Goal: Task Accomplishment & Management: Manage account settings

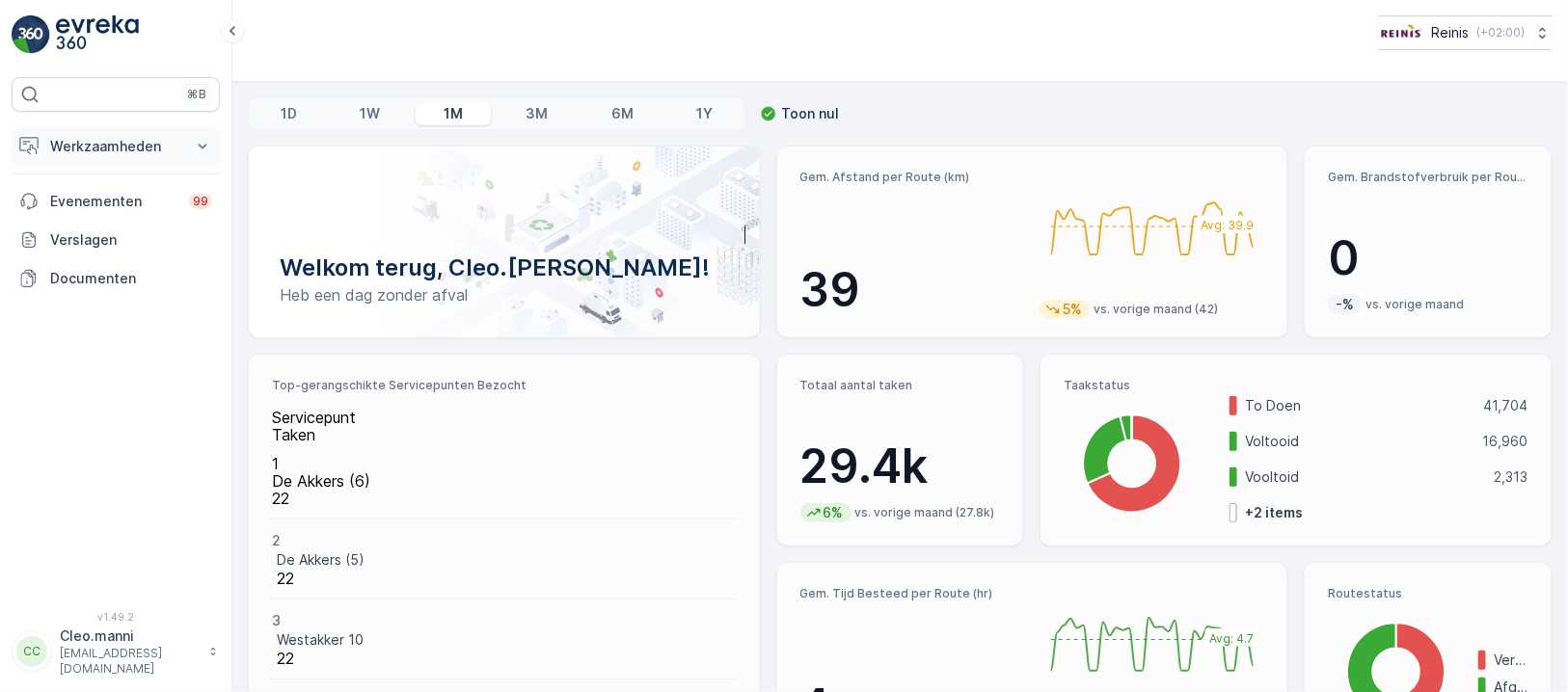
click at [89, 157] on button "Werkzaamheden" at bounding box center [115, 147] width 209 height 39
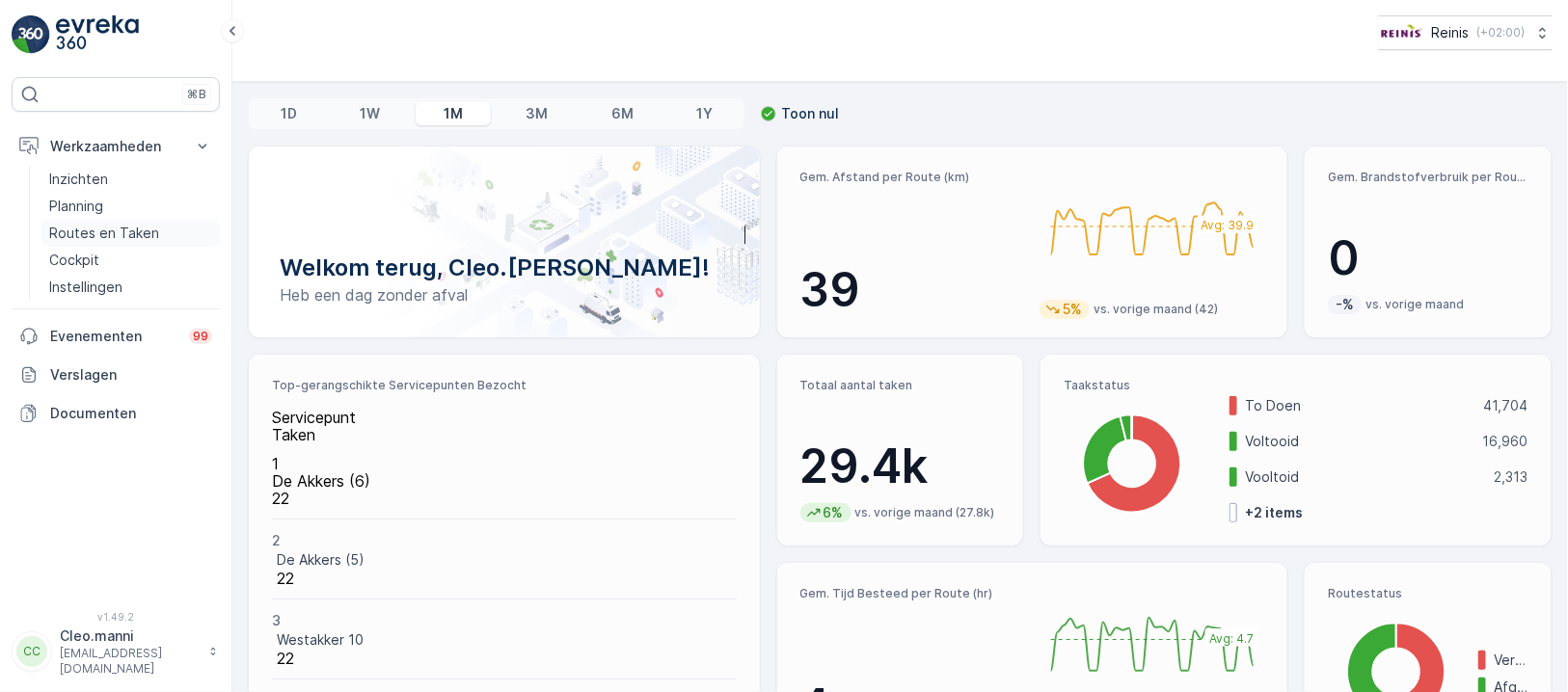
click at [89, 229] on p "Routes en Taken" at bounding box center [104, 234] width 110 height 19
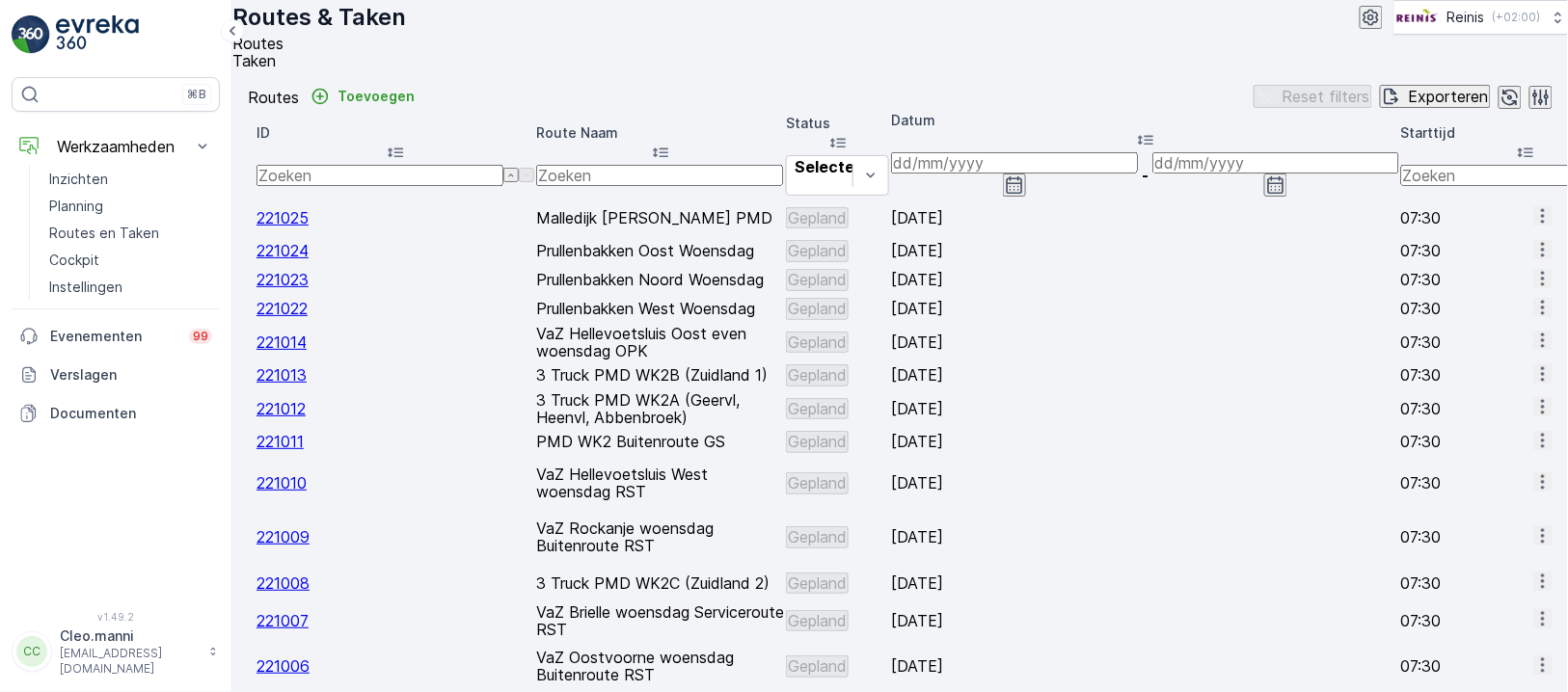
click at [1137, 174] on input at bounding box center [1014, 163] width 246 height 21
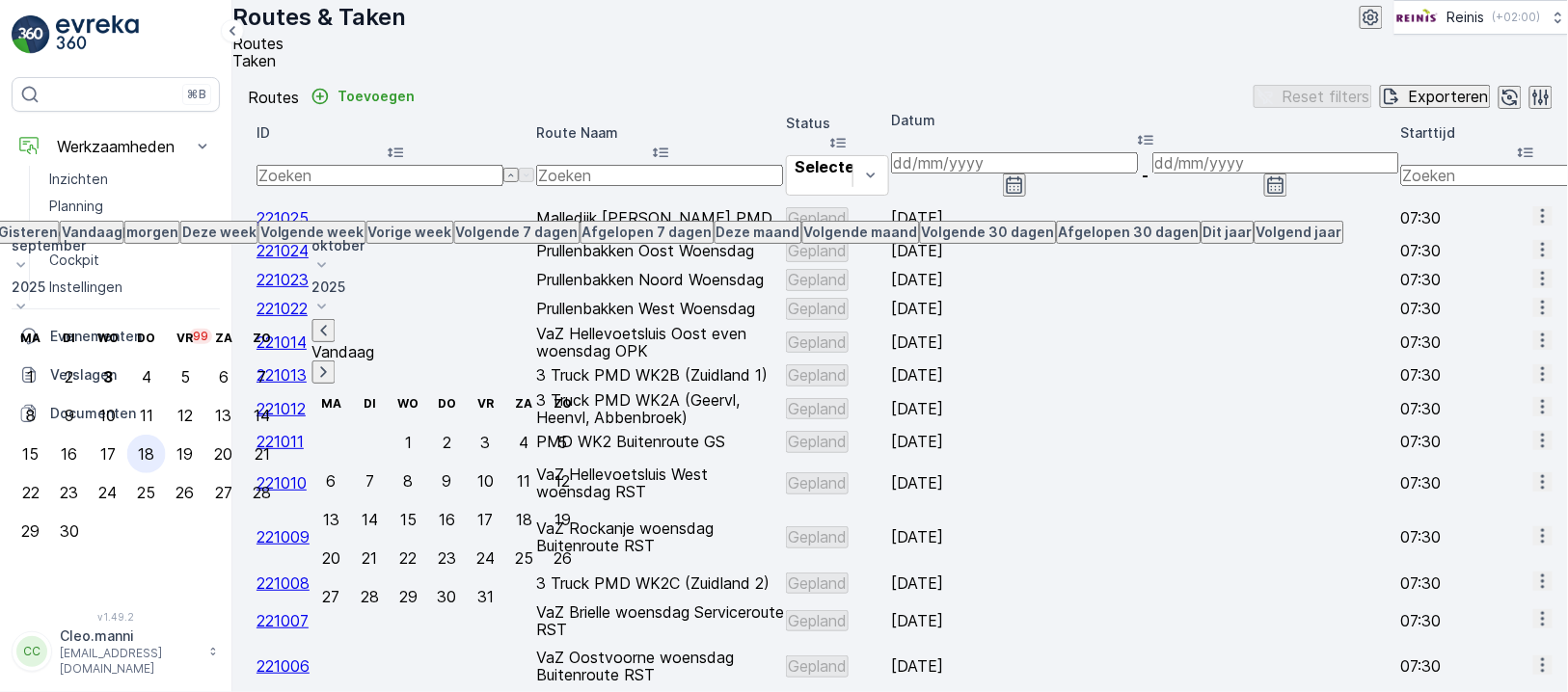
click at [154, 445] on div "18" at bounding box center [146, 454] width 16 height 17
type input "[DATE]"
click at [1137, 174] on input "[DATE]" at bounding box center [1014, 163] width 246 height 21
type input "[DATE]"
click at [1137, 174] on input "[DATE]" at bounding box center [1014, 163] width 246 height 21
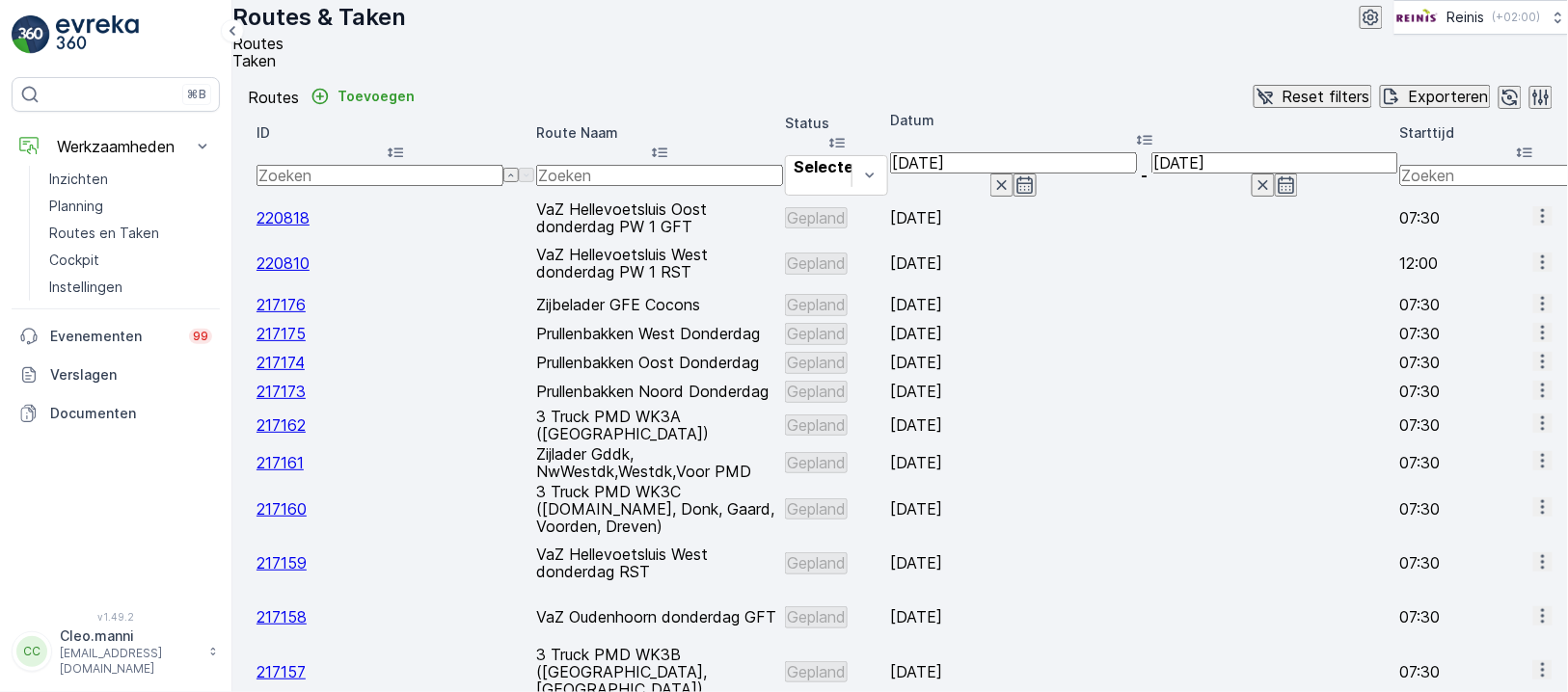
click at [753, 186] on input "text" at bounding box center [659, 176] width 246 height 21
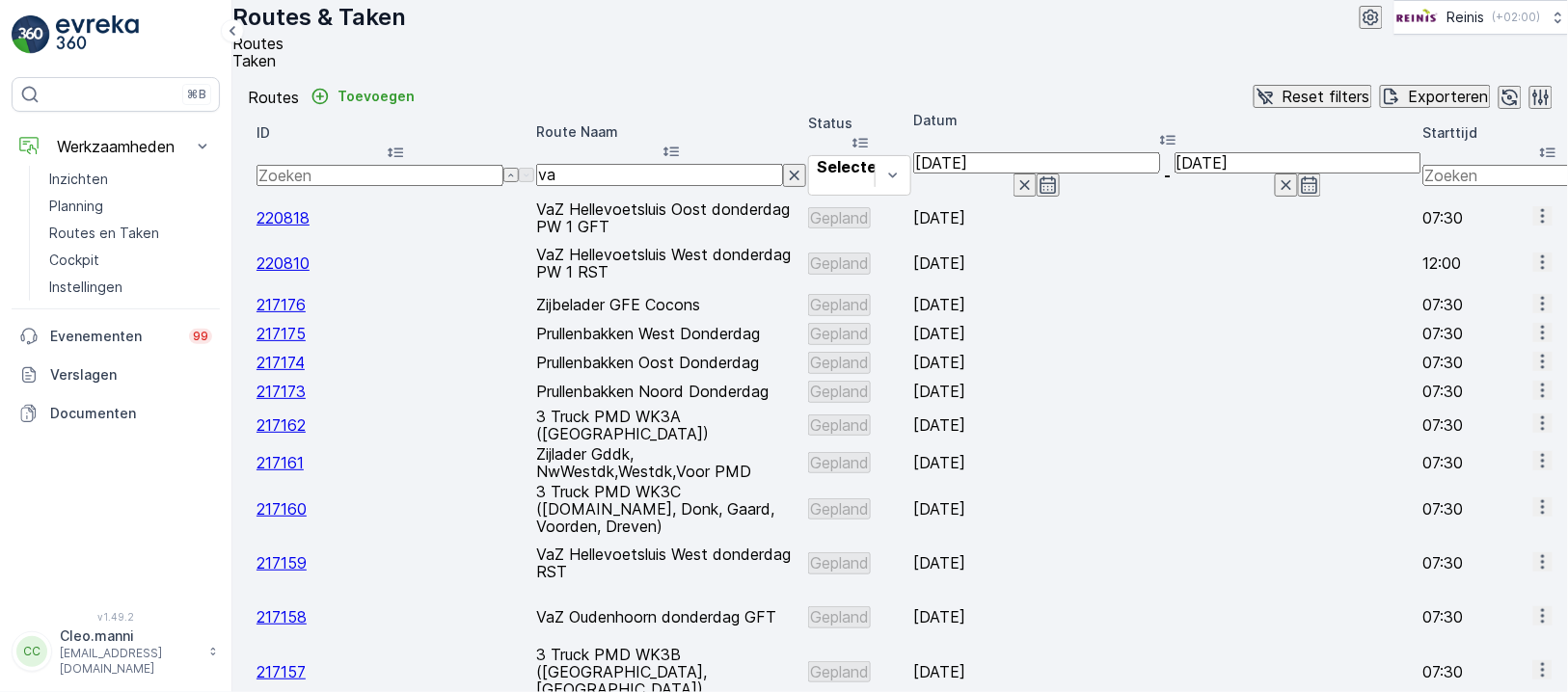
type input "vaz"
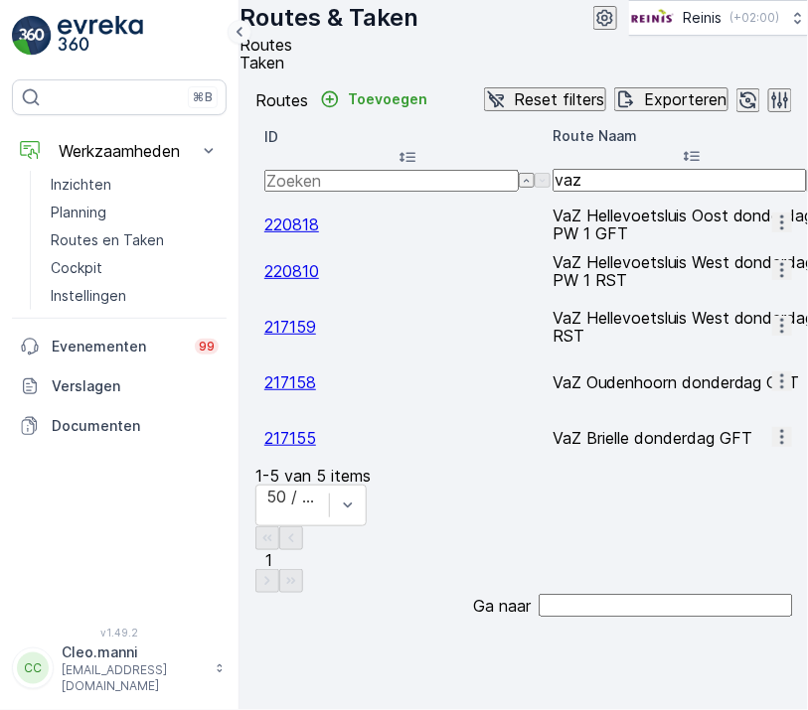
click at [235, 36] on icon at bounding box center [240, 32] width 22 height 24
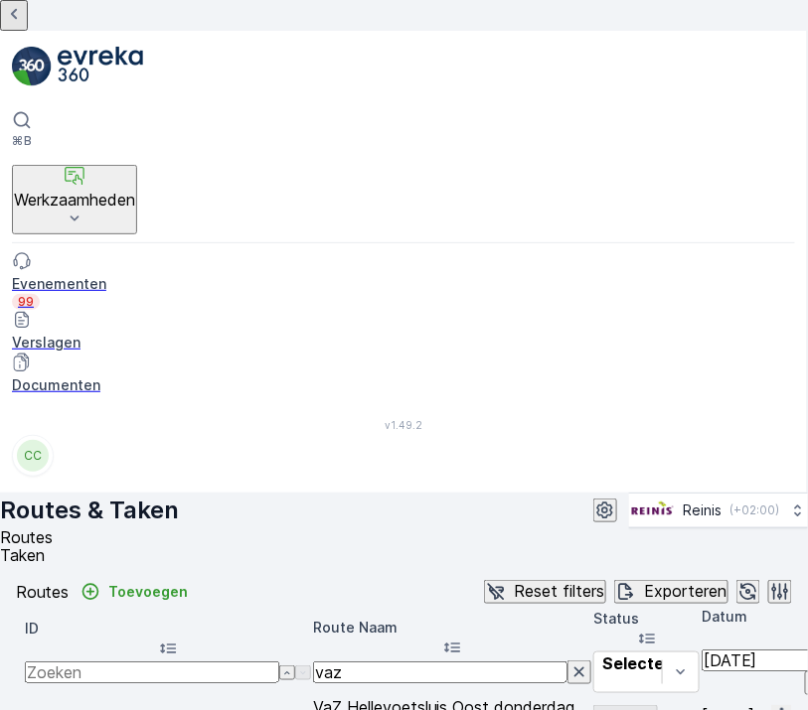
drag, startPoint x: 386, startPoint y: 17, endPoint x: 400, endPoint y: 56, distance: 41.5
click at [390, 493] on div "Routes & Taken Reinis ( +02:00 )" at bounding box center [404, 511] width 808 height 36
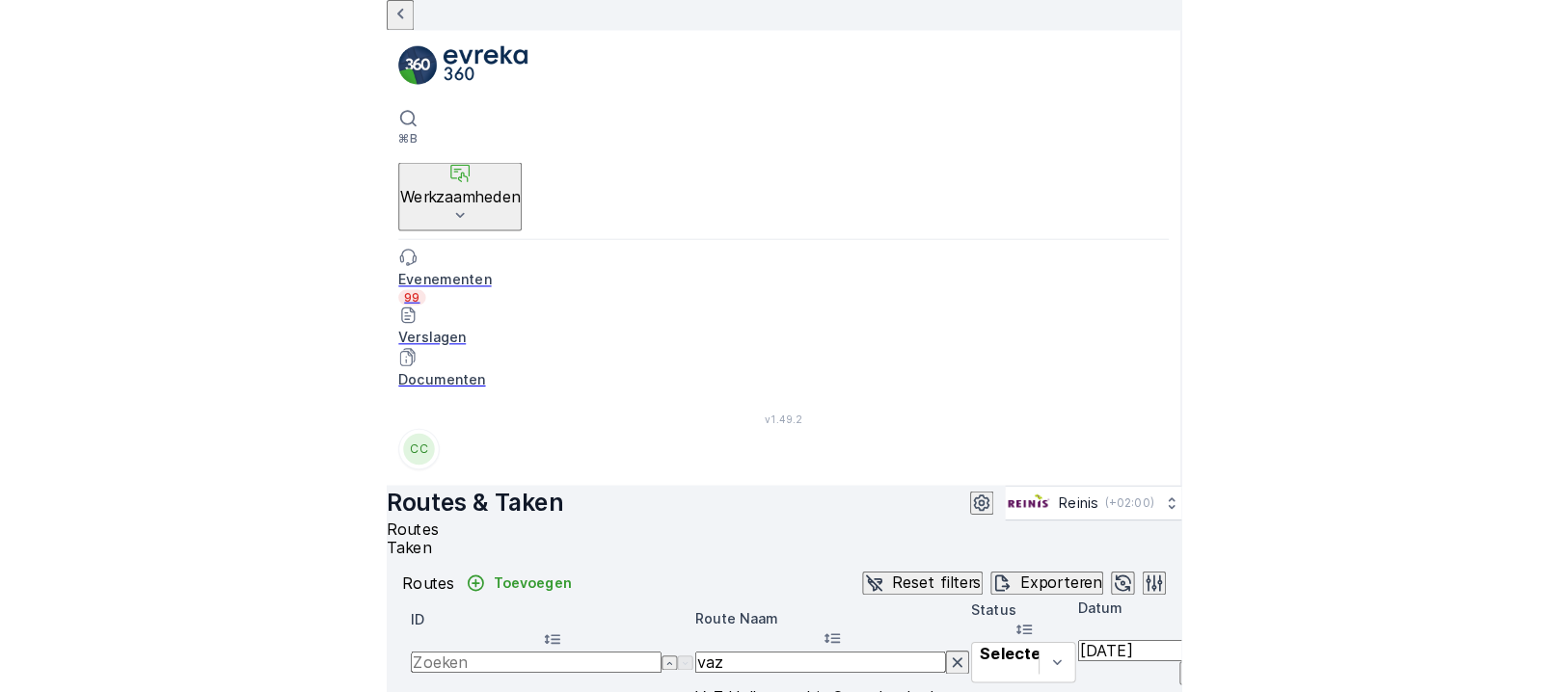
scroll to position [0, 163]
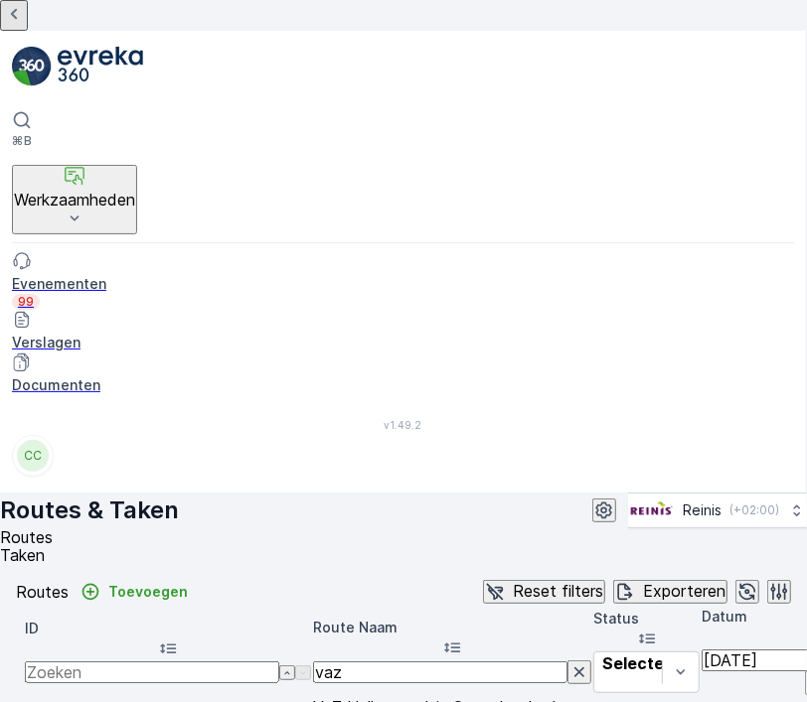
click at [351, 580] on div "Routes Toevoegen Reset filters Exporteren" at bounding box center [403, 592] width 775 height 25
click at [369, 580] on div "Routes Toevoegen Reset filters Exporteren" at bounding box center [403, 592] width 775 height 25
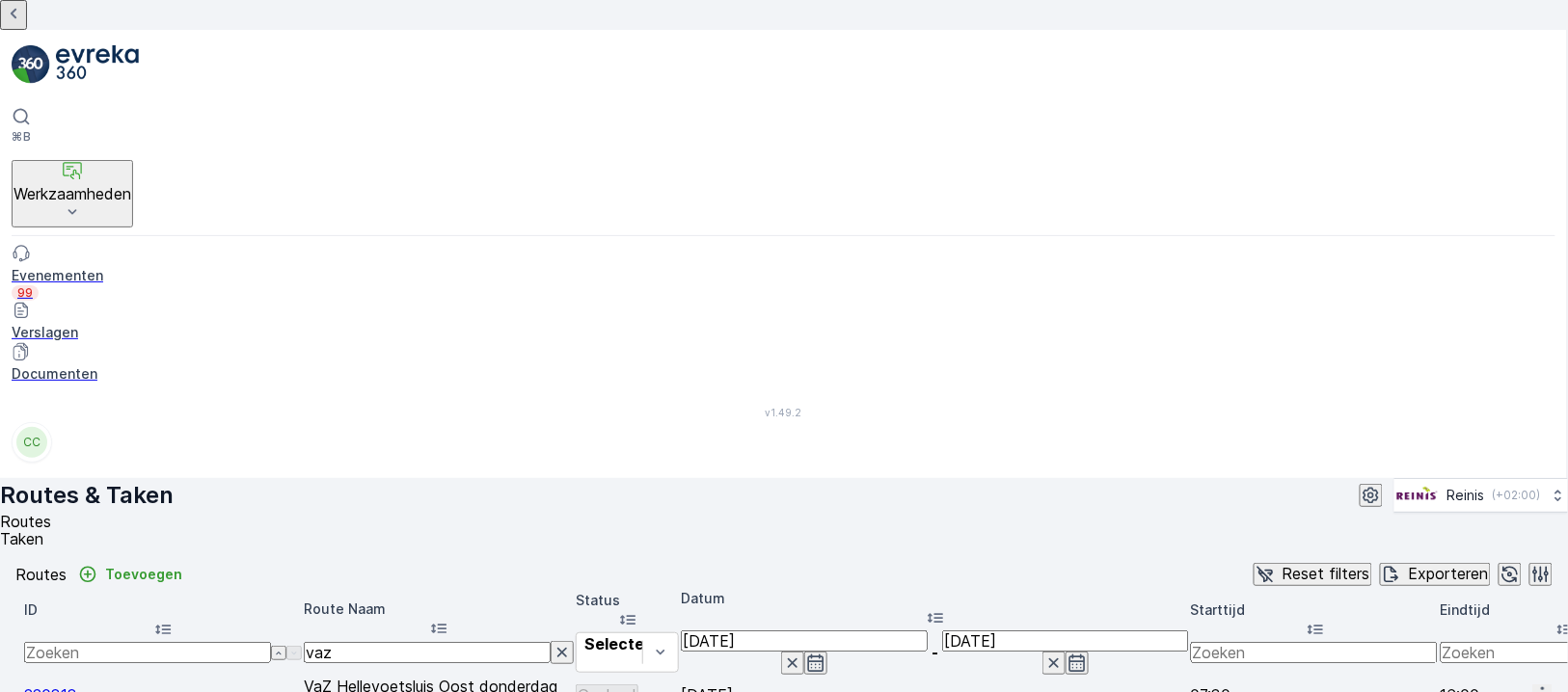
click at [25, 25] on icon at bounding box center [14, 14] width 23 height 23
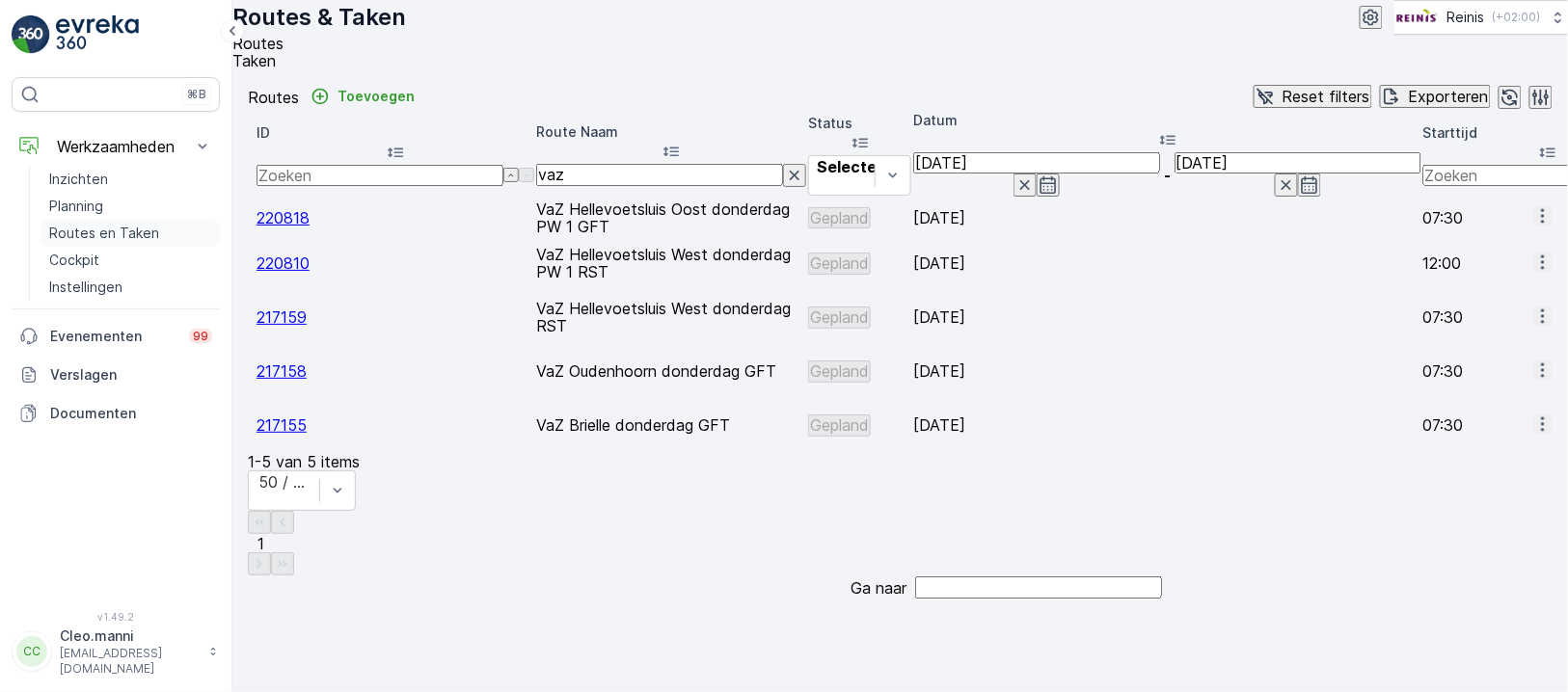
click at [110, 230] on p "Routes en Taken" at bounding box center [104, 234] width 110 height 19
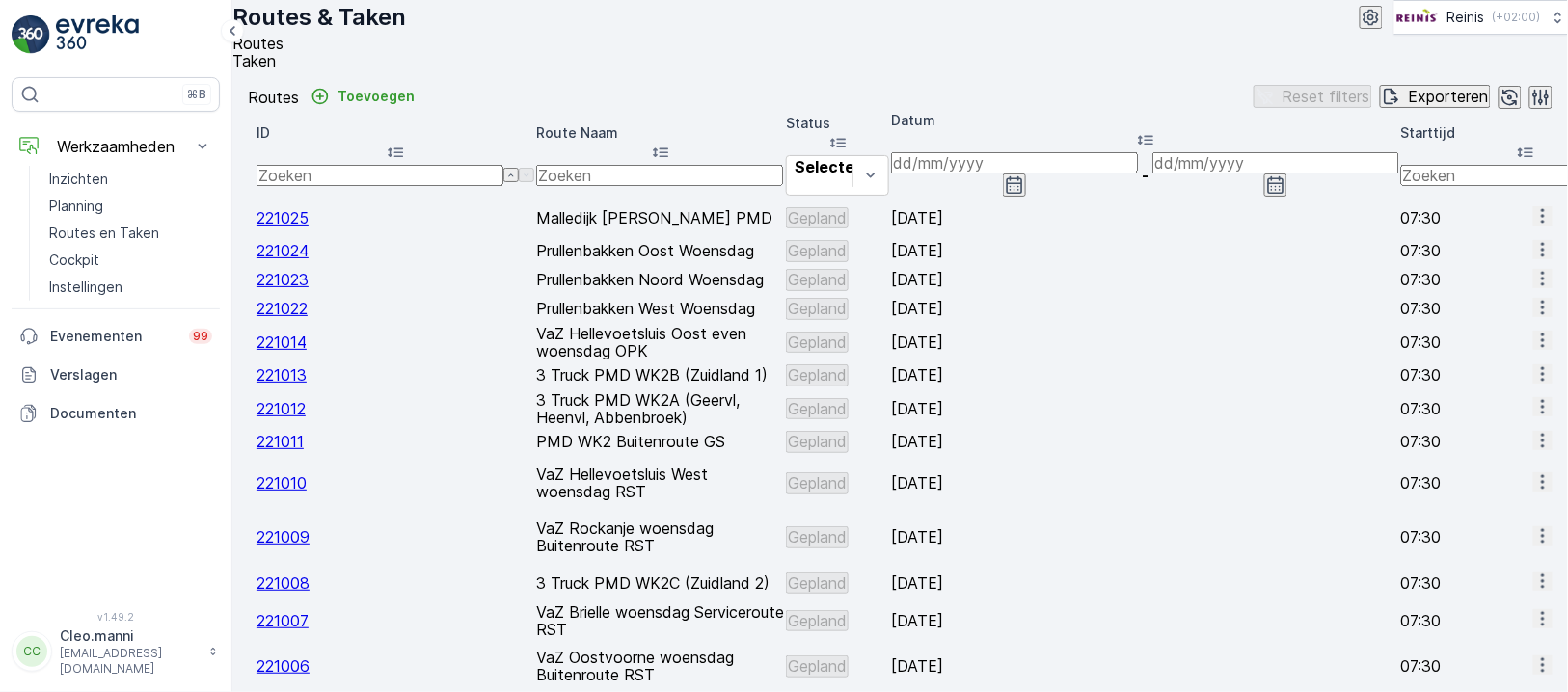
click at [783, 186] on input "text" at bounding box center [659, 176] width 246 height 21
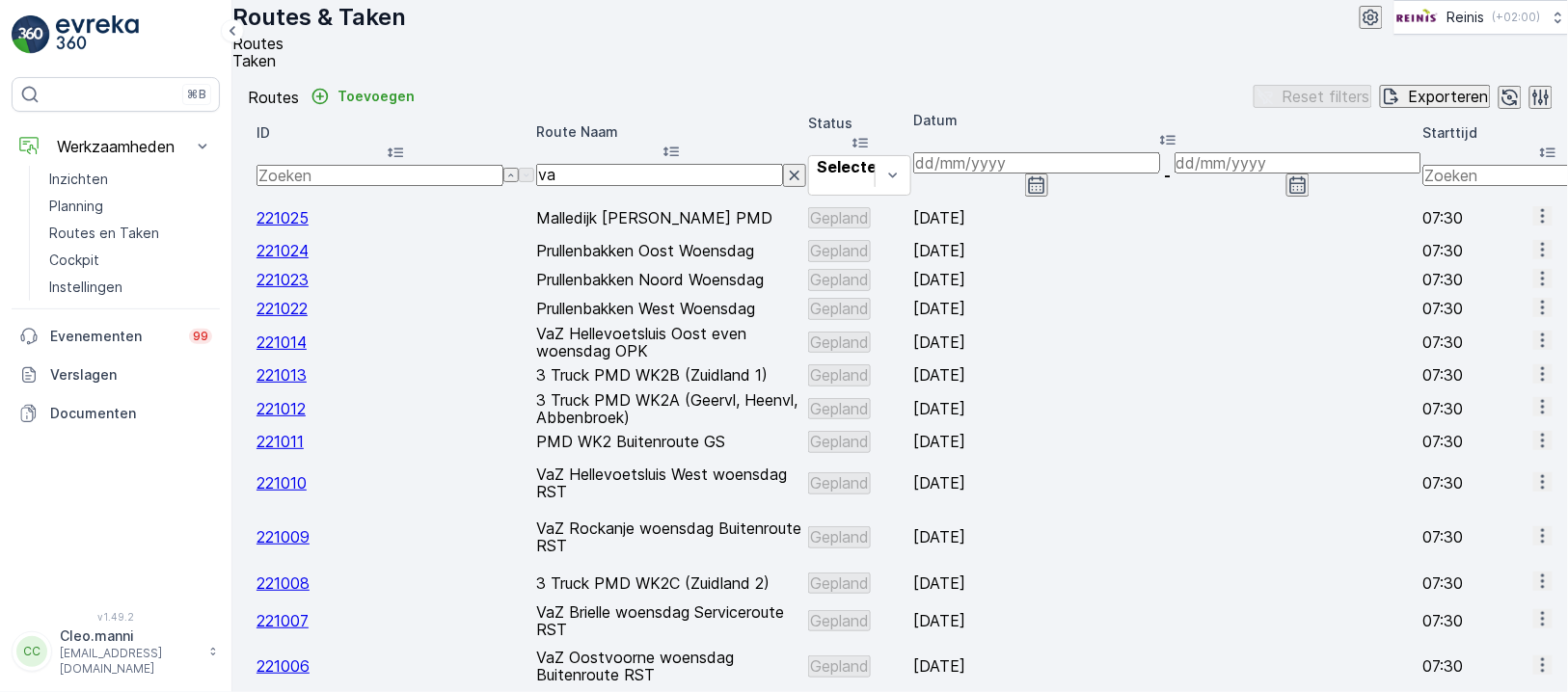
type input "vaz"
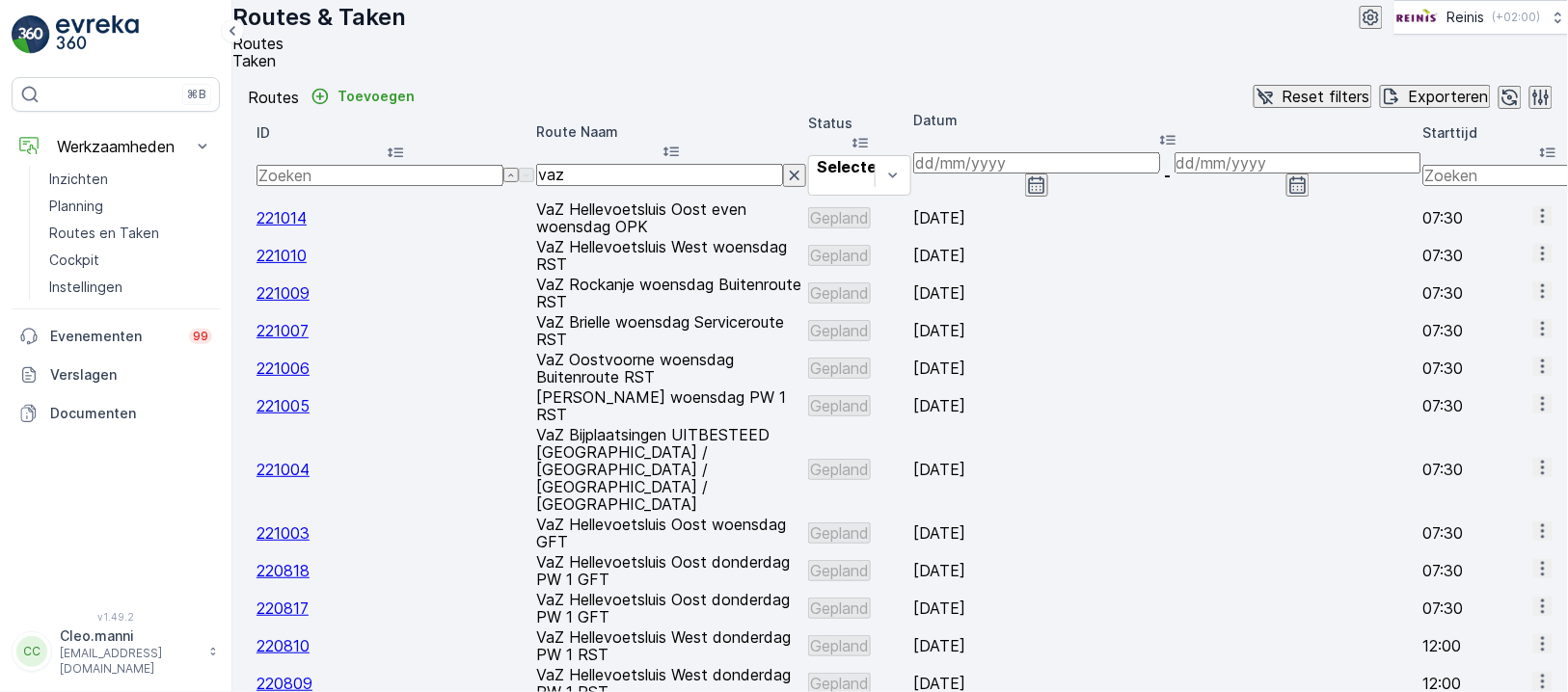
click at [309, 341] on span "221007" at bounding box center [282, 331] width 52 height 19
click at [1533, 339] on icon "button" at bounding box center [1543, 329] width 19 height 19
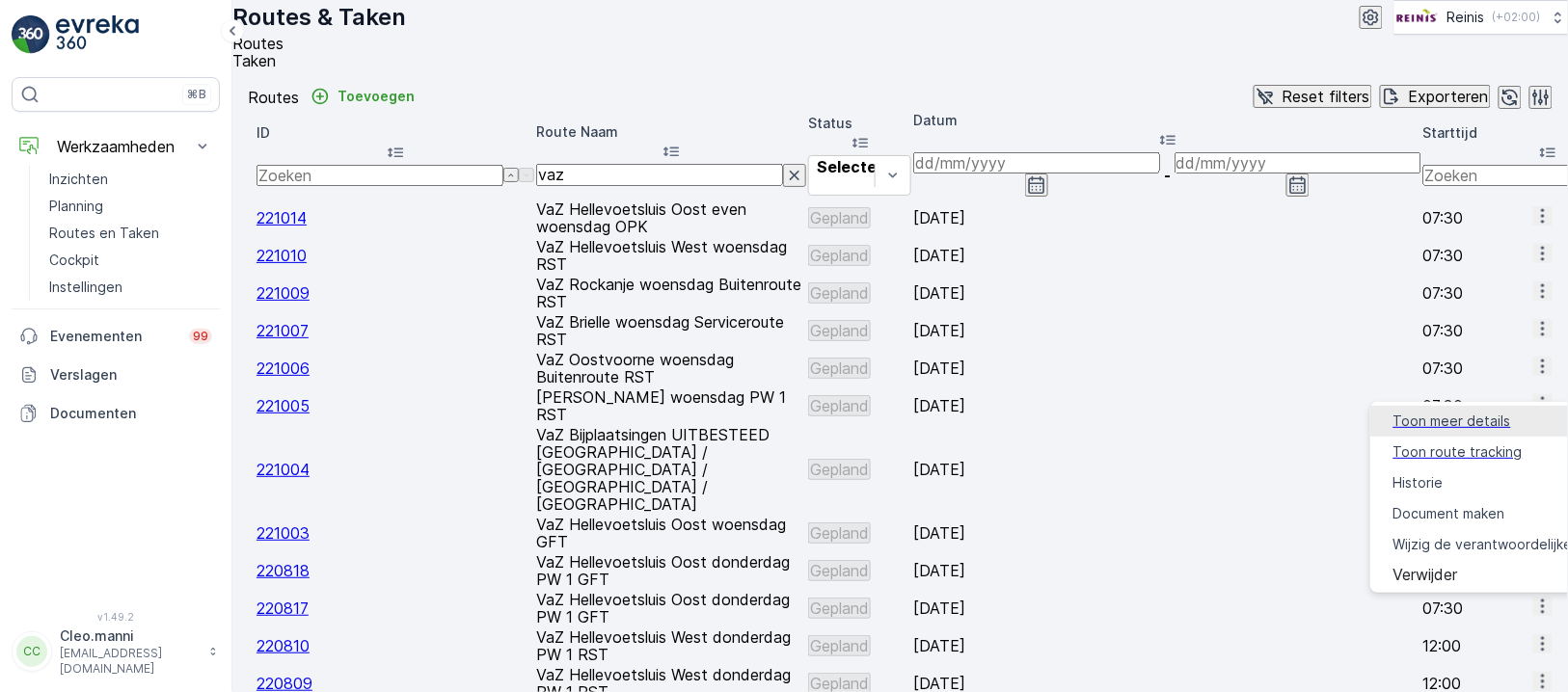
click at [1470, 421] on span "Toon meer details" at bounding box center [1452, 421] width 117 height 19
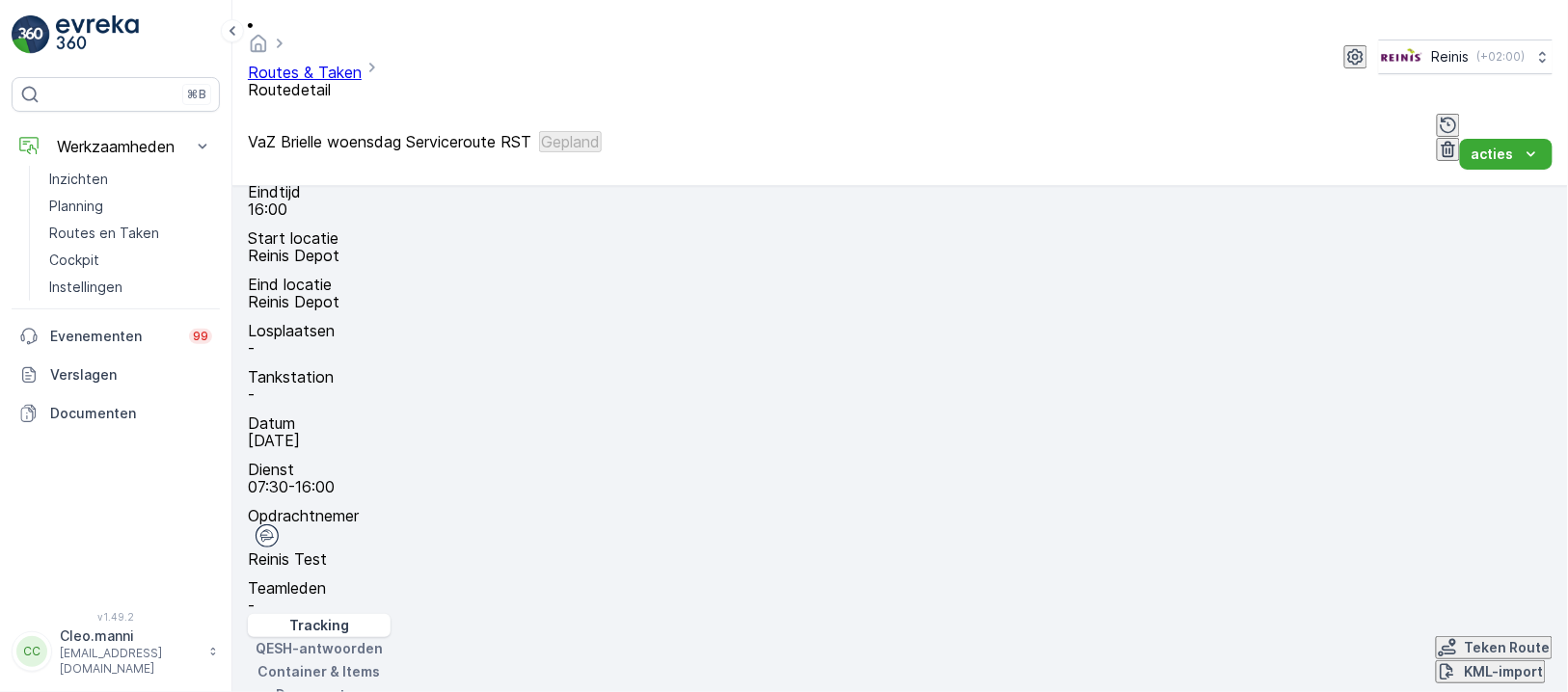
scroll to position [256, 0]
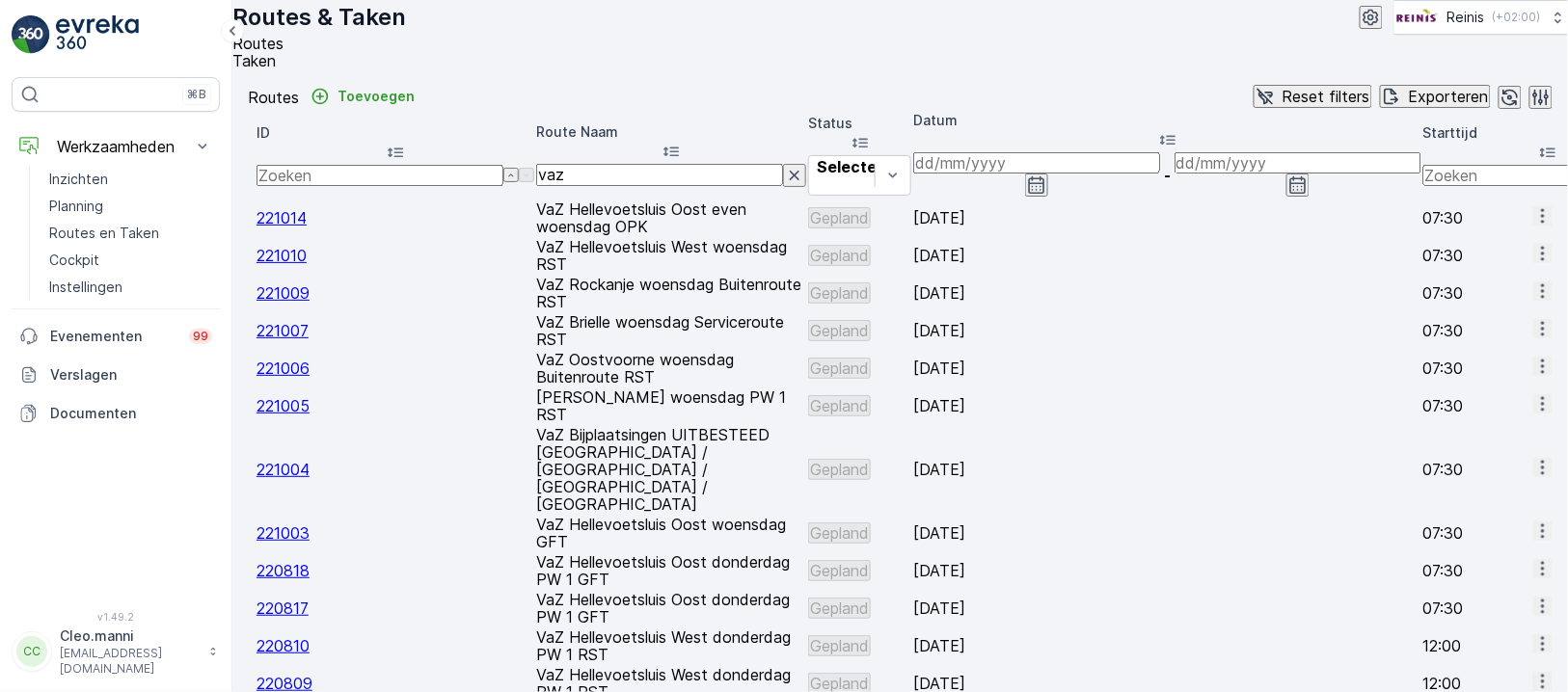
click at [1533, 339] on icon "button" at bounding box center [1543, 329] width 19 height 19
click at [84, 284] on p "Instellingen" at bounding box center [86, 287] width 74 height 19
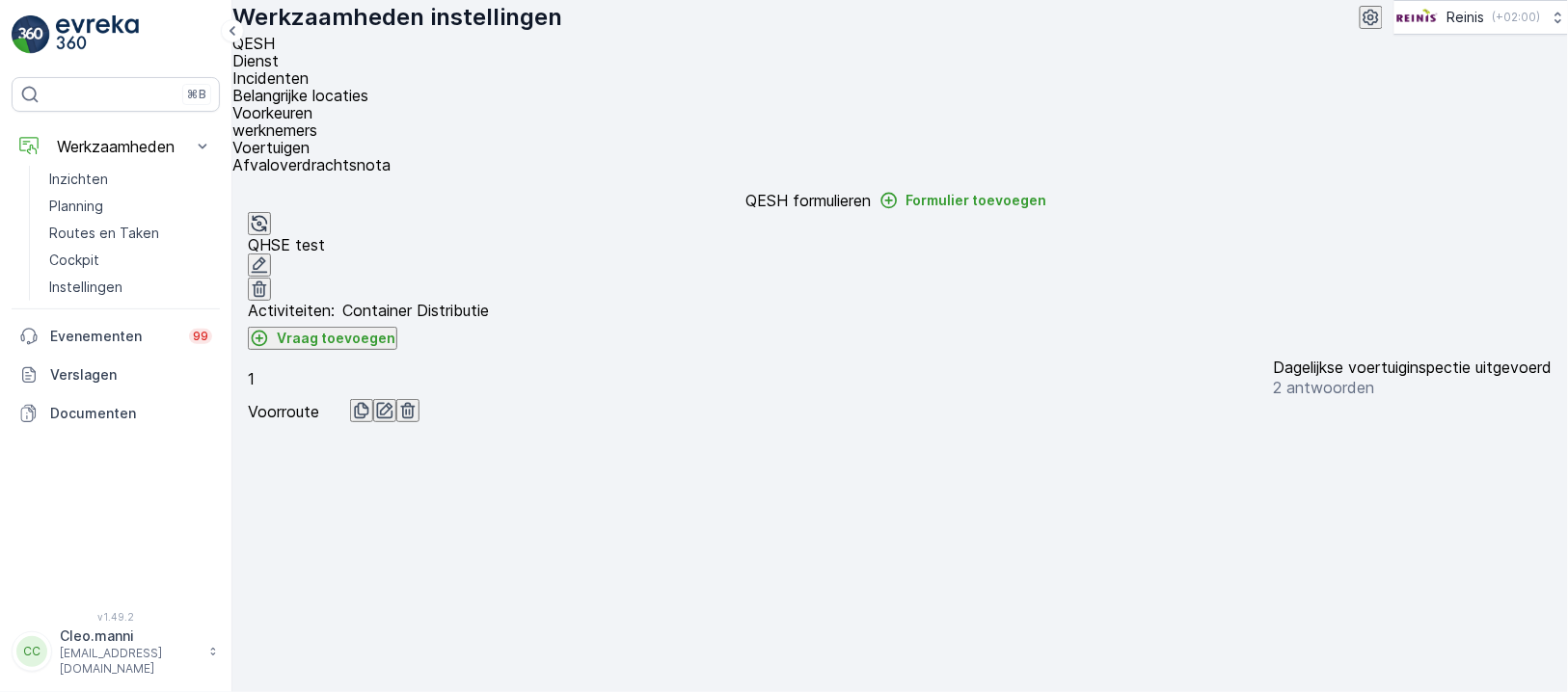
click at [494, 435] on div "Activiteiten : Container Distributie Vraag toevoegen 1 Dagelijkse voertuiginspe…" at bounding box center [899, 368] width 1304 height 133
click at [28, 650] on div "CC" at bounding box center [32, 652] width 31 height 31
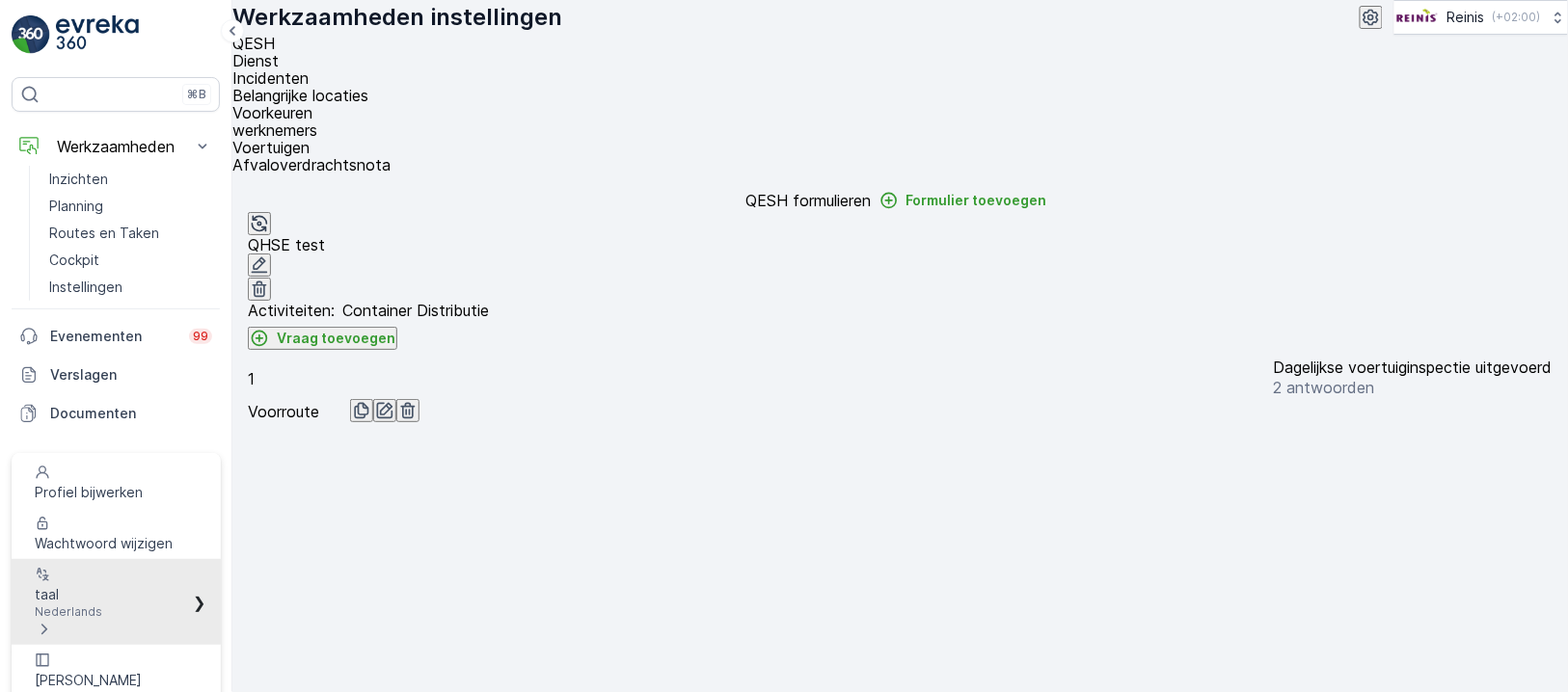
click at [102, 565] on div "taal Nederlands" at bounding box center [69, 602] width 68 height 75
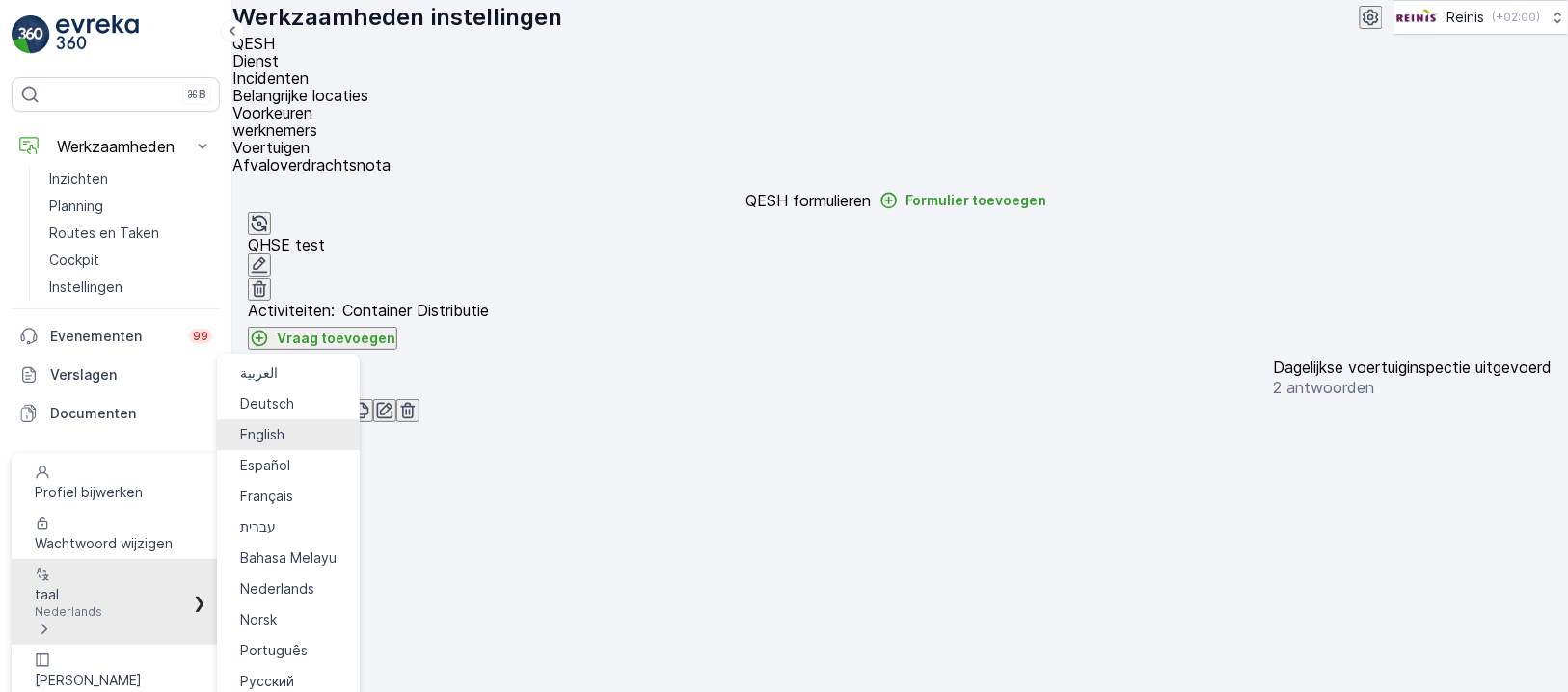
click at [266, 425] on span "English" at bounding box center [262, 435] width 45 height 19
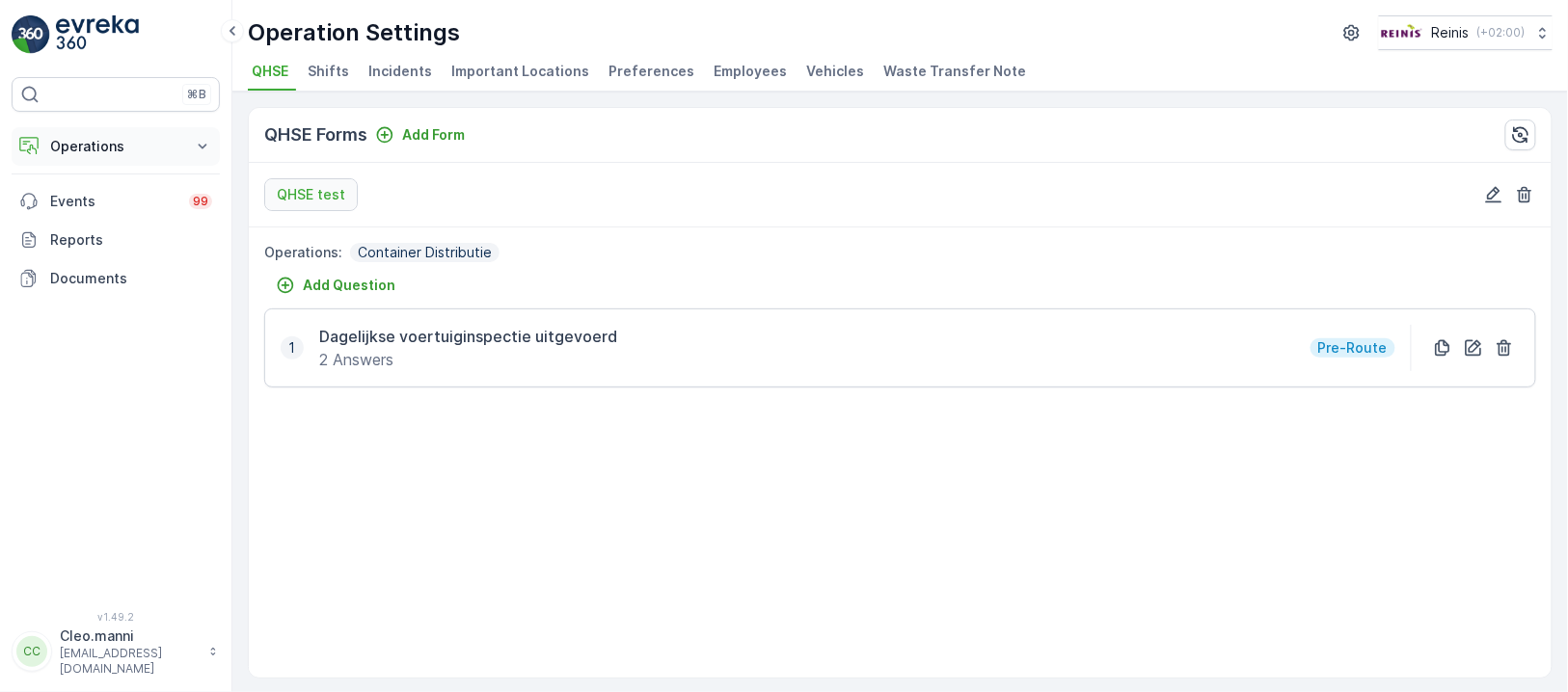
click at [94, 151] on p "Operations" at bounding box center [115, 147] width 131 height 19
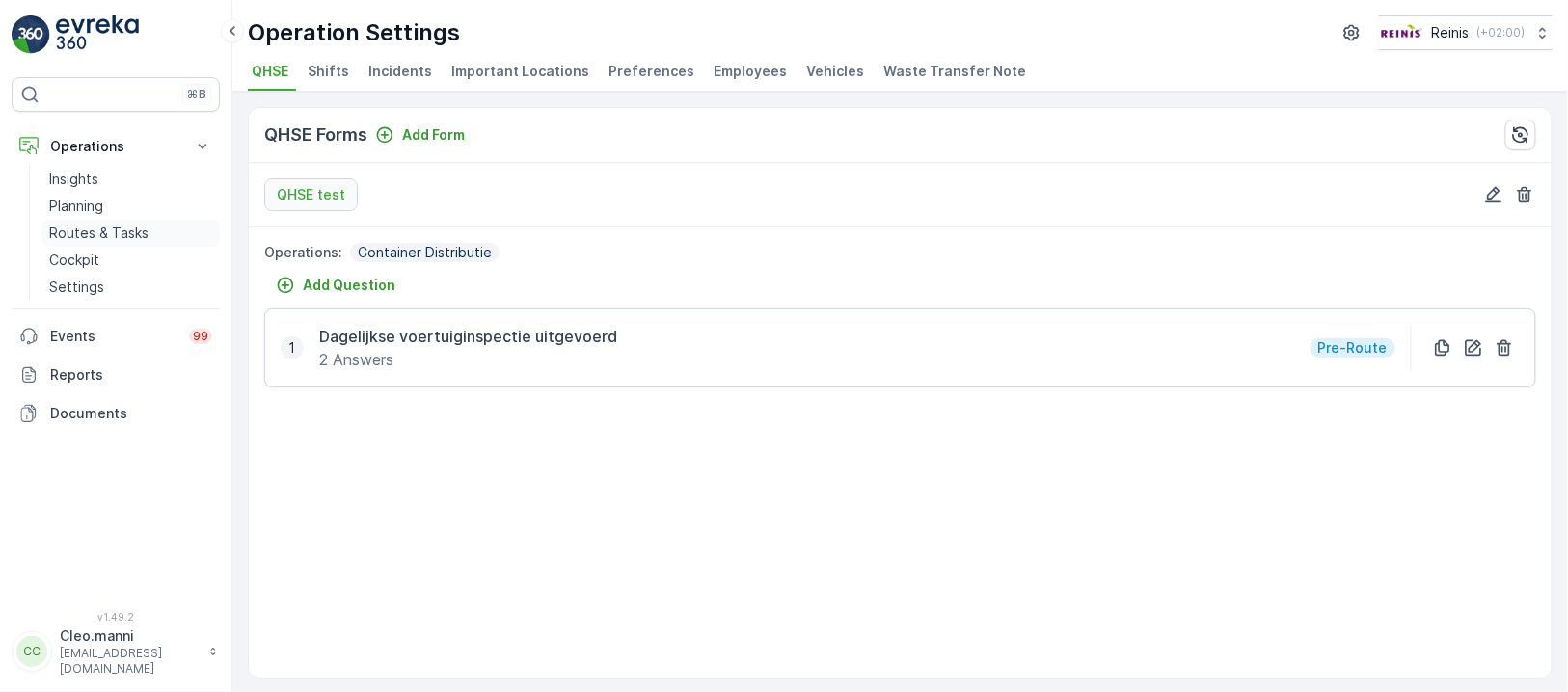
click at [92, 230] on p "Routes & Tasks" at bounding box center [99, 234] width 99 height 19
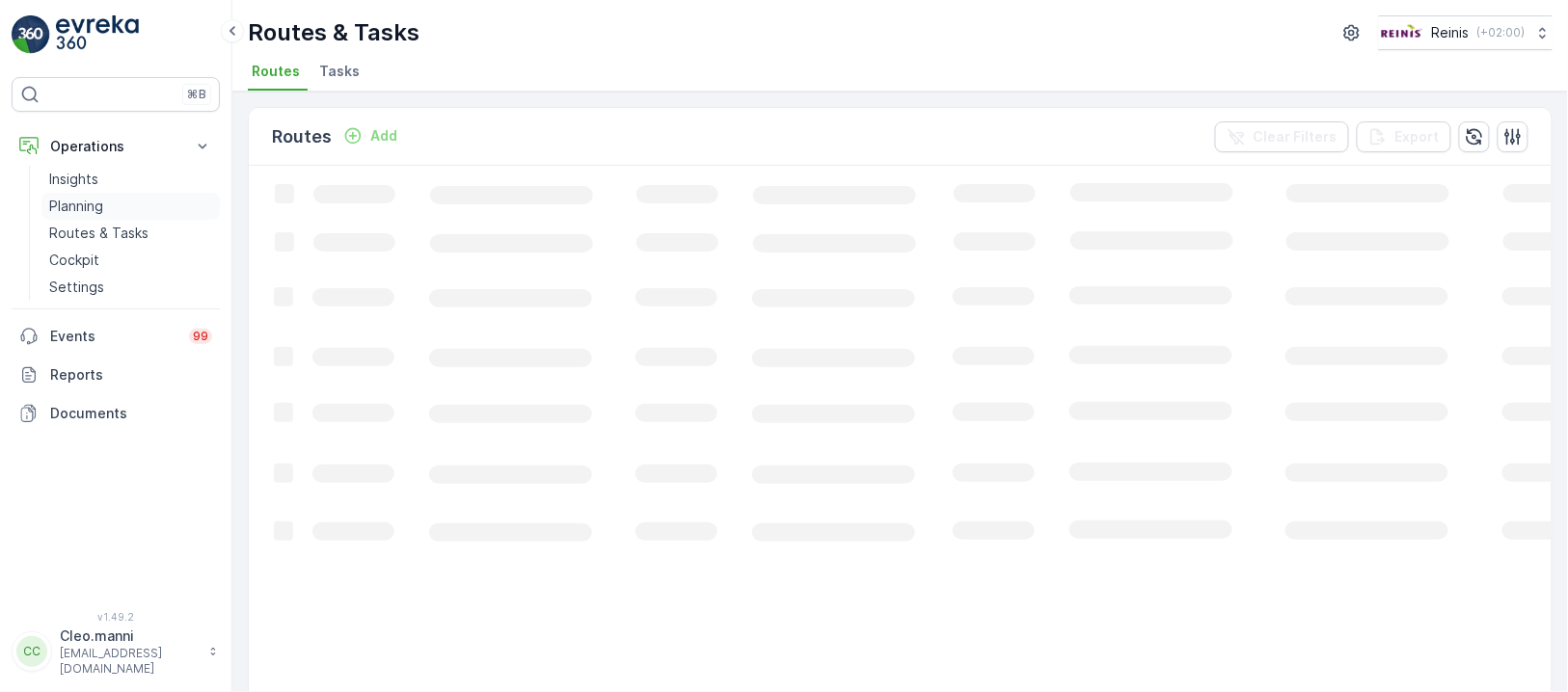
click at [83, 202] on p "Planning" at bounding box center [77, 207] width 54 height 19
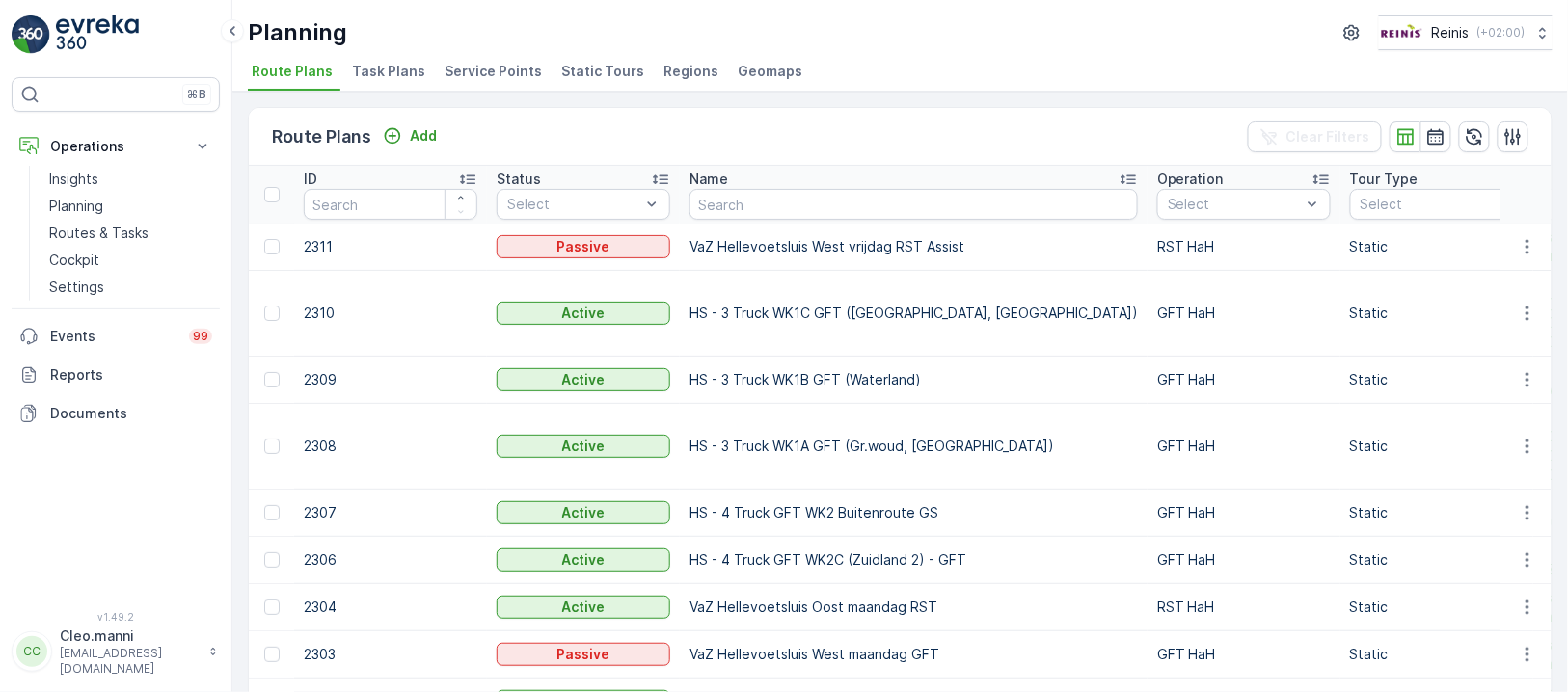
click at [563, 67] on span "Static Tours" at bounding box center [602, 72] width 82 height 19
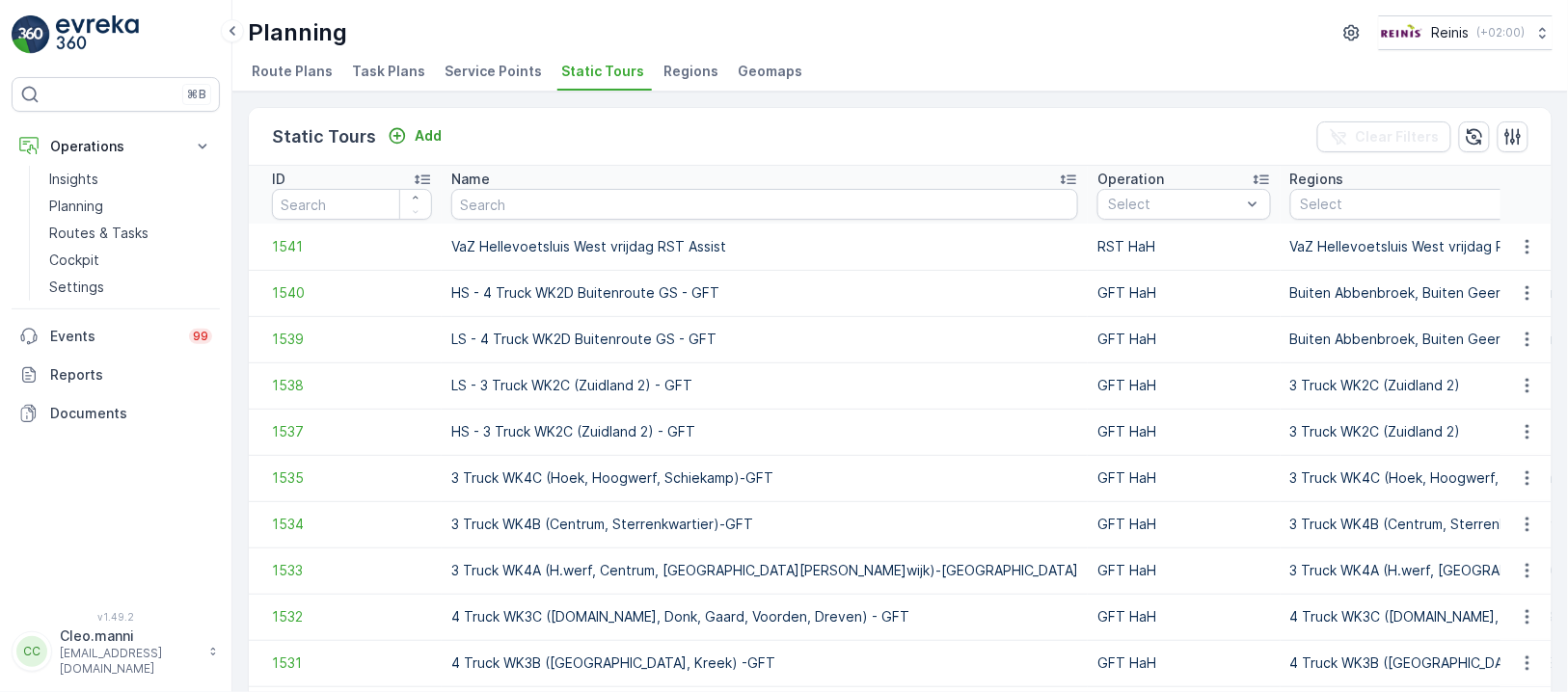
click at [547, 218] on input "text" at bounding box center [765, 205] width 627 height 31
type input "az"
click at [558, 201] on input "az" at bounding box center [765, 205] width 627 height 31
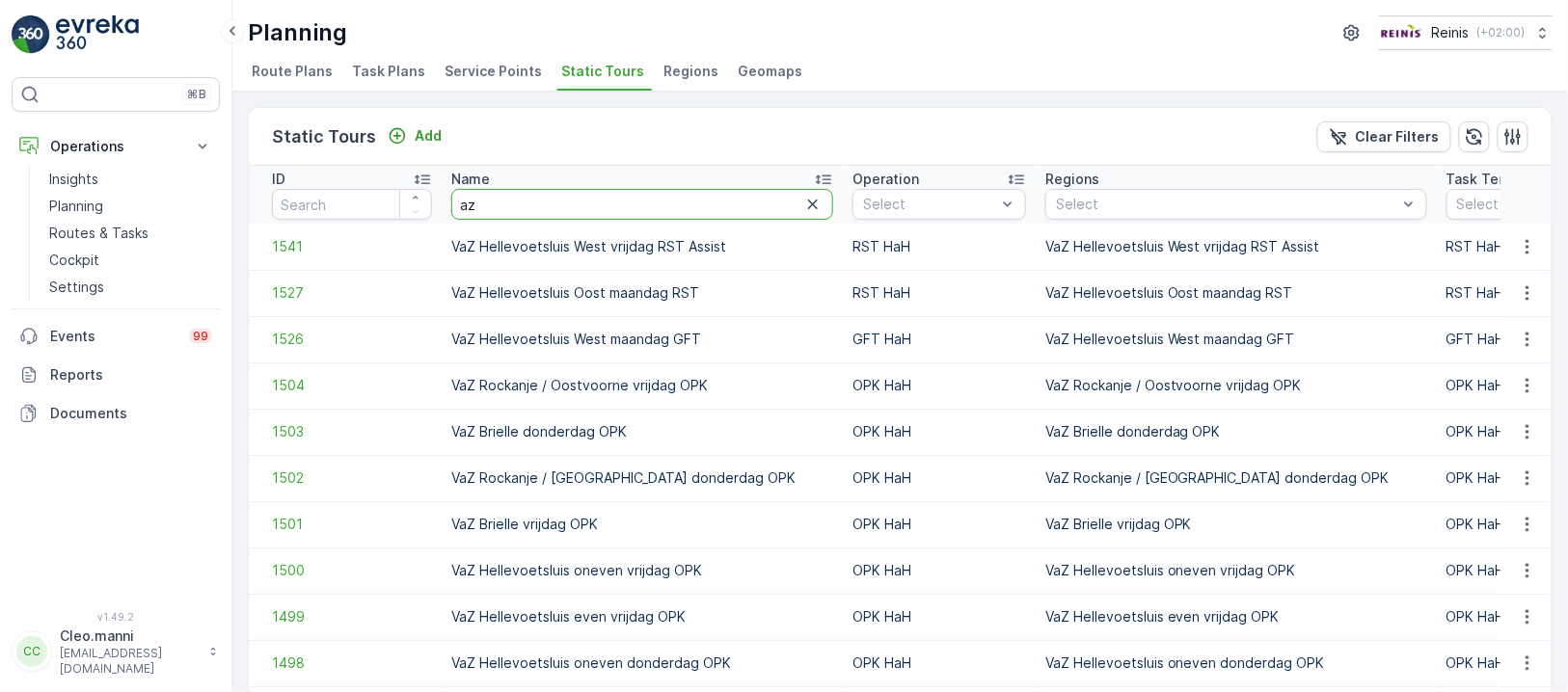
click at [558, 201] on input "az" at bounding box center [641, 205] width 381 height 31
type input "a"
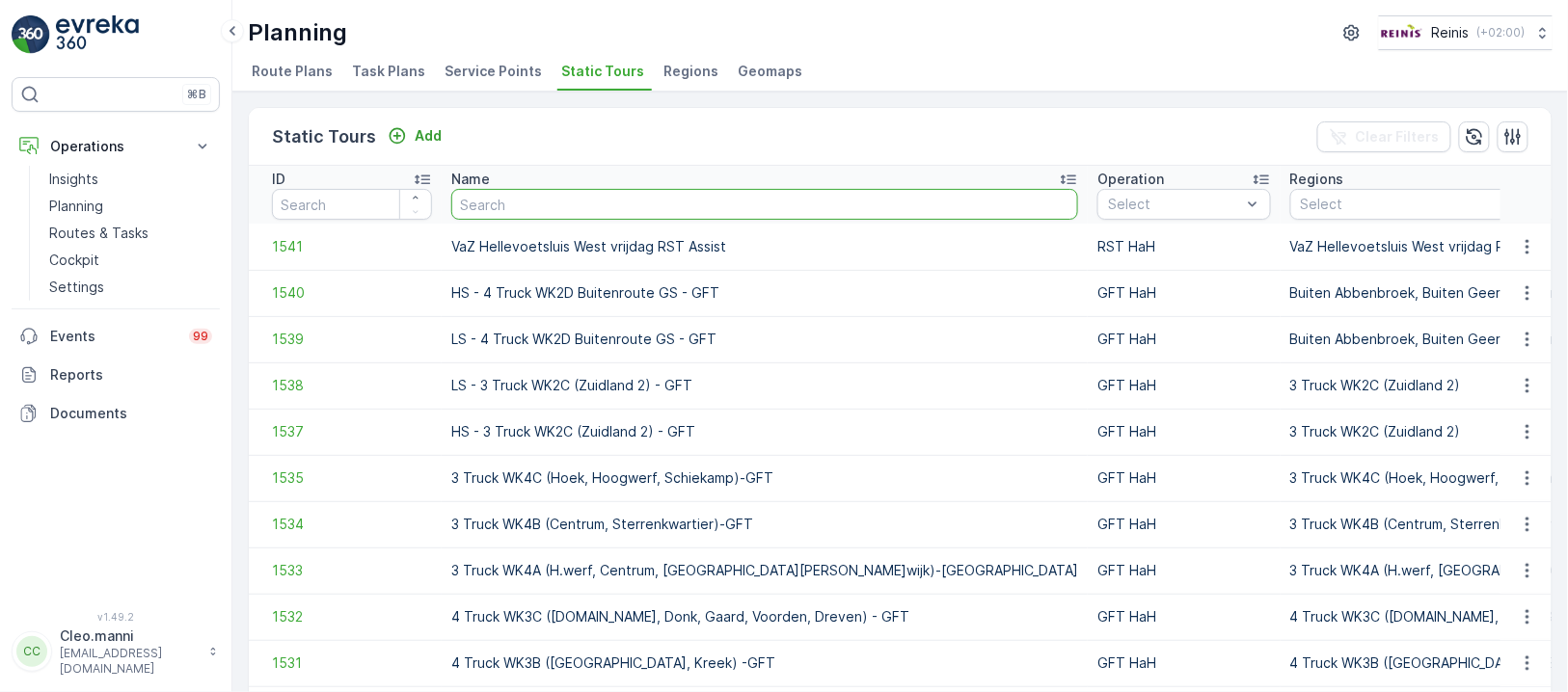
click at [558, 200] on input "text" at bounding box center [765, 205] width 627 height 31
type input "v"
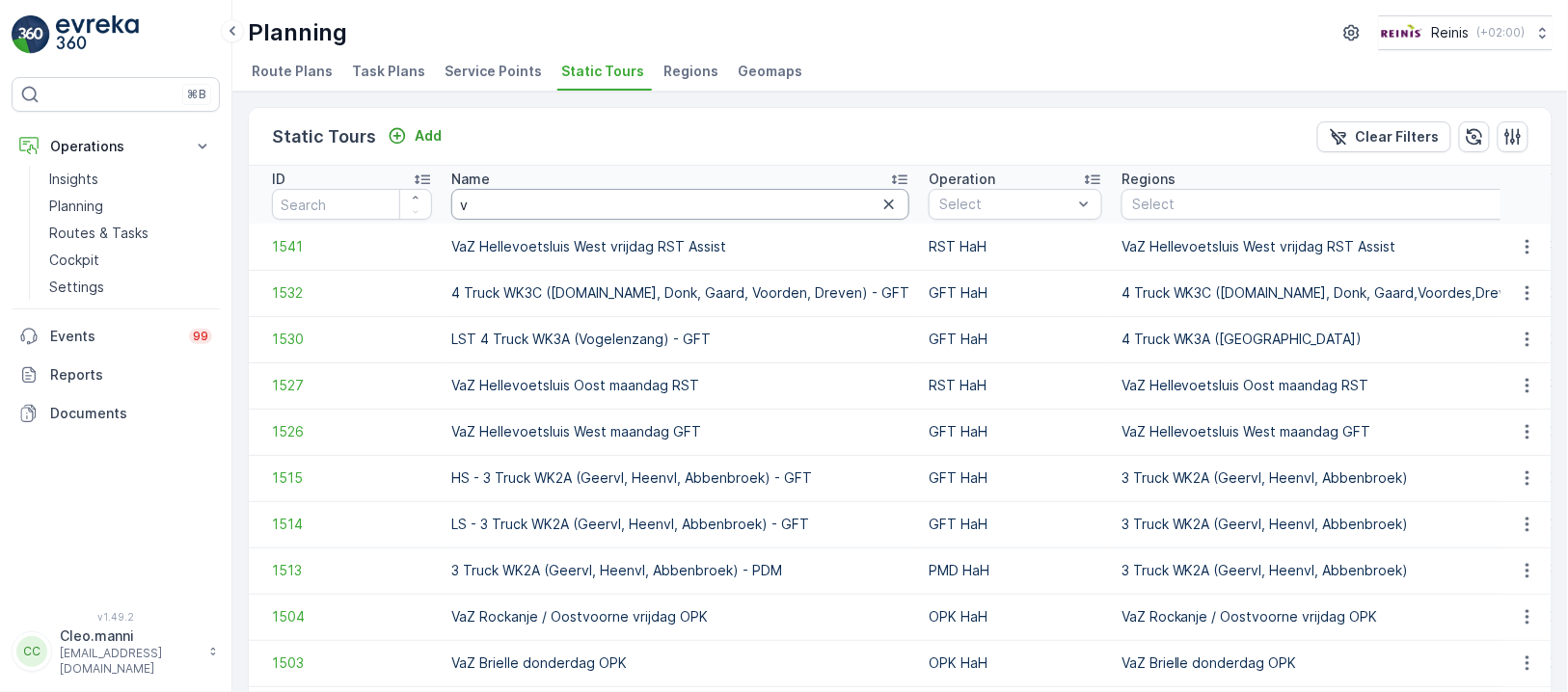
click at [558, 200] on input "v" at bounding box center [680, 205] width 458 height 31
type input "vaz"
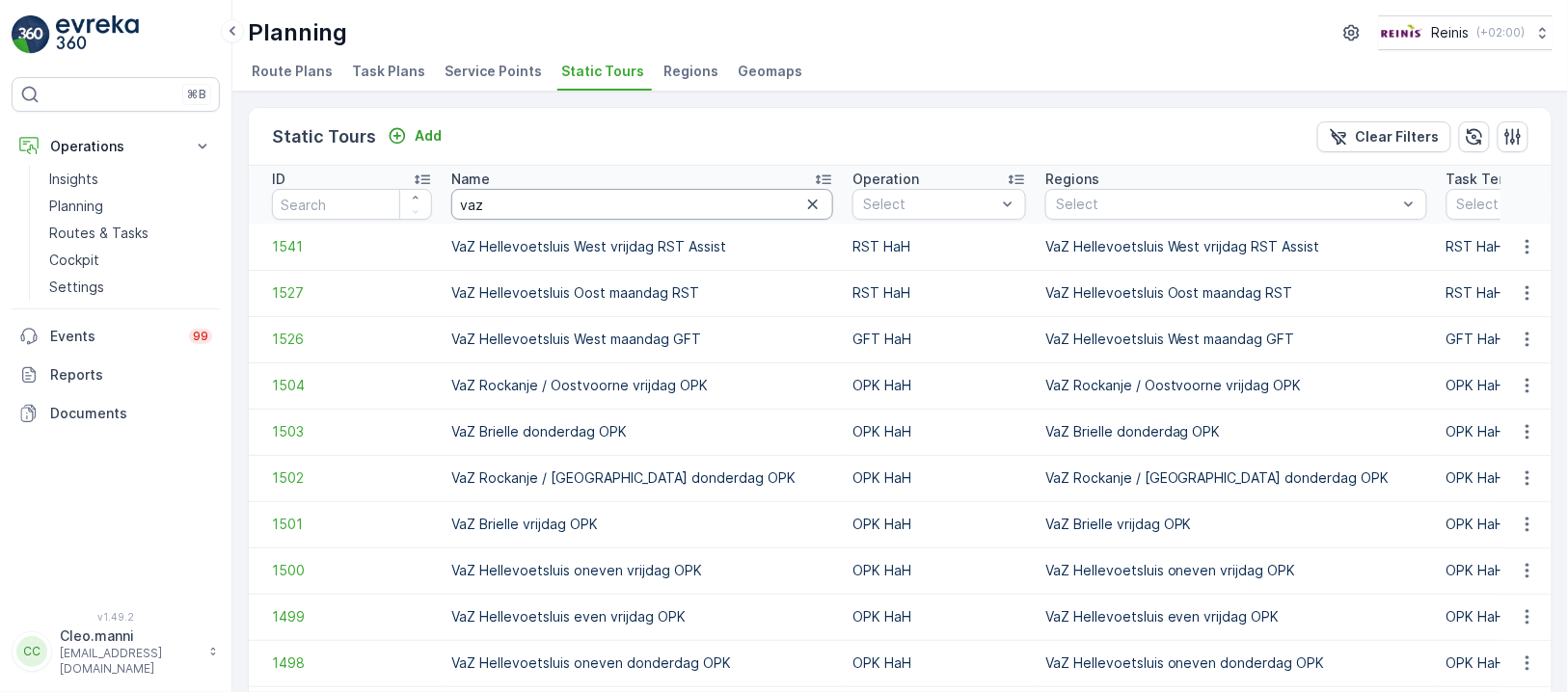
click at [550, 208] on input "vaz" at bounding box center [641, 205] width 381 height 31
type input "vaz"
click at [550, 208] on input "vaz" at bounding box center [641, 205] width 381 height 31
type input "vaz b"
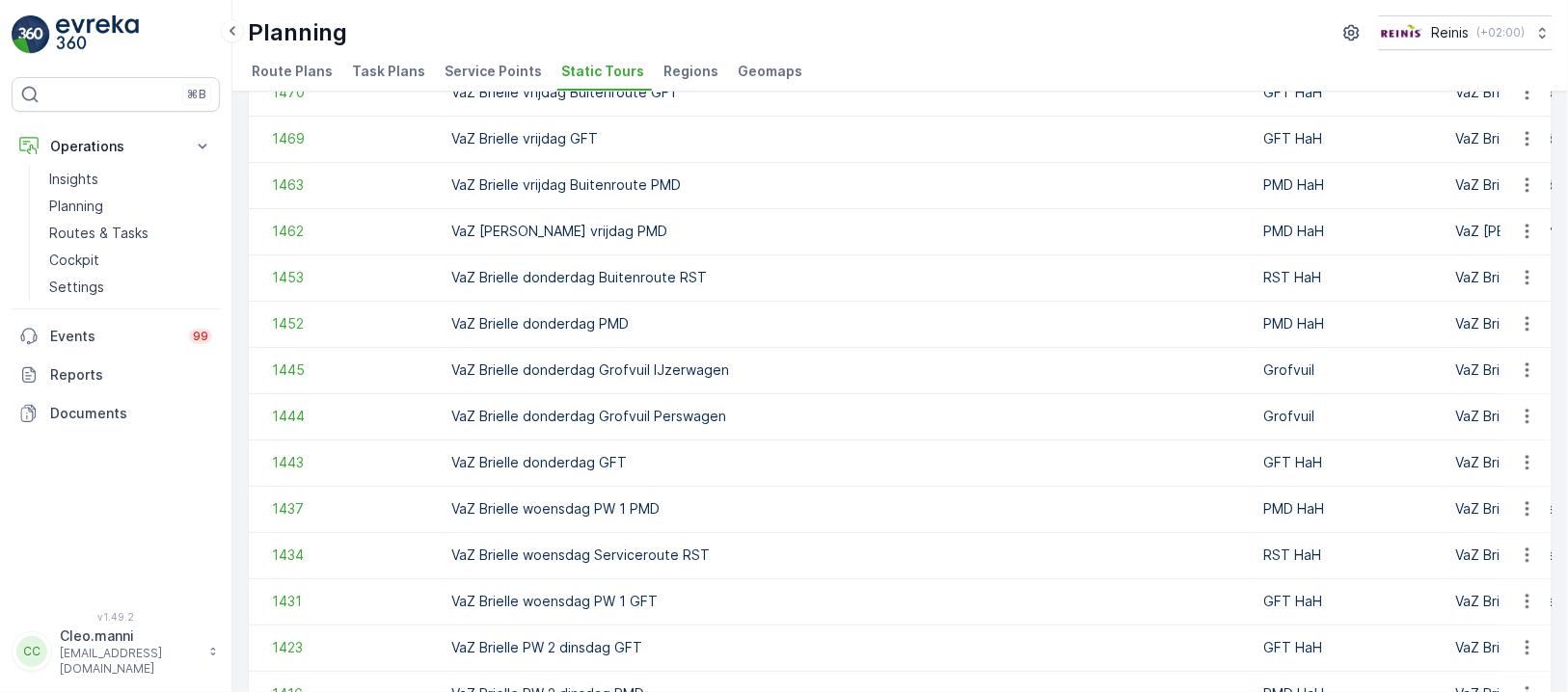
scroll to position [514, 0]
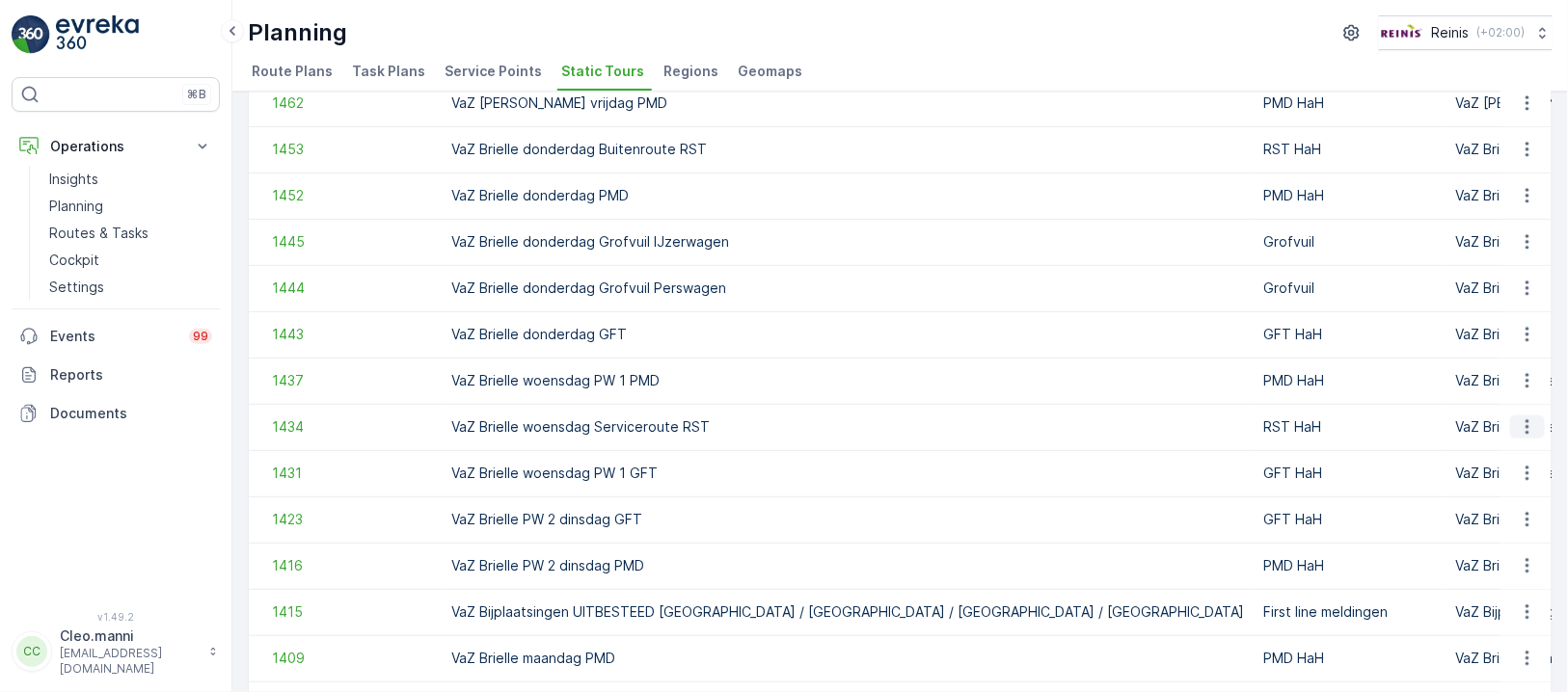
click at [1520, 429] on icon "button" at bounding box center [1527, 427] width 19 height 19
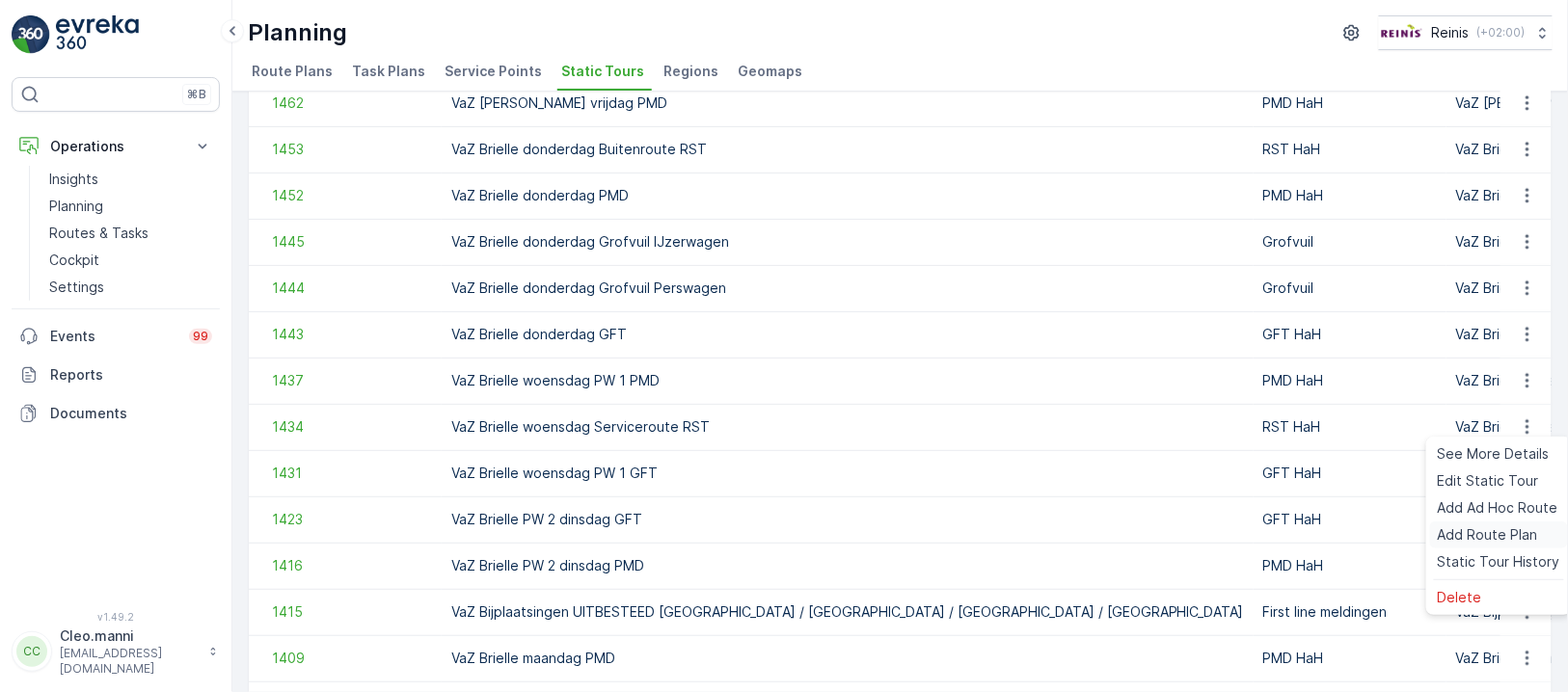
click at [1469, 528] on span "Add Route Plan" at bounding box center [1486, 536] width 100 height 19
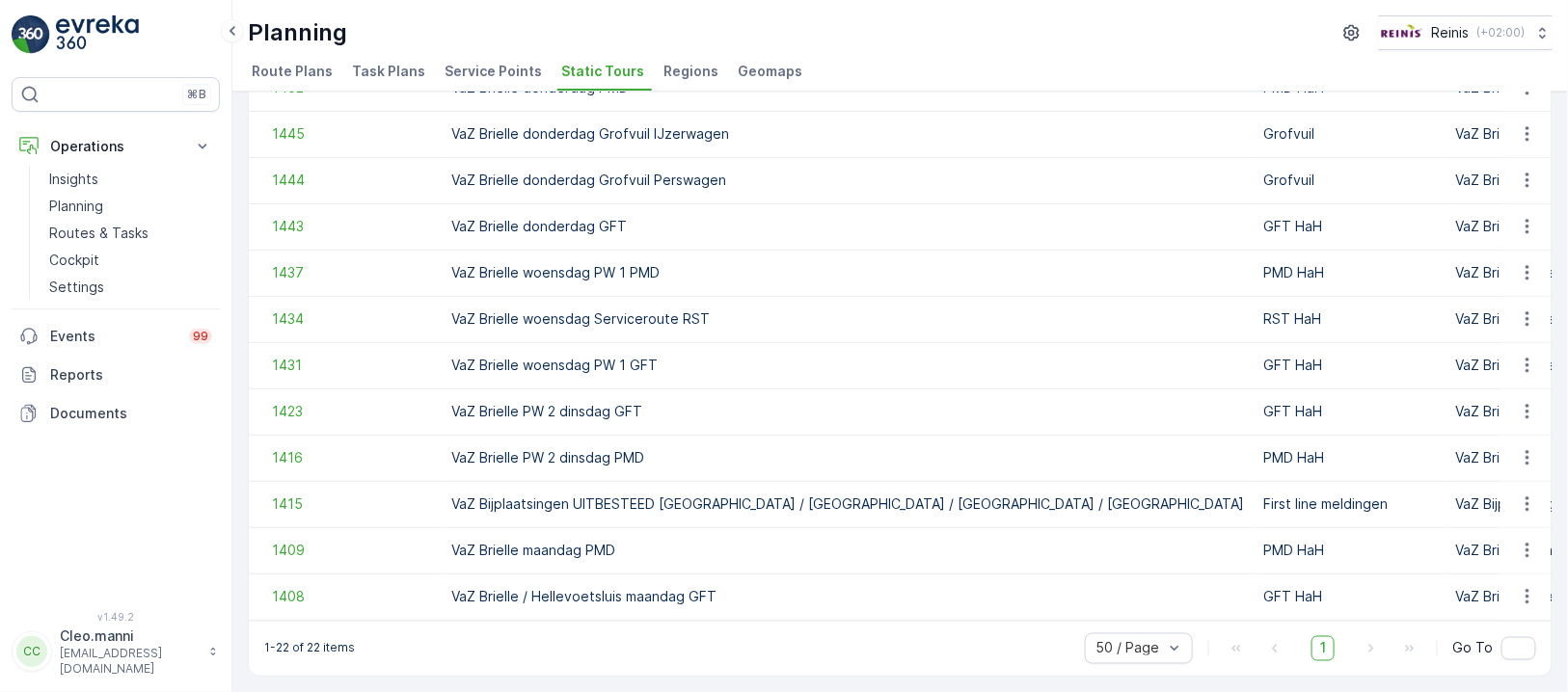
scroll to position [629, 0]
drag, startPoint x: 720, startPoint y: 310, endPoint x: 443, endPoint y: 318, distance: 277.1
click at [443, 318] on td "VaZ Brielle woensdag Serviceroute RST" at bounding box center [847, 319] width 812 height 47
click at [1512, 312] on button "button" at bounding box center [1527, 319] width 35 height 23
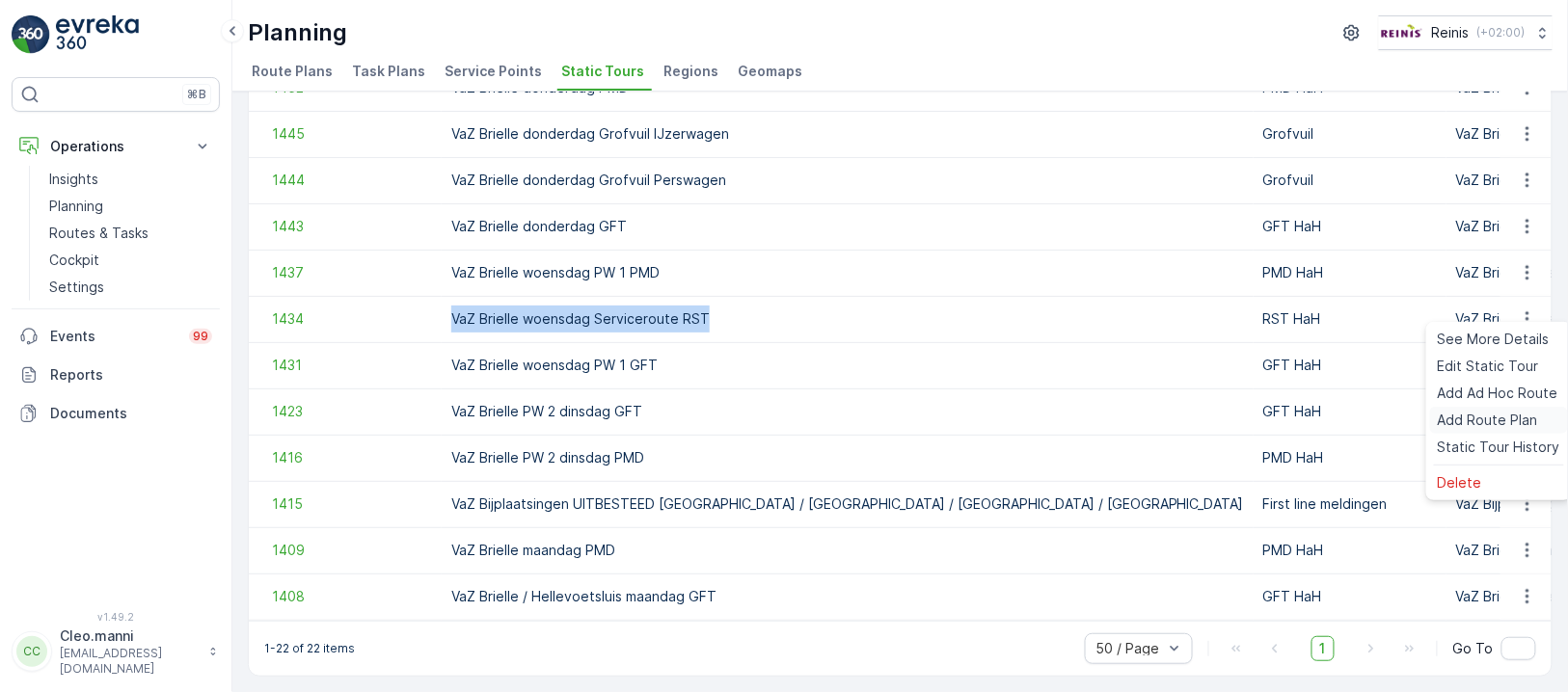
click at [1486, 417] on span "Add Route Plan" at bounding box center [1486, 420] width 100 height 19
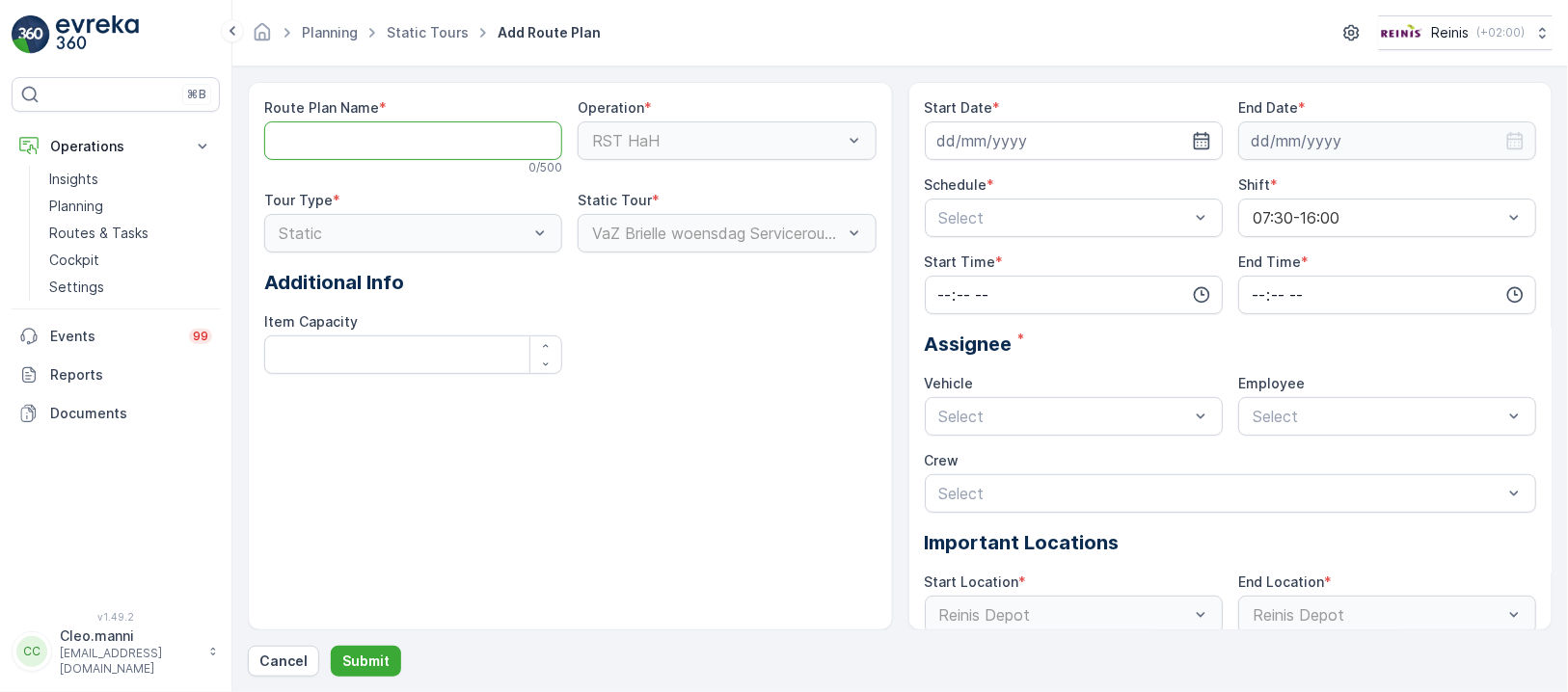
click at [474, 143] on Name "Route Plan Name" at bounding box center [412, 141] width 298 height 39
paste Name "VaZ Brielle woensdag Serviceroute RST"
type Name "VaZ Brielle woensdag Serviceroute RST"
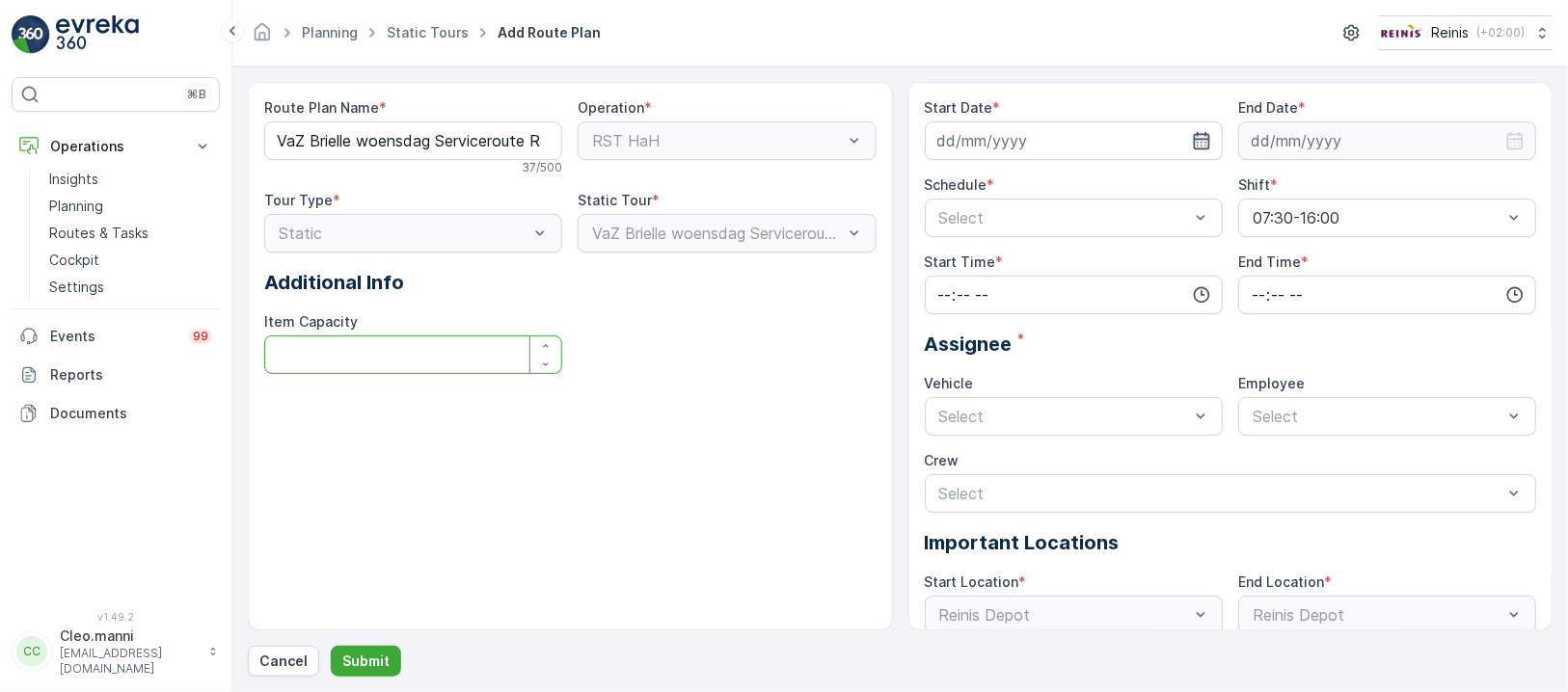
click at [1207, 145] on icon "button" at bounding box center [1201, 141] width 19 height 19
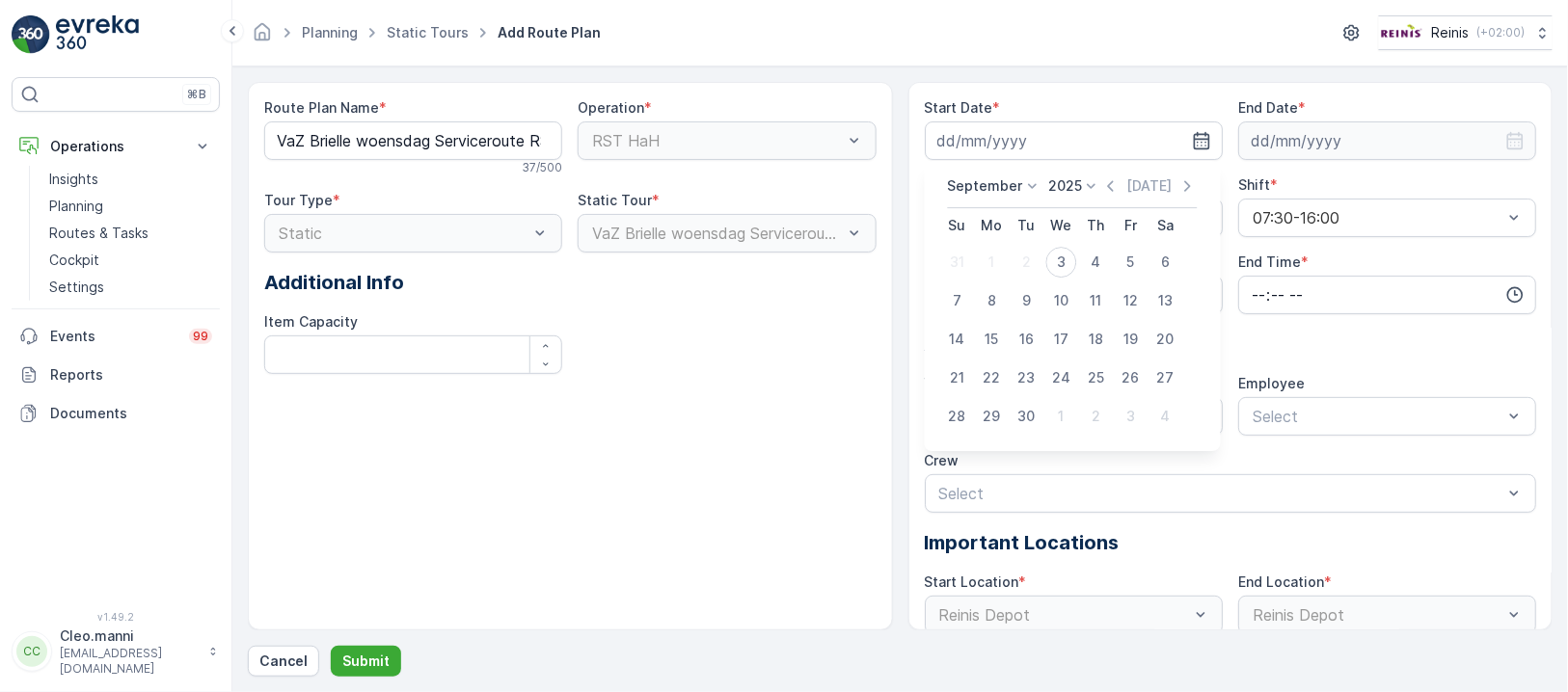
click at [1029, 183] on icon at bounding box center [1032, 186] width 19 height 19
click at [977, 304] on span "October" at bounding box center [987, 311] width 55 height 19
click at [1061, 257] on div "1" at bounding box center [1062, 262] width 31 height 31
type input "[DATE]"
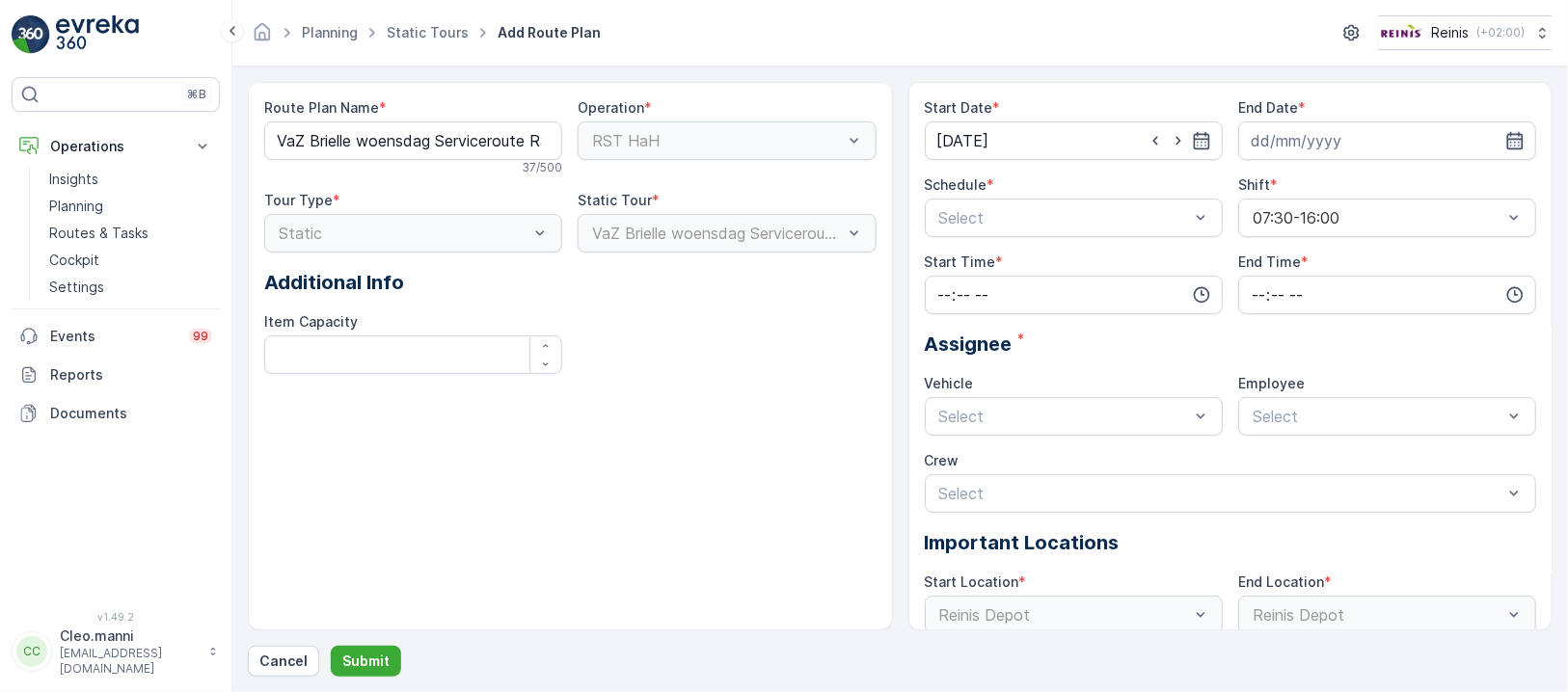
click at [1510, 134] on icon "button" at bounding box center [1515, 141] width 19 height 19
click at [1343, 184] on icon at bounding box center [1344, 186] width 19 height 19
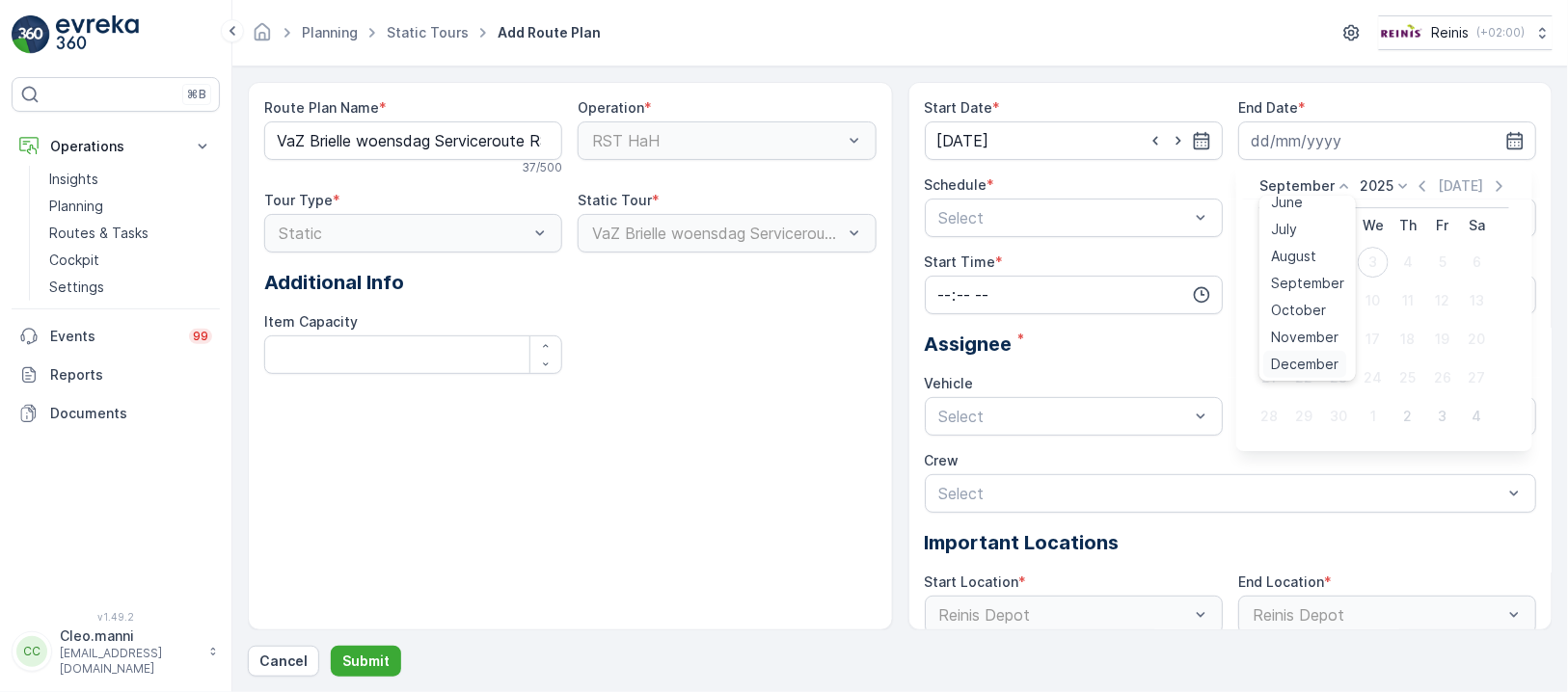
click at [1290, 361] on span "December" at bounding box center [1305, 365] width 68 height 19
click at [1395, 186] on icon at bounding box center [1398, 186] width 19 height 19
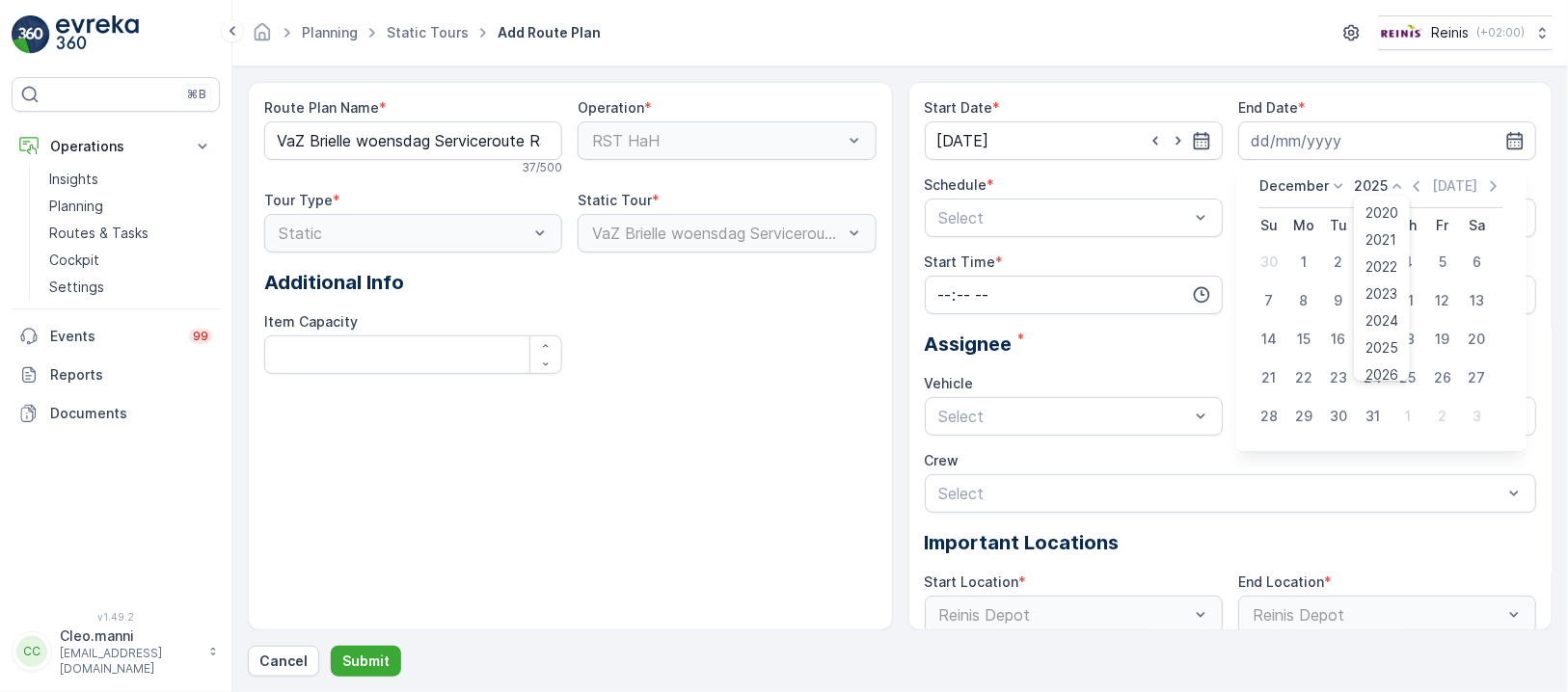
scroll to position [118, 0]
click at [1380, 250] on span "2026" at bounding box center [1383, 256] width 33 height 19
click at [1412, 413] on div "31" at bounding box center [1408, 416] width 31 height 31
type input "[DATE]"
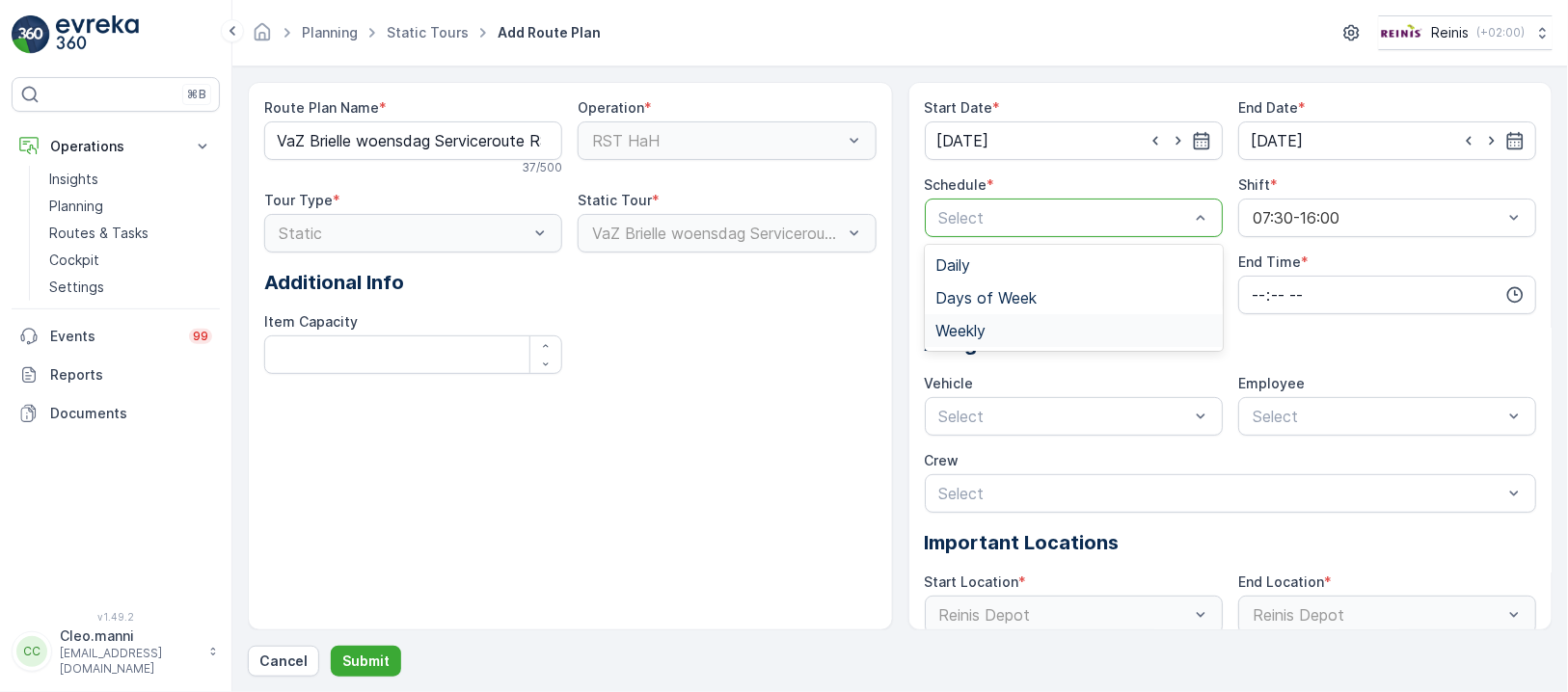
click at [1000, 323] on div "Weekly" at bounding box center [1073, 331] width 275 height 17
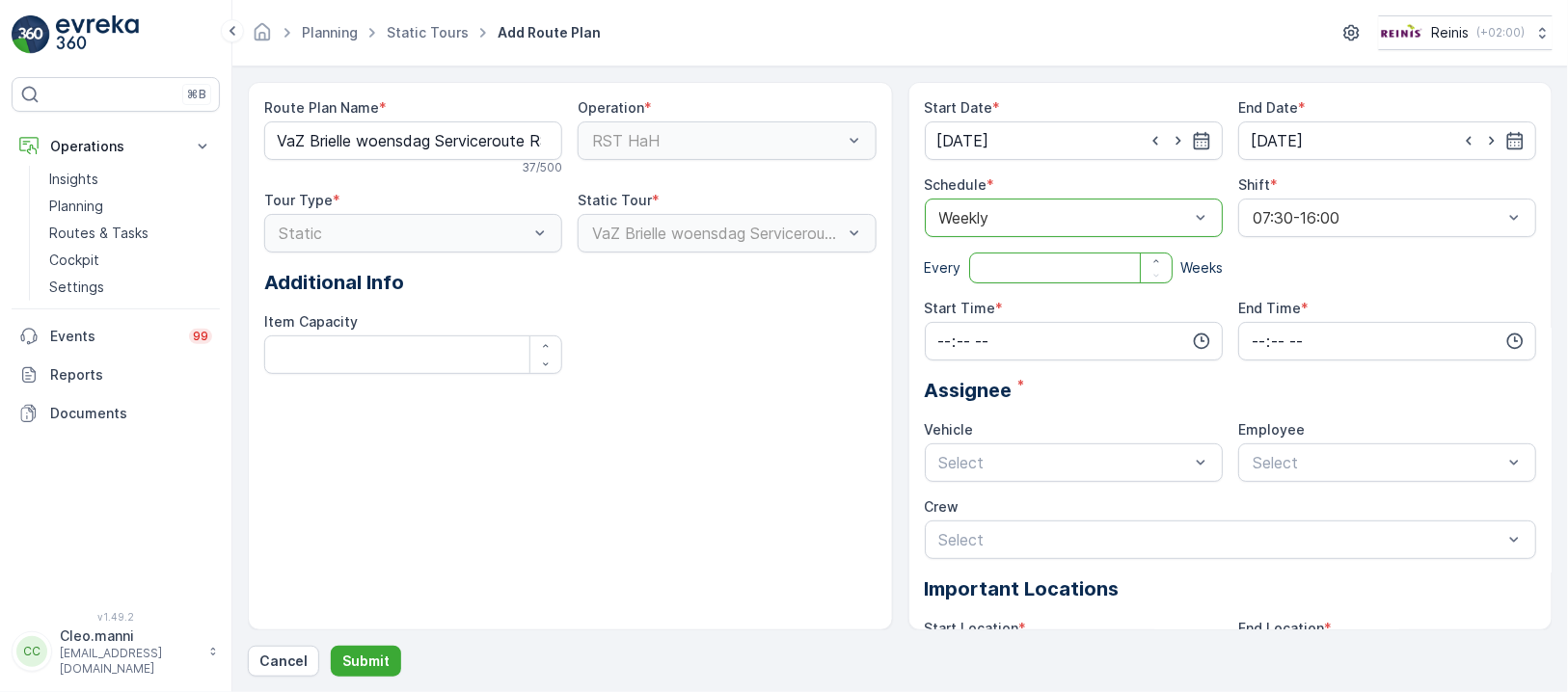
click at [1006, 272] on input "number" at bounding box center [1071, 268] width 204 height 31
type input "2"
click at [1032, 328] on input "time" at bounding box center [1073, 342] width 298 height 39
click at [951, 429] on span "07" at bounding box center [945, 439] width 17 height 19
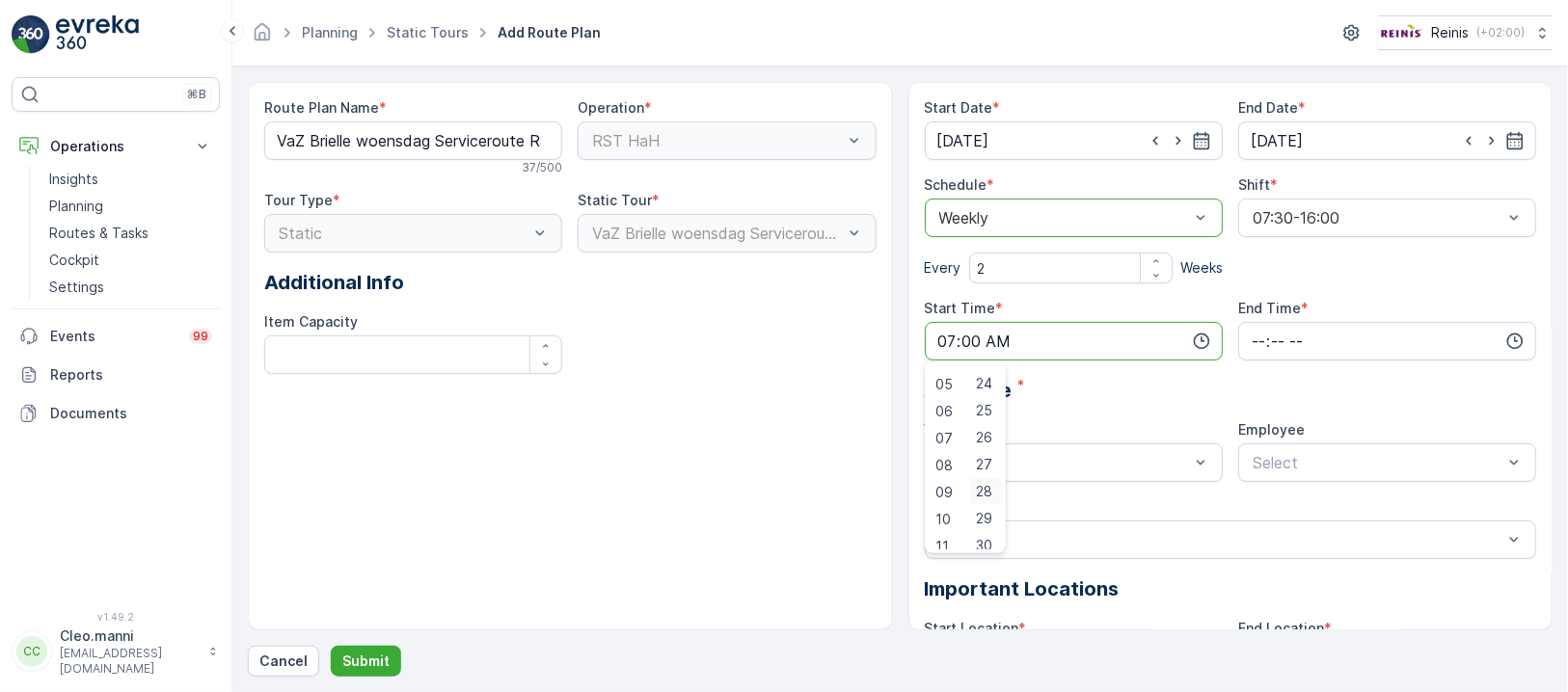
scroll to position [772, 0]
click at [996, 416] on div "30" at bounding box center [986, 416] width 33 height 27
type input "07:30"
click at [1250, 341] on input "time" at bounding box center [1387, 342] width 298 height 39
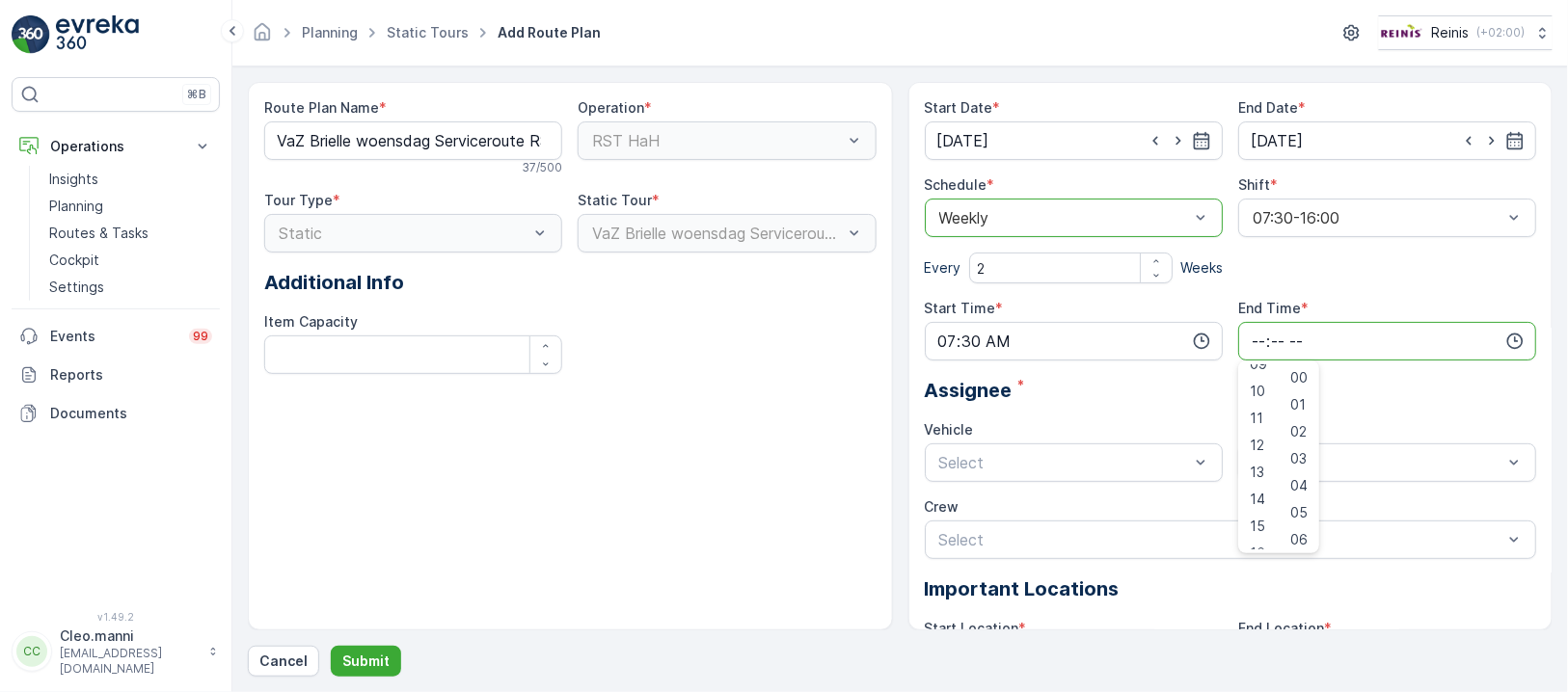
scroll to position [385, 0]
click at [1251, 414] on span "16" at bounding box center [1258, 424] width 16 height 19
type input "16:00"
click at [1381, 408] on div "Start Date * 01.10.2025 End Date * 31.12.2026 Schedule * option Weekly, selecte…" at bounding box center [1230, 428] width 612 height 660
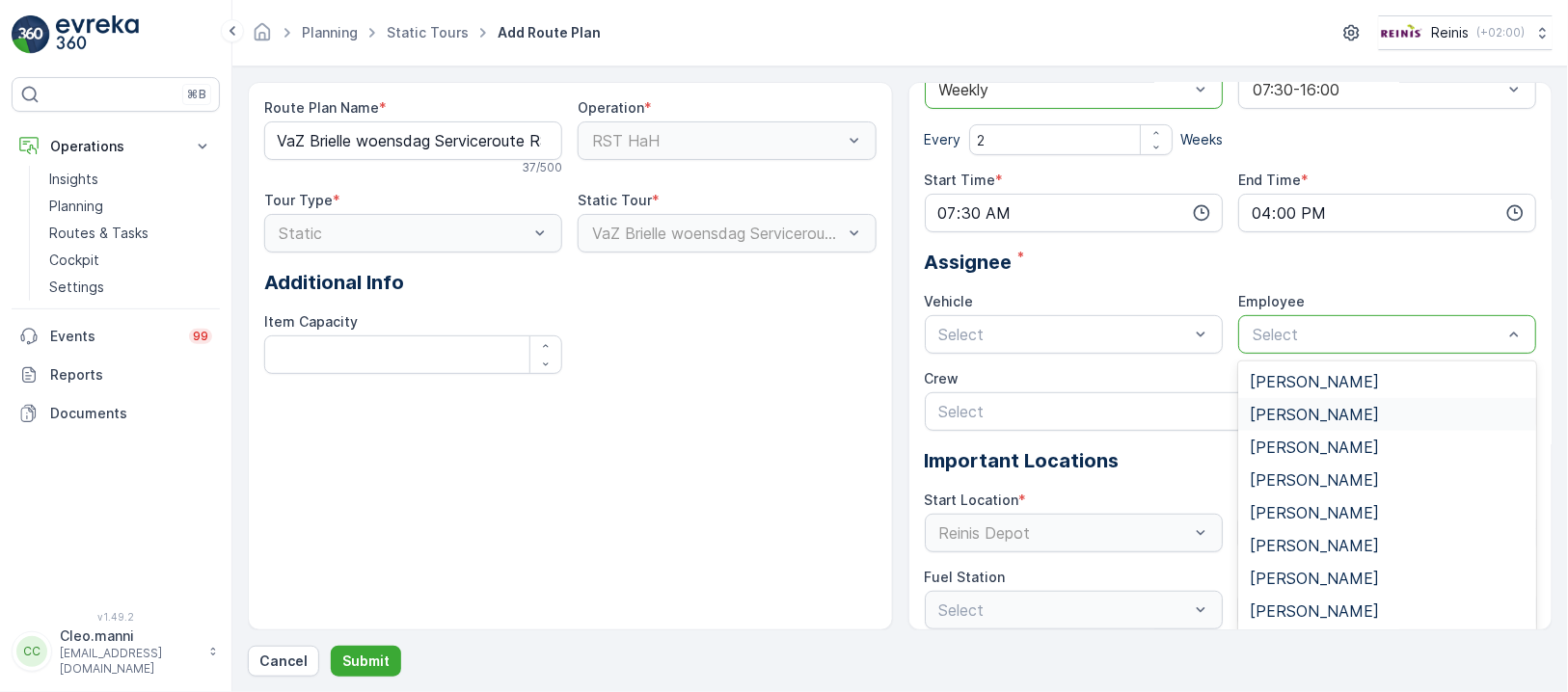
scroll to position [472, 0]
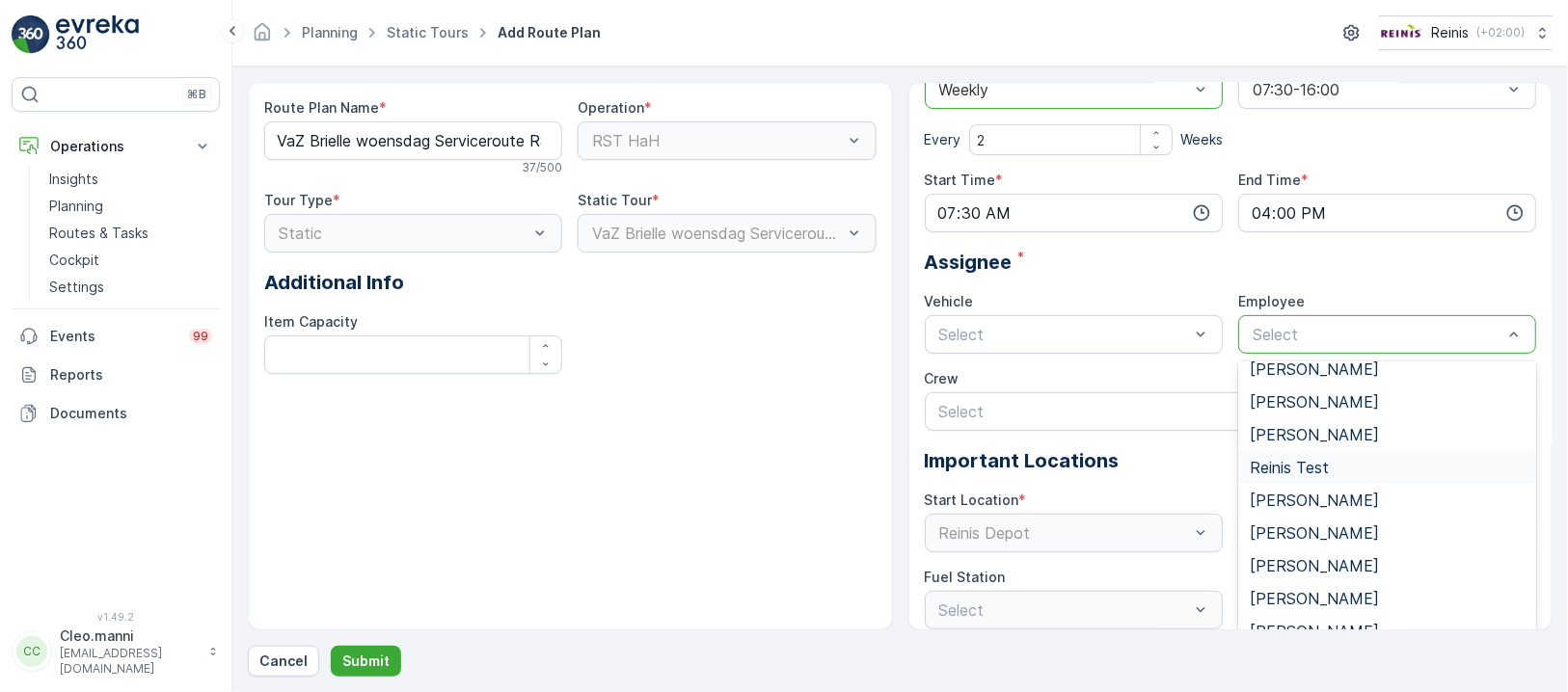
click at [1302, 463] on span "Reinis Test" at bounding box center [1289, 468] width 79 height 17
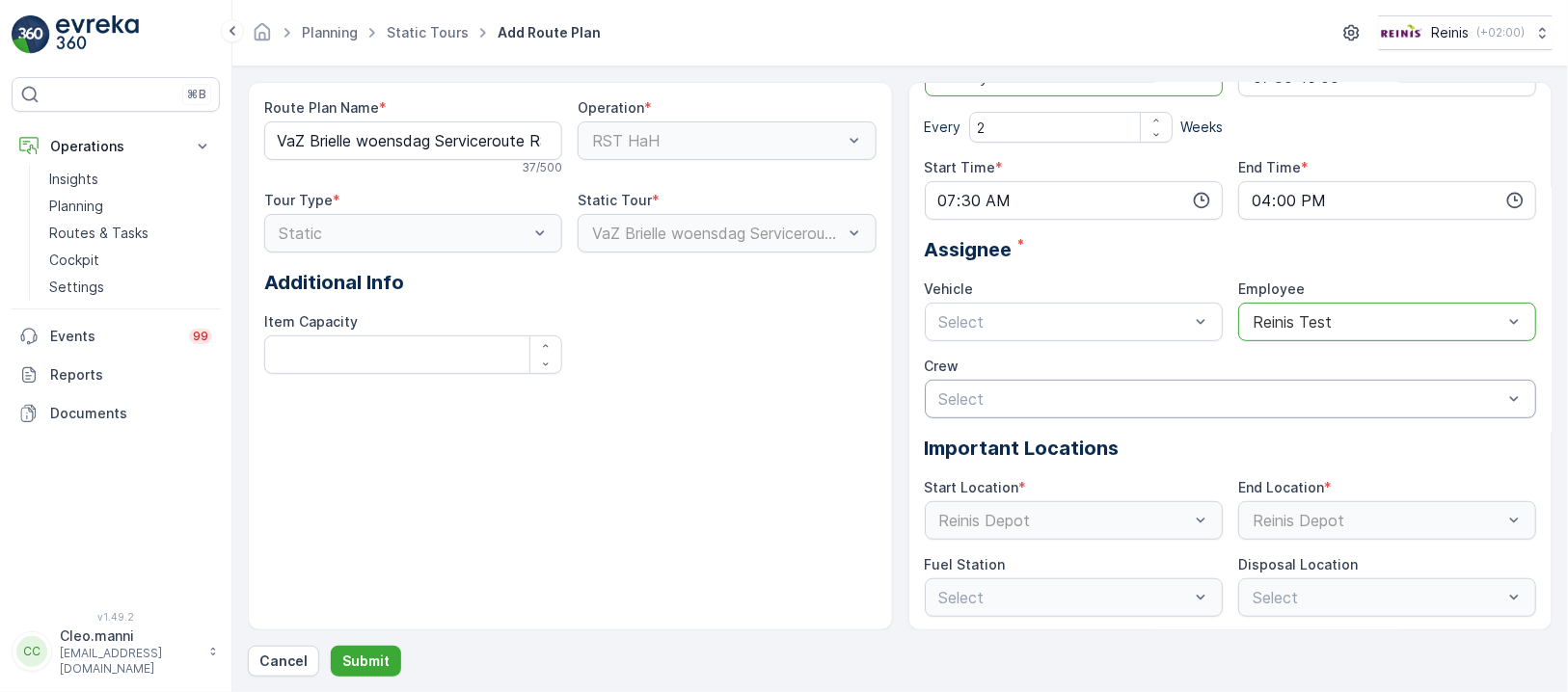
scroll to position [142, 0]
click at [348, 658] on p "Submit" at bounding box center [366, 662] width 48 height 19
click at [281, 650] on button "Cancel" at bounding box center [283, 662] width 72 height 31
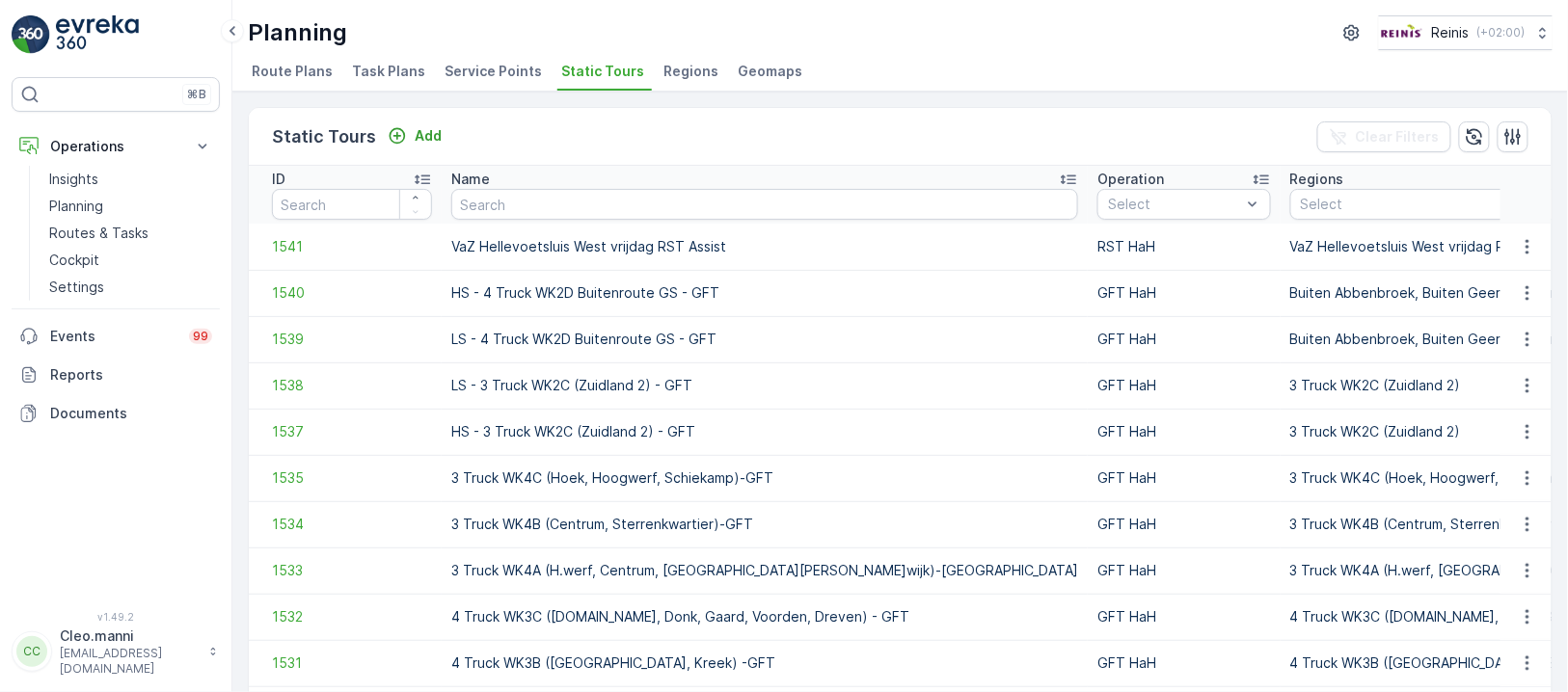
click at [297, 59] on li "Route Plans" at bounding box center [293, 75] width 92 height 33
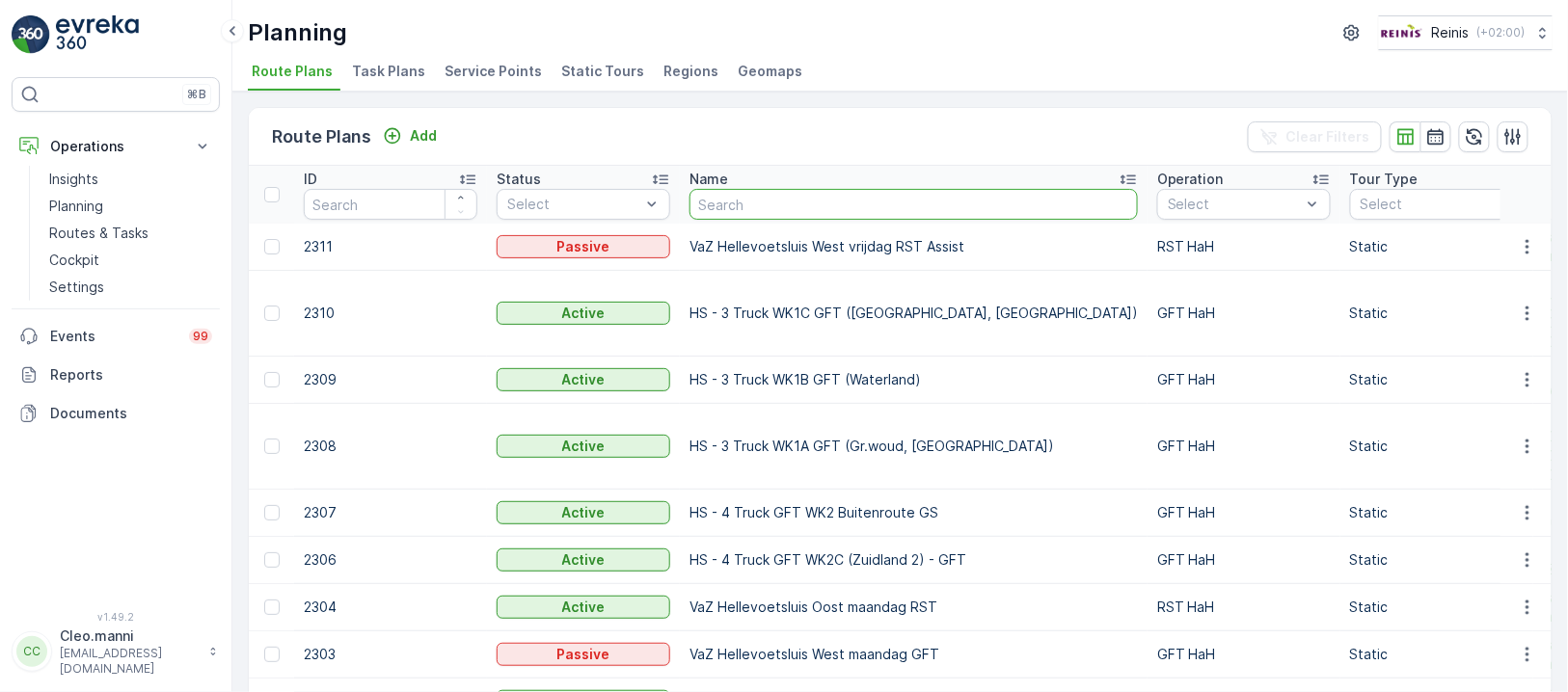
click at [758, 201] on input "text" at bounding box center [913, 205] width 448 height 31
type input "v"
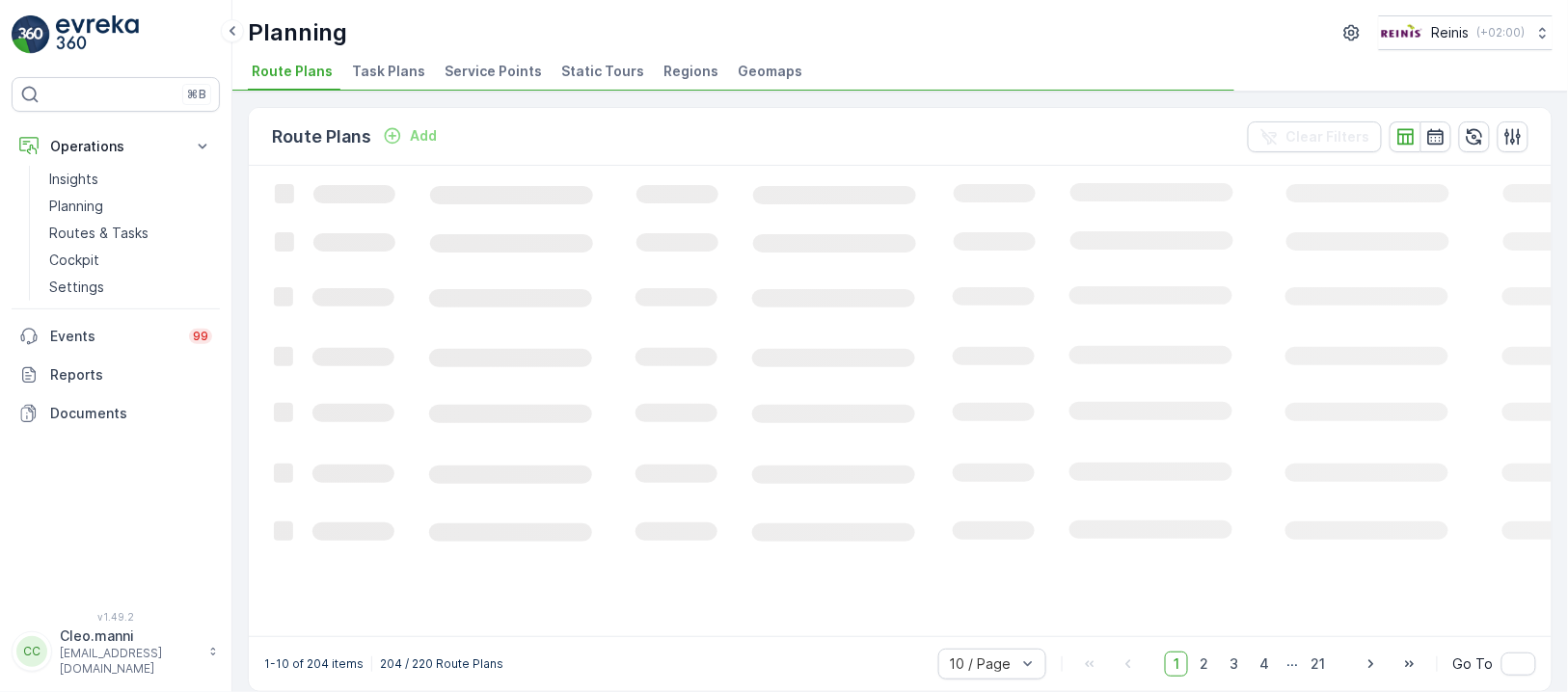
click at [660, 196] on icon "Loading..." at bounding box center [1174, 400] width 1851 height 468
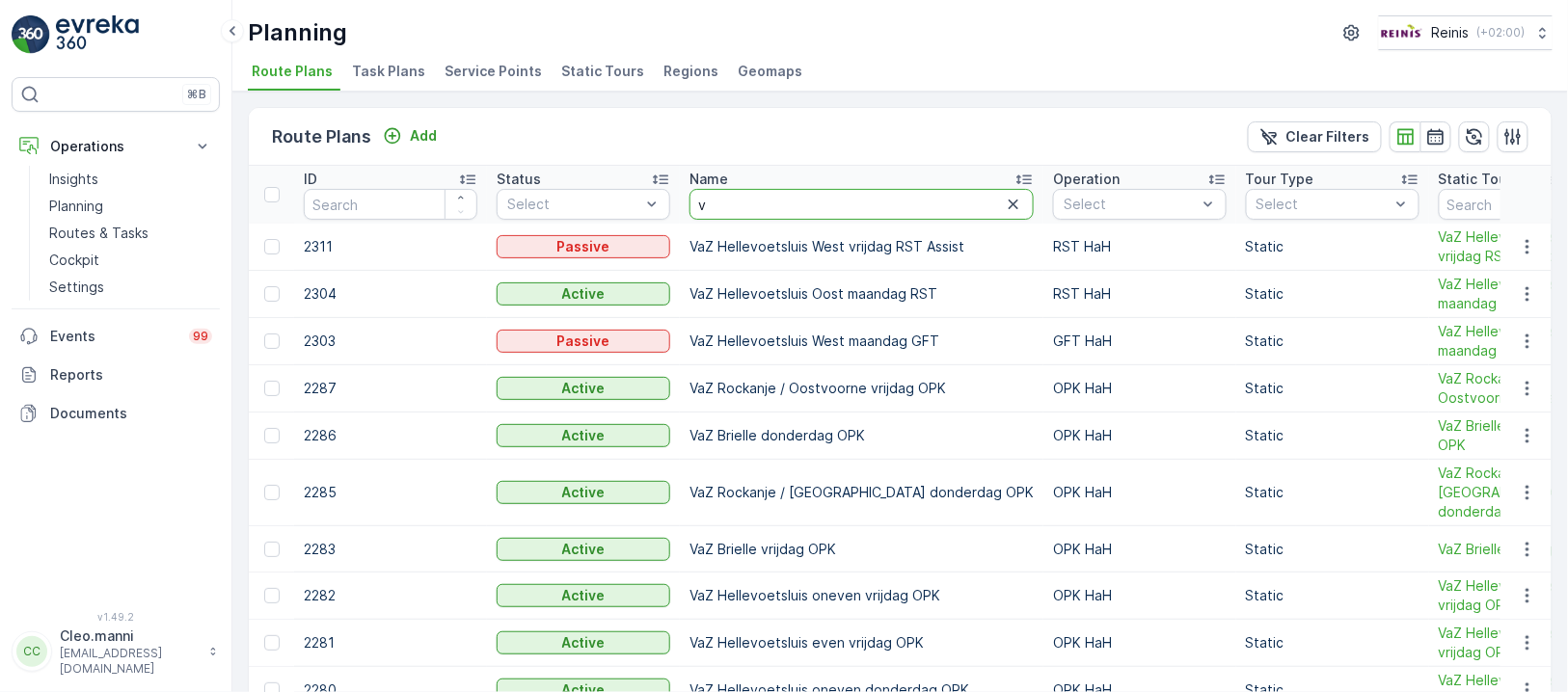
drag, startPoint x: 766, startPoint y: 204, endPoint x: 698, endPoint y: 198, distance: 68.3
click at [698, 198] on input "v" at bounding box center [861, 205] width 344 height 31
paste input "VaZ Brielle woensdag Serviceroute RST"
type input "VaZ Brielle woensdag Serviceroute RST"
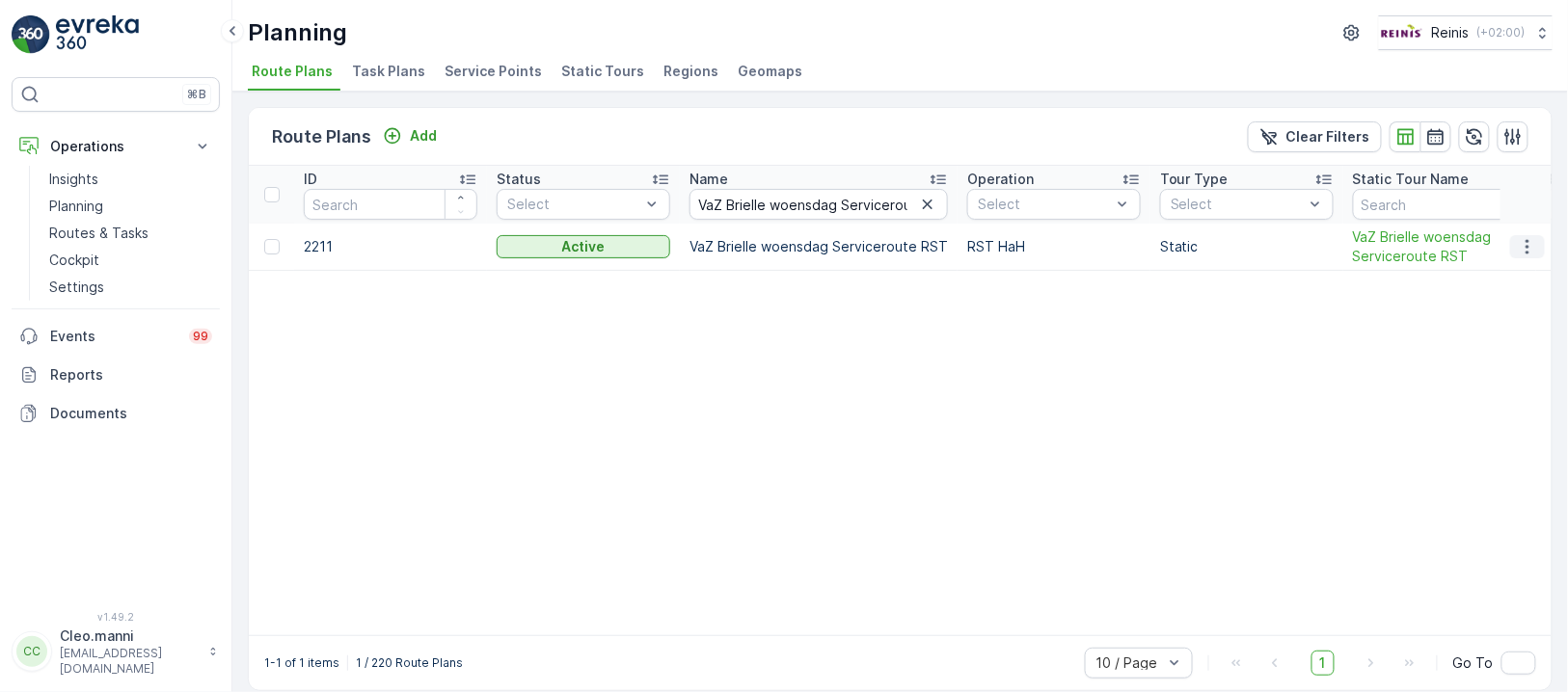
click at [1529, 241] on icon "button" at bounding box center [1527, 247] width 19 height 19
click at [1529, 272] on span "Edit Route Plan" at bounding box center [1509, 274] width 99 height 19
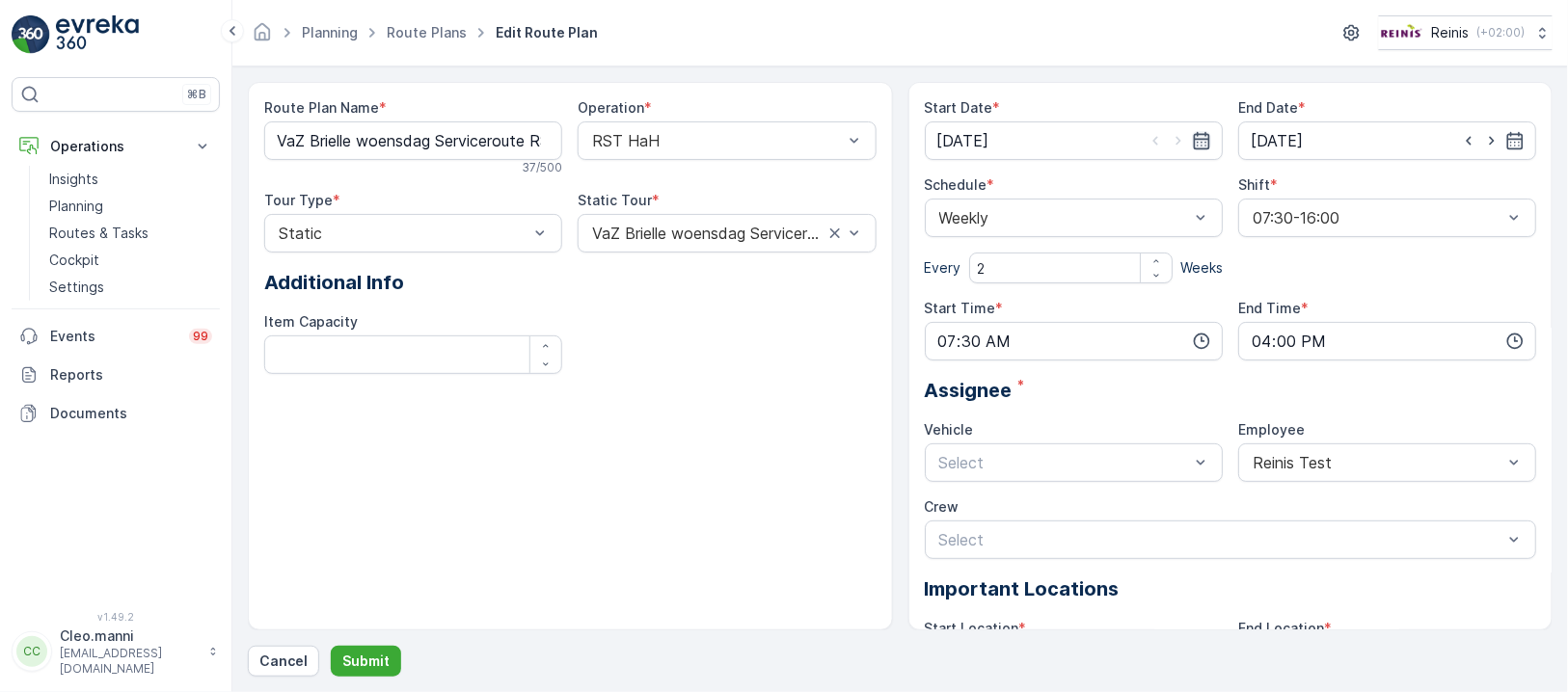
click at [1202, 137] on icon "button" at bounding box center [1200, 141] width 16 height 17
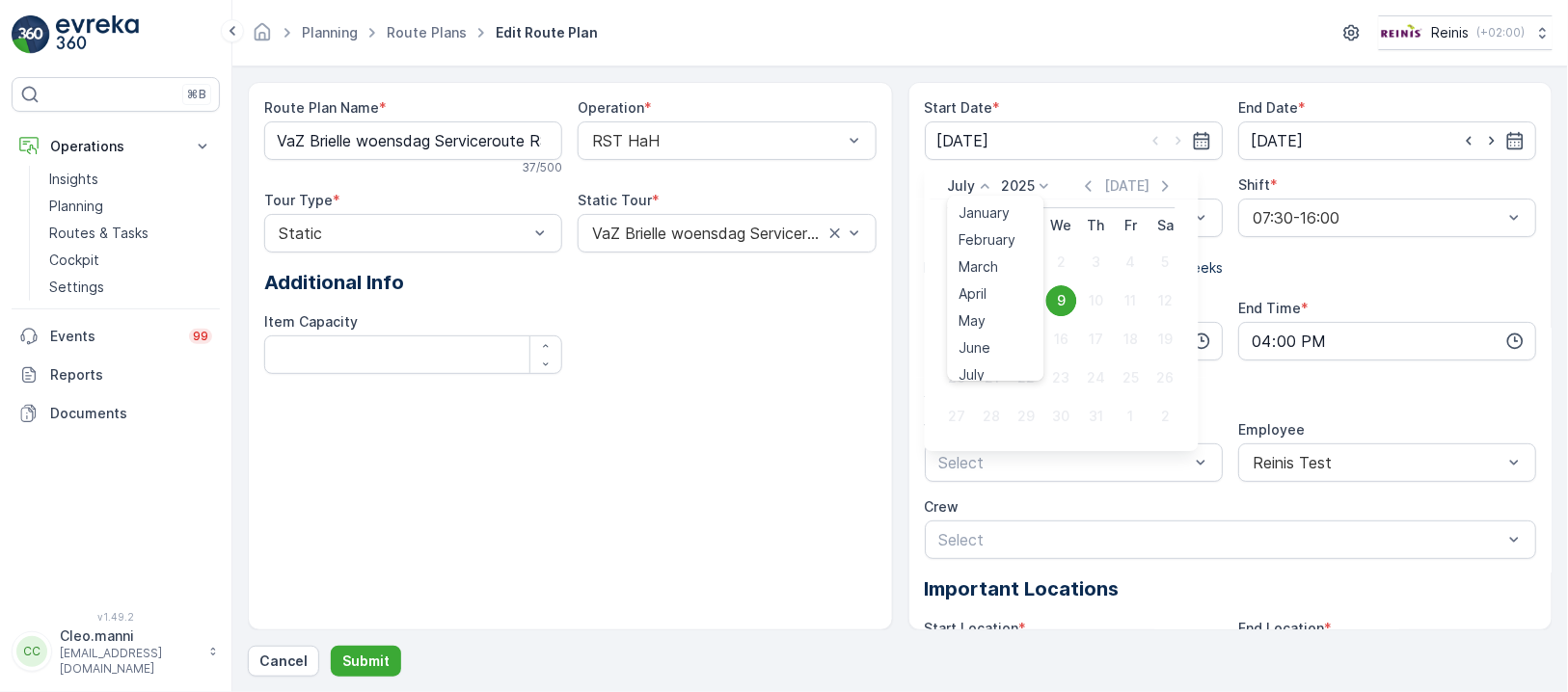
click at [984, 183] on icon at bounding box center [986, 186] width 19 height 19
click at [978, 323] on span "October" at bounding box center [987, 328] width 55 height 19
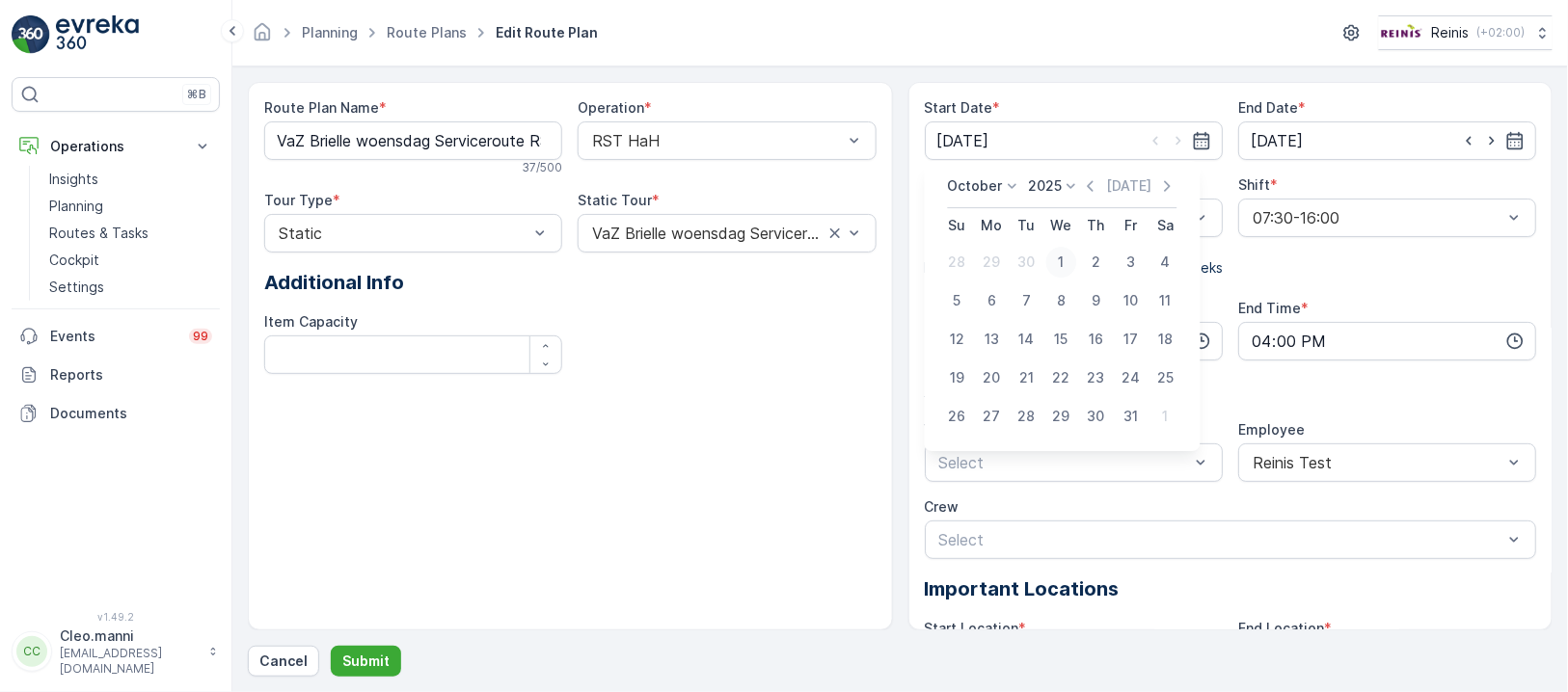
click at [1053, 268] on div "1" at bounding box center [1062, 262] width 31 height 31
type input "[DATE]"
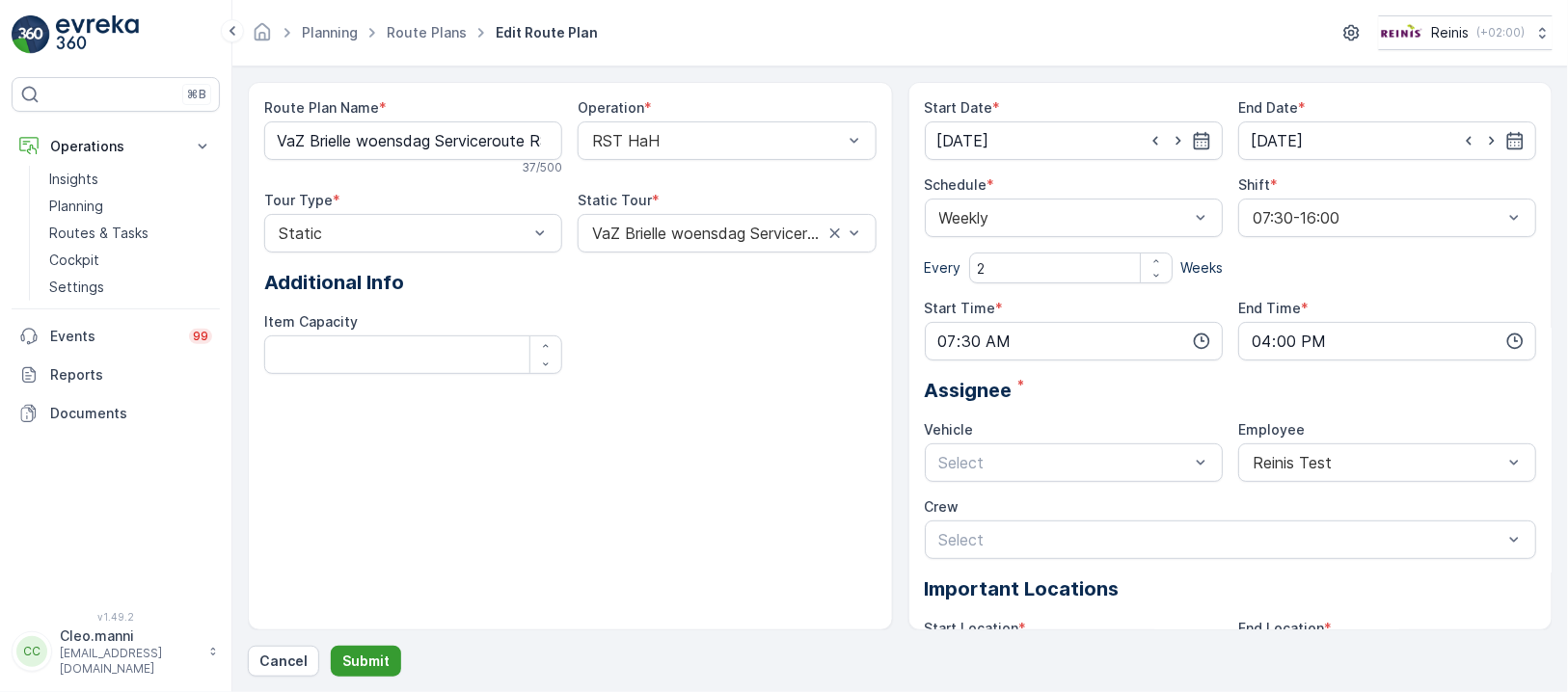
click at [338, 662] on button "Submit" at bounding box center [366, 662] width 71 height 31
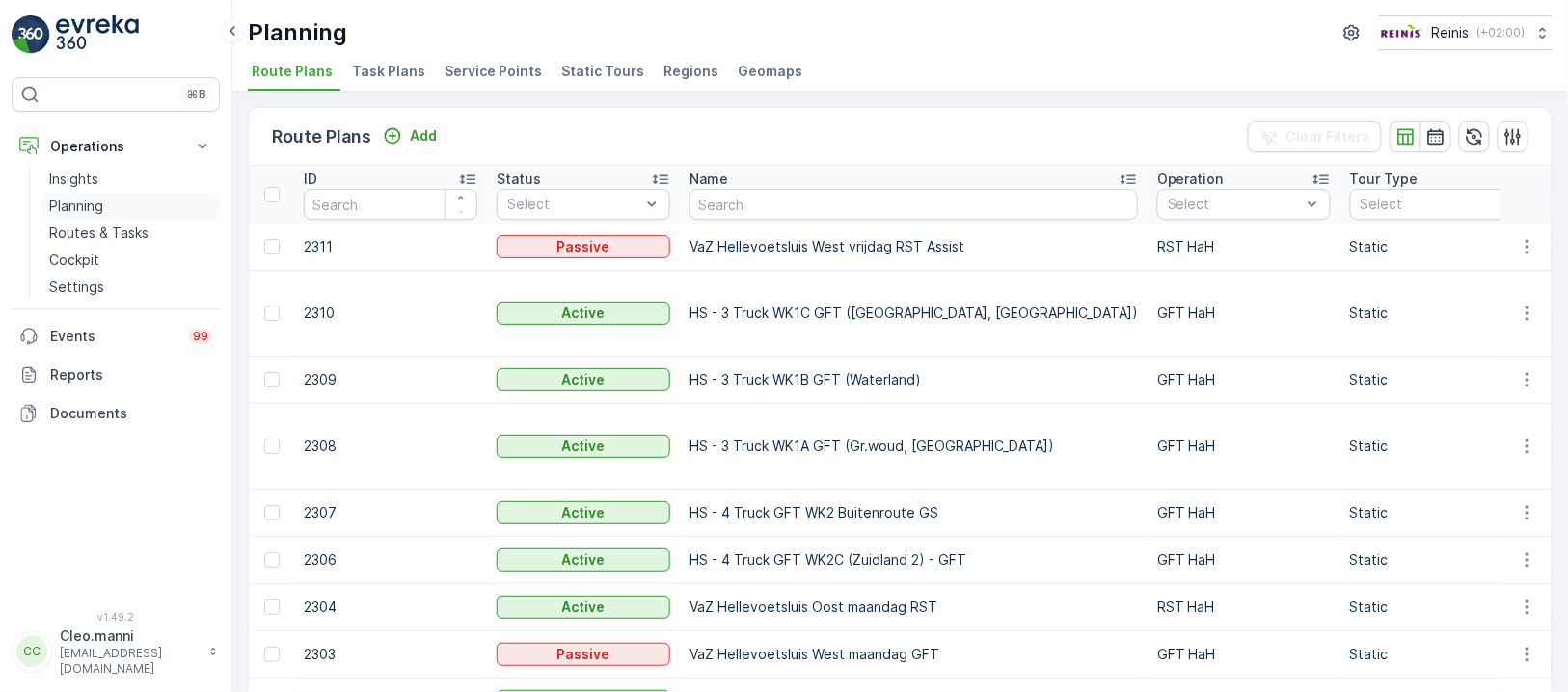
click at [84, 198] on p "Planning" at bounding box center [77, 207] width 54 height 19
click at [814, 198] on input "text" at bounding box center [913, 205] width 448 height 31
type input "v"
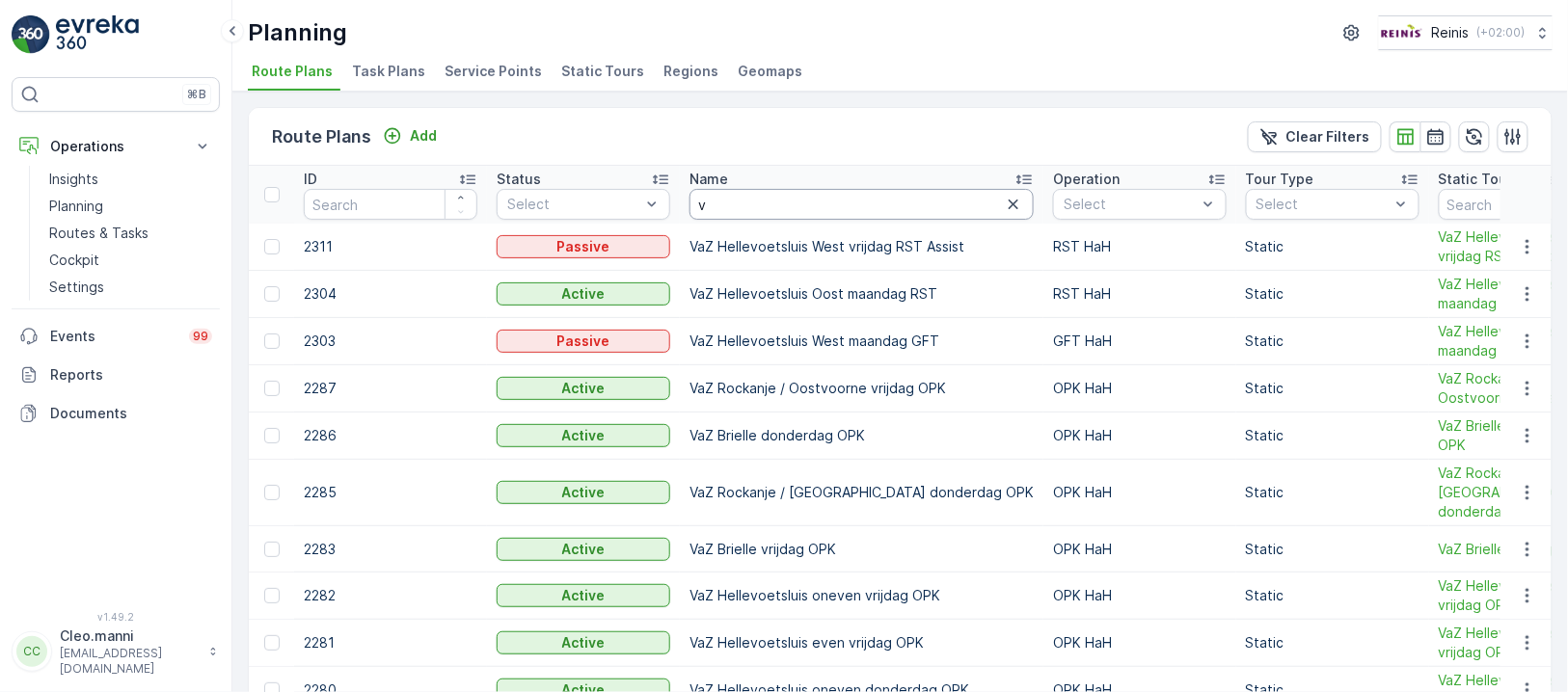
click at [803, 214] on input "v" at bounding box center [861, 205] width 344 height 31
type input "vz"
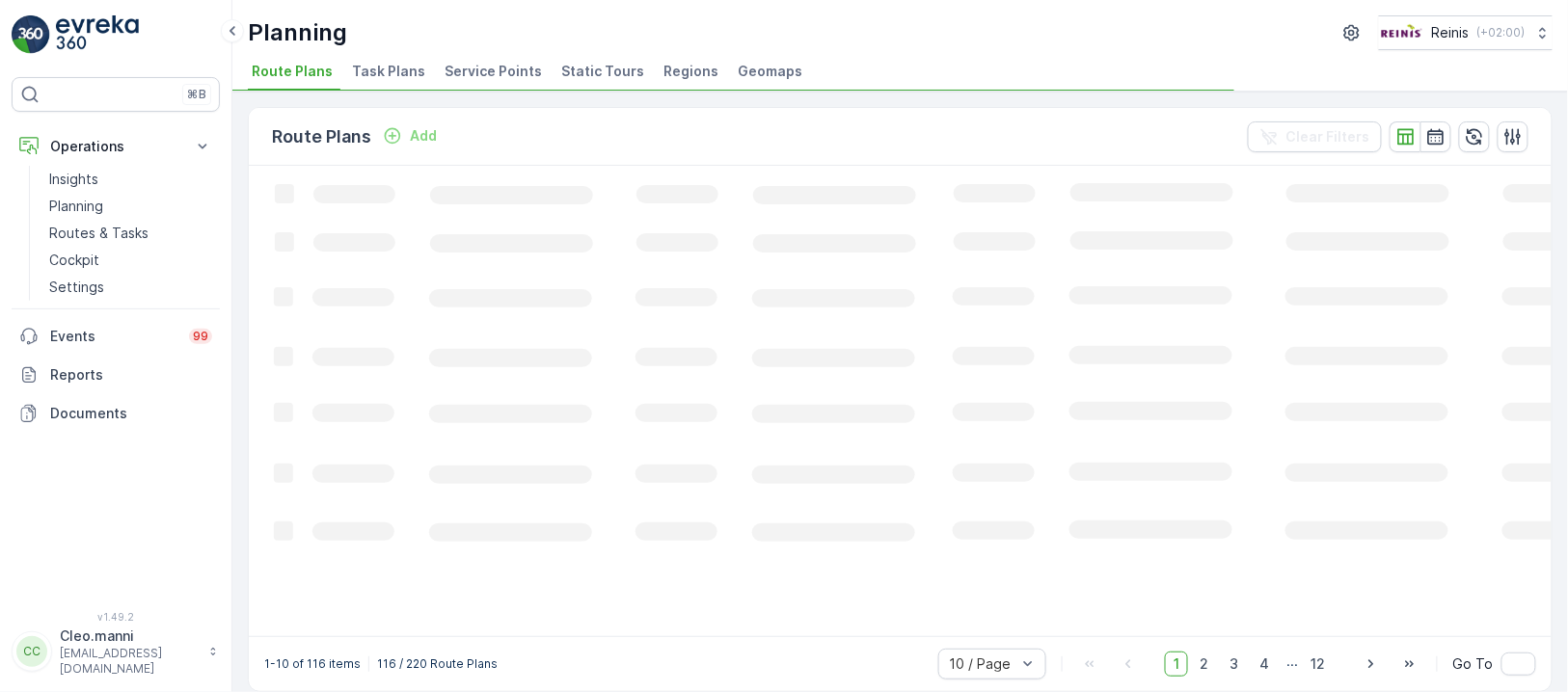
drag, startPoint x: 771, startPoint y: 205, endPoint x: 687, endPoint y: 201, distance: 84.1
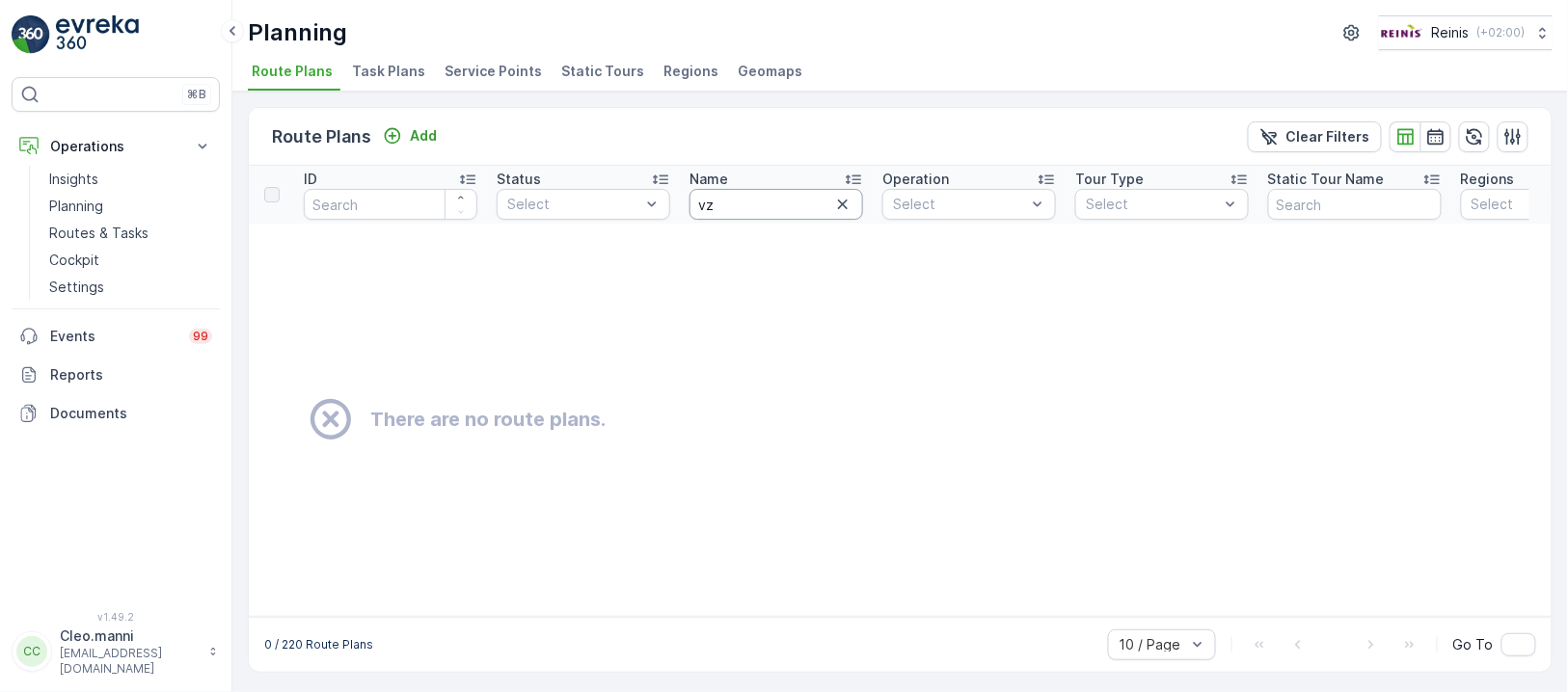
click at [710, 201] on input "vz" at bounding box center [775, 205] width 174 height 31
type input "vaz"
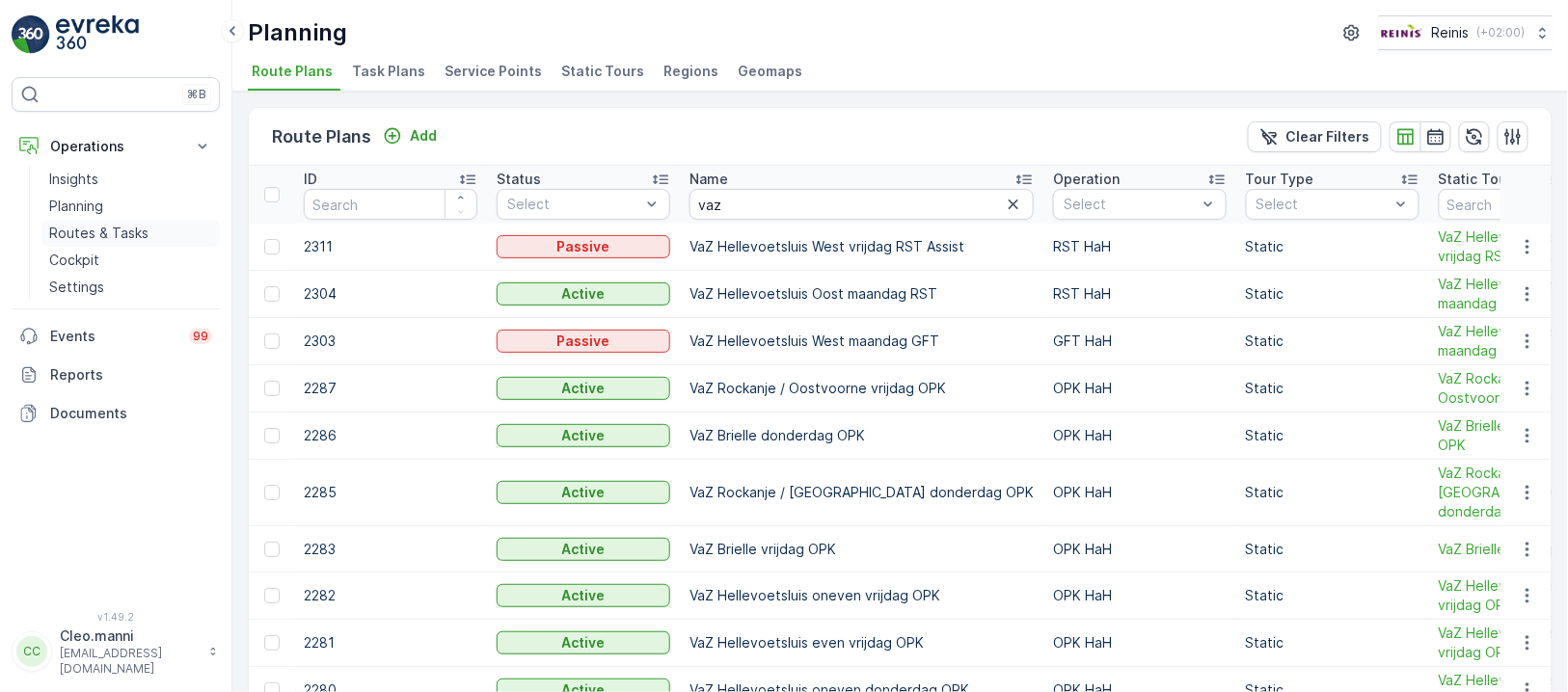
click at [86, 231] on p "Routes & Tasks" at bounding box center [99, 234] width 99 height 19
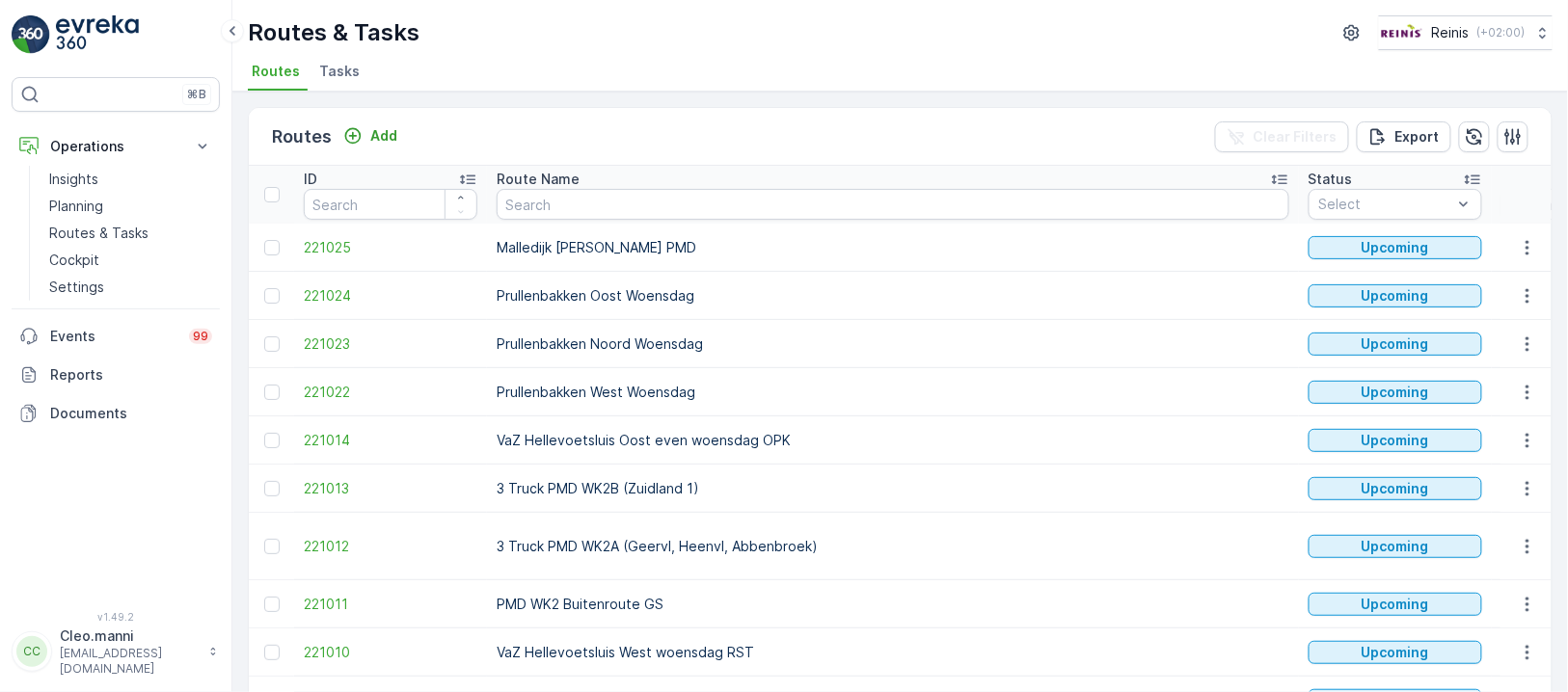
click at [1501, 204] on input at bounding box center [1567, 205] width 132 height 31
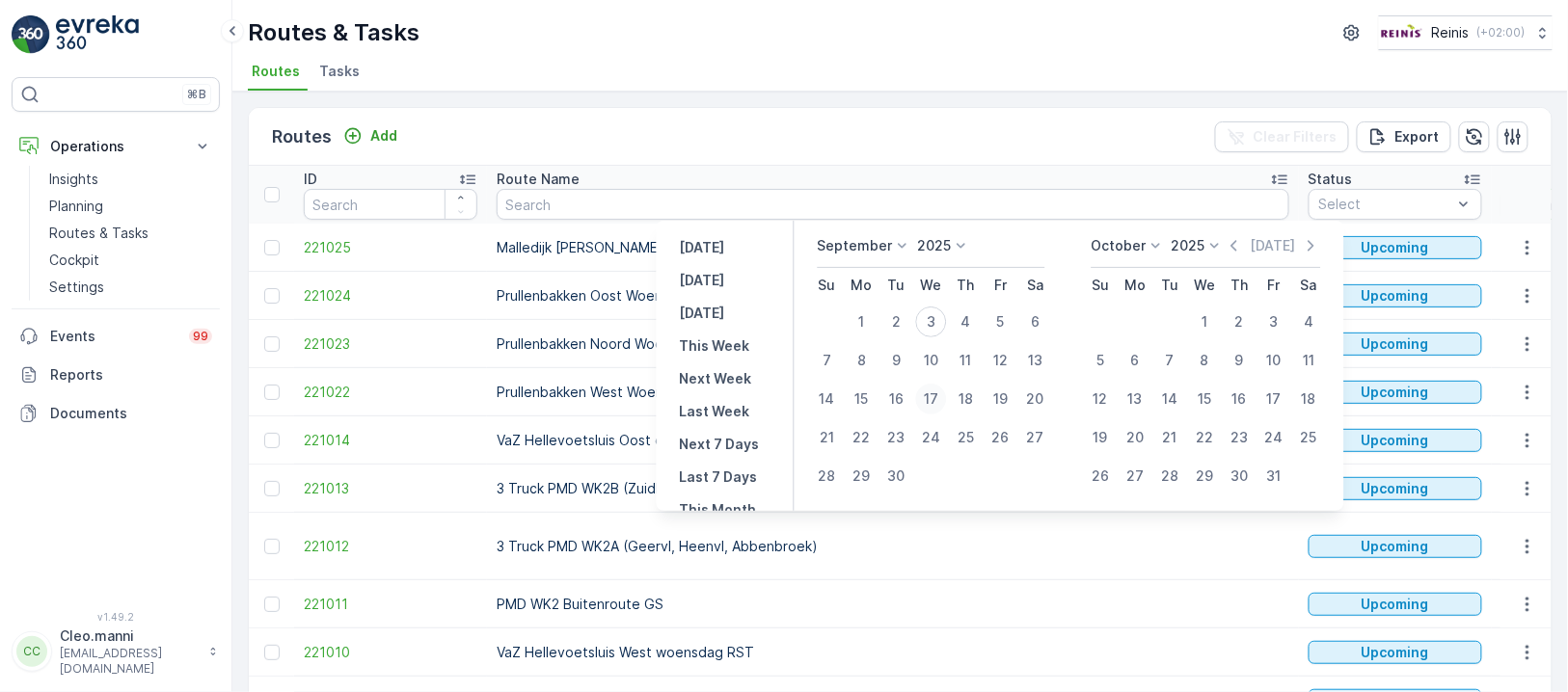
click at [932, 406] on div "17" at bounding box center [931, 399] width 31 height 31
type input "[DATE]"
click at [1210, 318] on div "1" at bounding box center [1204, 322] width 31 height 31
type input "[DATE]"
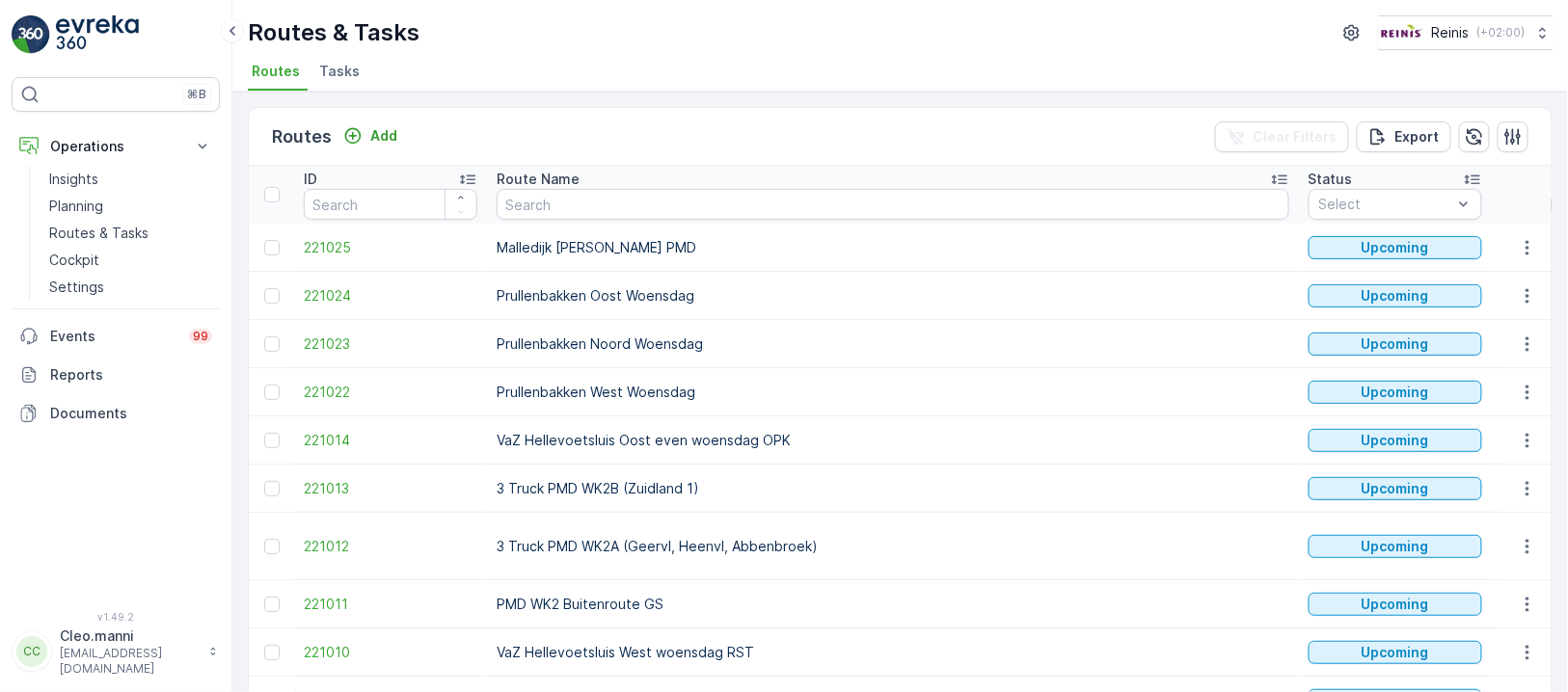
drag, startPoint x: 1282, startPoint y: 196, endPoint x: 1283, endPoint y: 209, distance: 13.0
click at [1501, 195] on input "17.09.2025" at bounding box center [1567, 205] width 132 height 31
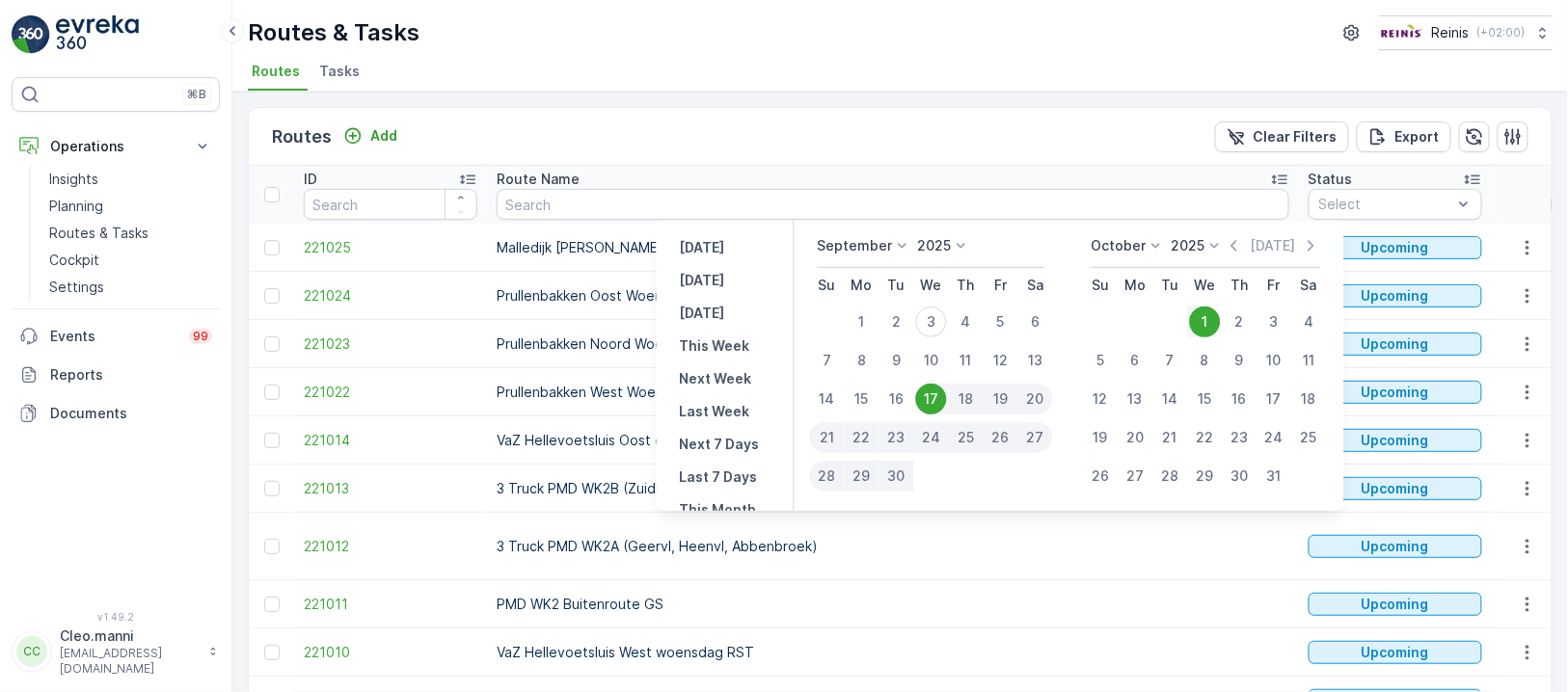
click at [1201, 315] on div "1" at bounding box center [1204, 322] width 31 height 31
type input "01.10.2025"
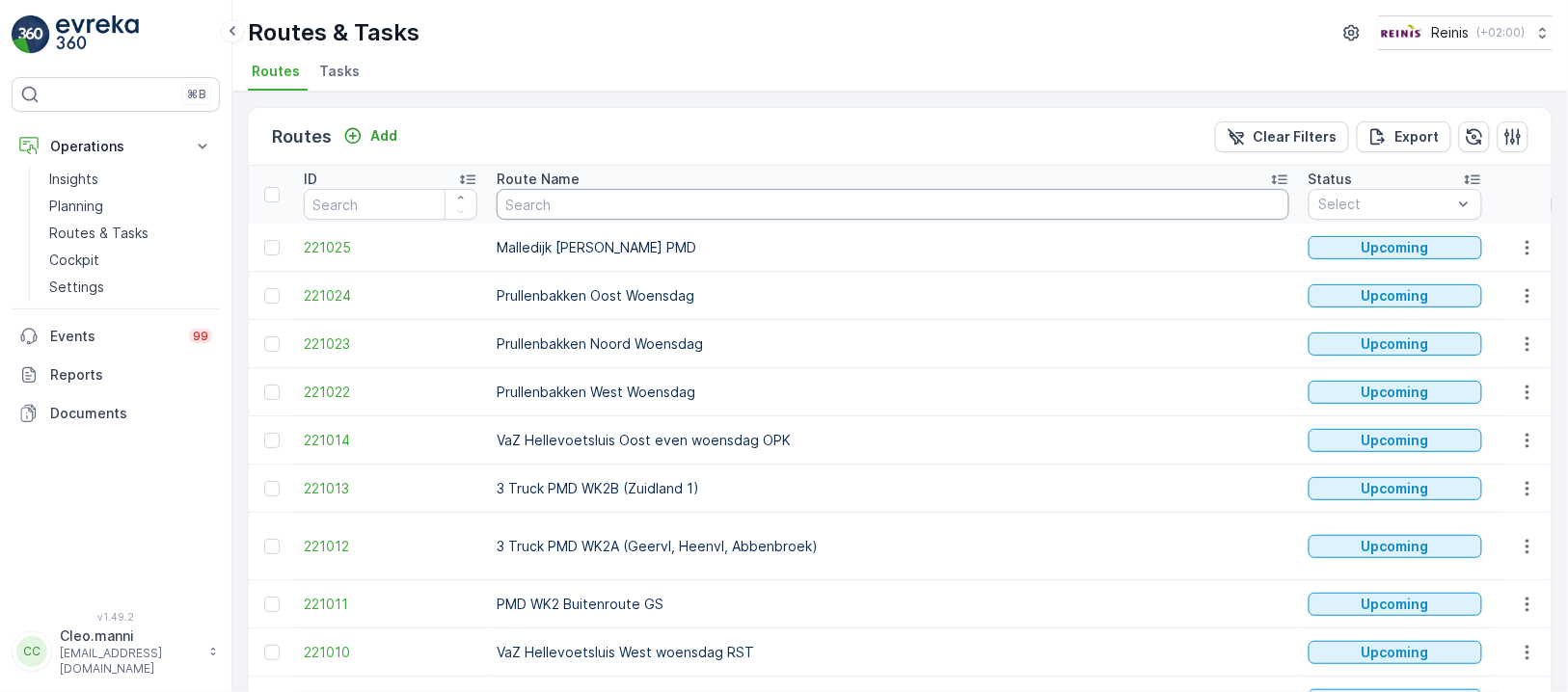
click at [619, 212] on input "text" at bounding box center [893, 205] width 793 height 31
type input "vaz"
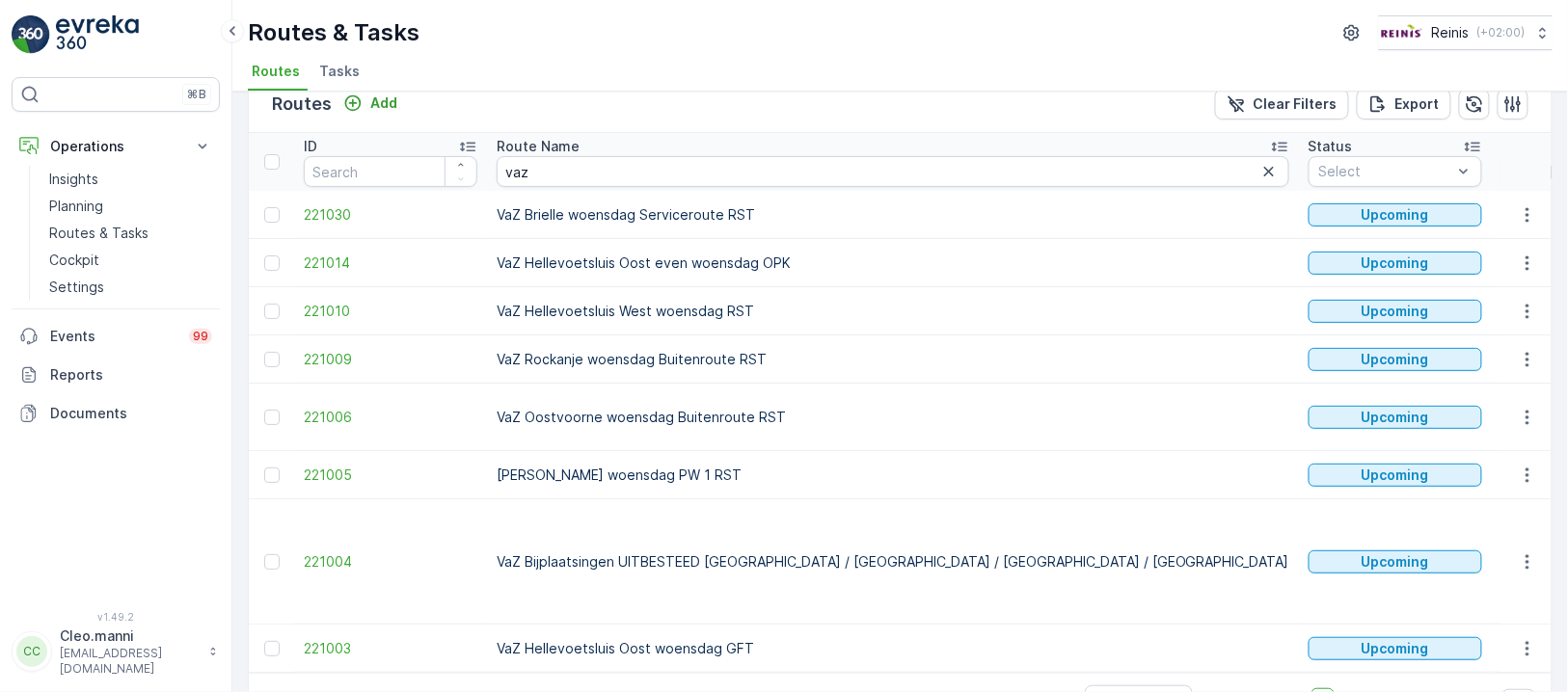
scroll to position [34, 0]
click at [1501, 168] on input "01.10.2025" at bounding box center [1567, 171] width 132 height 31
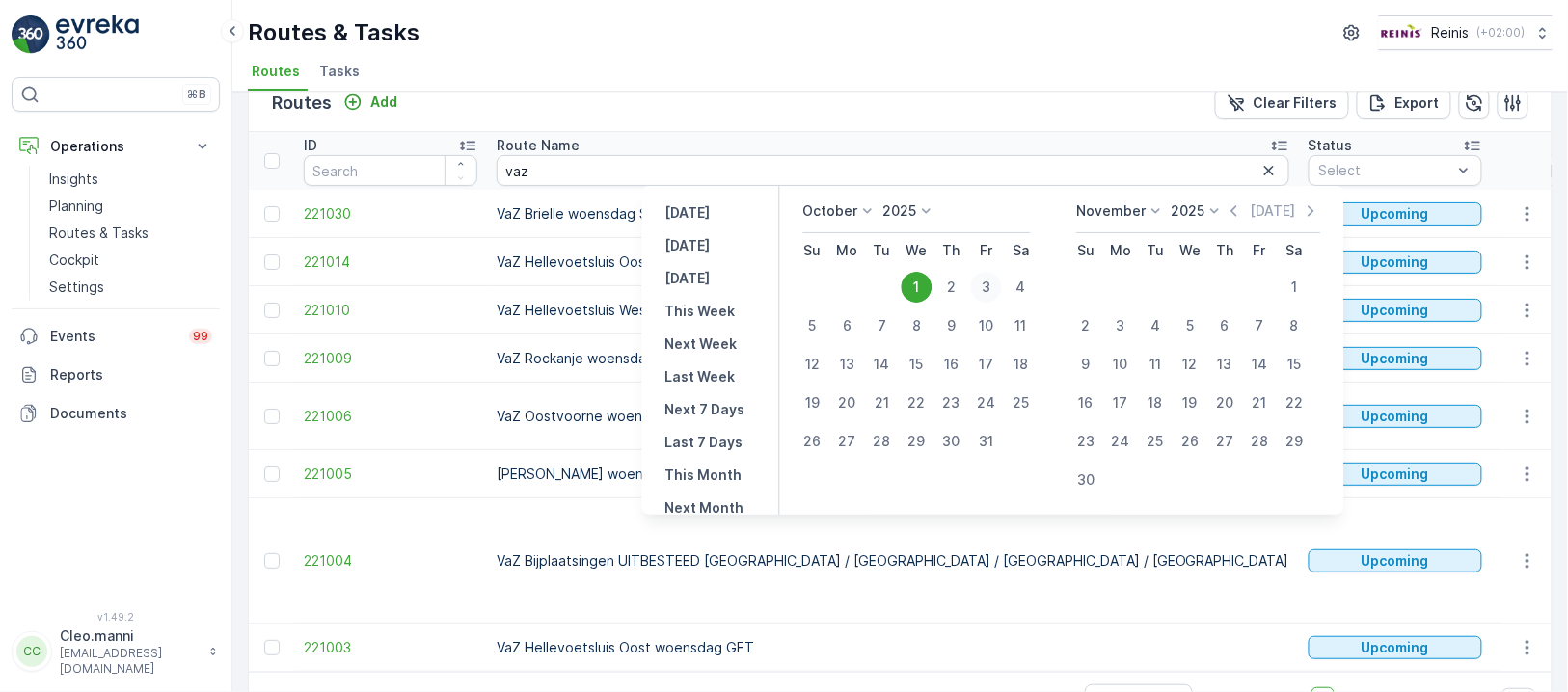
click at [993, 287] on div "3" at bounding box center [986, 287] width 31 height 31
type input "03.10.2025"
click at [996, 287] on div "3" at bounding box center [986, 287] width 31 height 31
type input "03.10.2025"
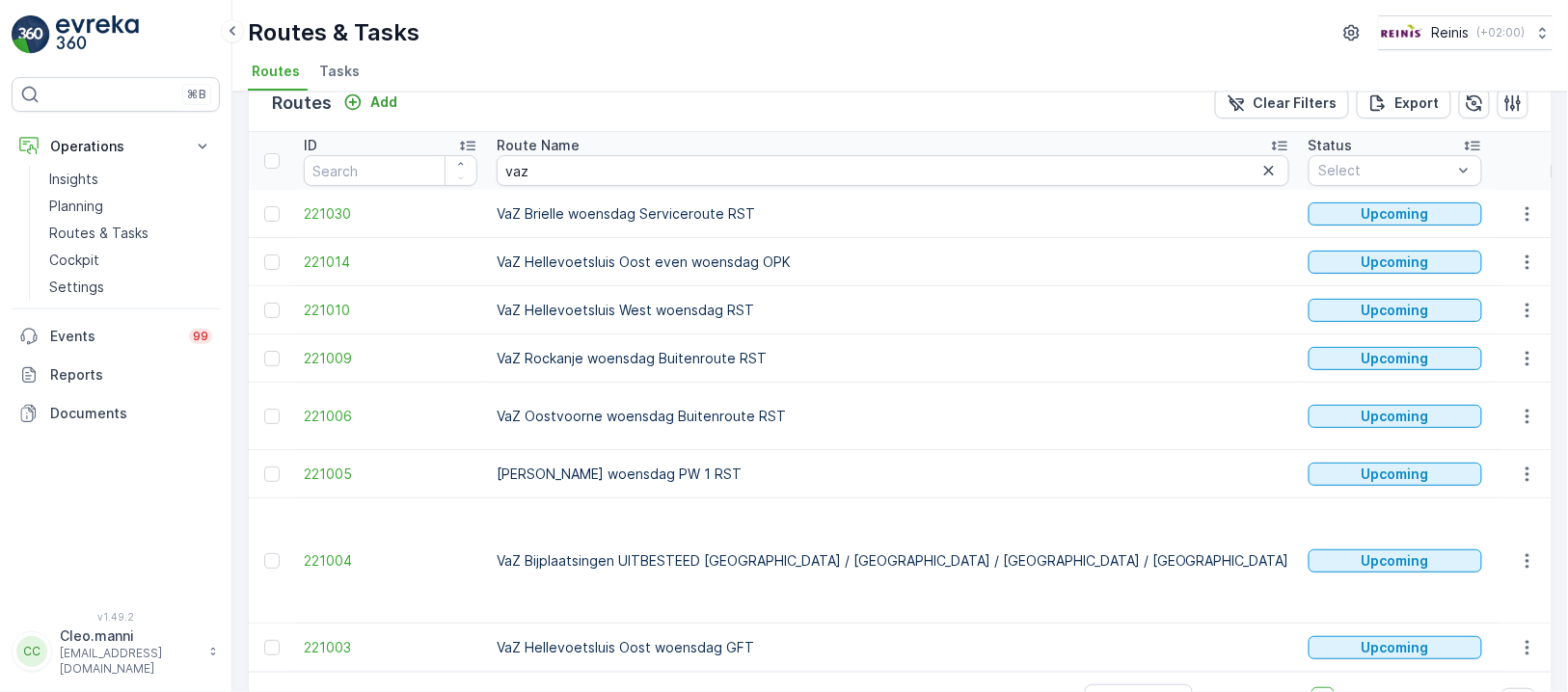
click at [997, 286] on td "VaZ Hellevoetsluis West woensdag RST" at bounding box center [893, 311] width 812 height 49
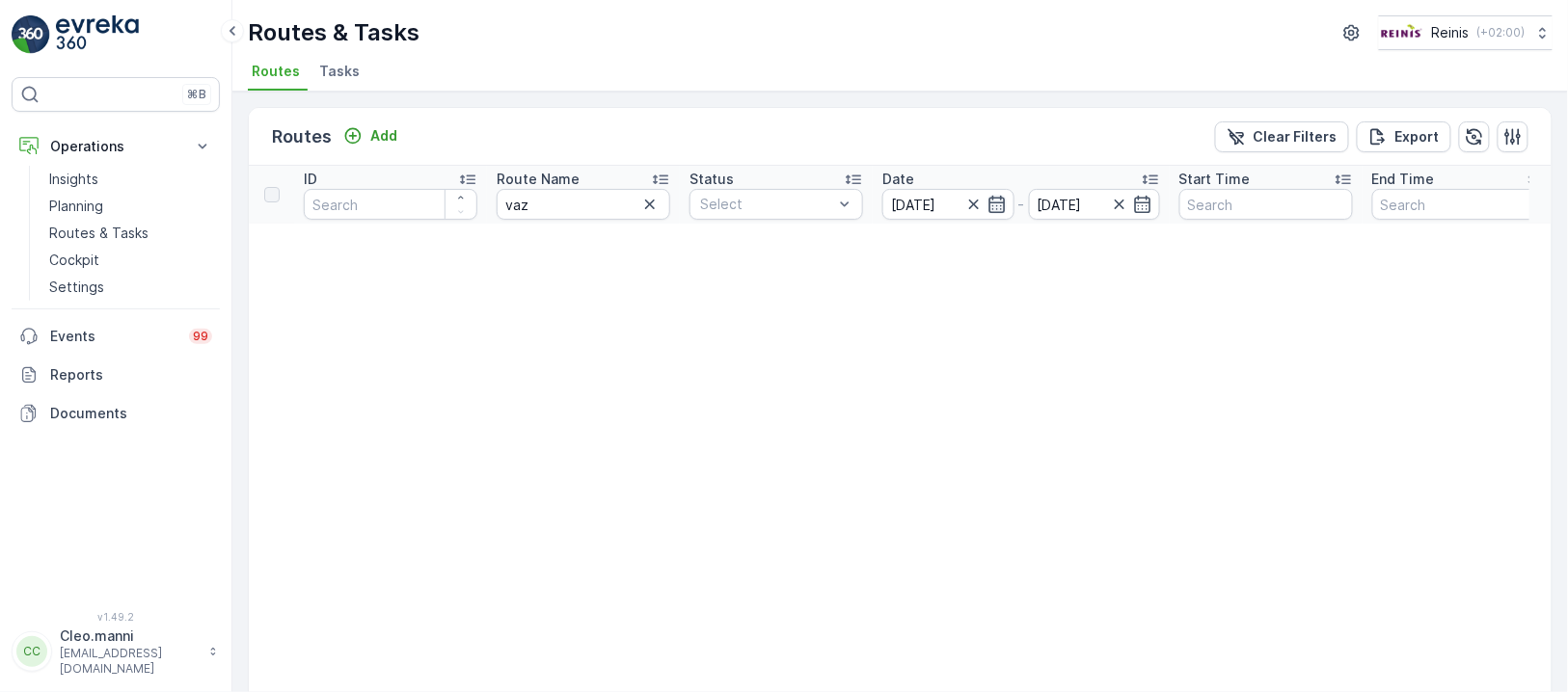
click at [995, 205] on icon "button" at bounding box center [996, 205] width 19 height 19
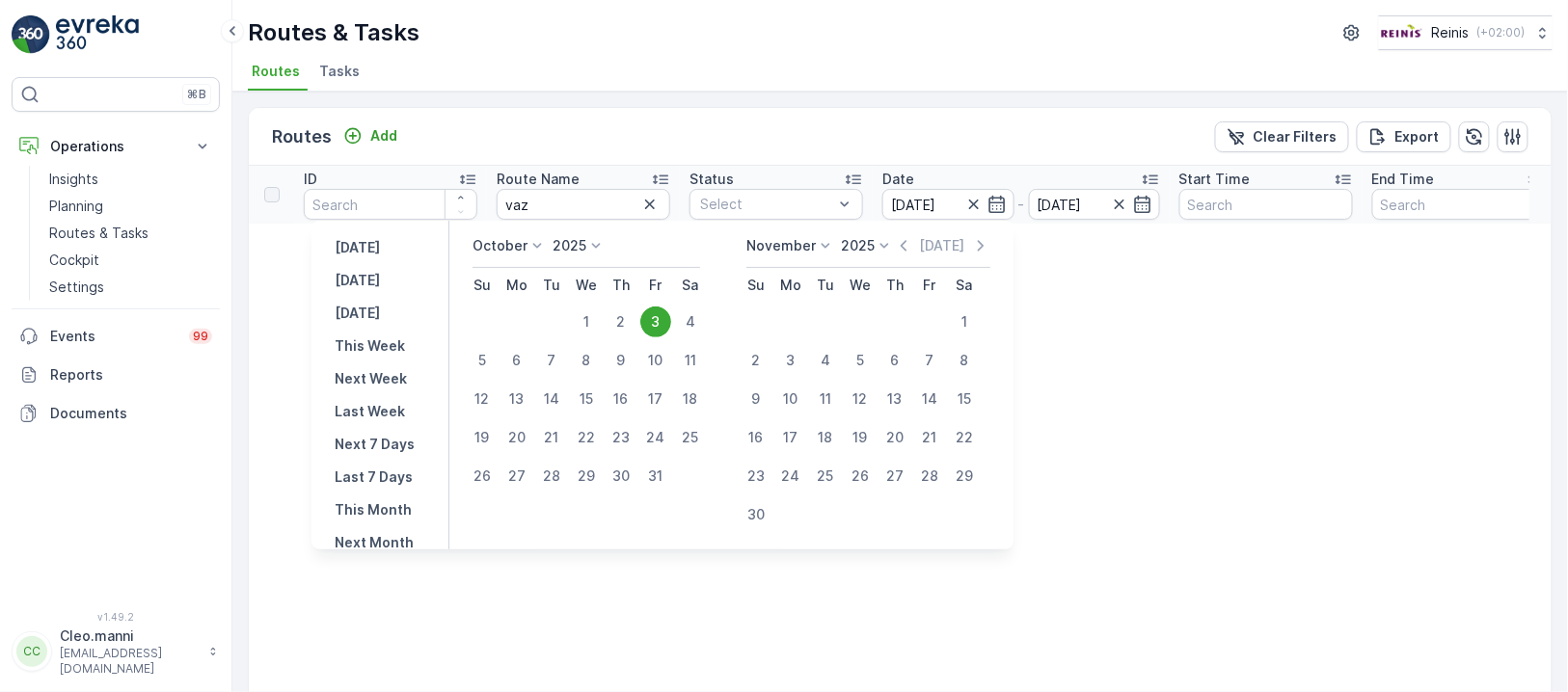
click at [538, 247] on icon at bounding box center [538, 246] width 19 height 19
click at [532, 346] on span "September" at bounding box center [521, 344] width 74 height 19
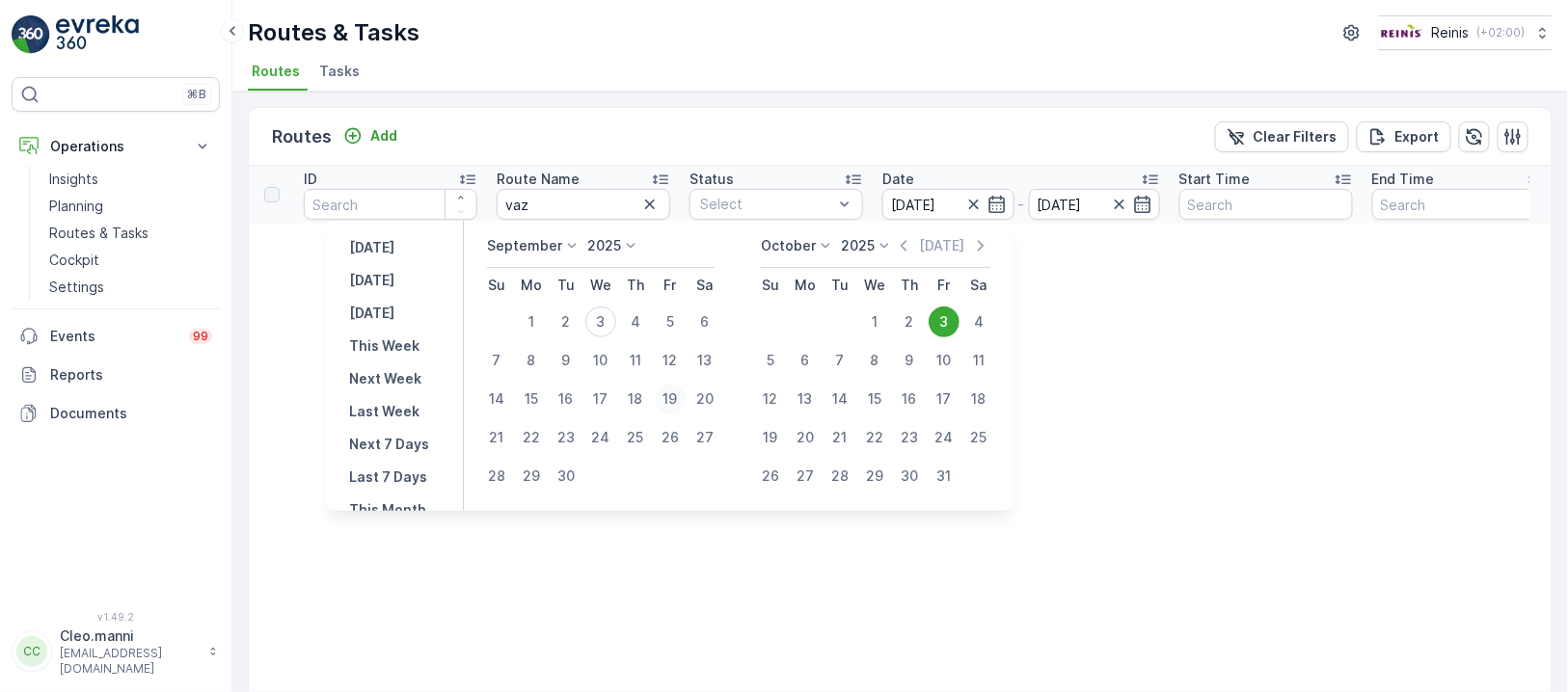
click at [672, 397] on div "19" at bounding box center [670, 399] width 31 height 31
type input "[DATE]"
click at [672, 396] on div "19" at bounding box center [670, 399] width 31 height 31
type input "[DATE]"
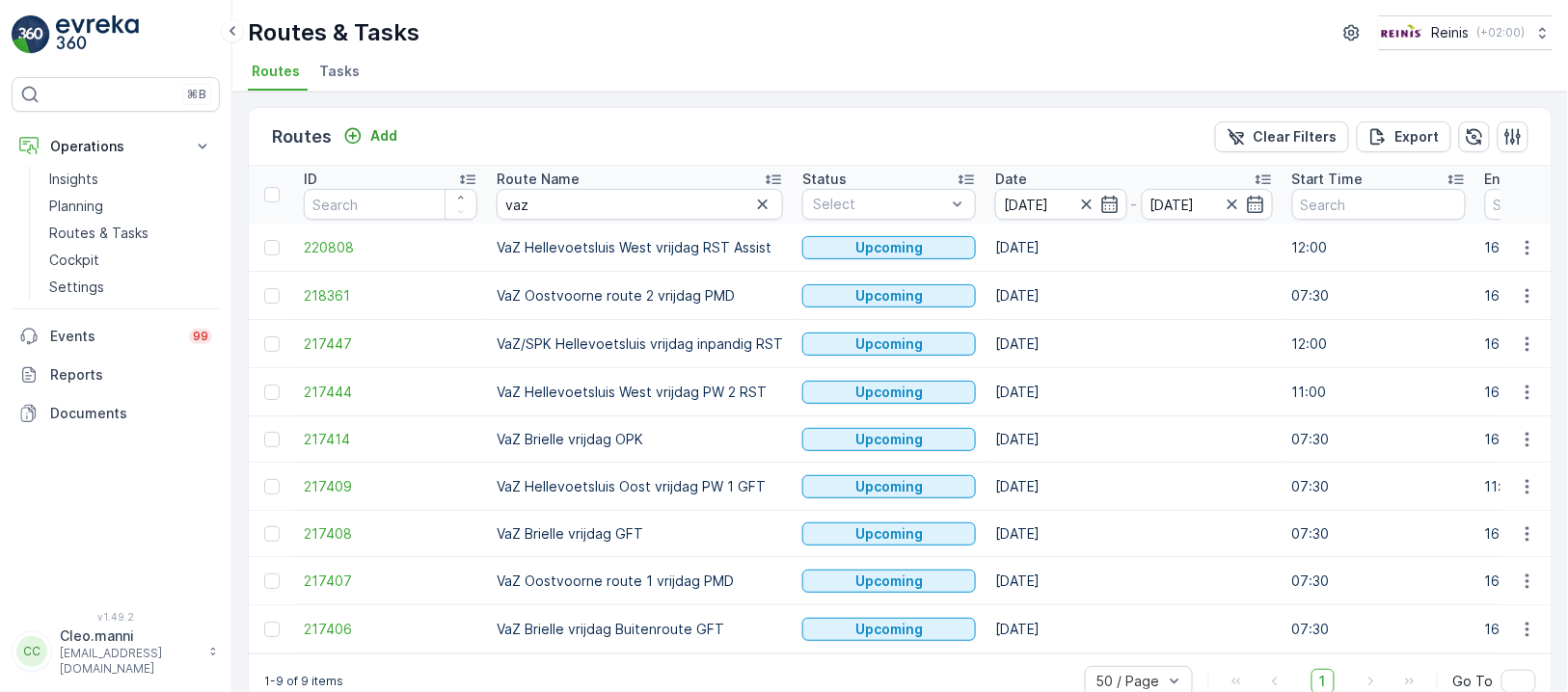
click at [669, 185] on div "Route Name" at bounding box center [639, 180] width 286 height 19
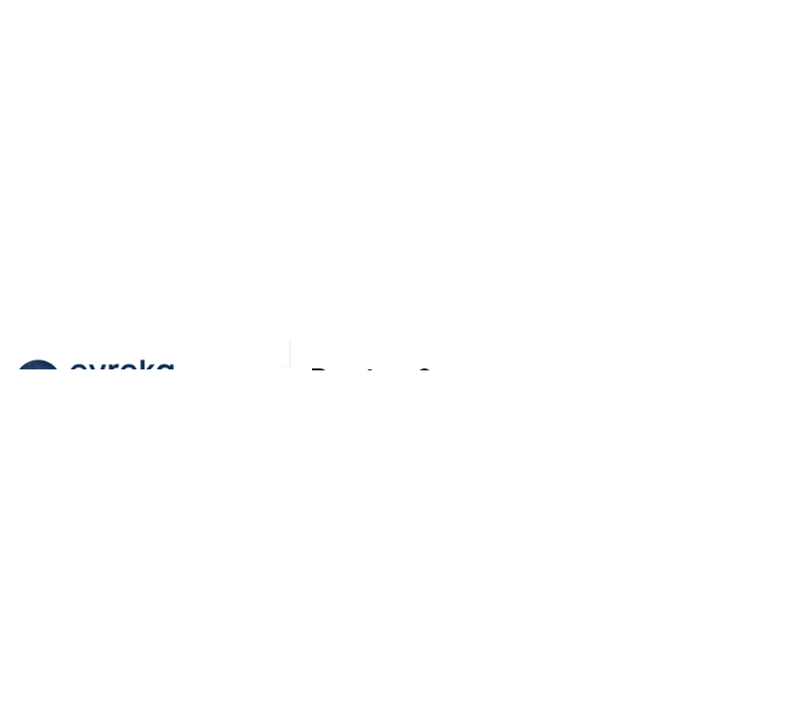
scroll to position [41, 0]
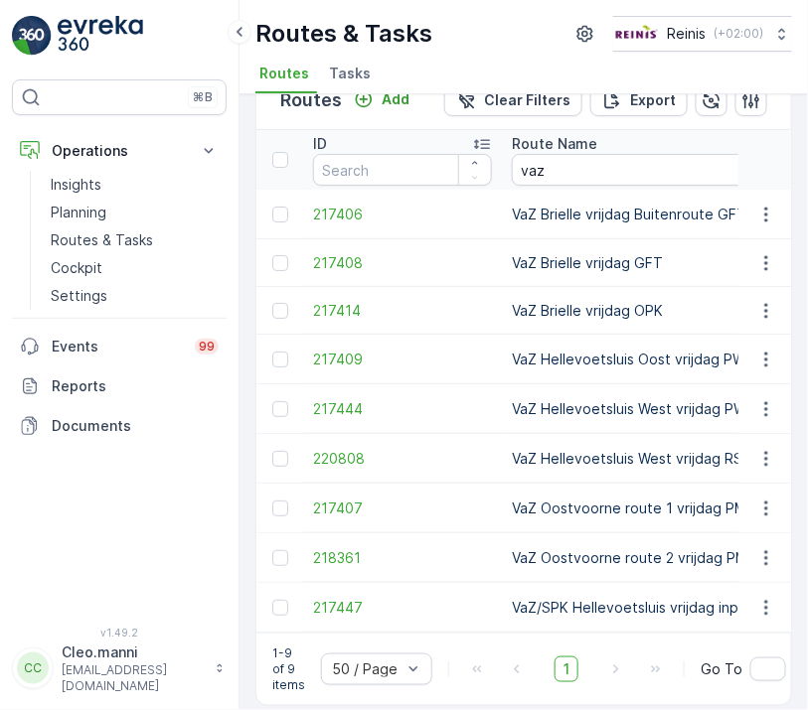
click at [240, 18] on div "Routes & Tasks Reinis ( +02:00 ) Routes Tasks" at bounding box center [523, 47] width 568 height 94
click at [238, 33] on icon at bounding box center [239, 32] width 6 height 10
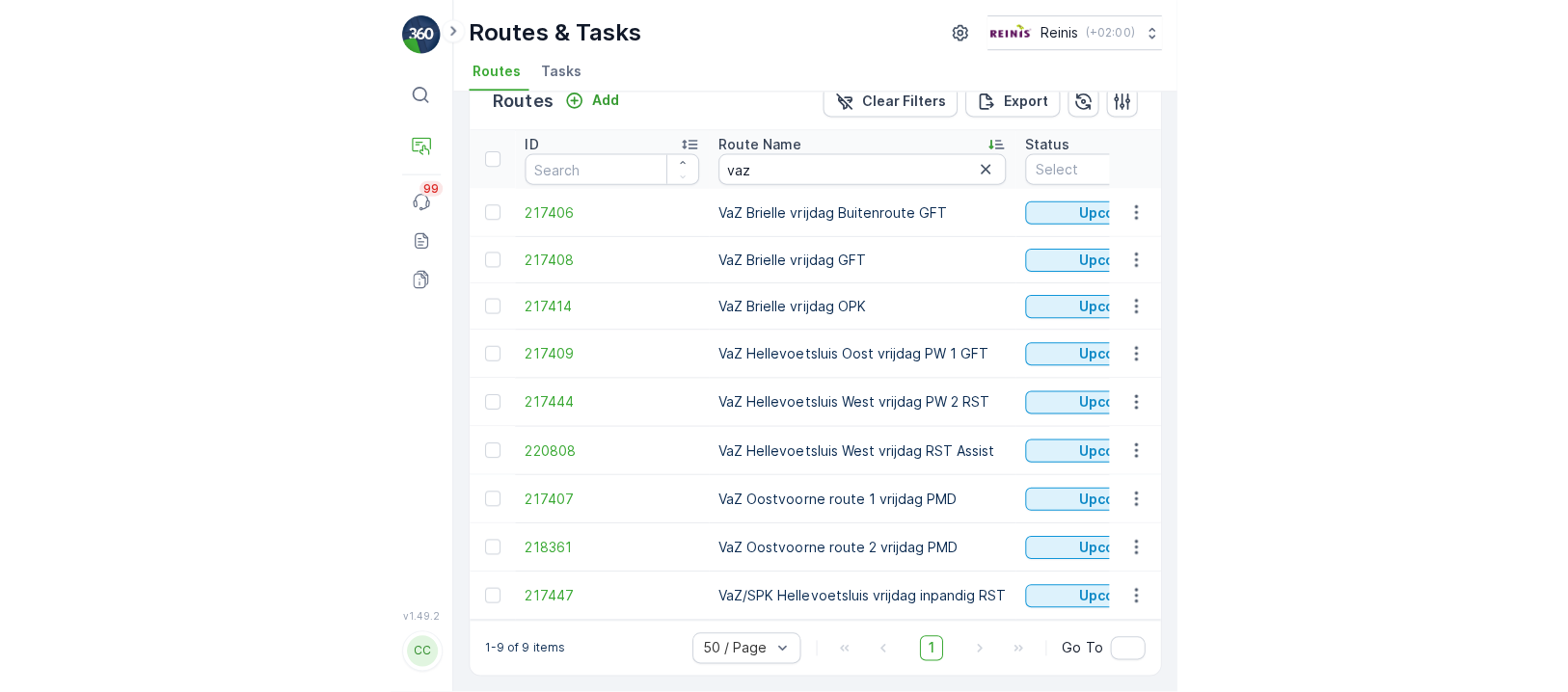
scroll to position [44, 0]
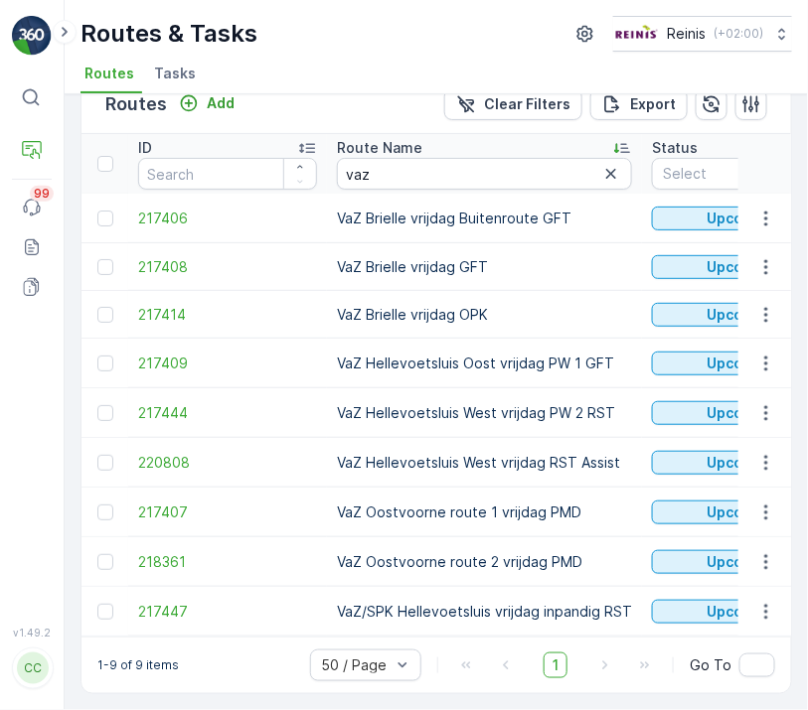
click at [489, 360] on td "VaZ Hellevoetsluis Oost vrijdag PW 1 GFT" at bounding box center [484, 364] width 315 height 50
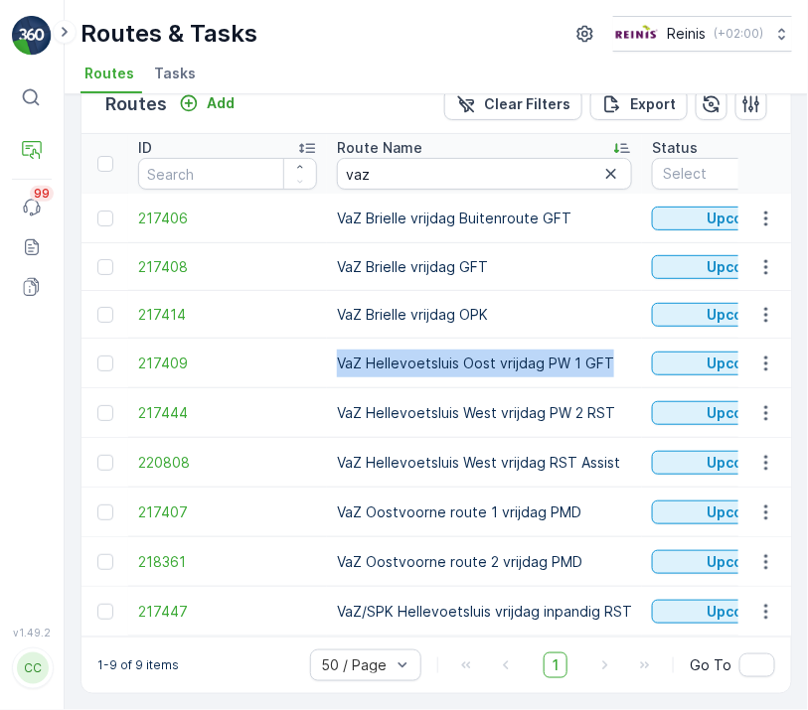
drag, startPoint x: 629, startPoint y: 351, endPoint x: 336, endPoint y: 359, distance: 293.2
click at [336, 359] on td "VaZ Hellevoetsluis Oost vrijdag PW 1 GFT" at bounding box center [484, 364] width 315 height 50
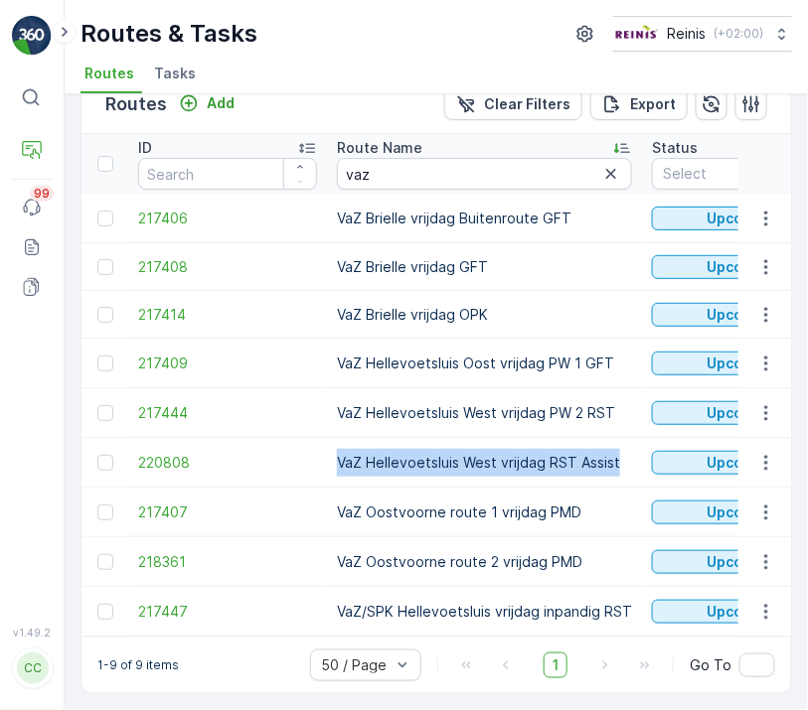
drag, startPoint x: 619, startPoint y: 453, endPoint x: 335, endPoint y: 461, distance: 284.3
click at [335, 461] on td "VaZ Hellevoetsluis West vrijdag RST Assist" at bounding box center [484, 463] width 315 height 50
click at [290, 280] on td "217408" at bounding box center [227, 267] width 199 height 48
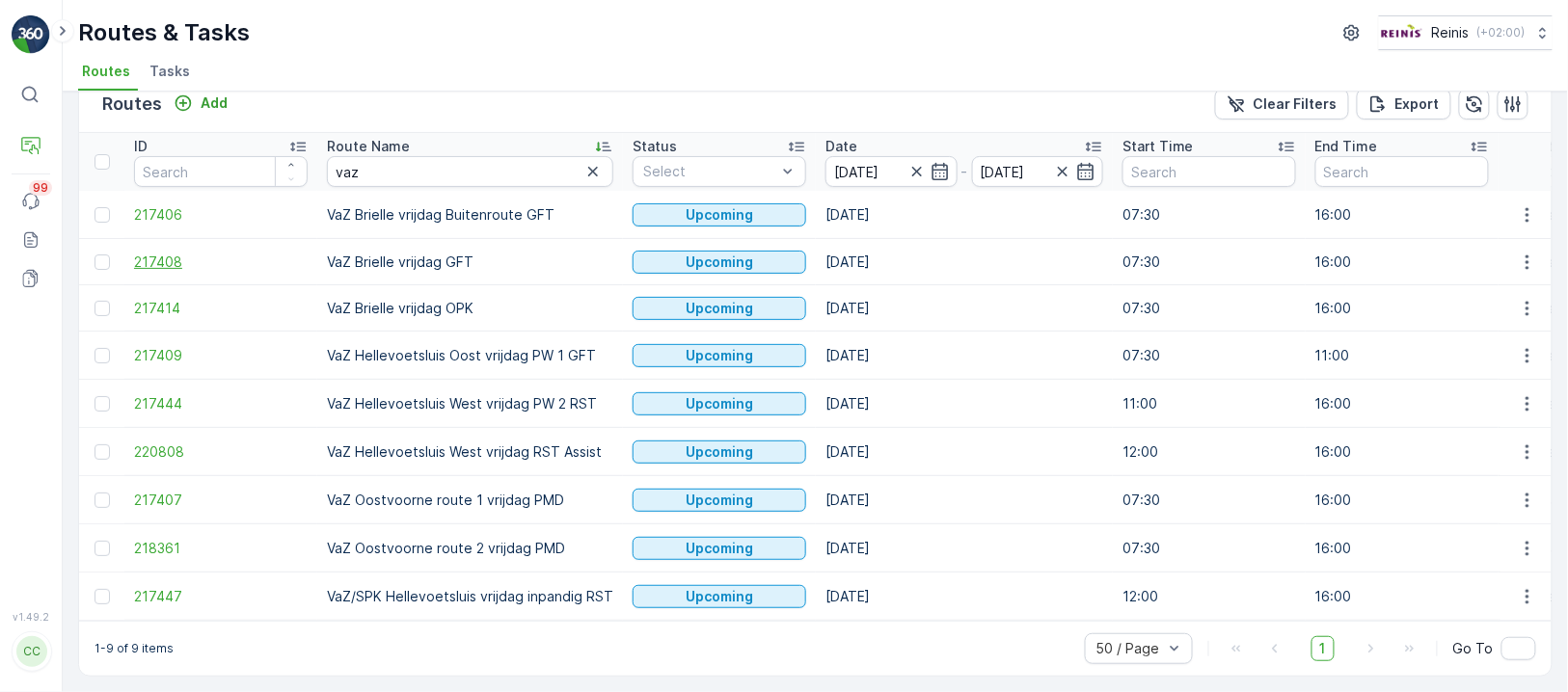
scroll to position [40, 0]
click at [557, 444] on td "VaZ Hellevoetsluis West vrijdag RST Assist" at bounding box center [470, 452] width 306 height 49
click at [544, 445] on td "VaZ Hellevoetsluis West vrijdag RST Assist" at bounding box center [470, 452] width 306 height 49
click at [1526, 443] on icon "button" at bounding box center [1527, 452] width 19 height 19
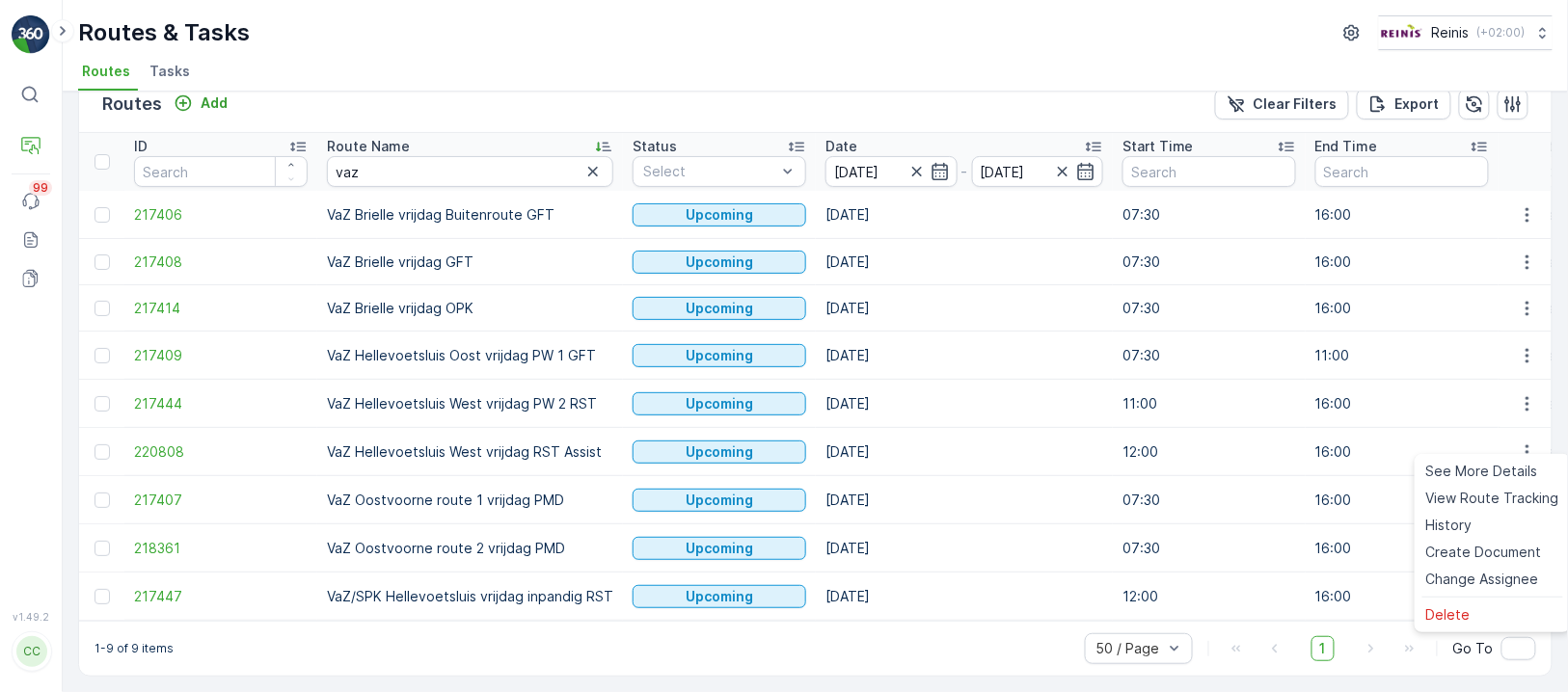
click at [1199, 456] on td "12:00" at bounding box center [1209, 452] width 193 height 49
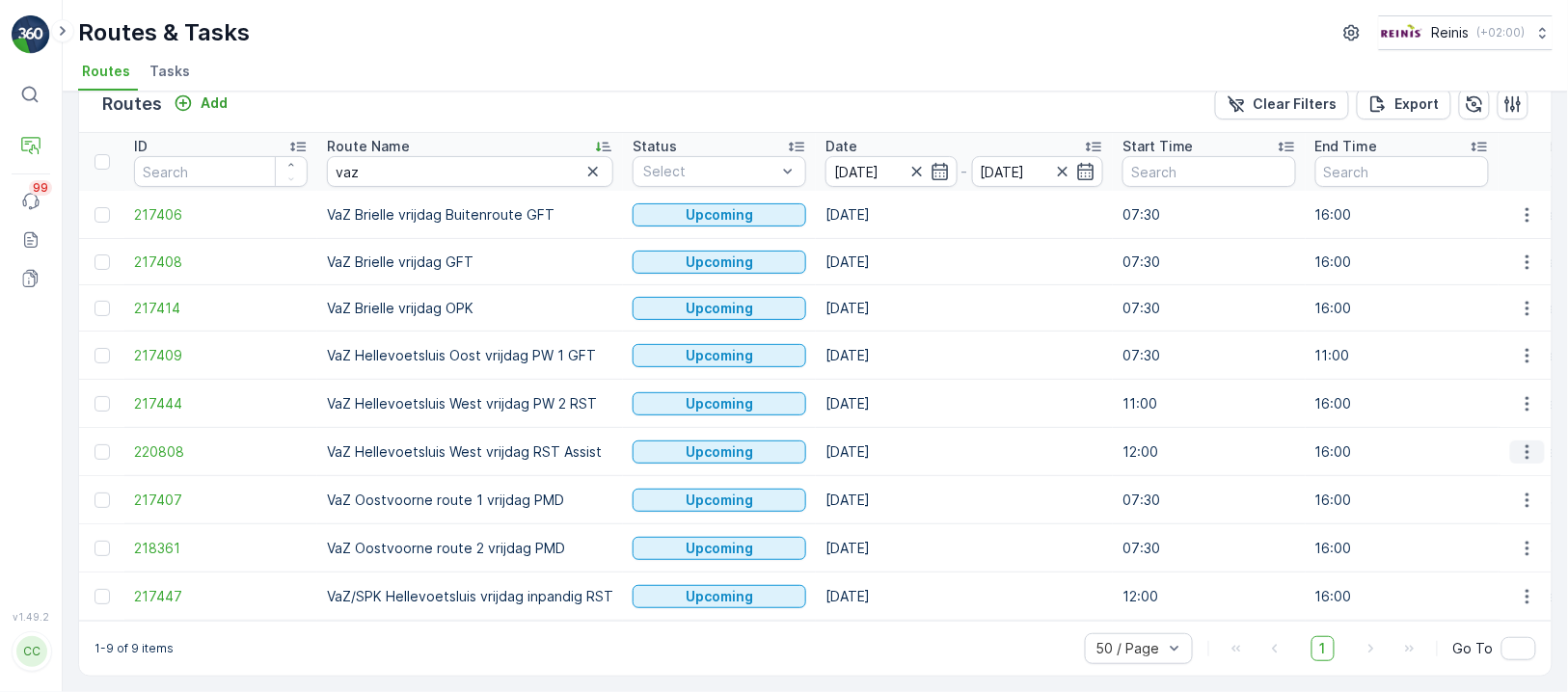
click at [1525, 443] on icon "button" at bounding box center [1527, 452] width 19 height 19
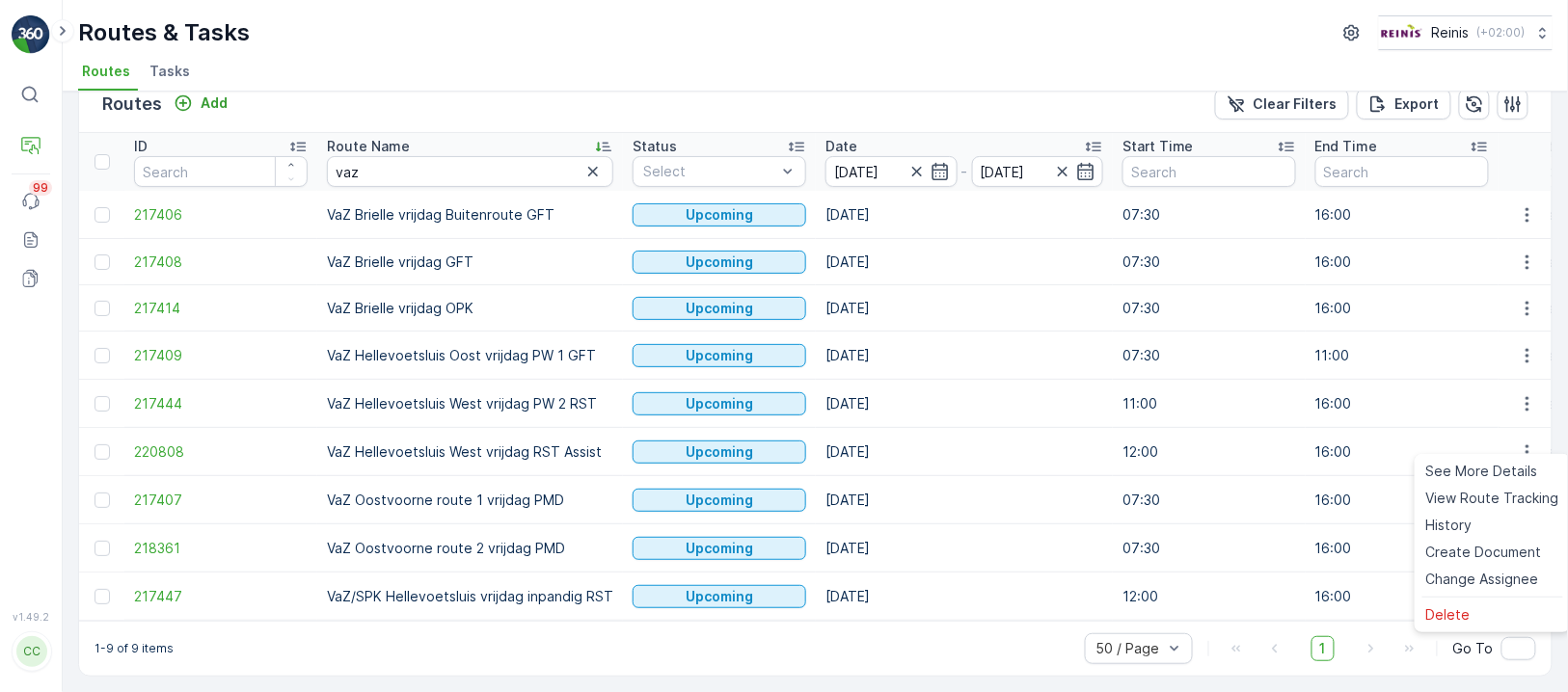
click at [1482, 435] on td "16:00" at bounding box center [1401, 452] width 193 height 49
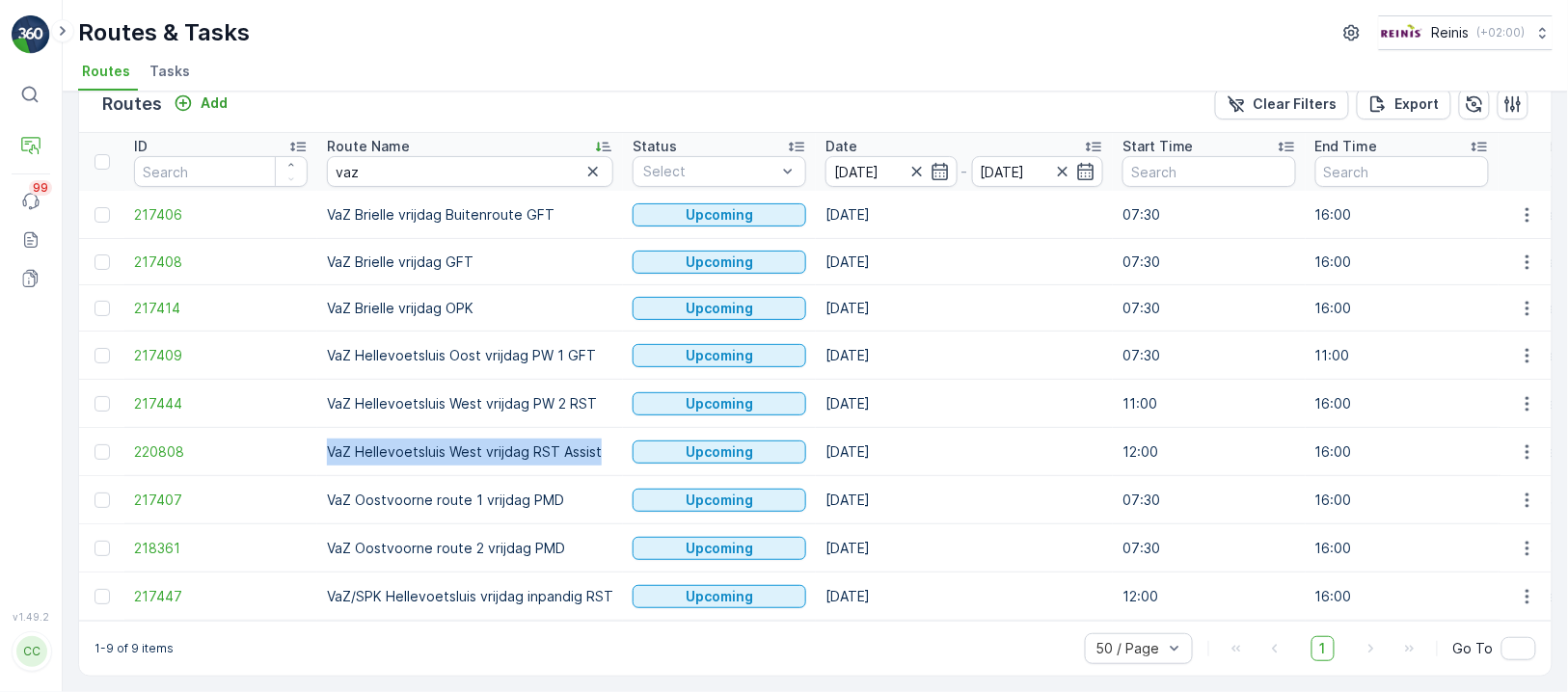
drag, startPoint x: 528, startPoint y: 438, endPoint x: 314, endPoint y: 451, distance: 214.4
copy tr "VaZ Hellevoetsluis West vrijdag RST Assist"
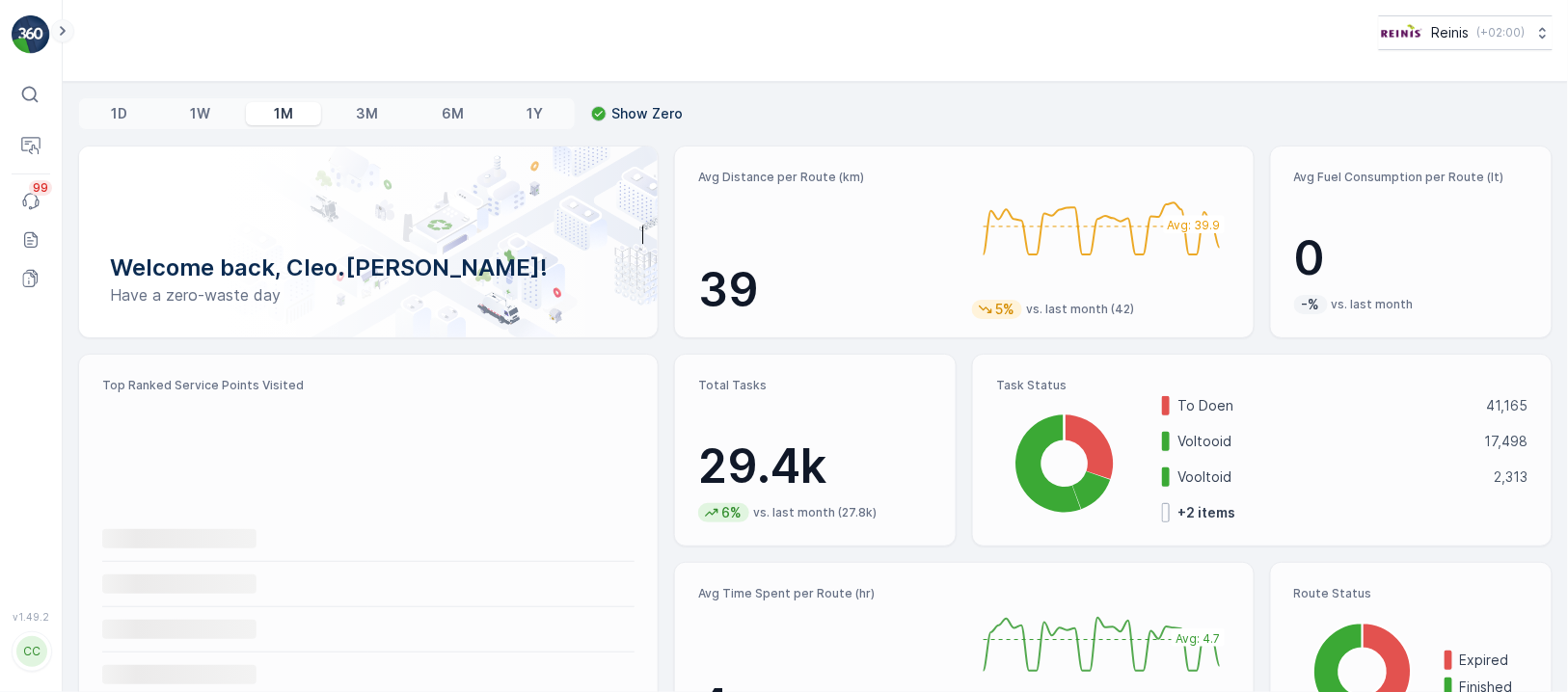
click at [70, 35] on icon at bounding box center [63, 31] width 21 height 23
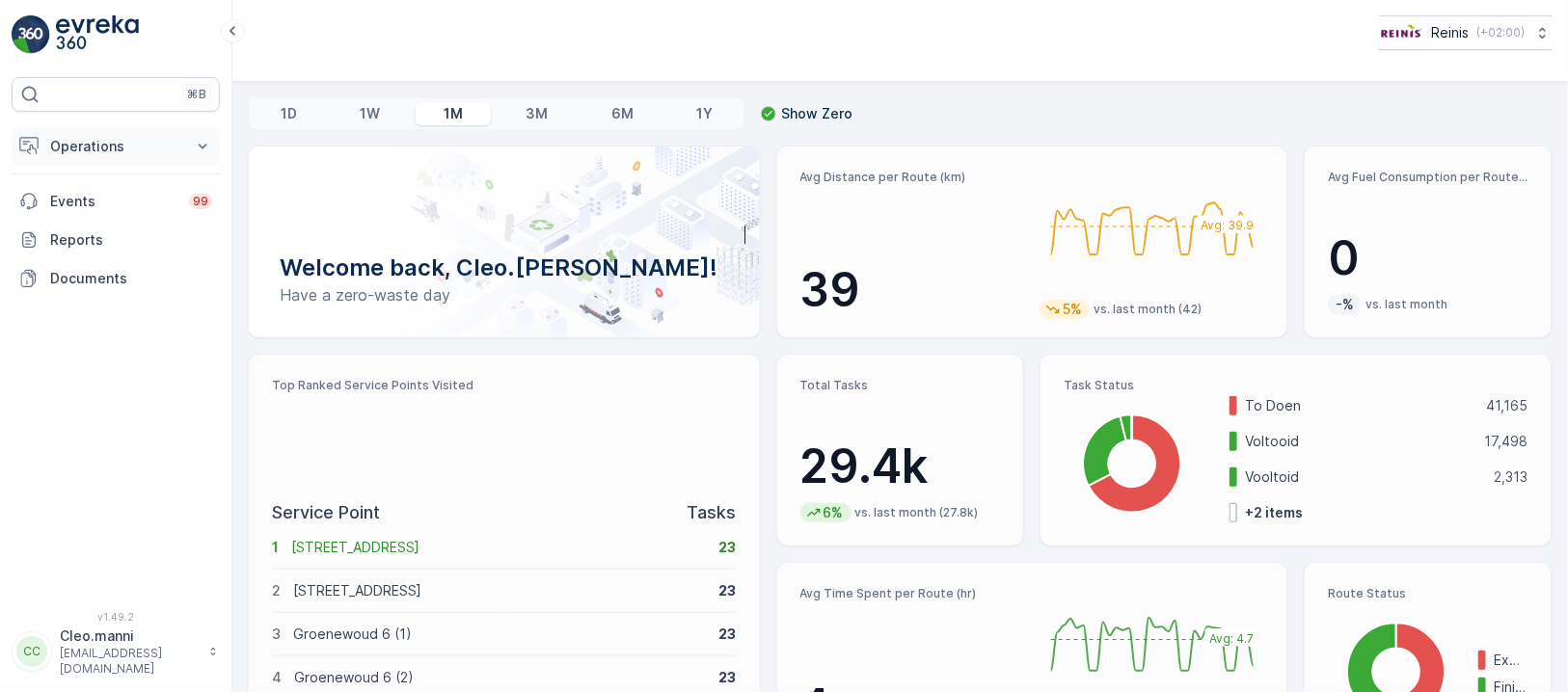
click at [73, 133] on button "Operations" at bounding box center [115, 147] width 209 height 39
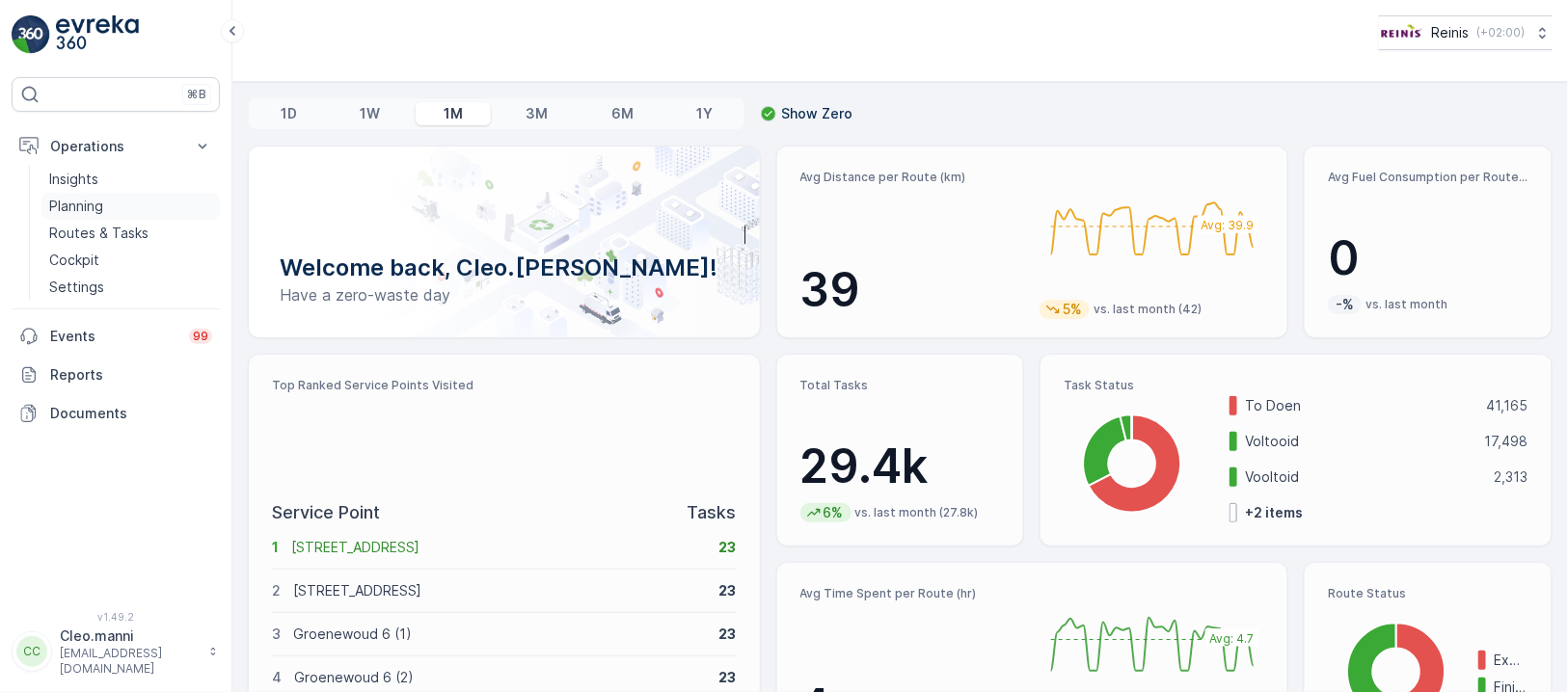
click at [80, 205] on p "Planning" at bounding box center [77, 207] width 54 height 19
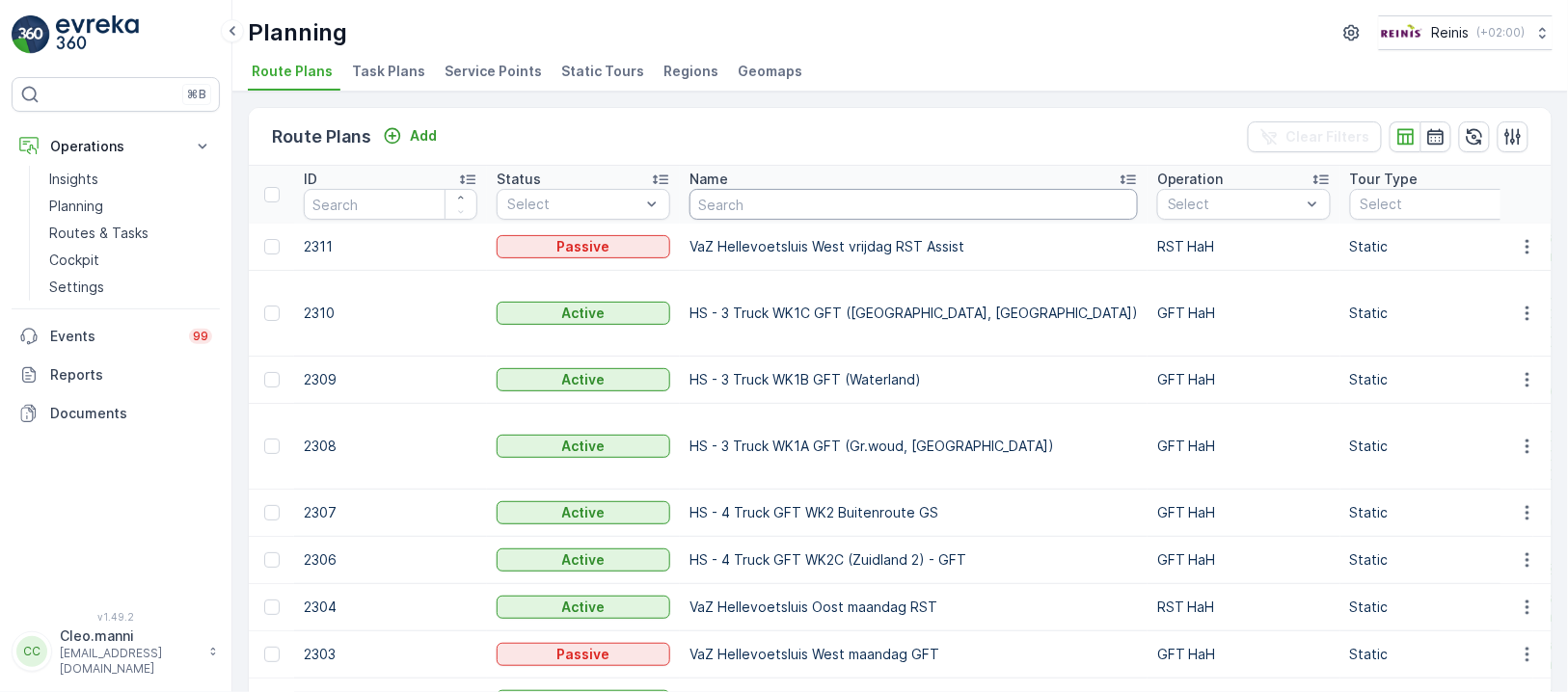
click at [736, 203] on input "text" at bounding box center [913, 205] width 448 height 31
type input "vaz"
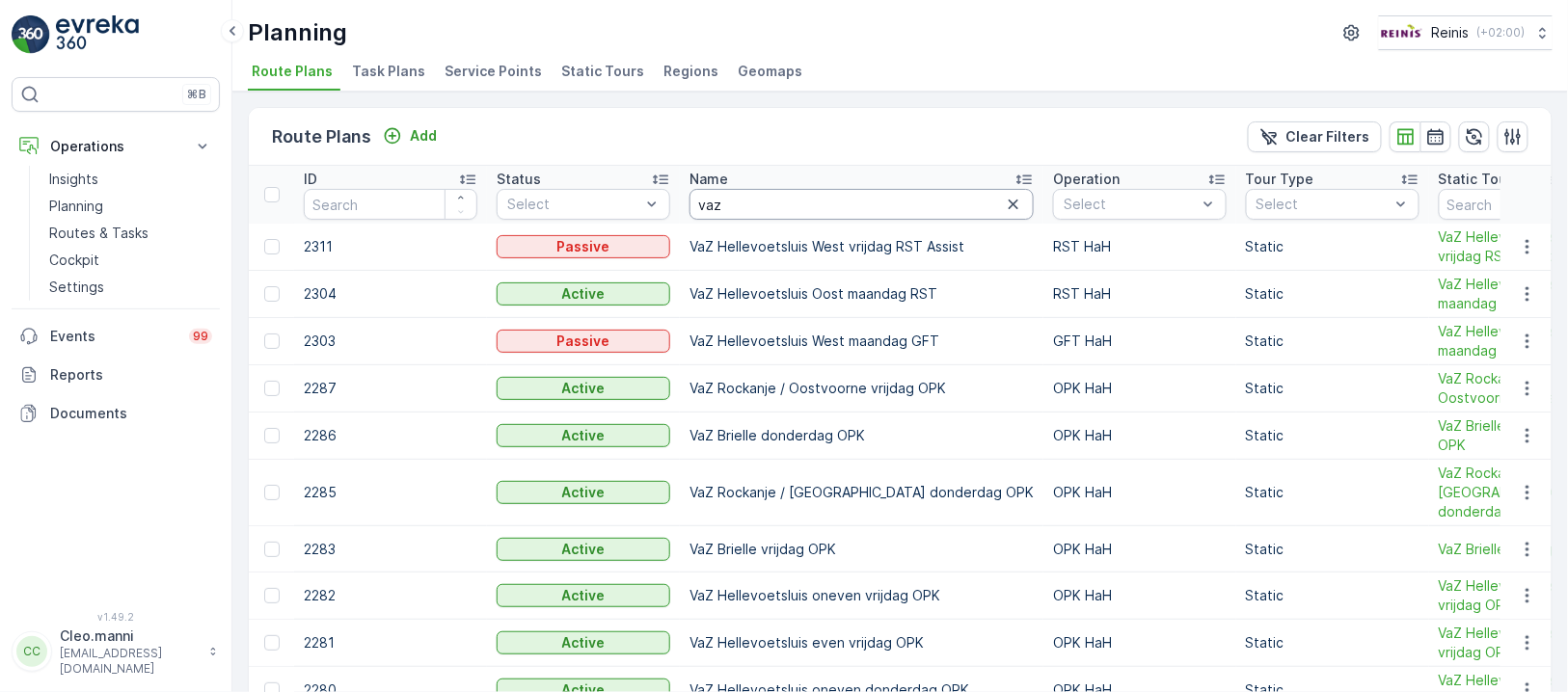
click at [774, 213] on input "vaz" at bounding box center [861, 205] width 344 height 31
drag, startPoint x: 704, startPoint y: 206, endPoint x: 694, endPoint y: 205, distance: 10.0
click at [694, 205] on input "vaz" at bounding box center [861, 205] width 344 height 31
paste input "VaZ Hellevoetsluis West vrijdag RST Assist"
type input "VaZ Hellevoetsluis West vrijdag RST Assist"
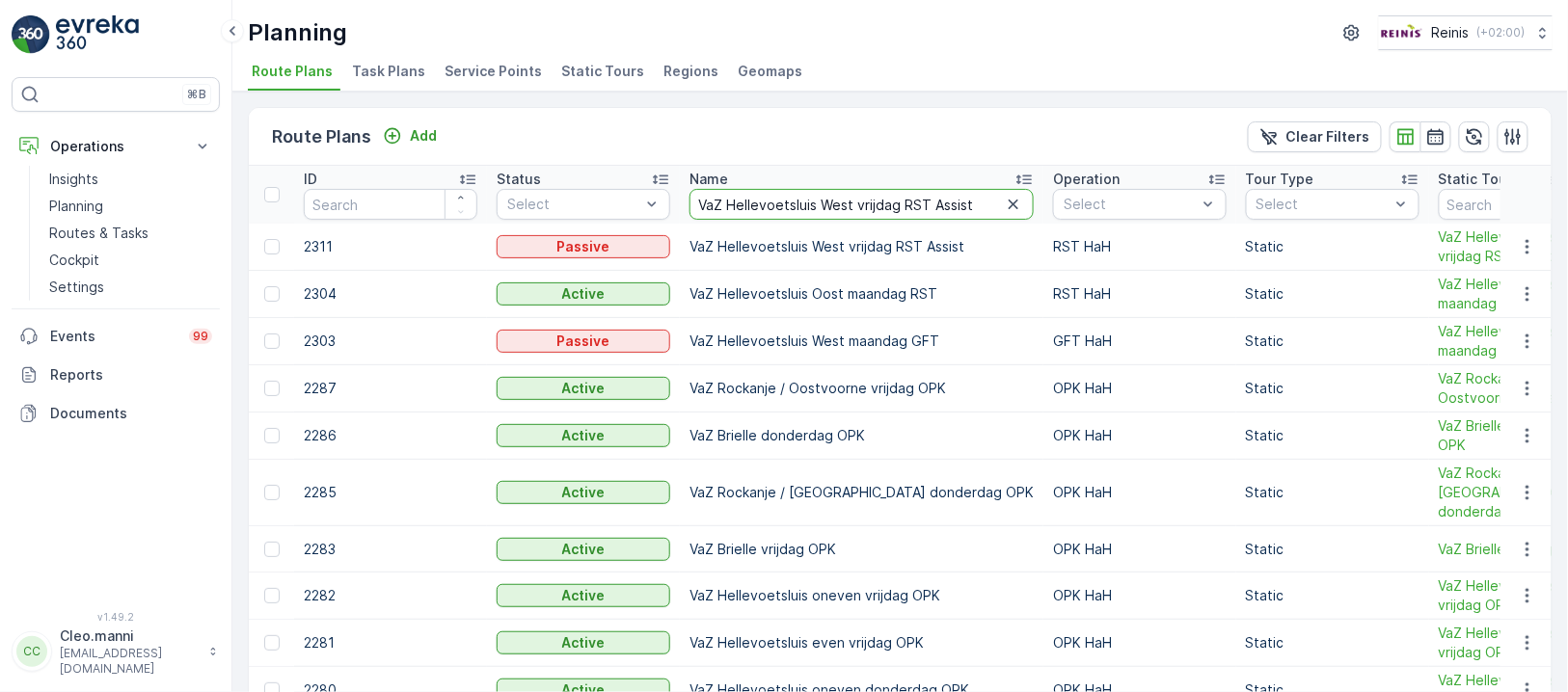
scroll to position [0, 72]
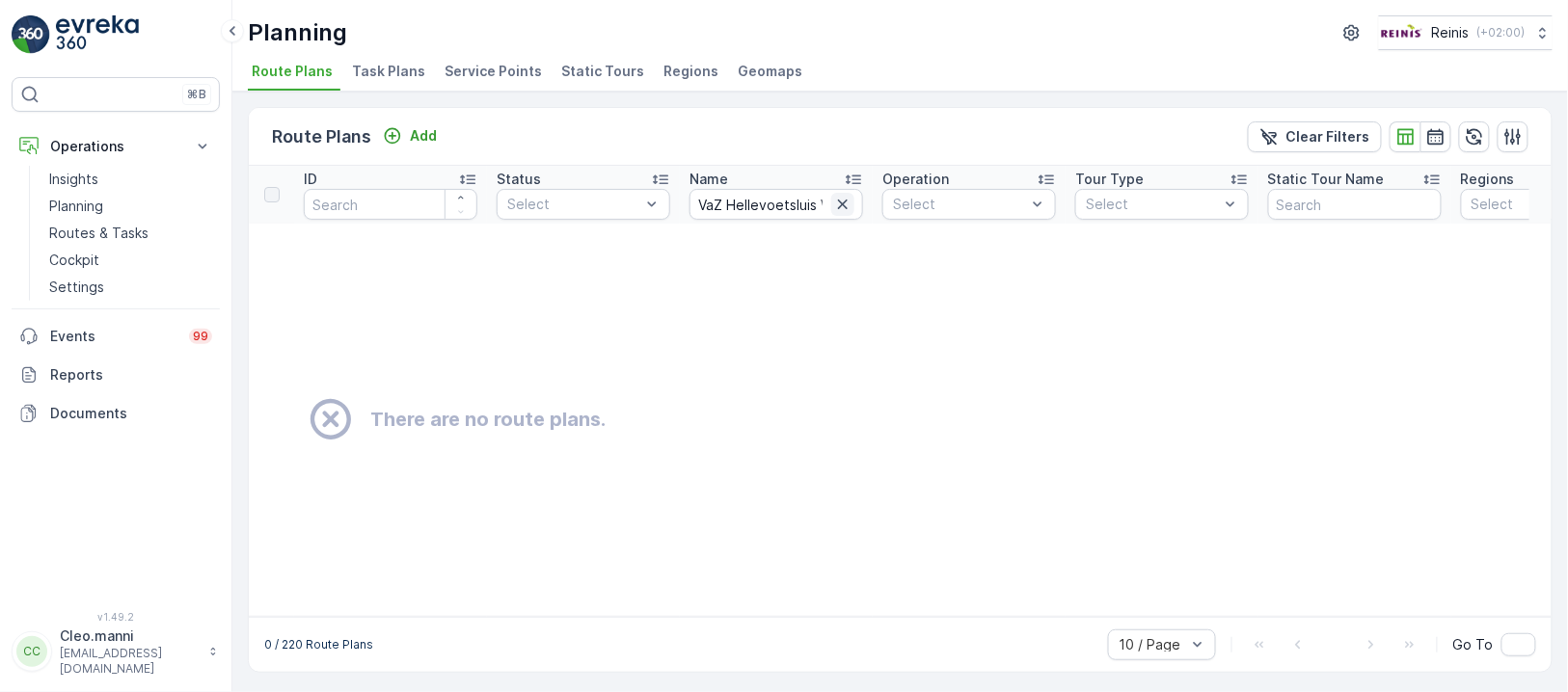
click at [839, 203] on icon "button" at bounding box center [842, 205] width 19 height 19
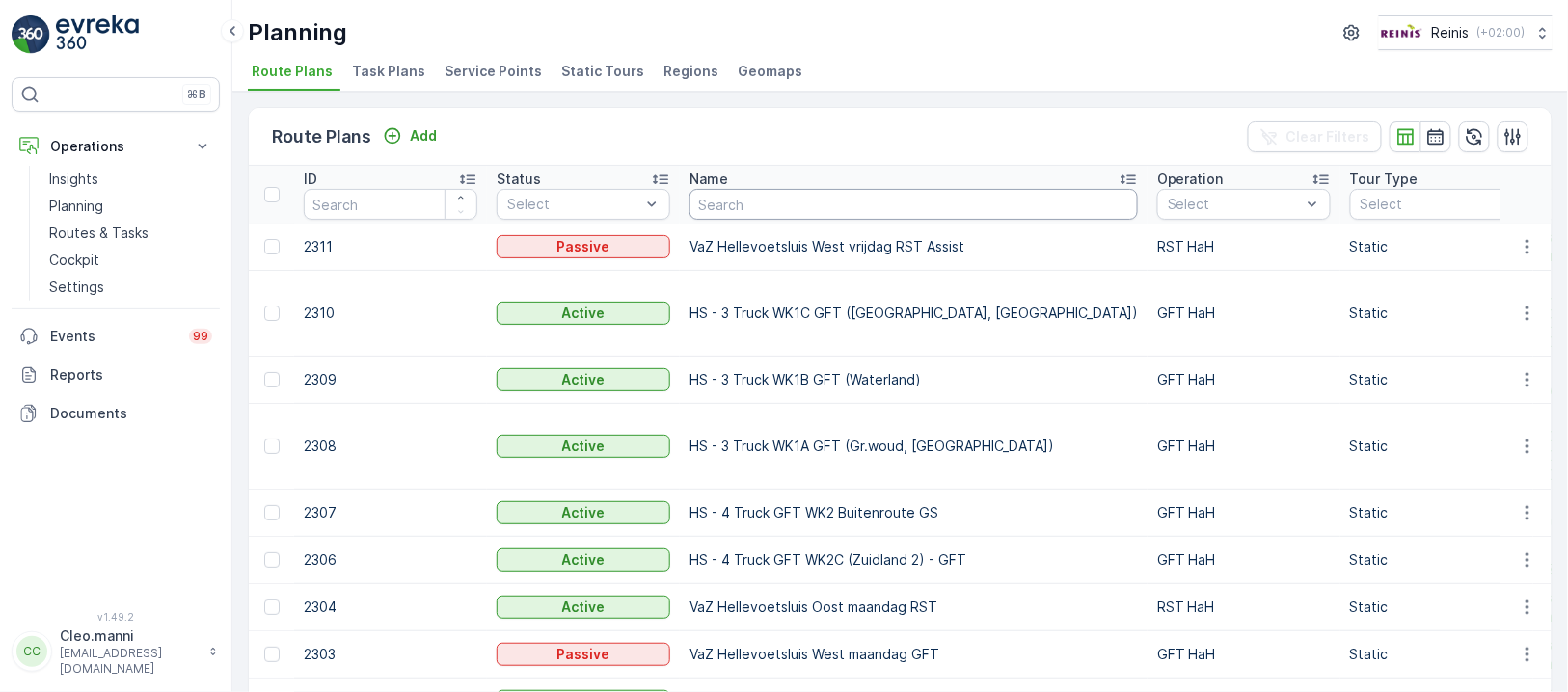
click at [790, 204] on input "text" at bounding box center [913, 205] width 448 height 31
paste input "VaZ Hellevoetsluis West vrijdag RST Assist"
type input "VaZ Hellevoetsluis West vrijdag RST Assist"
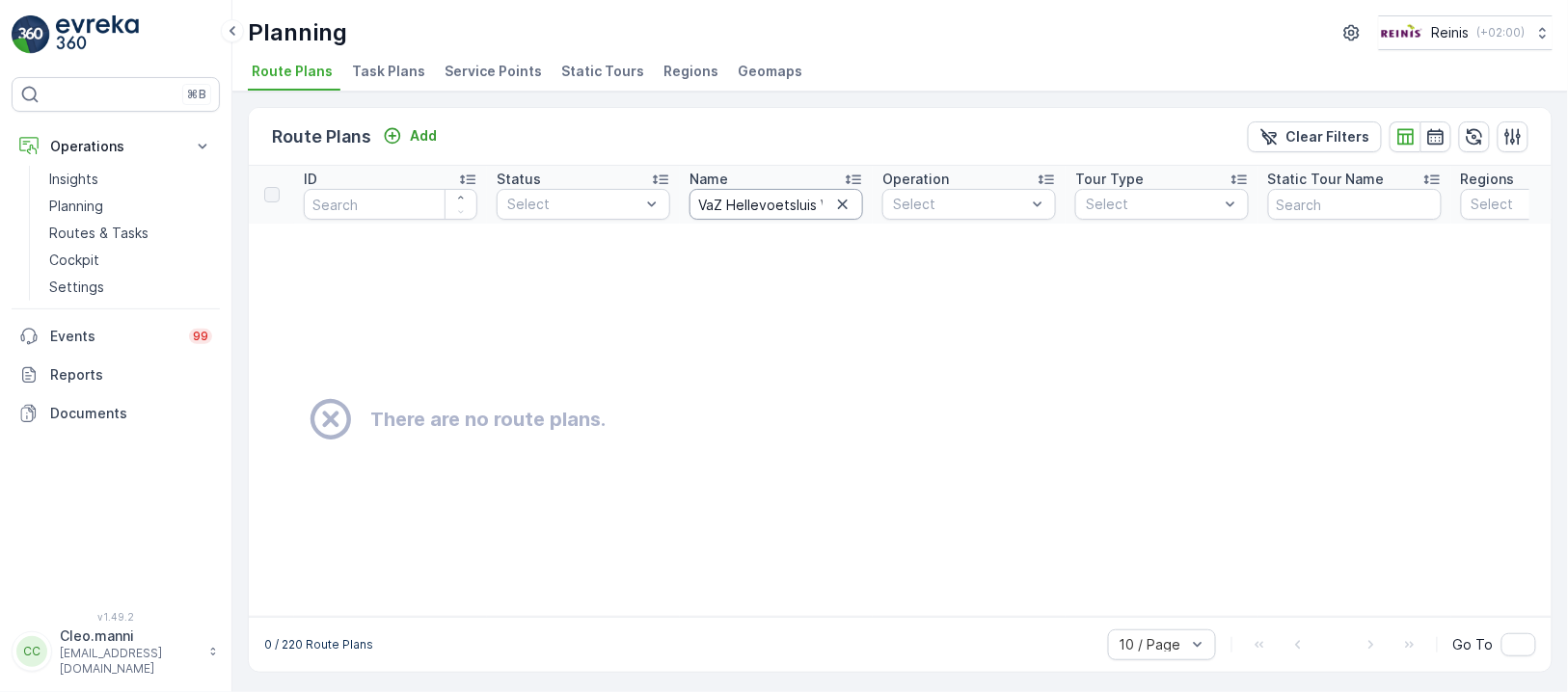
click at [728, 202] on input "VaZ Hellevoetsluis West vrijdag RST Assist" at bounding box center [775, 205] width 174 height 31
type input "VaZ Hellevoetsluis West vrijdag RST Assist"
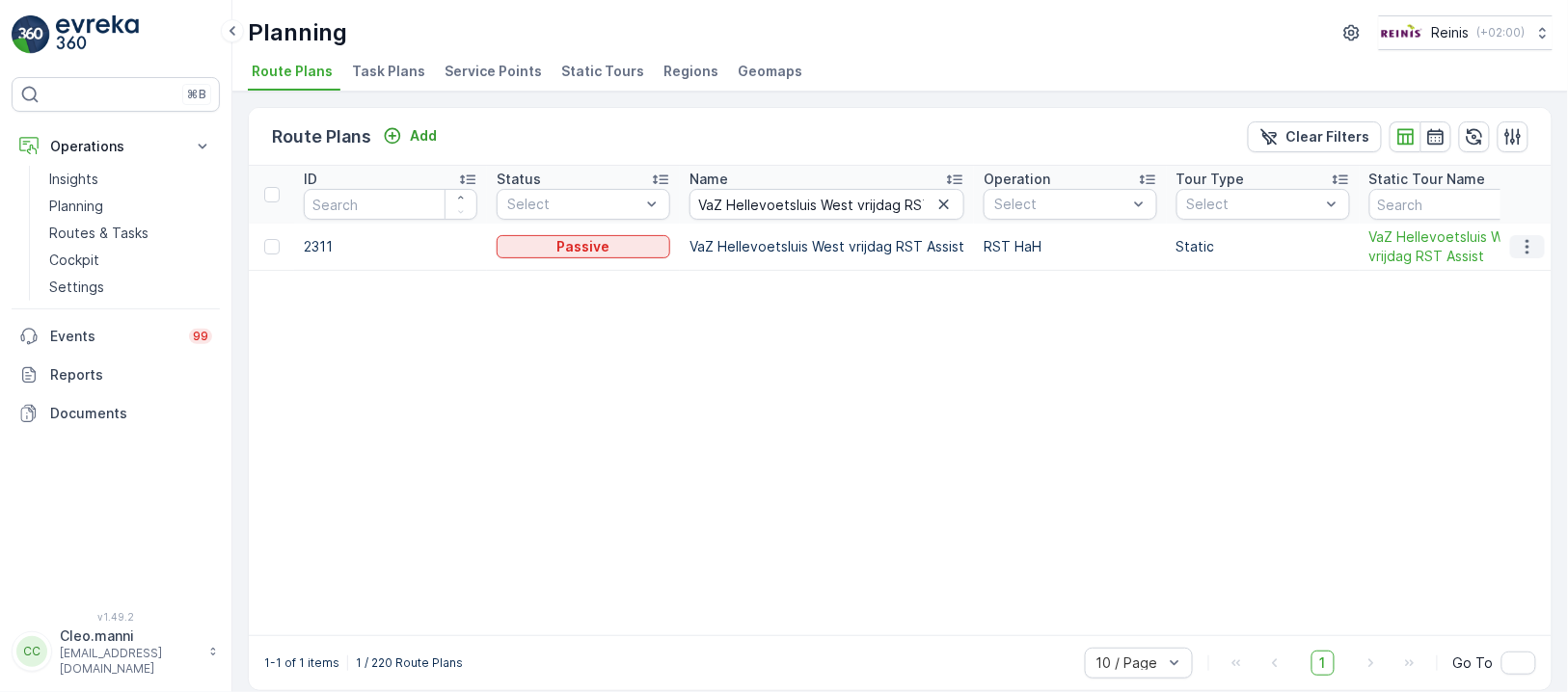
click at [1530, 246] on icon "button" at bounding box center [1527, 247] width 19 height 19
click at [1530, 272] on span "Edit Route Plan" at bounding box center [1509, 274] width 99 height 19
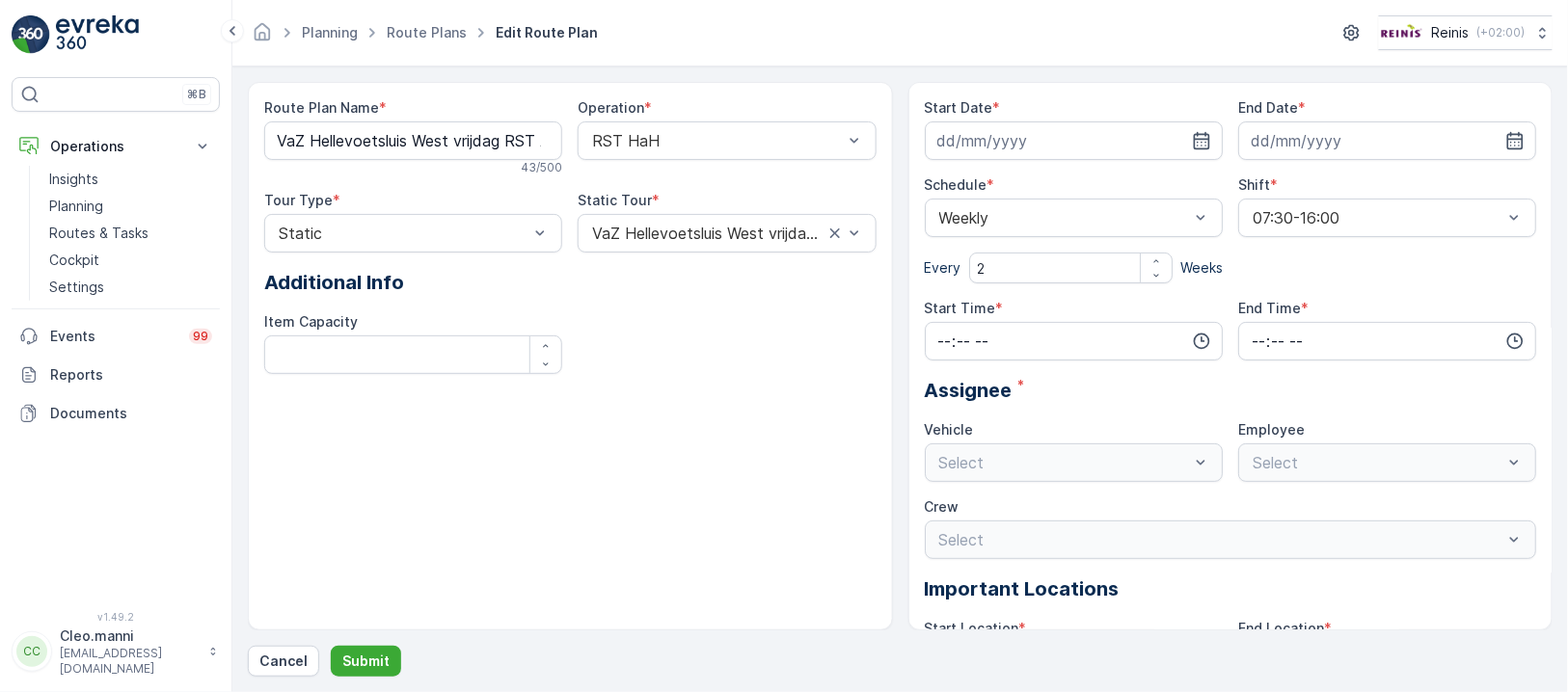
type input "[DATE]"
type input "12:00"
type input "16:00"
click at [1181, 342] on input "12:00" at bounding box center [1073, 342] width 298 height 39
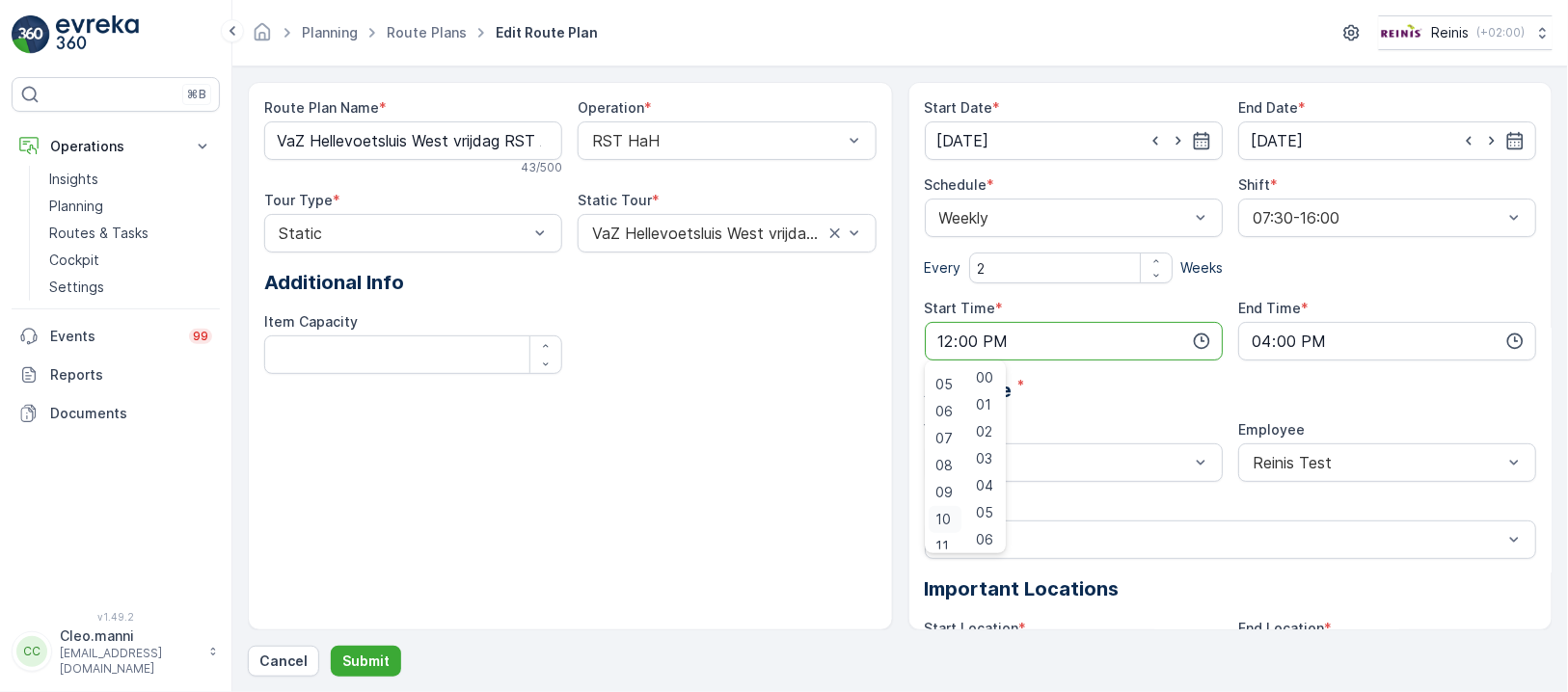
scroll to position [256, 0]
click at [936, 409] on span "11" at bounding box center [943, 418] width 14 height 19
type input "11:00"
click at [1347, 345] on input "16:00" at bounding box center [1387, 342] width 298 height 39
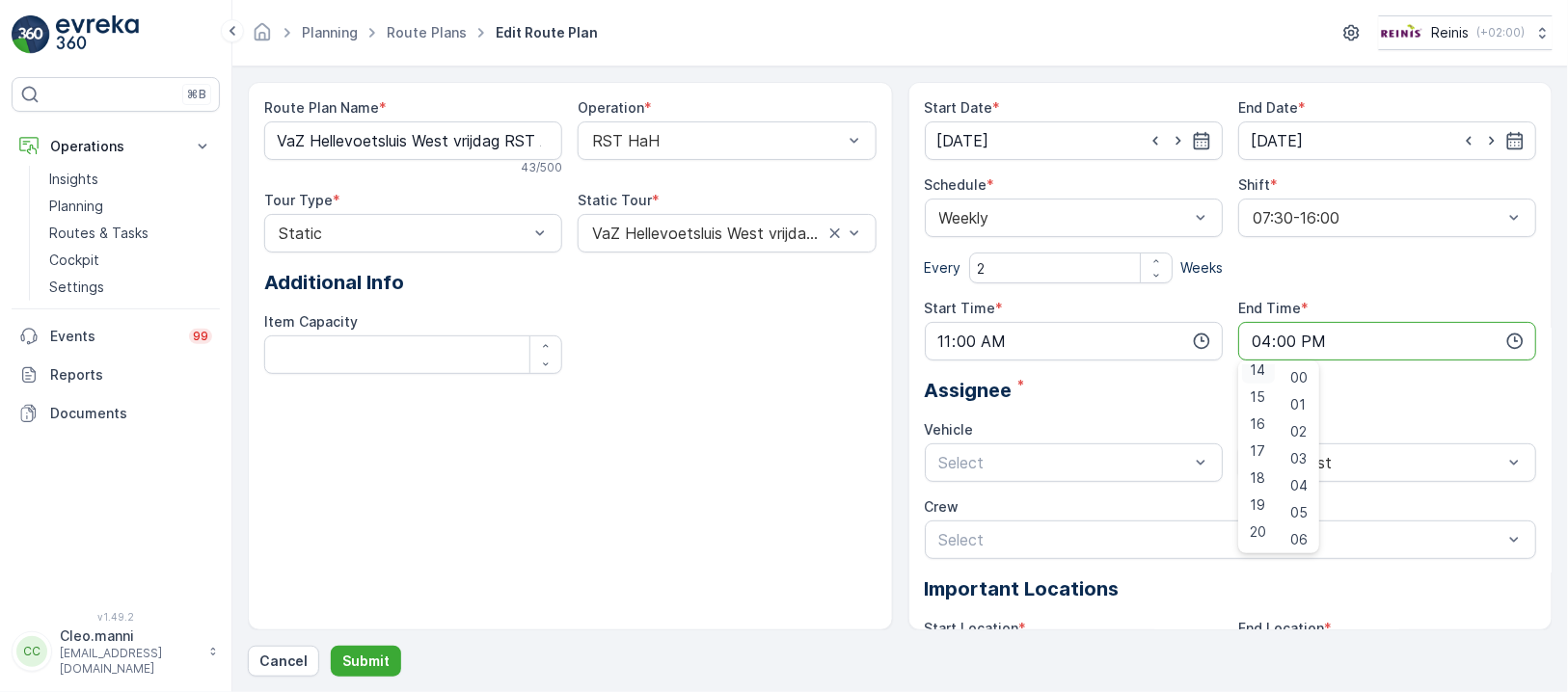
scroll to position [378, 0]
click at [1266, 372] on div "14" at bounding box center [1258, 379] width 33 height 27
type input "14:00"
click at [712, 444] on div "Route Plan Name * VaZ Hellevoetsluis West vrijdag RST Assist 43 / 500 Operation…" at bounding box center [570, 355] width 645 height 548
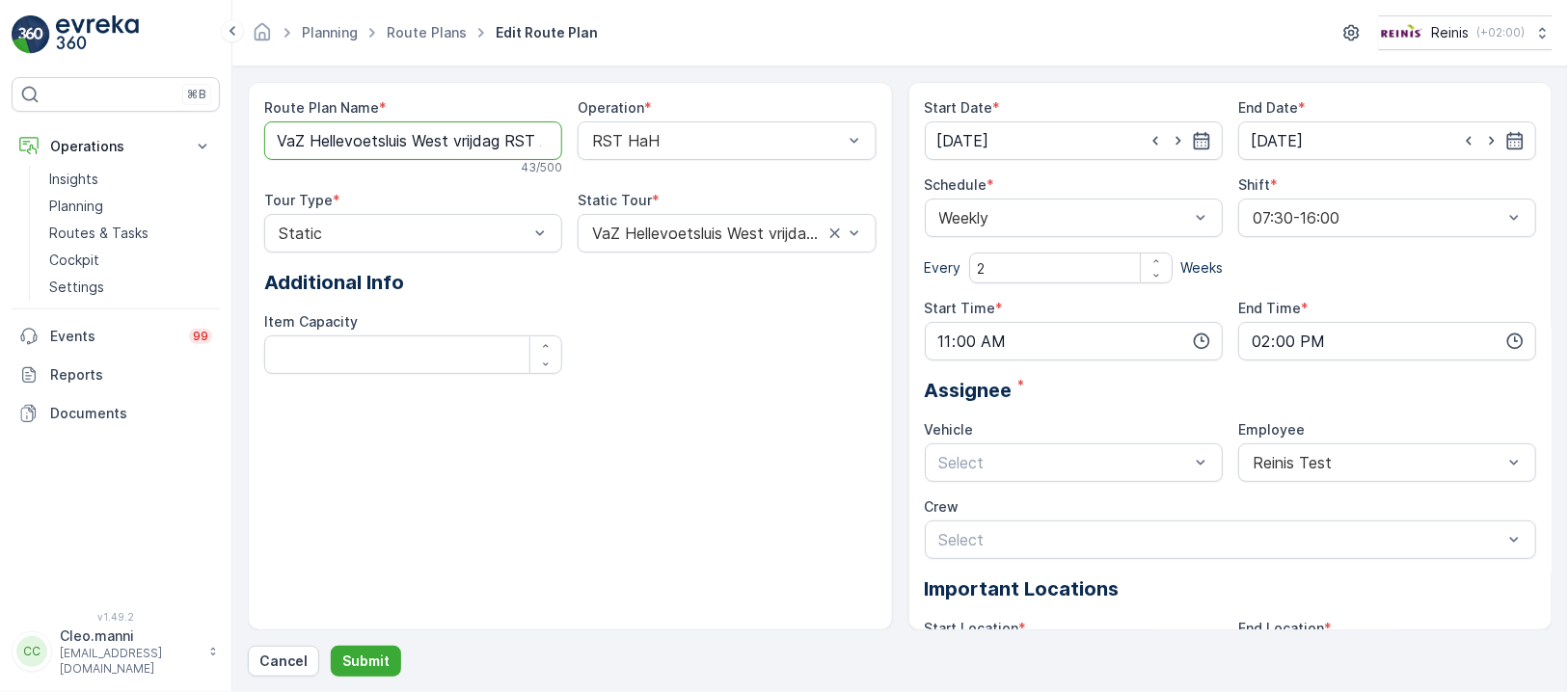
click at [513, 135] on Name "VaZ Hellevoetsluis West vrijdag RST Assist" at bounding box center [412, 141] width 298 height 39
click at [506, 135] on Name "VaZ Hellevoetsluis West vrijdag RST" at bounding box center [412, 141] width 298 height 39
type Name "VaZ Hellevoetsluis West vrijdag PW 1 RST"
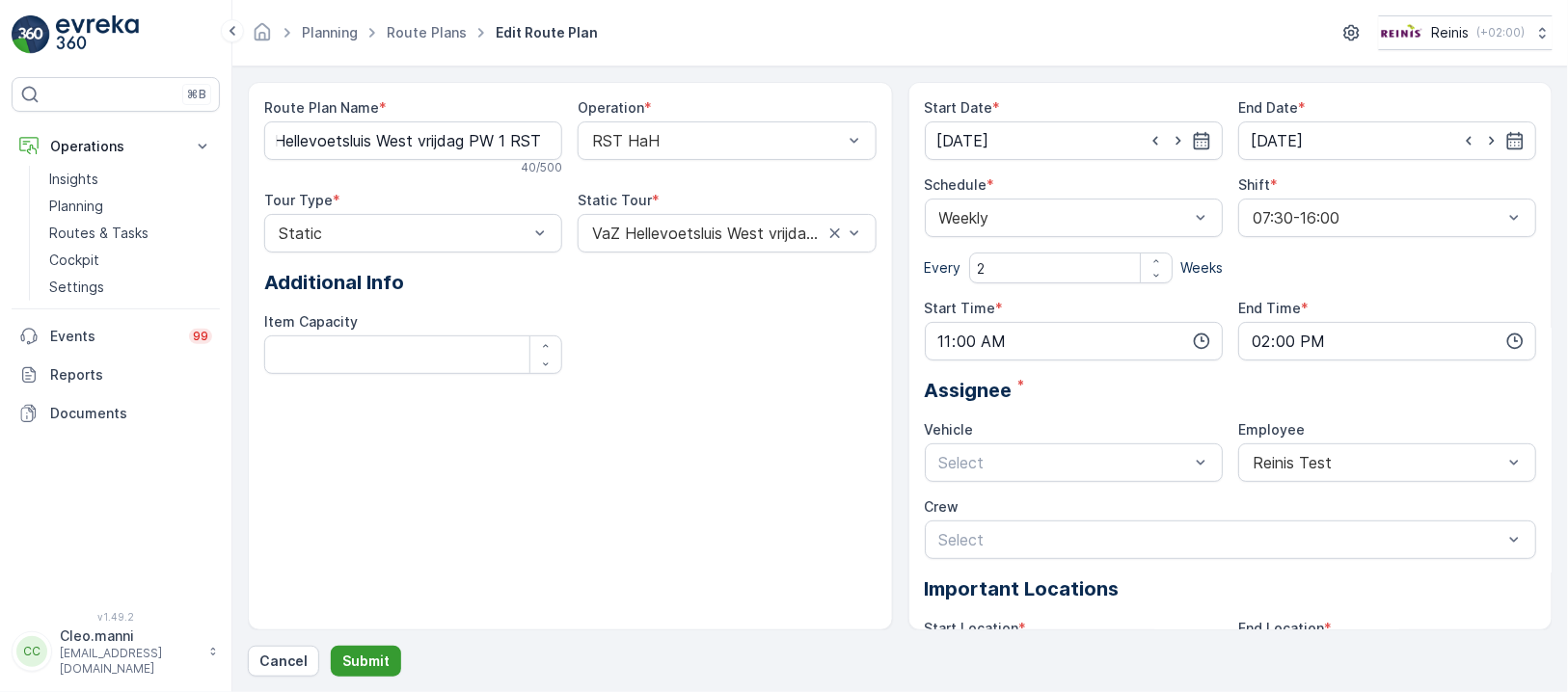
click at [364, 663] on p "Submit" at bounding box center [366, 662] width 48 height 19
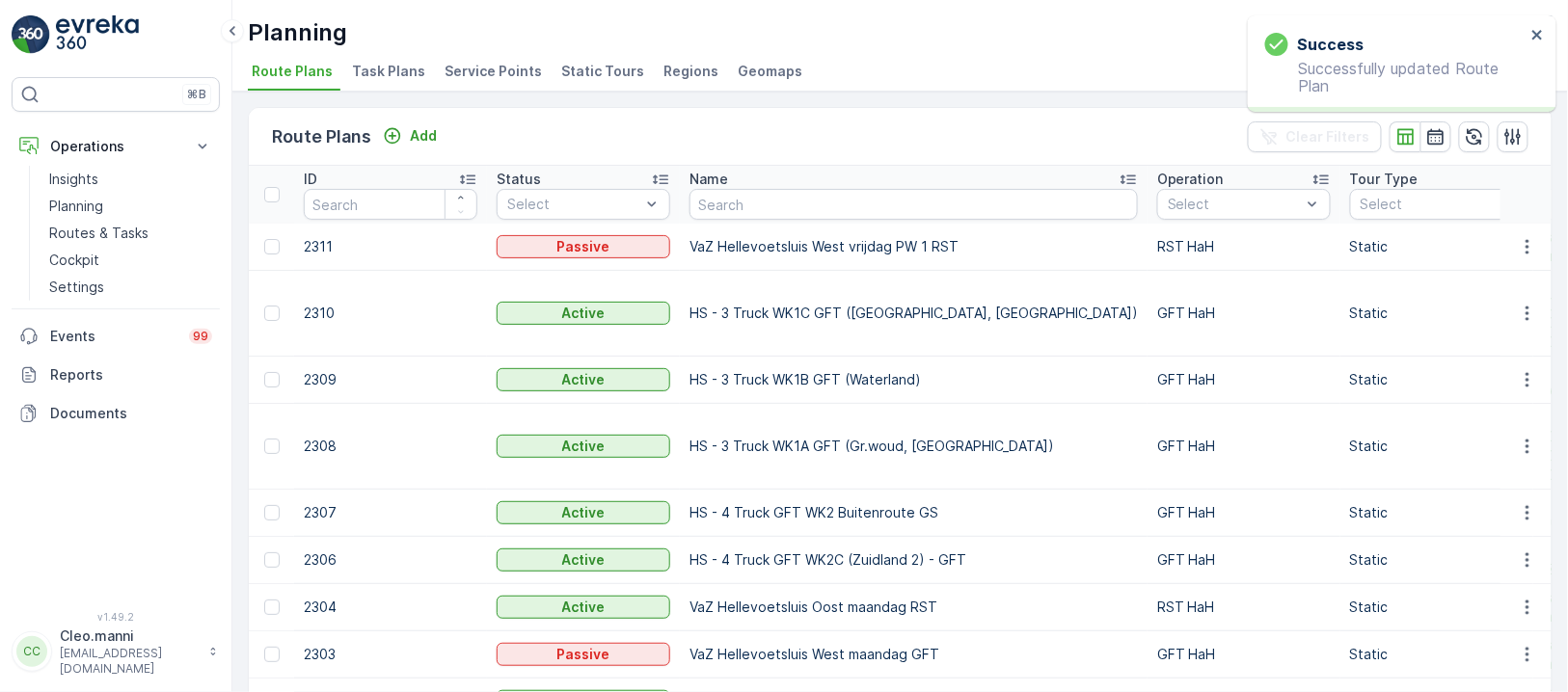
click at [577, 65] on span "Static Tours" at bounding box center [602, 72] width 82 height 19
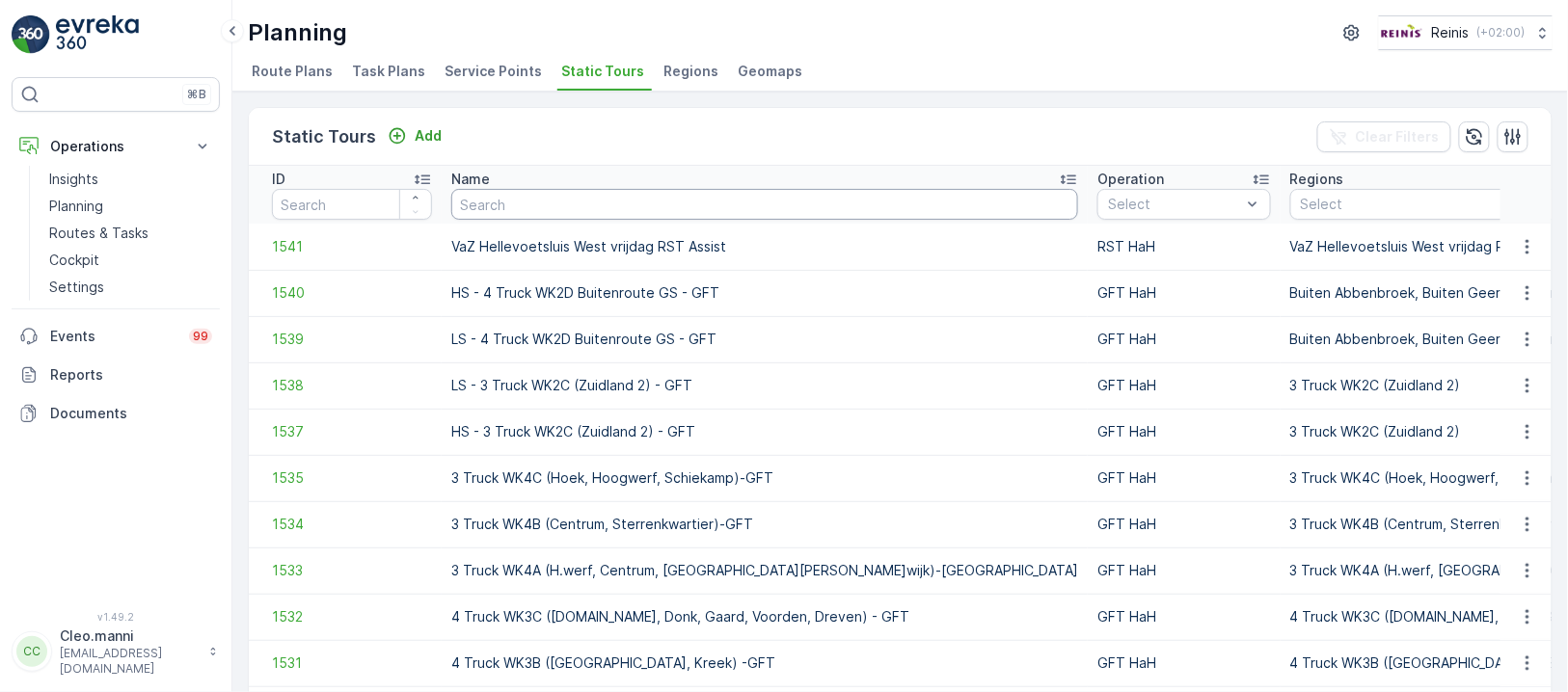
click at [670, 196] on input "text" at bounding box center [765, 205] width 627 height 31
paste input "VaZ Hellevoetsluis West vrijdag RST Assist"
type input "VaZ Hellevoetsluis West vrijdag RST Assist"
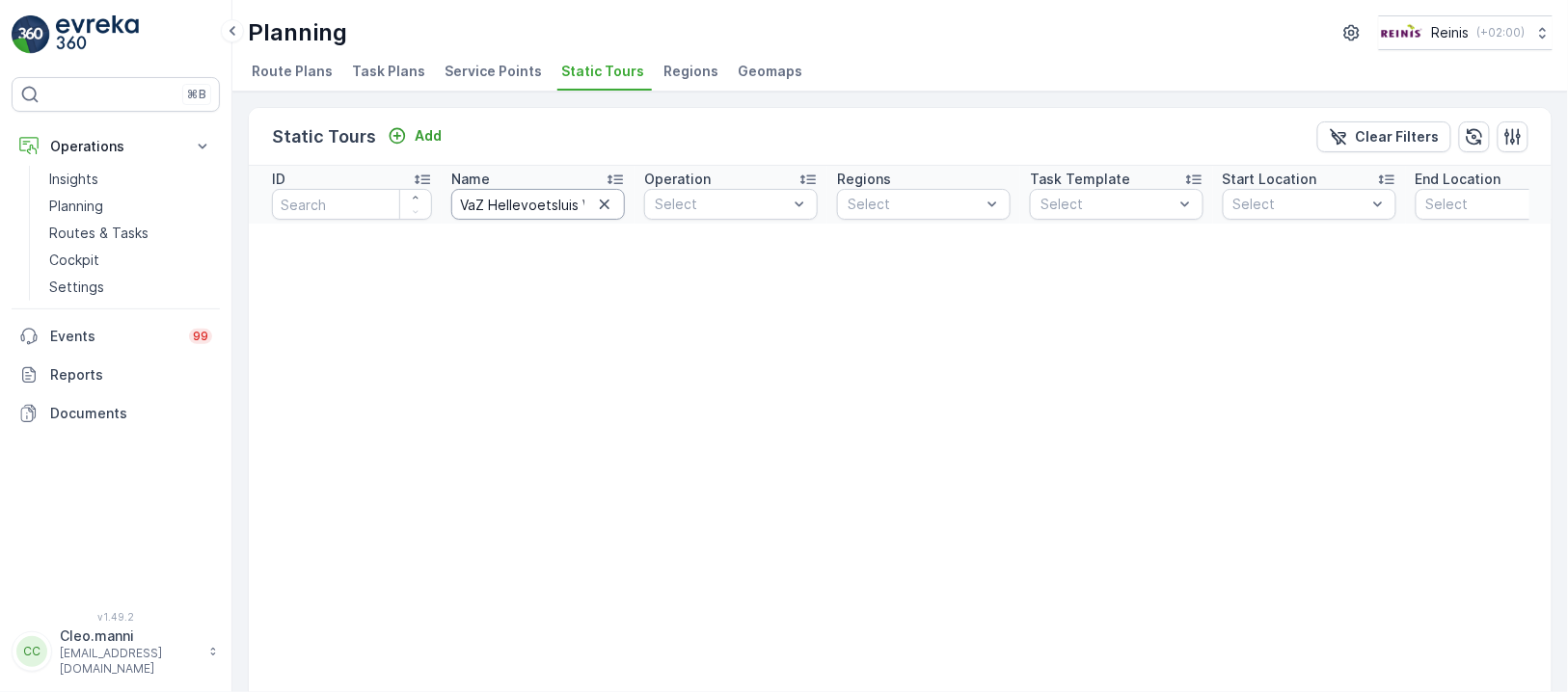
click at [487, 200] on input "VaZ Hellevoetsluis West vrijdag RST Assist" at bounding box center [538, 205] width 174 height 31
type input "VaZ Hellevoetsluis West vrijdag RST Assist"
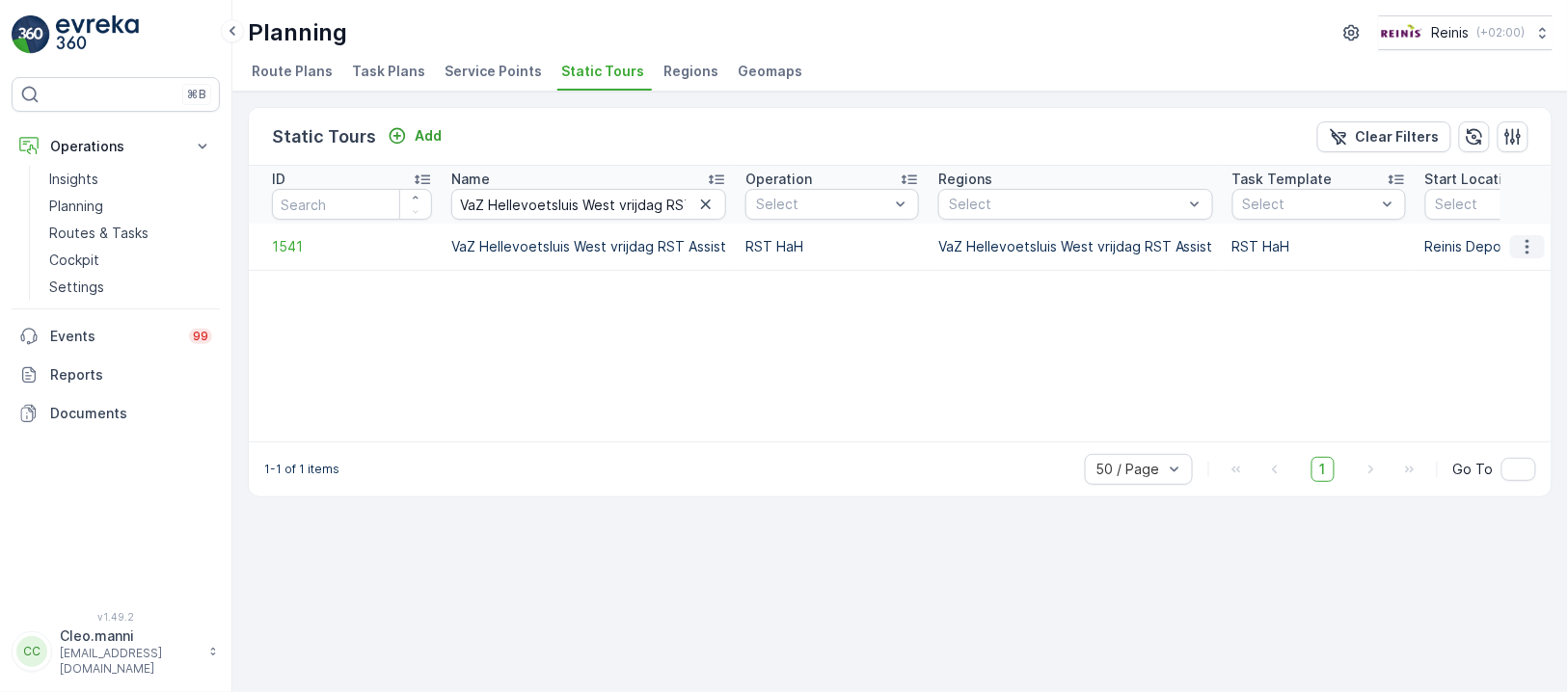
click at [1529, 244] on icon "button" at bounding box center [1527, 247] width 19 height 19
click at [1478, 293] on span "Edit Static Tour" at bounding box center [1487, 301] width 101 height 19
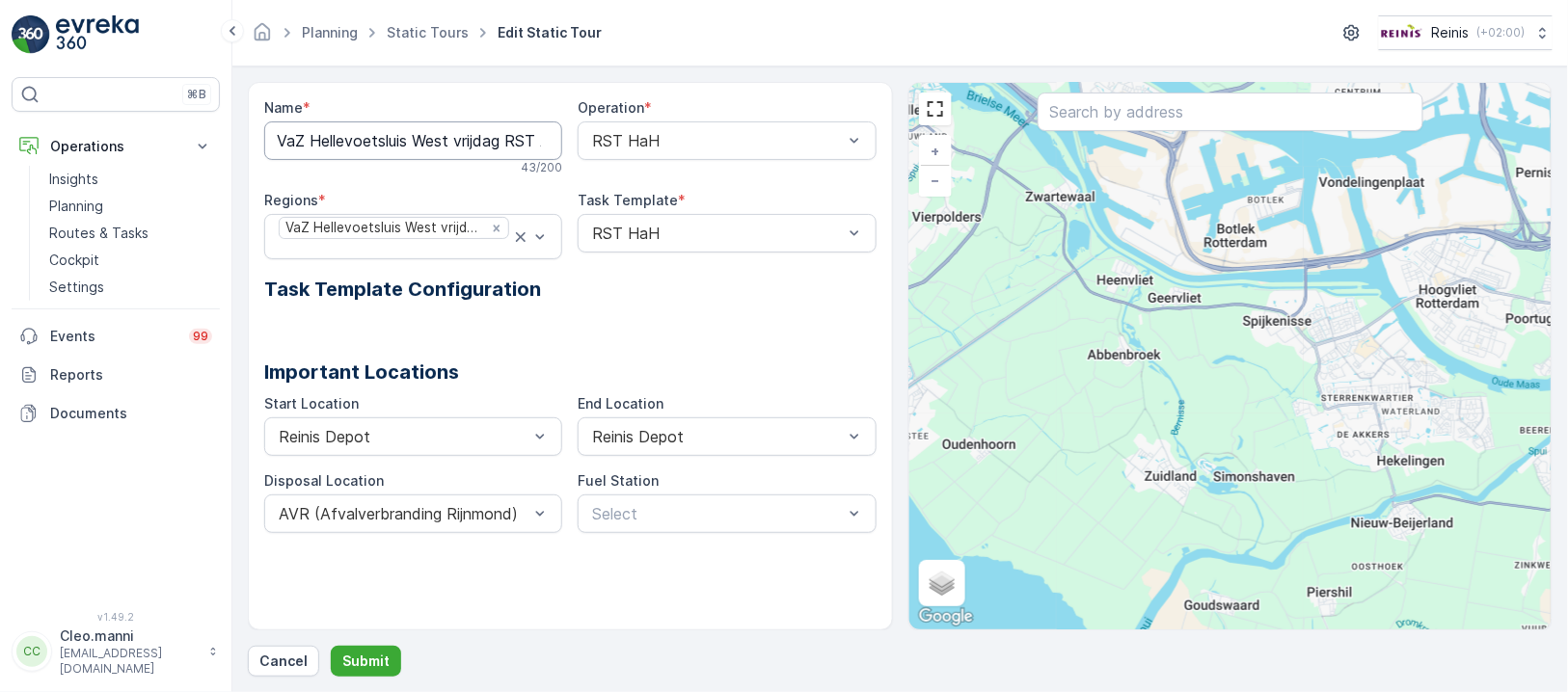
click at [507, 140] on input "VaZ Hellevoetsluis West vrijdag RST Assist" at bounding box center [412, 141] width 298 height 39
type input "VaZ Hellevoetsluis West vrijdag PW 1 RST"
click at [648, 317] on div at bounding box center [570, 319] width 612 height 31
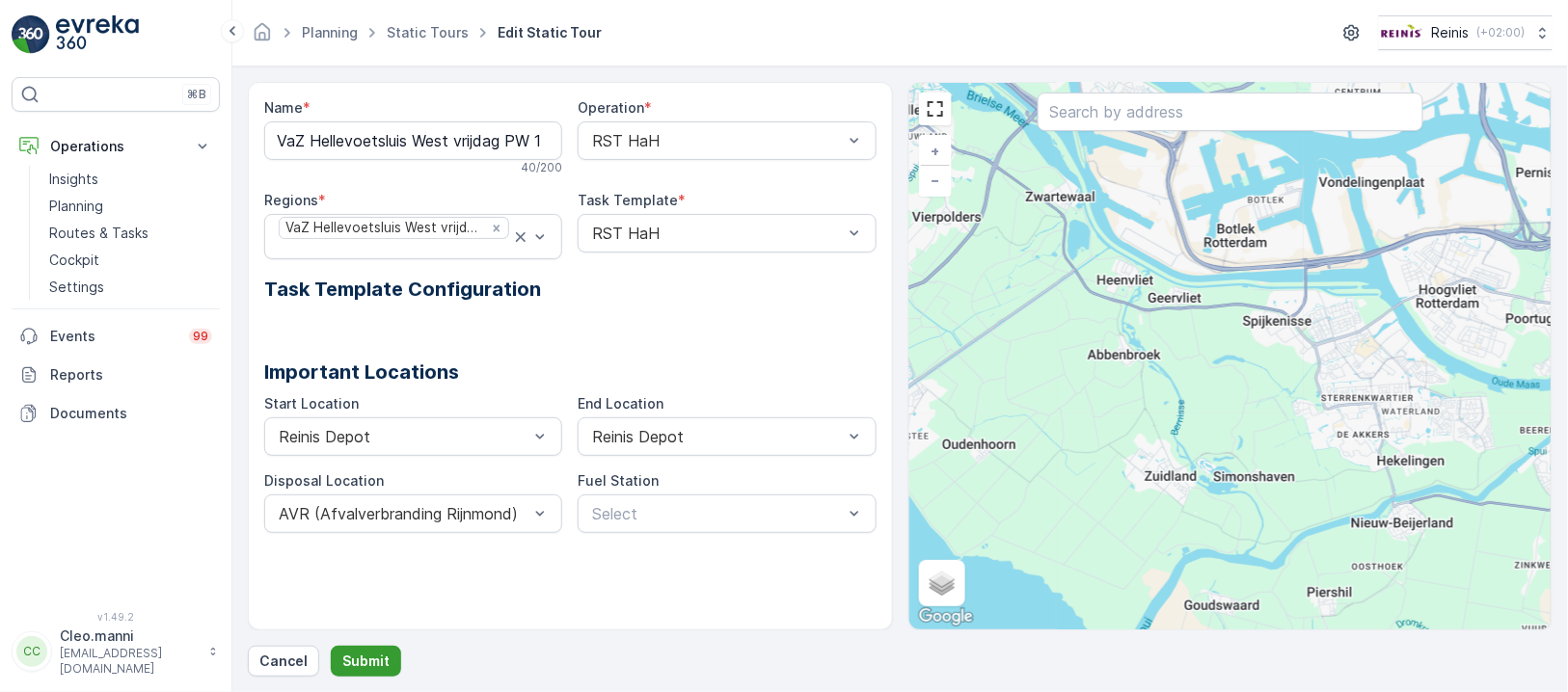
click at [366, 661] on p "Submit" at bounding box center [366, 662] width 48 height 19
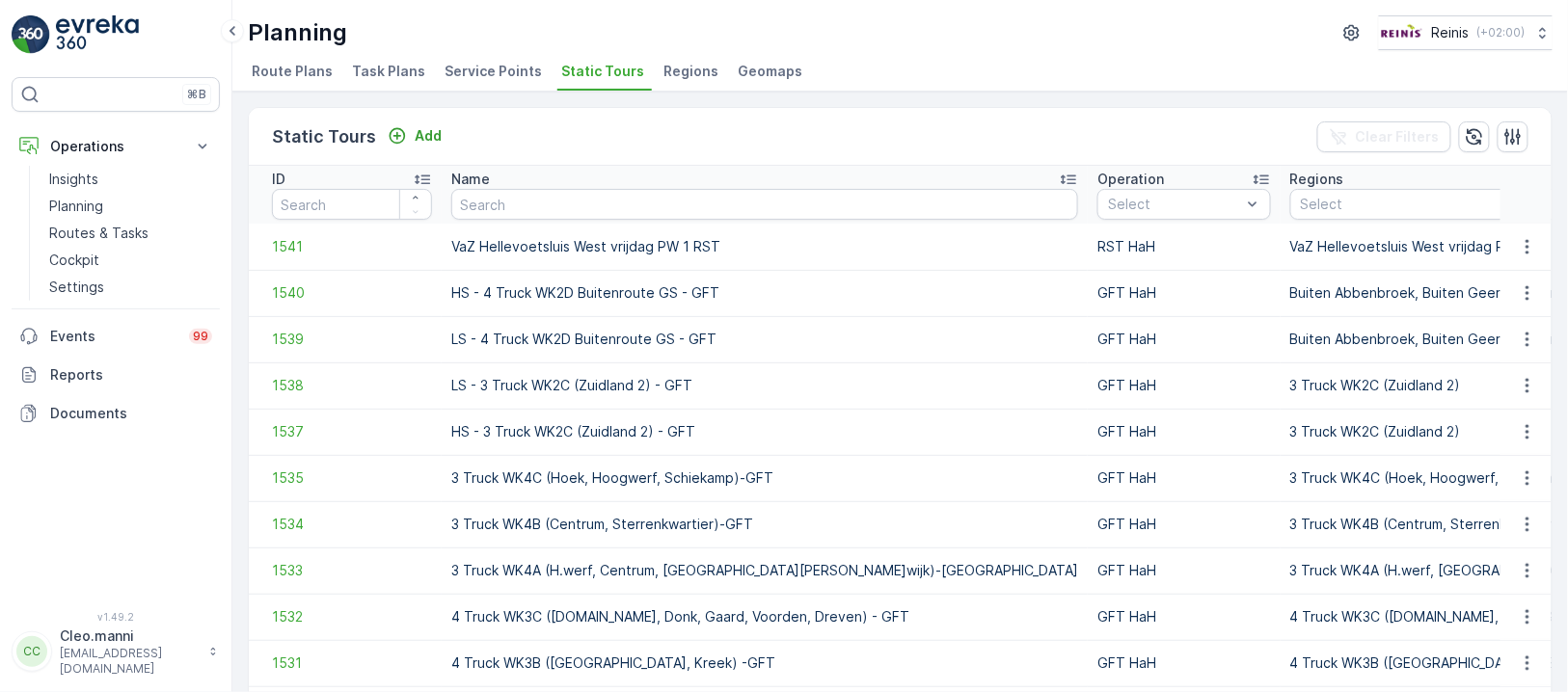
click at [684, 71] on span "Regions" at bounding box center [691, 72] width 55 height 19
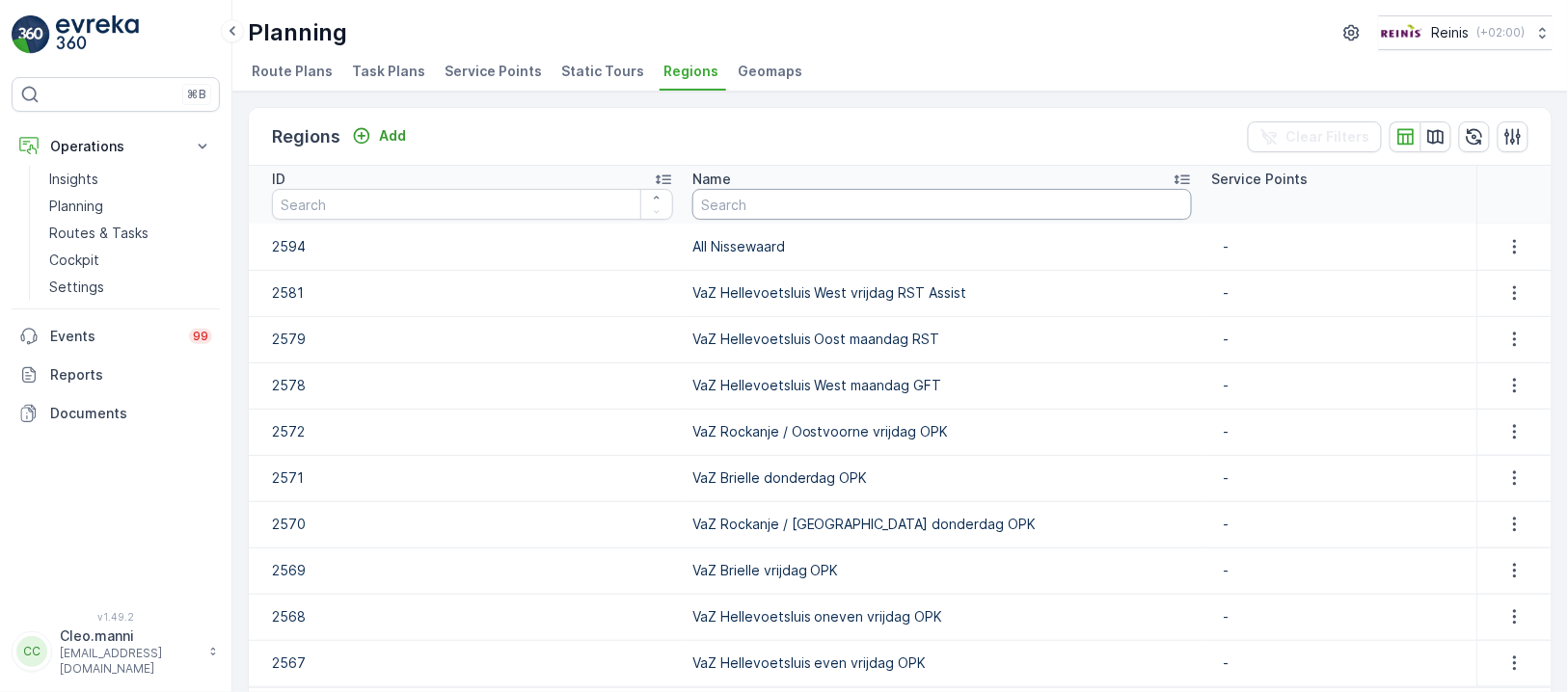
click at [762, 207] on input "text" at bounding box center [941, 205] width 500 height 31
type input "vaz"
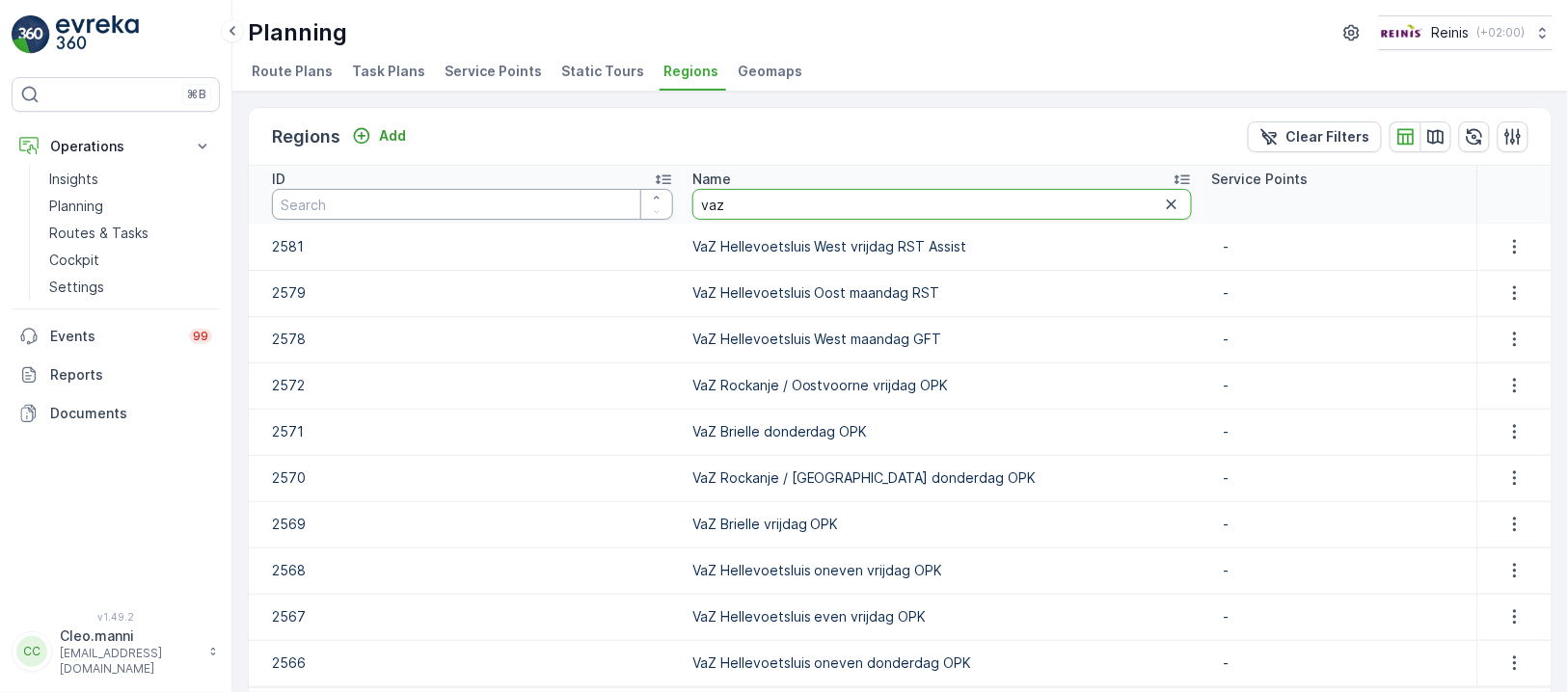
drag, startPoint x: 762, startPoint y: 209, endPoint x: 591, endPoint y: 203, distance: 171.1
click at [591, 203] on tr "ID Name vaz Service Points" at bounding box center [899, 195] width 1302 height 58
paste input "VaZ Hellevoetsluis West vrijdag RST Assist"
type input "VaZ Hellevoetsluis West vrijdag RST Assist"
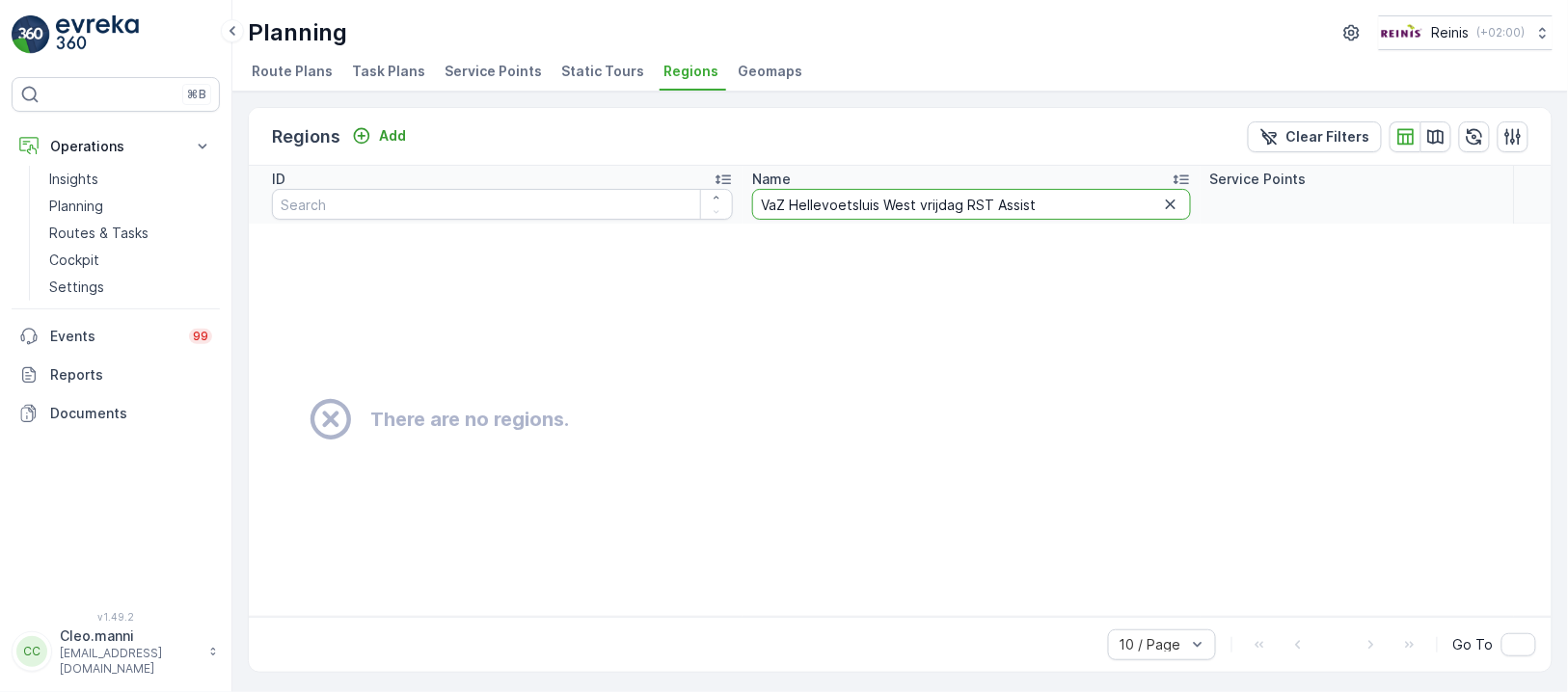
click at [782, 199] on input "VaZ Hellevoetsluis West vrijdag RST Assist" at bounding box center [971, 205] width 439 height 31
type input "VaZ Hellevoetsluis West vrijdag RST Assist"
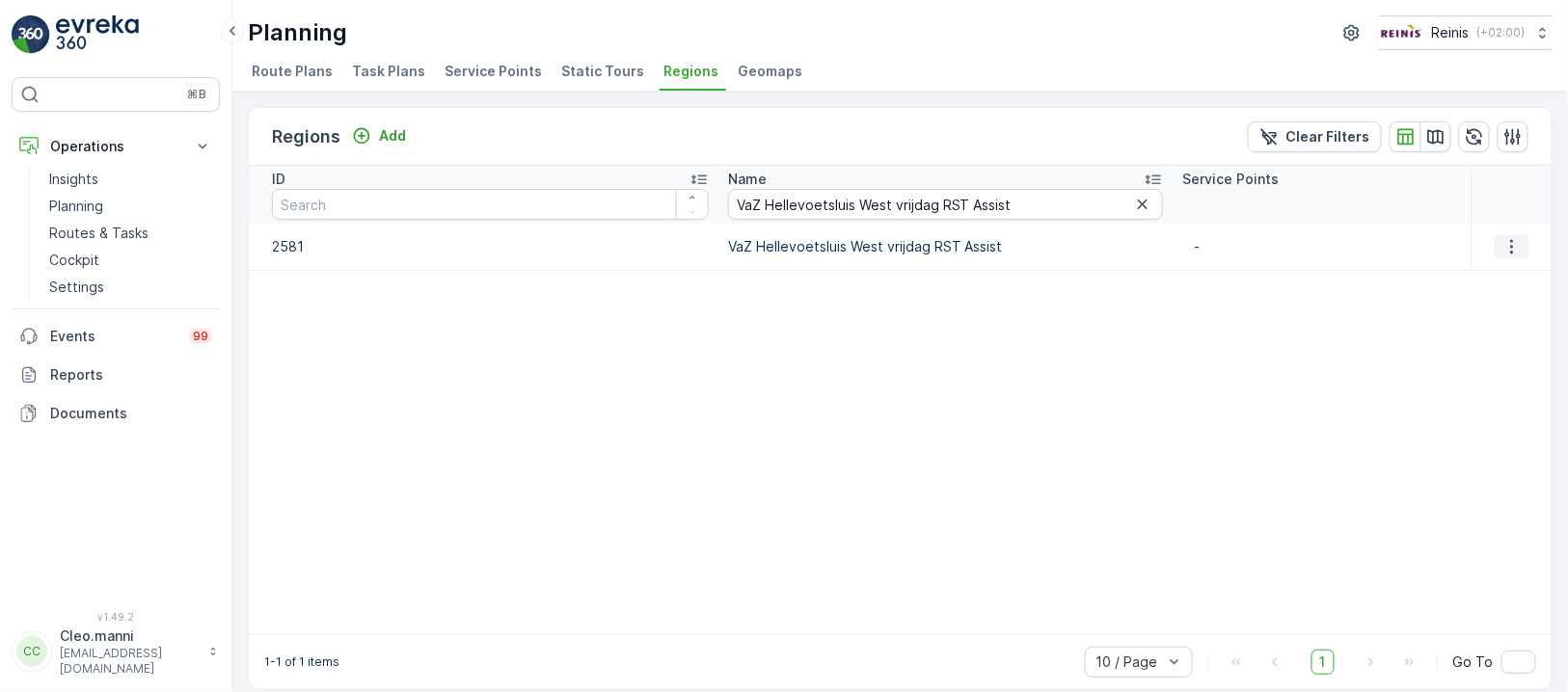
click at [1509, 246] on icon "button" at bounding box center [1512, 247] width 19 height 19
click at [1491, 277] on span "Edit Region" at bounding box center [1504, 274] width 75 height 19
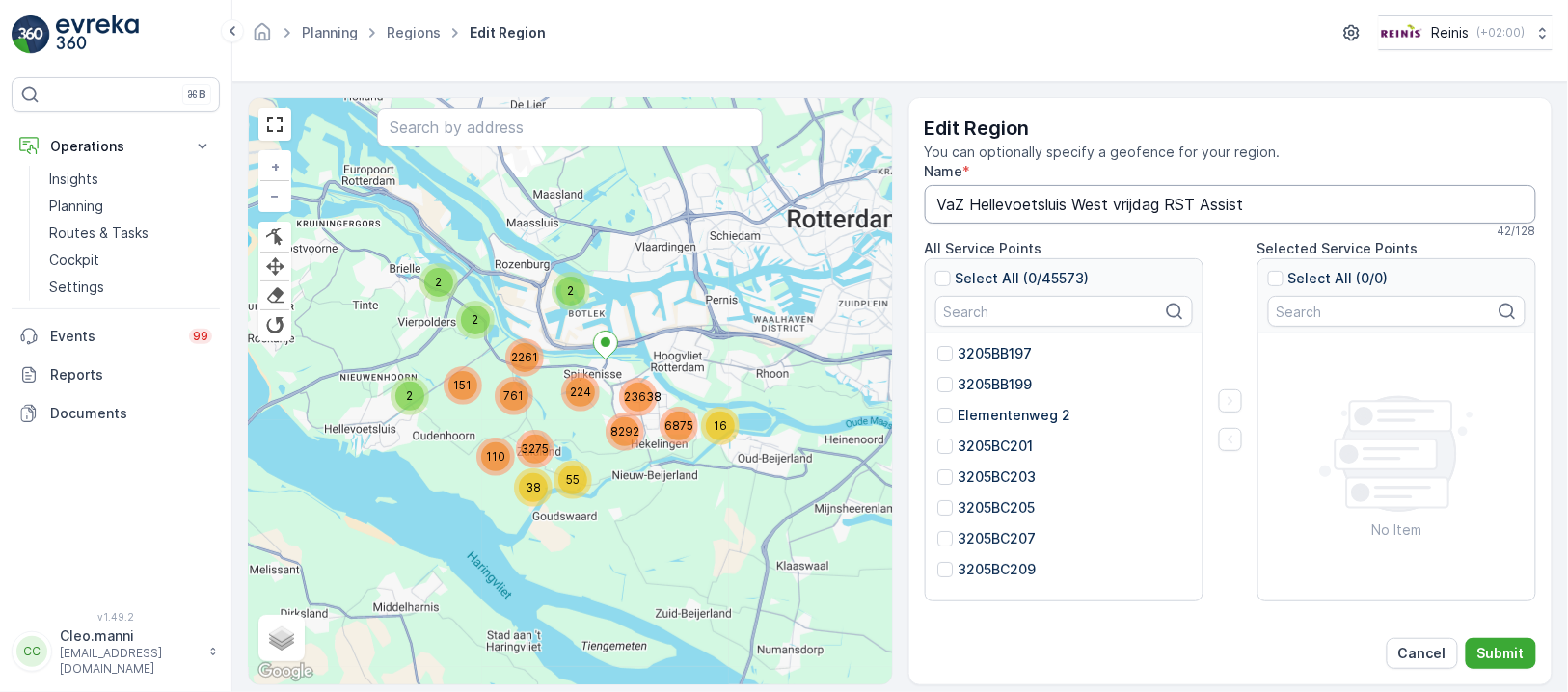
click at [1167, 192] on input "VaZ Hellevoetsluis West vrijdag RST Assist" at bounding box center [1230, 205] width 612 height 39
click at [1296, 214] on input "VaZ Hellevoetsluis West vrijdag PW 1 RST Assist" at bounding box center [1230, 205] width 612 height 39
type input "VaZ Hellevoetsluis West vrijdag PW 1 RST"
click at [1497, 653] on p "Submit" at bounding box center [1500, 654] width 48 height 19
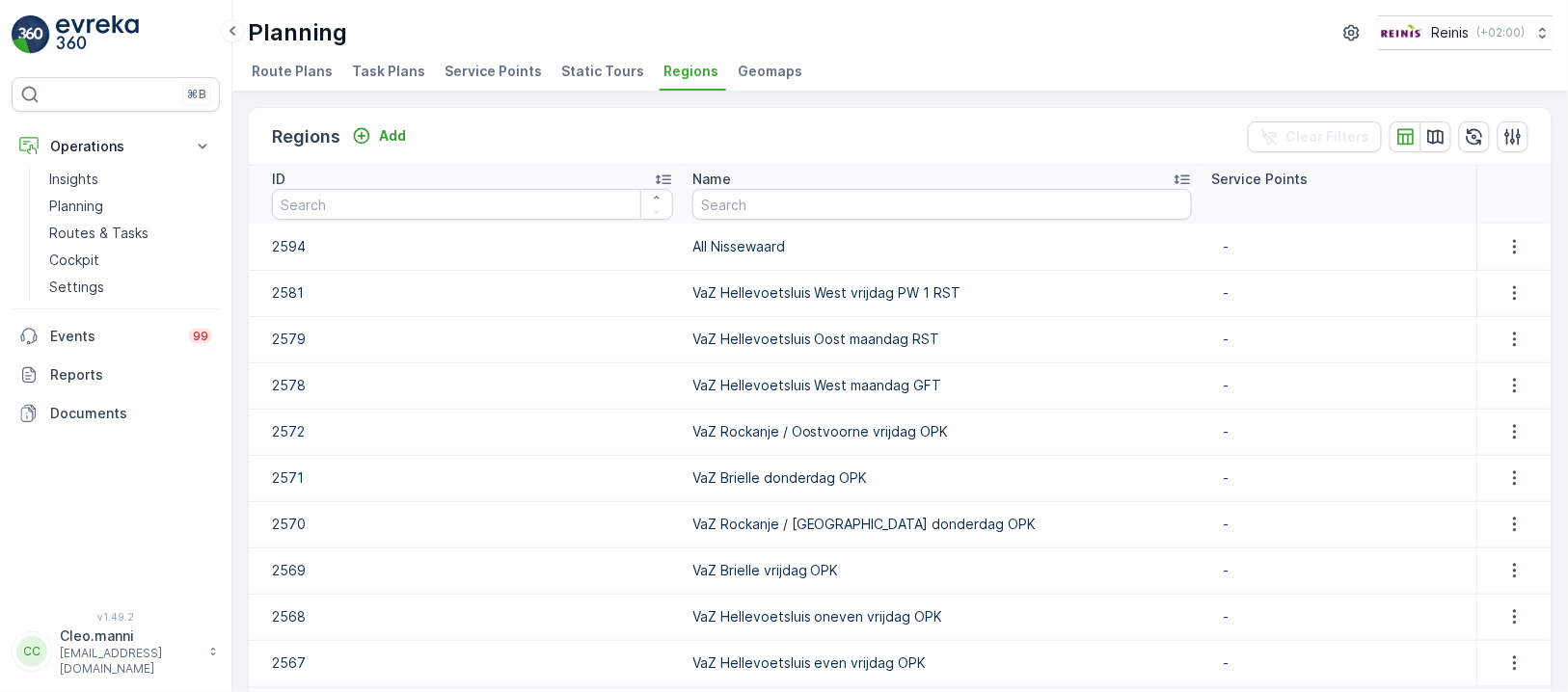
click at [596, 66] on span "Static Tours" at bounding box center [602, 72] width 82 height 19
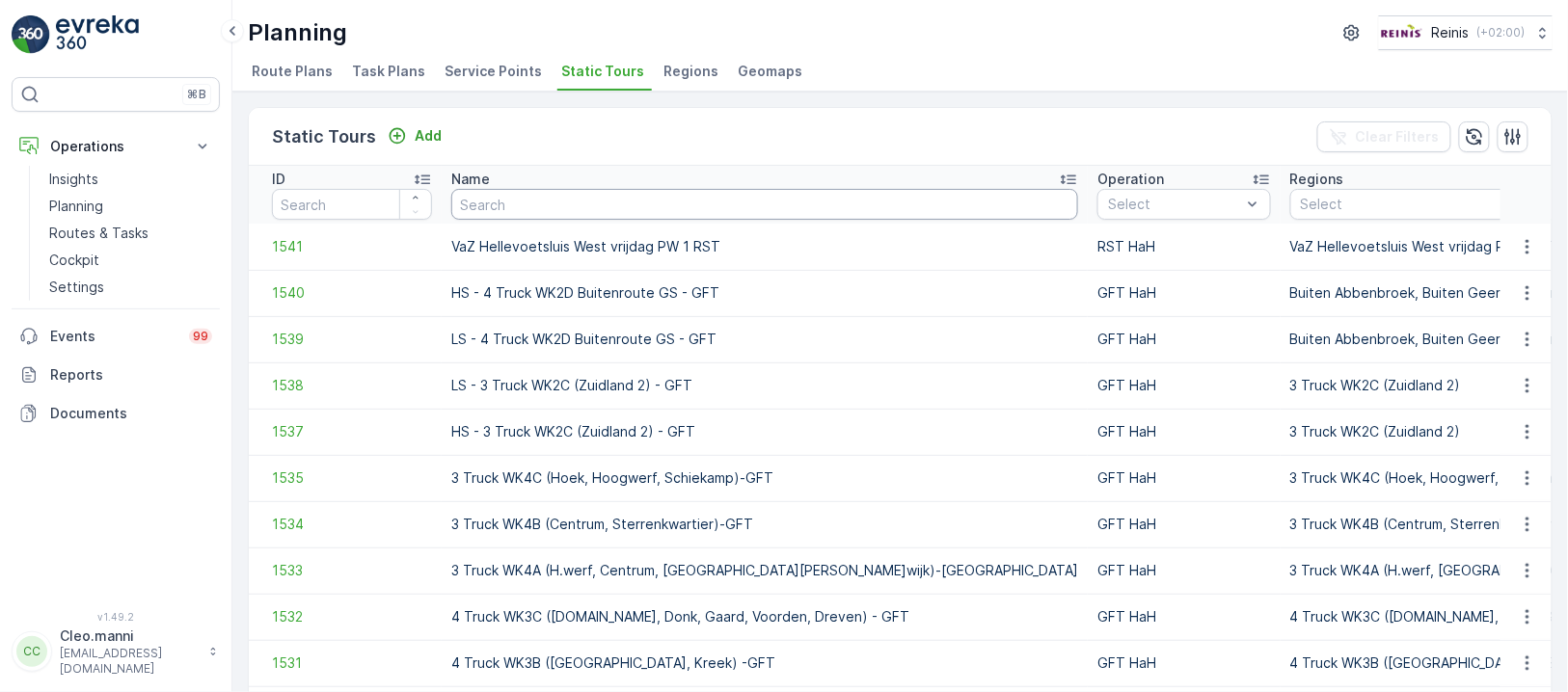
click at [642, 198] on input "text" at bounding box center [765, 205] width 627 height 31
paste input "VaZ Hellevoetsluis West vrijdag RST Assist"
type input "VaZ Hellevoetsluis West vrijdag RST Assist"
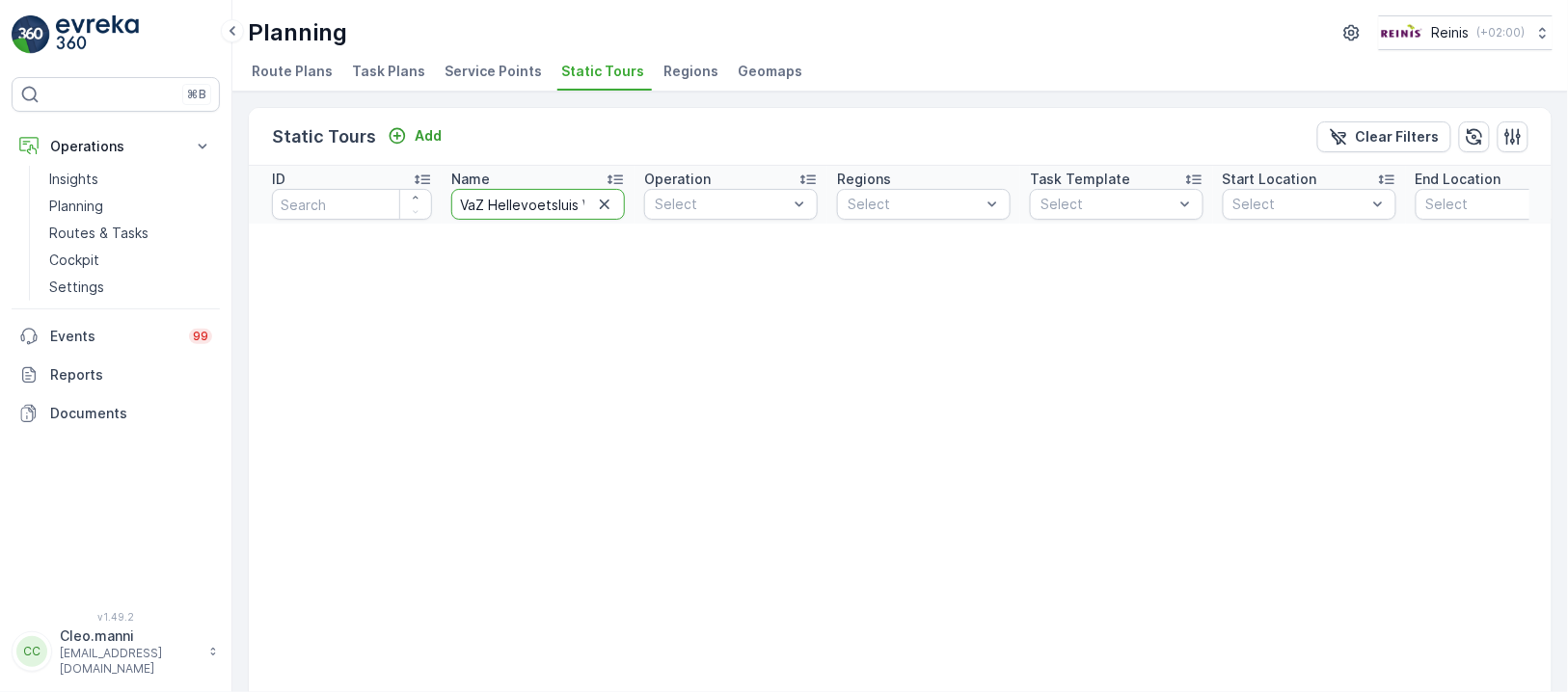
drag, startPoint x: 493, startPoint y: 204, endPoint x: 507, endPoint y: 200, distance: 14.6
click at [493, 204] on input "VaZ Hellevoetsluis West vrijdag RST Assist" at bounding box center [538, 205] width 174 height 31
type input "VaZ Hellevoetsluis West vrijdag RST Assist"
click at [565, 205] on input "VaZ Hellevoetsluis West vrijdag RST Assist" at bounding box center [538, 205] width 174 height 31
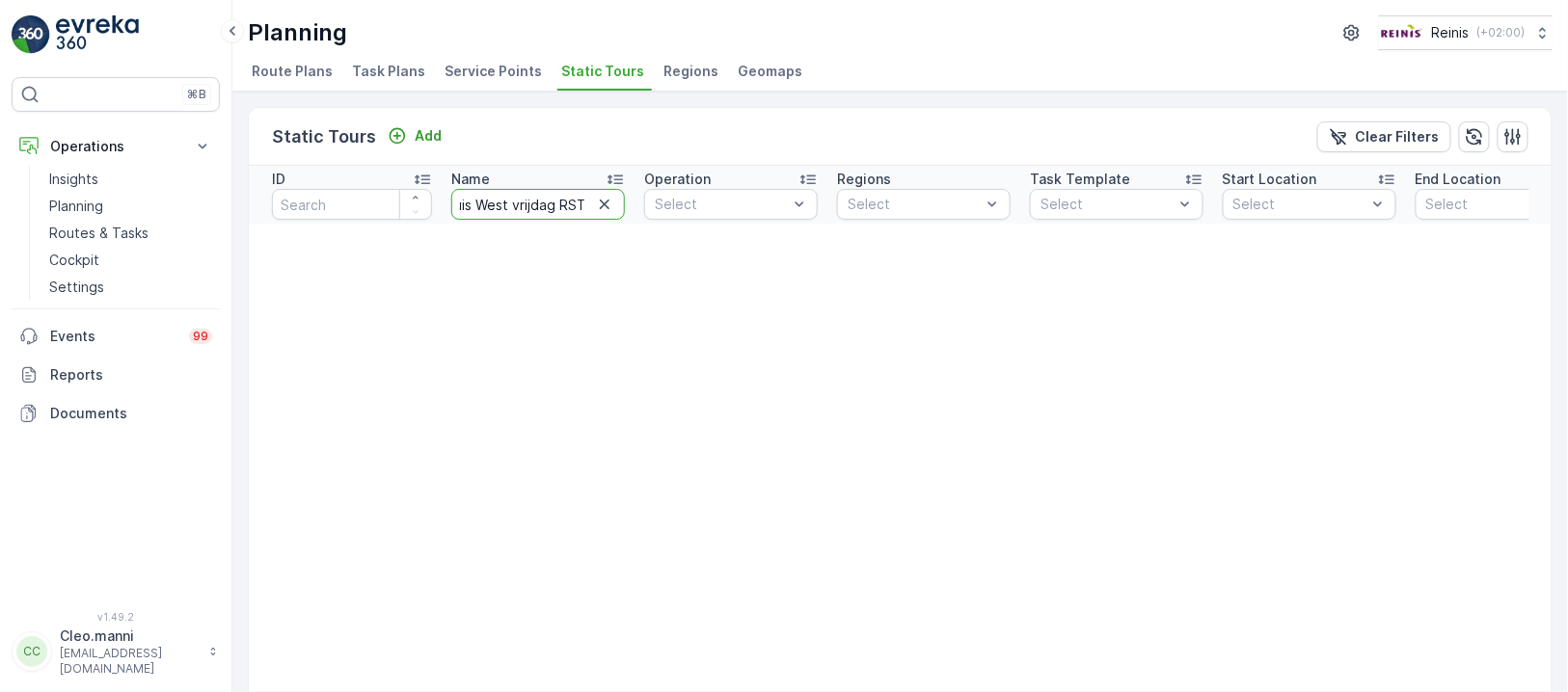
type input "VaZ Hellevoetsluis West vrijdag RST"
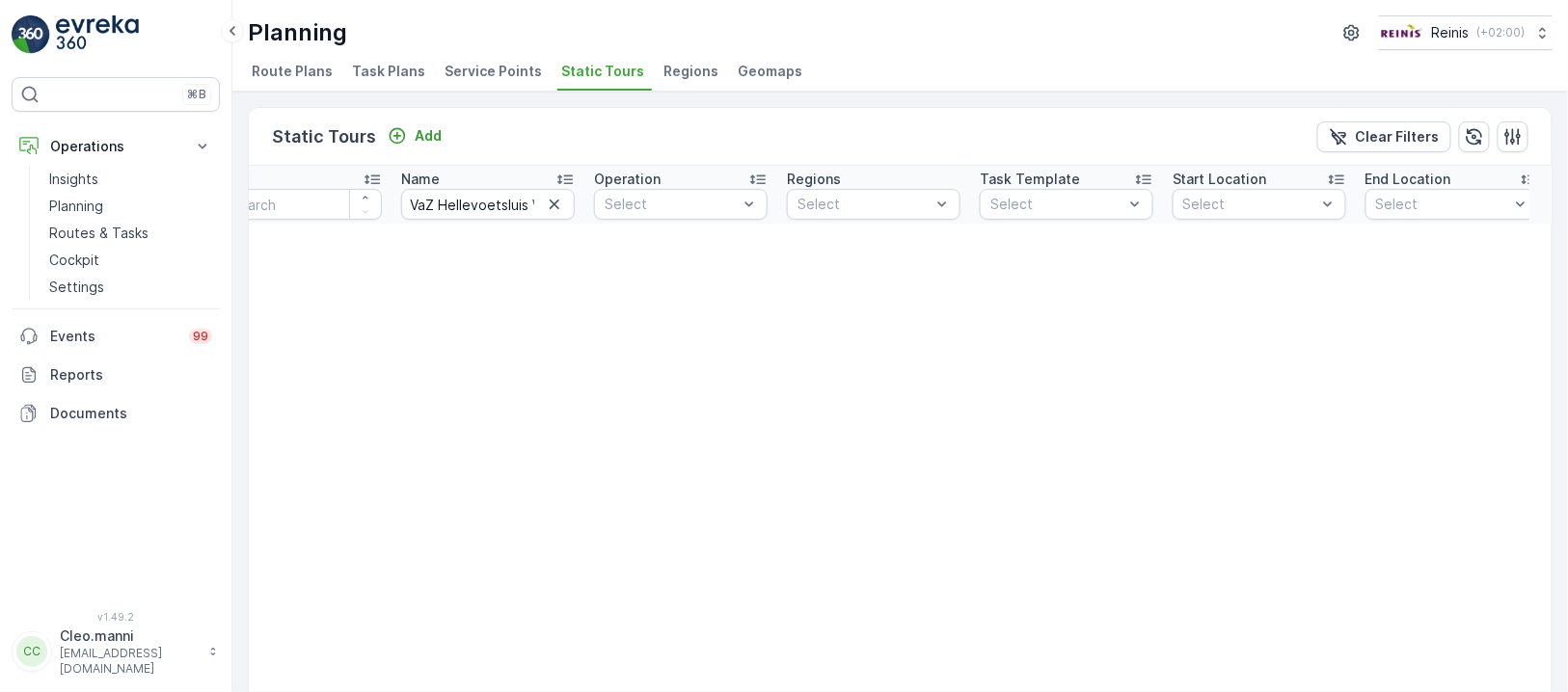
drag, startPoint x: 503, startPoint y: 184, endPoint x: 510, endPoint y: 205, distance: 22.1
click at [503, 192] on th "Name VaZ Hellevoetsluis West vrijdag RST" at bounding box center [487, 195] width 193 height 58
click at [518, 206] on input "VaZ Hellevoetsluis West vrijdag RST" at bounding box center [487, 205] width 174 height 31
type input "VaZ Hellevoetsluis West vrijdag PW q RST"
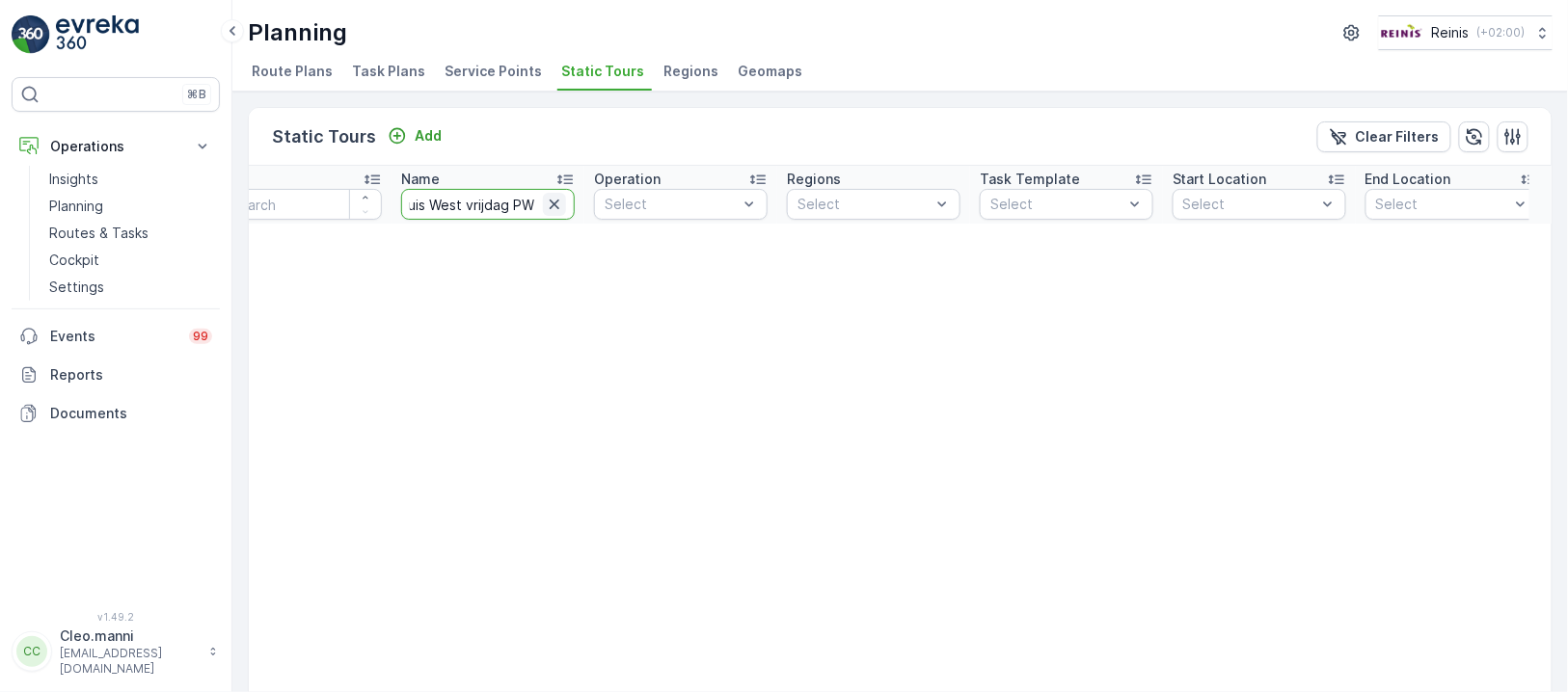
scroll to position [0, 112]
click at [519, 204] on input "VaZ Hellevoetsluis West vrijdag PW q RST" at bounding box center [487, 205] width 174 height 31
type input "VaZ Hellevoetsluis West vrijdag PW 1 RST"
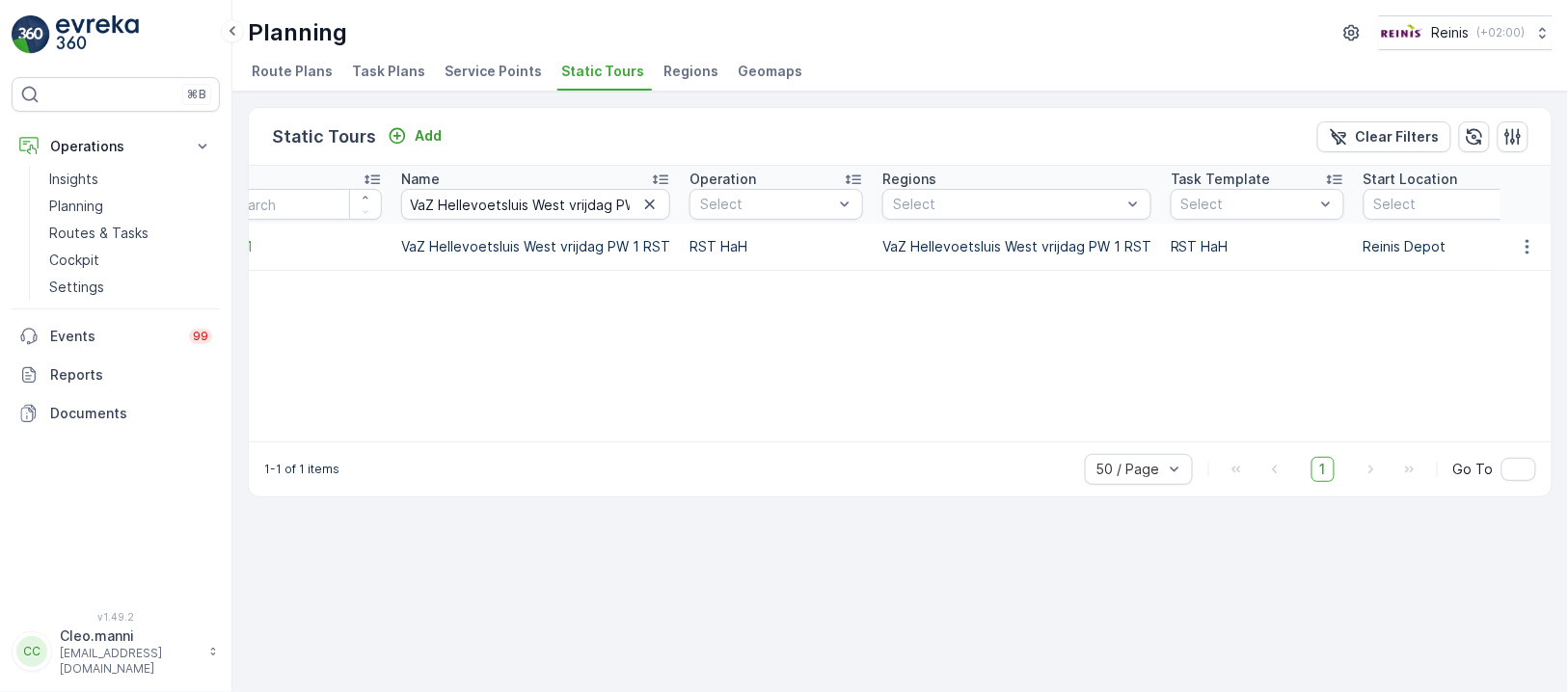
click at [640, 201] on icon "button" at bounding box center [650, 205] width 19 height 19
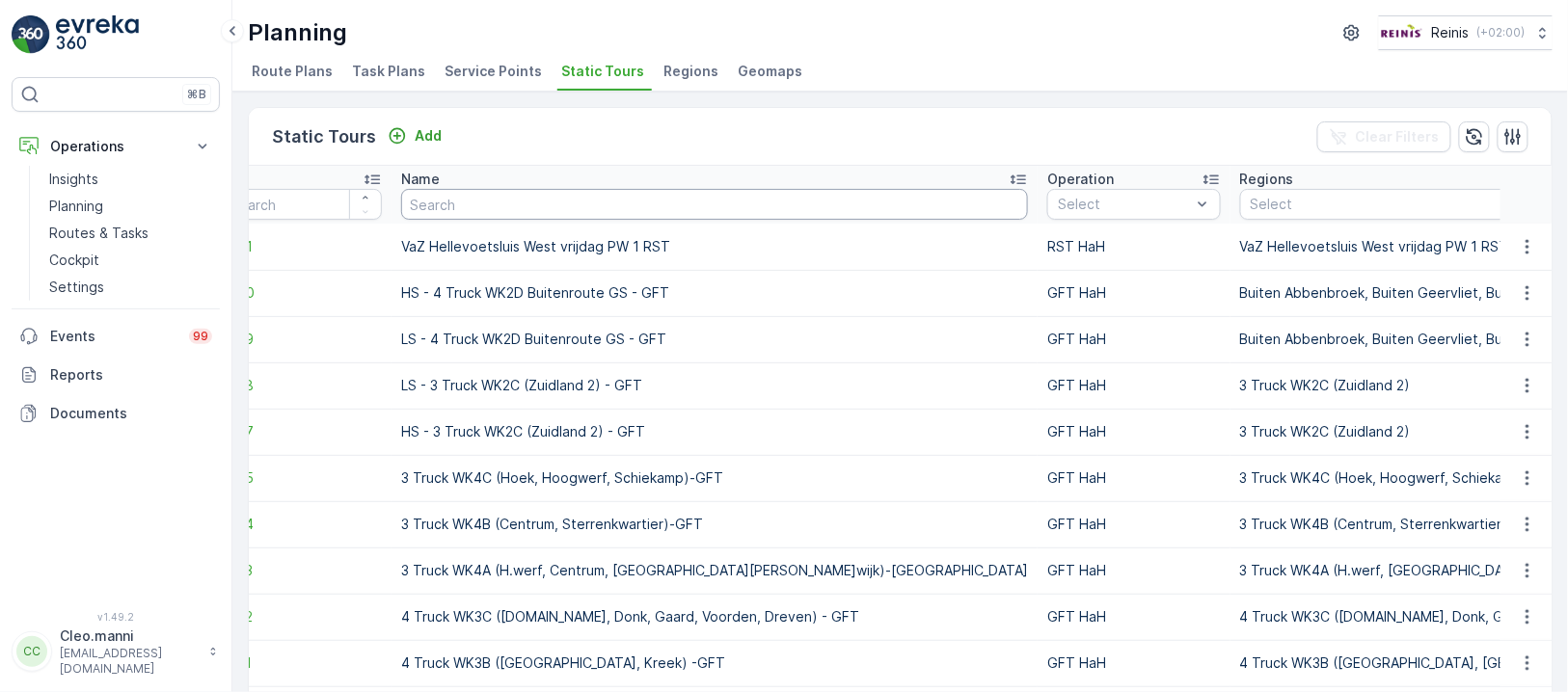
click at [576, 207] on input "text" at bounding box center [714, 205] width 627 height 31
paste input "VaZ/SPK Hellevoetsluis vrijdag inpandig RST"
type input "VaZ/SPK Hellevoetsluis vrijdag inpandig RST"
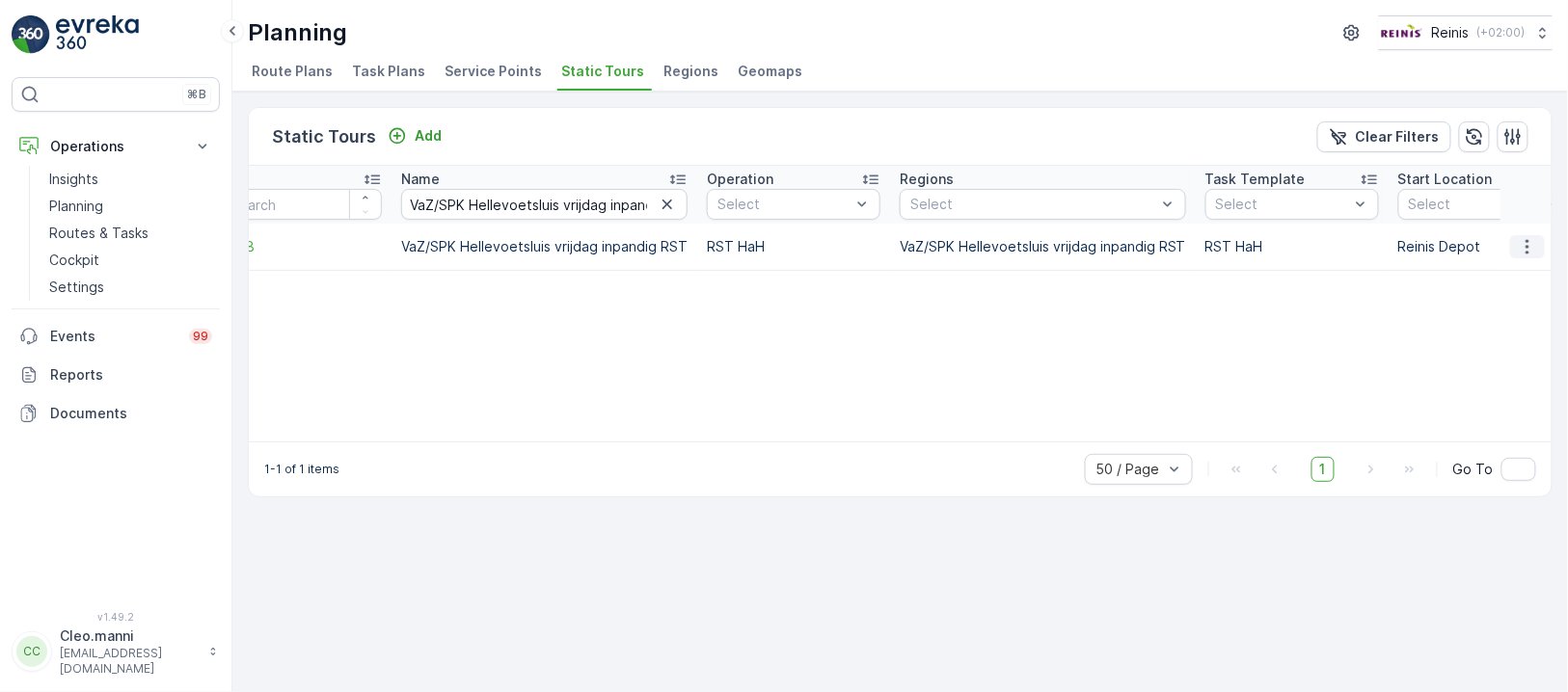
click at [1526, 244] on icon "button" at bounding box center [1527, 247] width 19 height 19
click at [1487, 300] on span "Edit Static Tour" at bounding box center [1487, 301] width 101 height 19
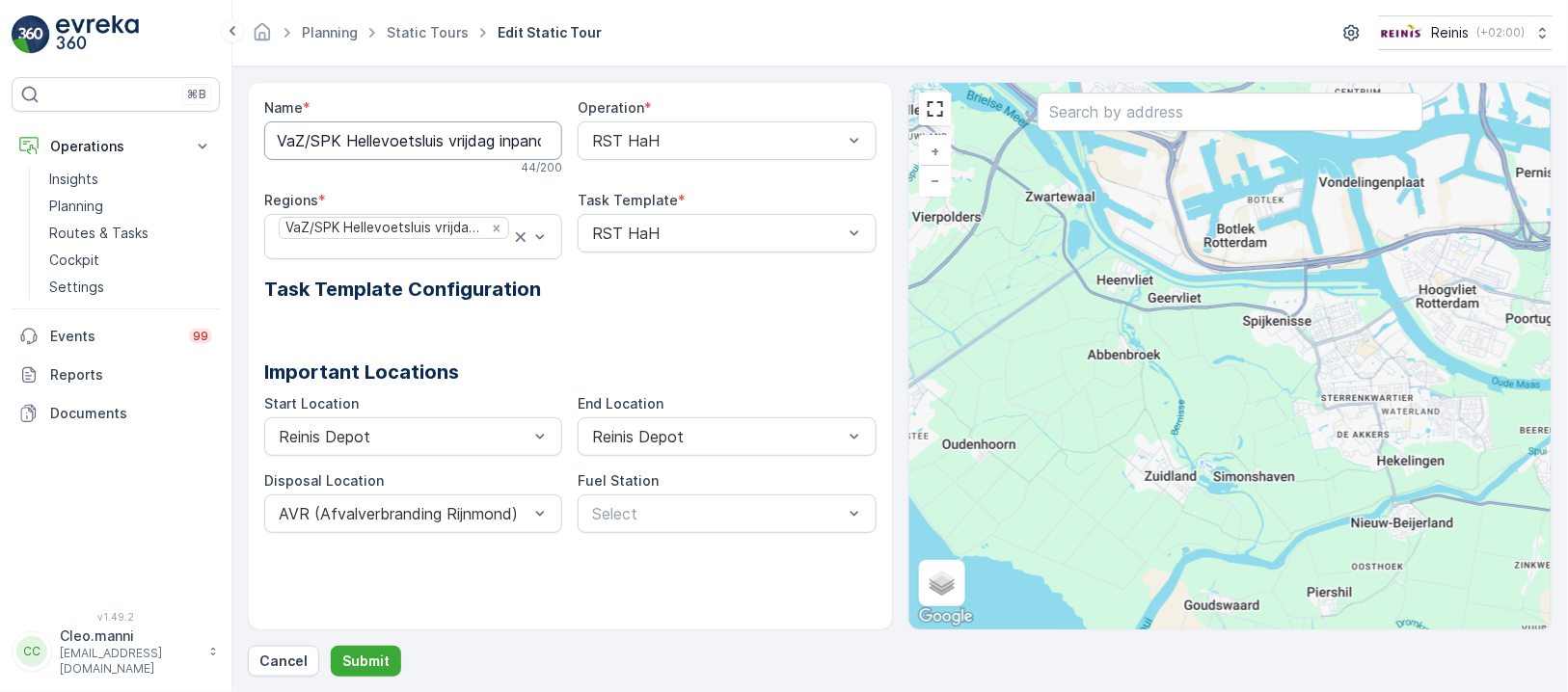
click at [506, 141] on input "VaZ/SPK Hellevoetsluis vrijdag inpandig RST" at bounding box center [412, 141] width 298 height 39
type input "VaZ/SPK Hellevoetsluis vrijdag inpandig PW 1 RST"
click at [361, 659] on p "Submit" at bounding box center [366, 662] width 48 height 19
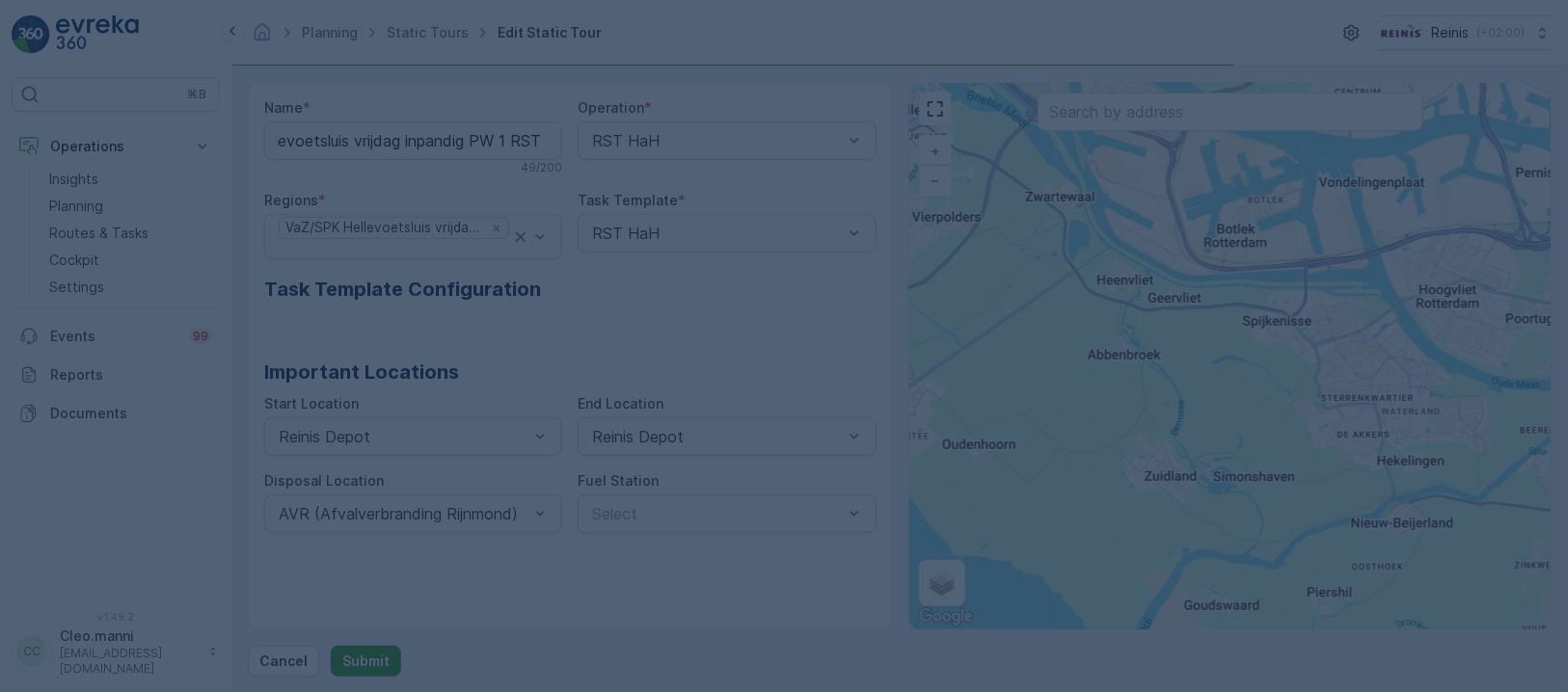
scroll to position [0, 0]
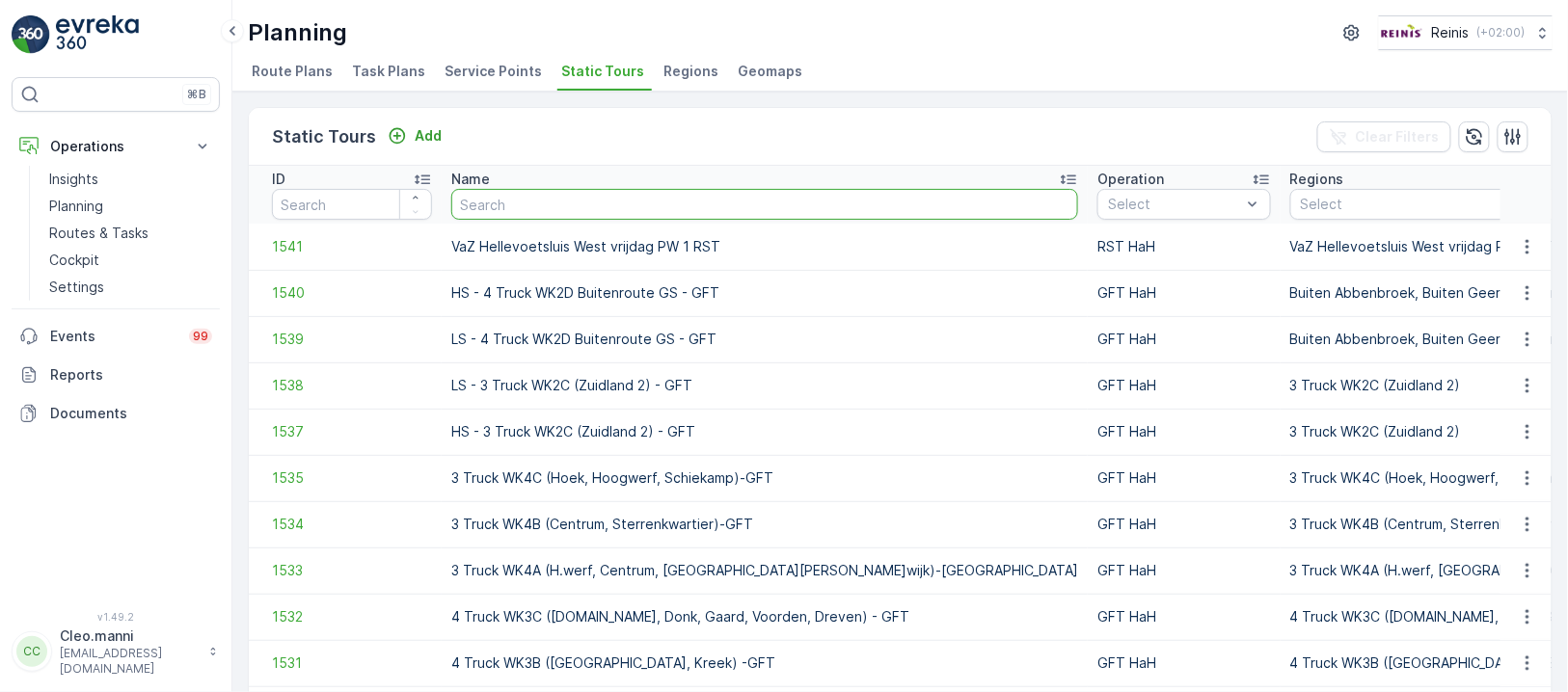
click at [553, 205] on input "text" at bounding box center [765, 205] width 627 height 31
click at [375, 60] on li "Task Plans" at bounding box center [390, 75] width 84 height 33
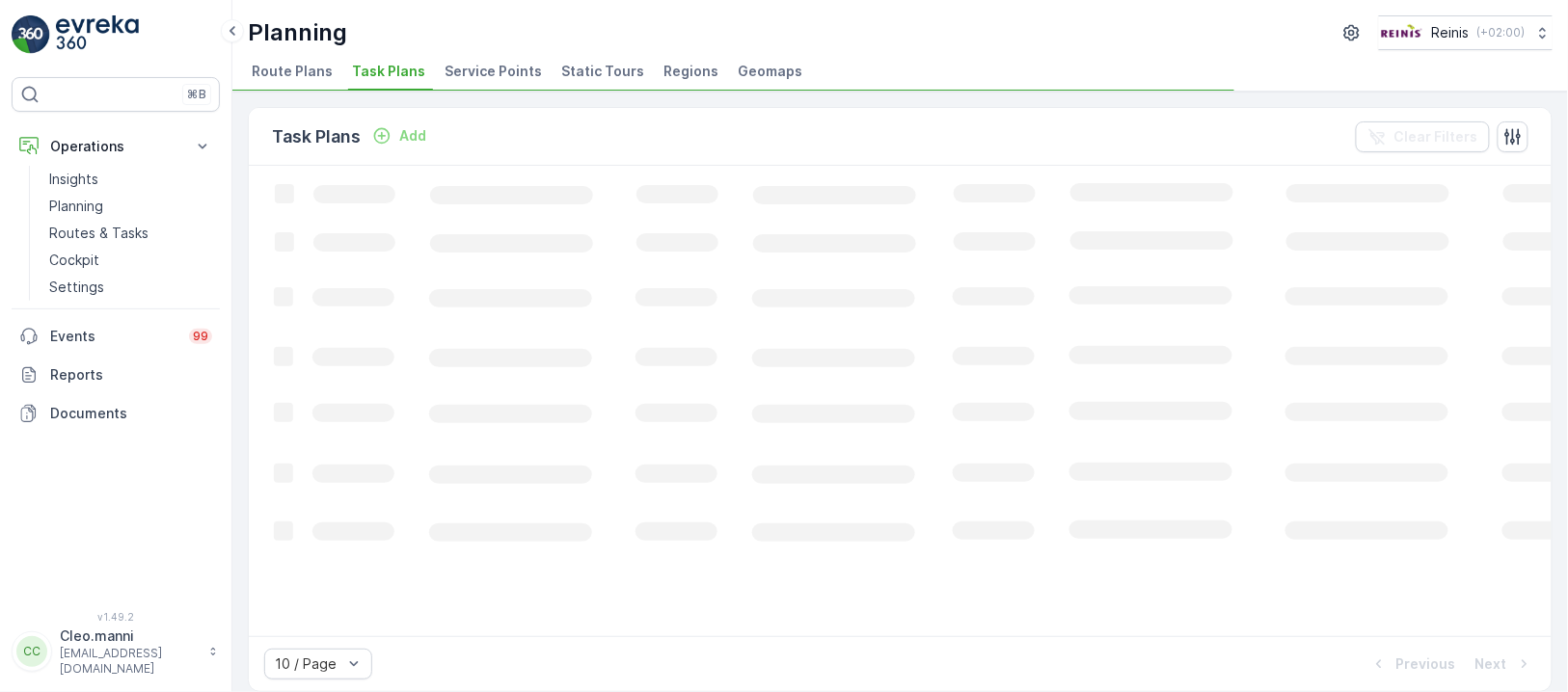
click at [281, 60] on li "Route Plans" at bounding box center [293, 75] width 92 height 33
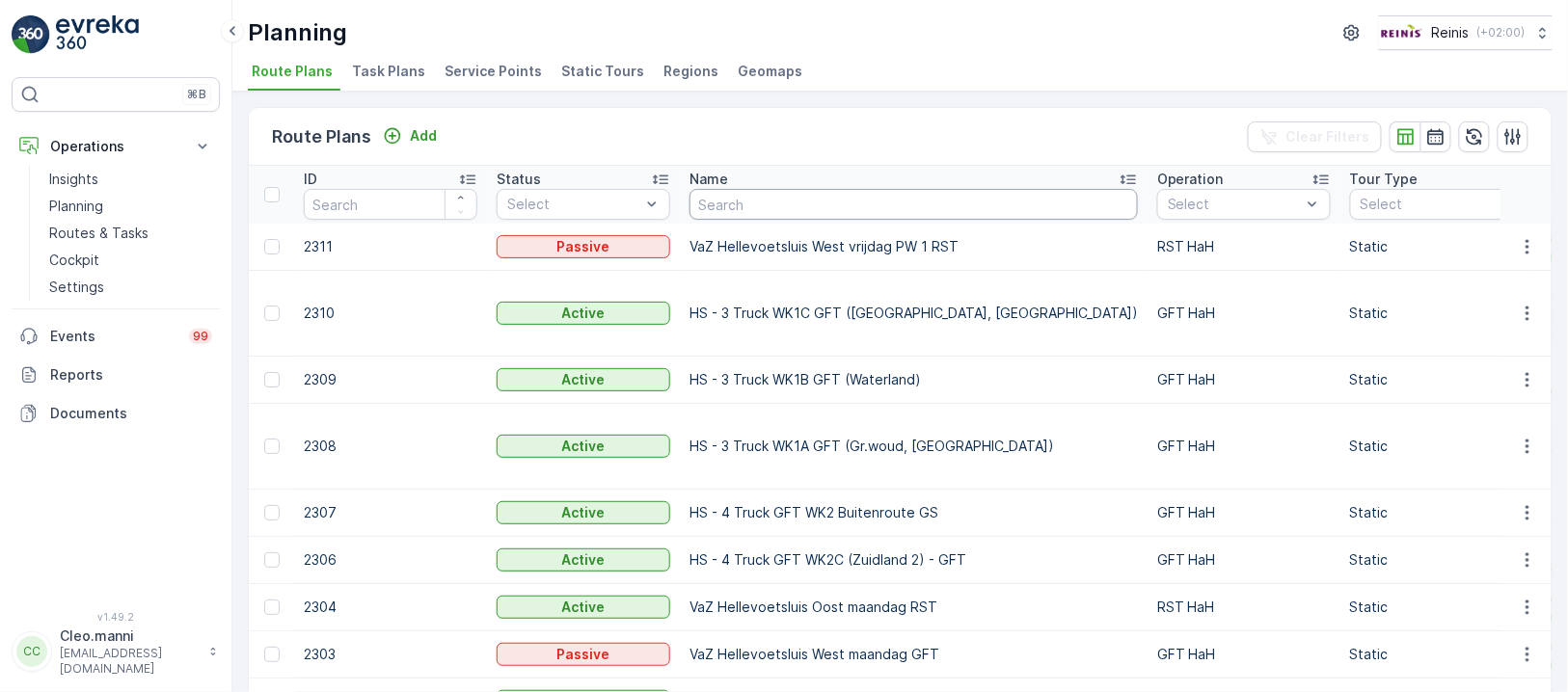
click at [789, 192] on input "text" at bounding box center [913, 205] width 448 height 31
paste input "VaZ/SPK Hellevoetsluis vrijdag inpandig RST"
type input "VaZ/SPK Hellevoetsluis vrijdag inpandig RST"
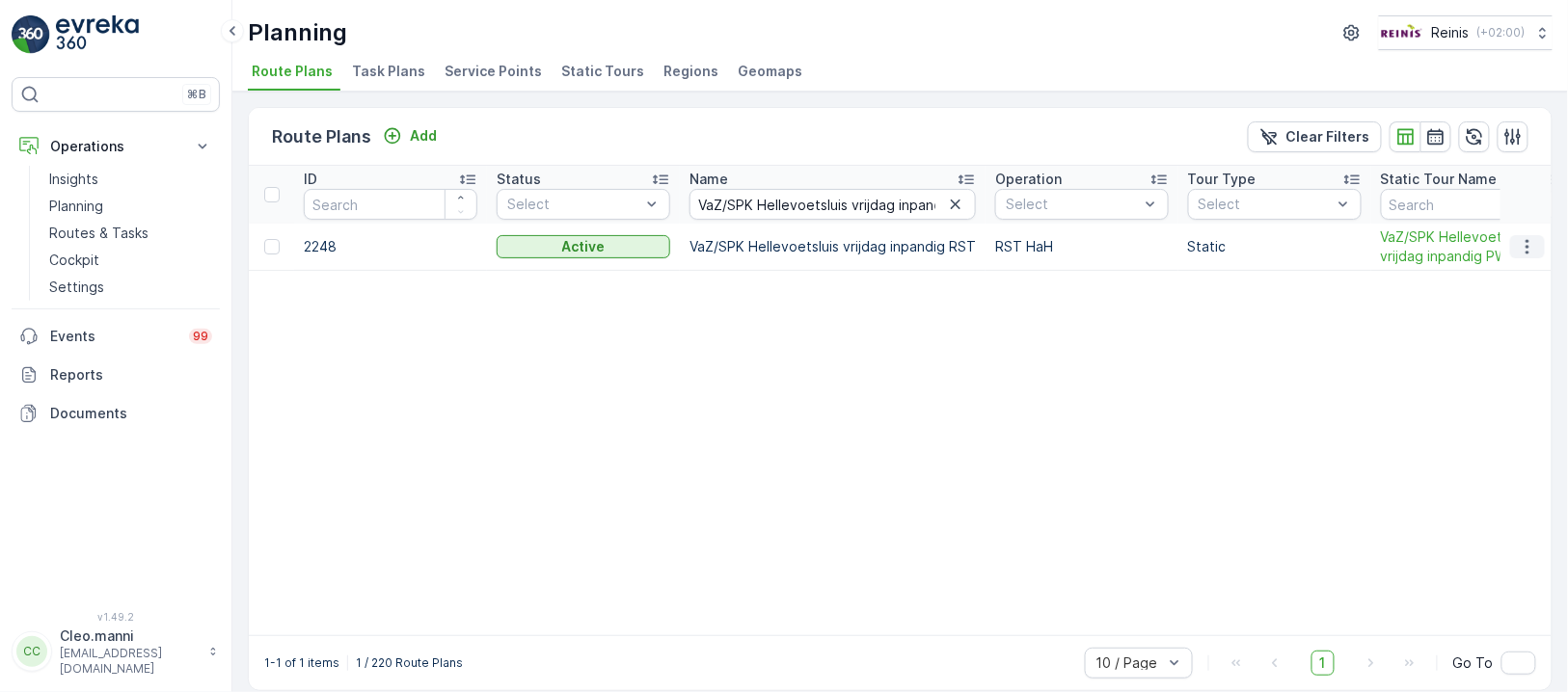
click at [1528, 240] on icon "button" at bounding box center [1527, 247] width 19 height 19
click at [1472, 270] on span "Edit Route Plan" at bounding box center [1509, 274] width 99 height 19
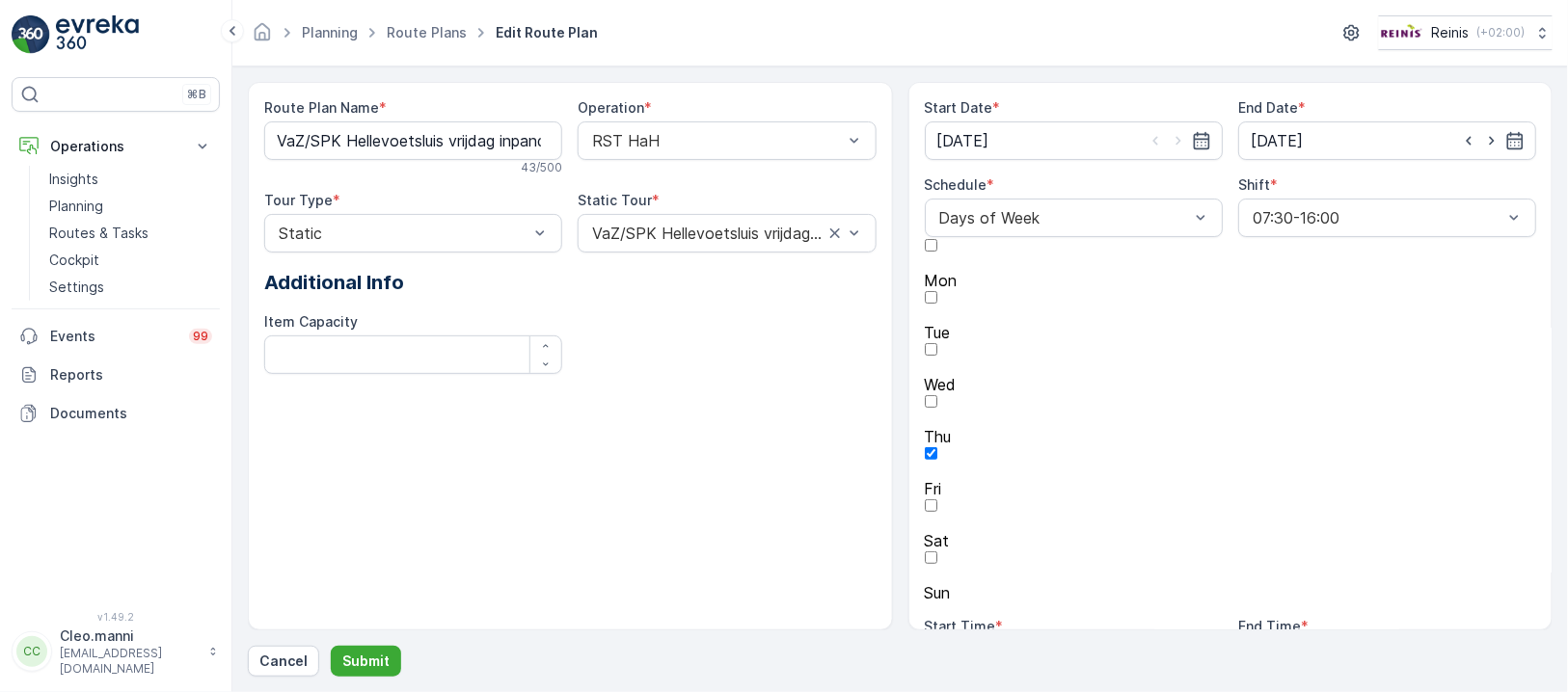
type input "18.07.2025"
type input "31.12.2026"
type input "12:00"
type input "16:00"
click at [524, 140] on Name "VaZ/SPK Hellevoetsluis vrijdag inpandig RST" at bounding box center [412, 141] width 298 height 39
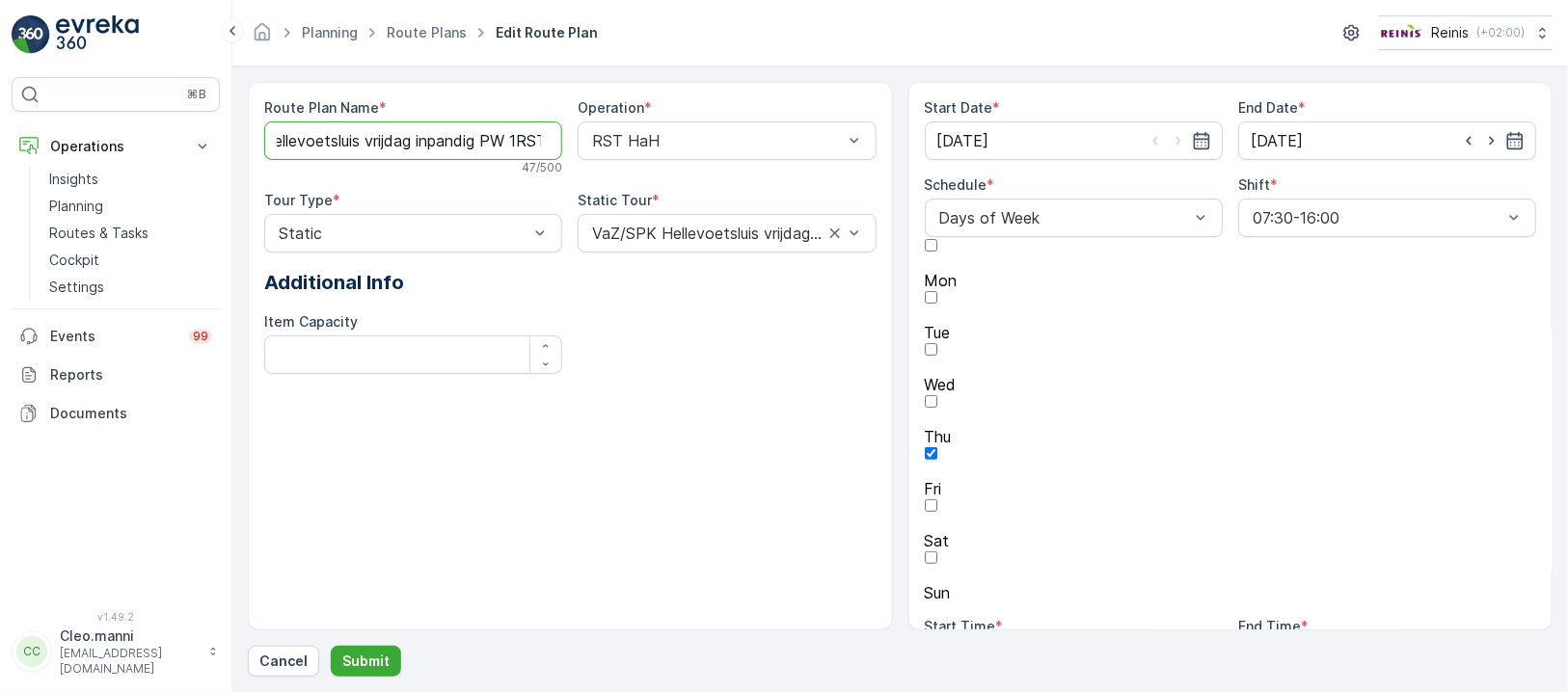
scroll to position [0, 92]
type Name "VaZ/SPK Hellevoetsluis vrijdag inpandig PW 1 RST"
click at [1264, 641] on input "16:00" at bounding box center [1387, 660] width 298 height 39
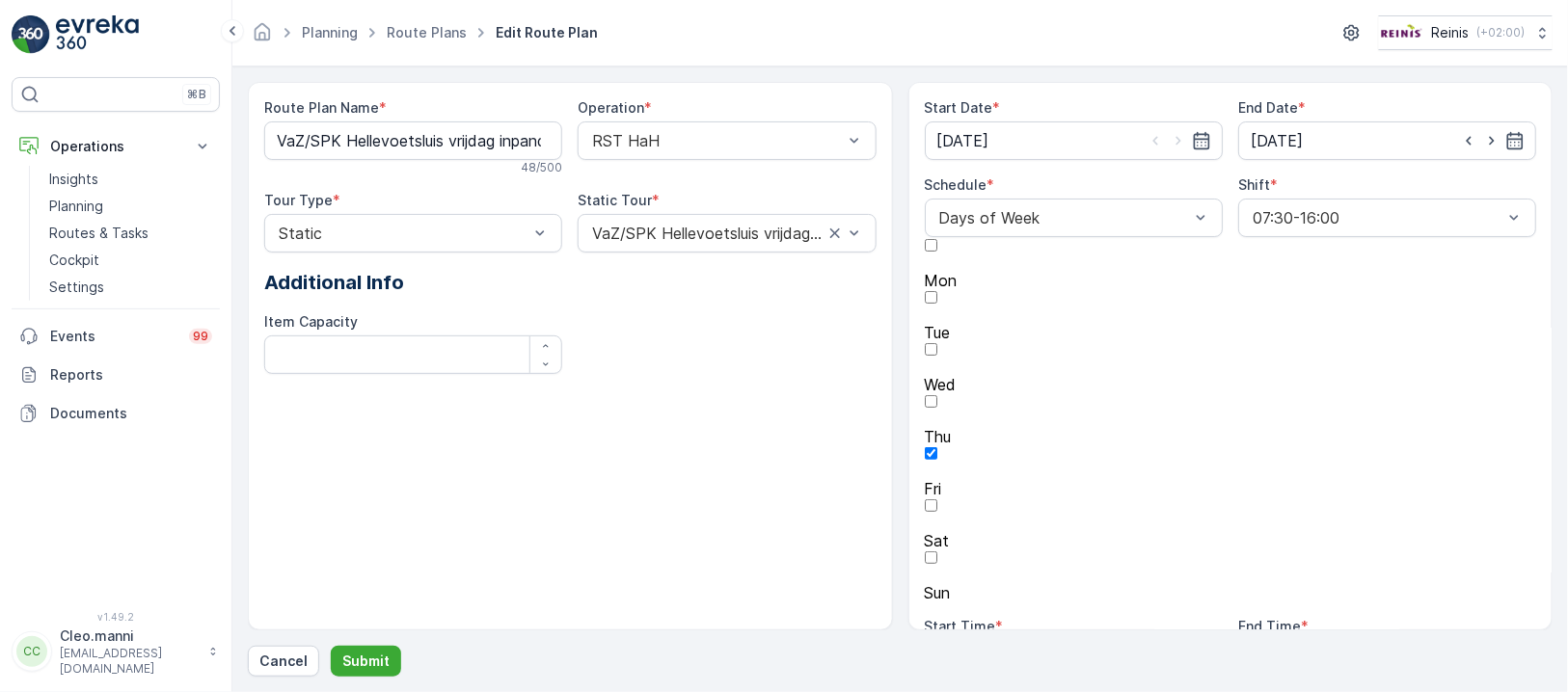
type input "14:00"
click at [1085, 641] on input "12:00" at bounding box center [1073, 660] width 298 height 39
click at [944, 687] on span "14" at bounding box center [944, 697] width 16 height 19
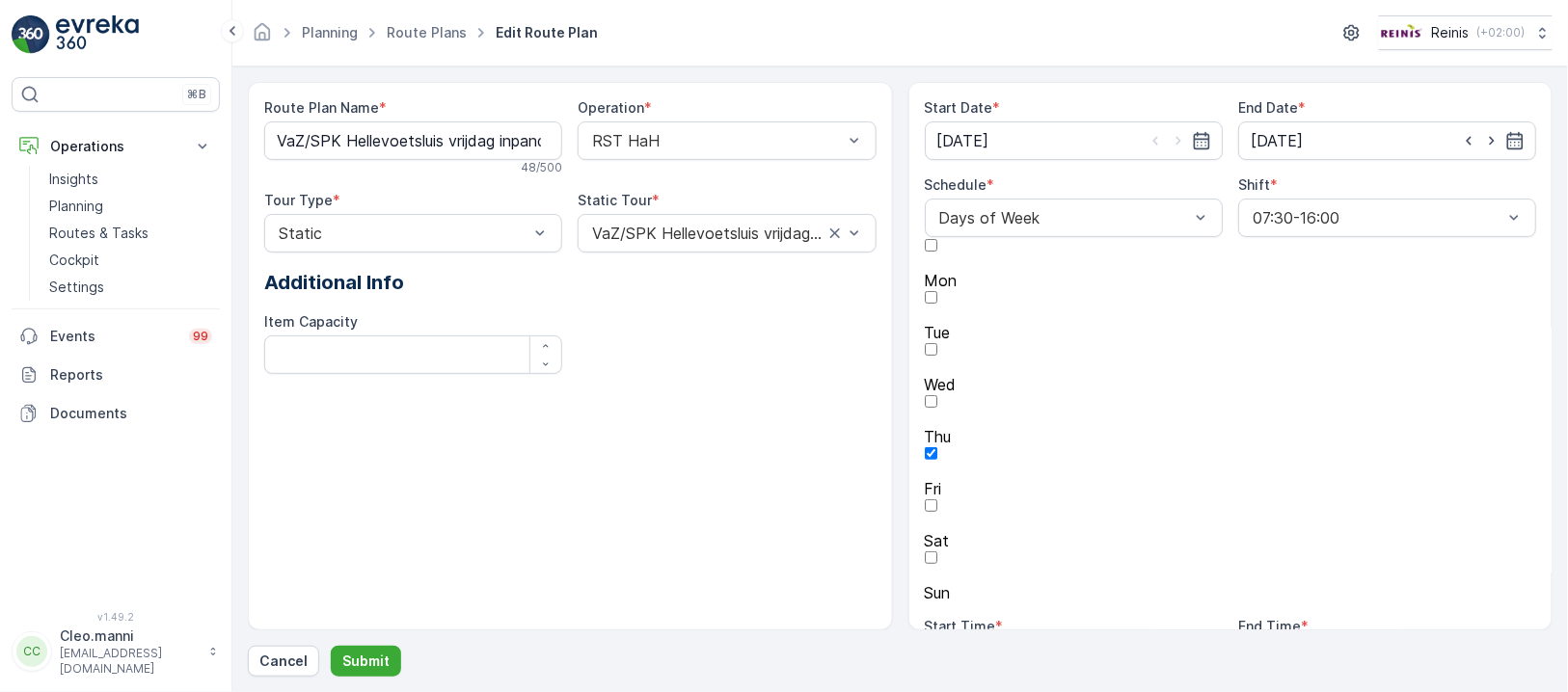
type input "14:00"
click at [1268, 641] on input "14:00" at bounding box center [1387, 660] width 298 height 39
type input "16:00"
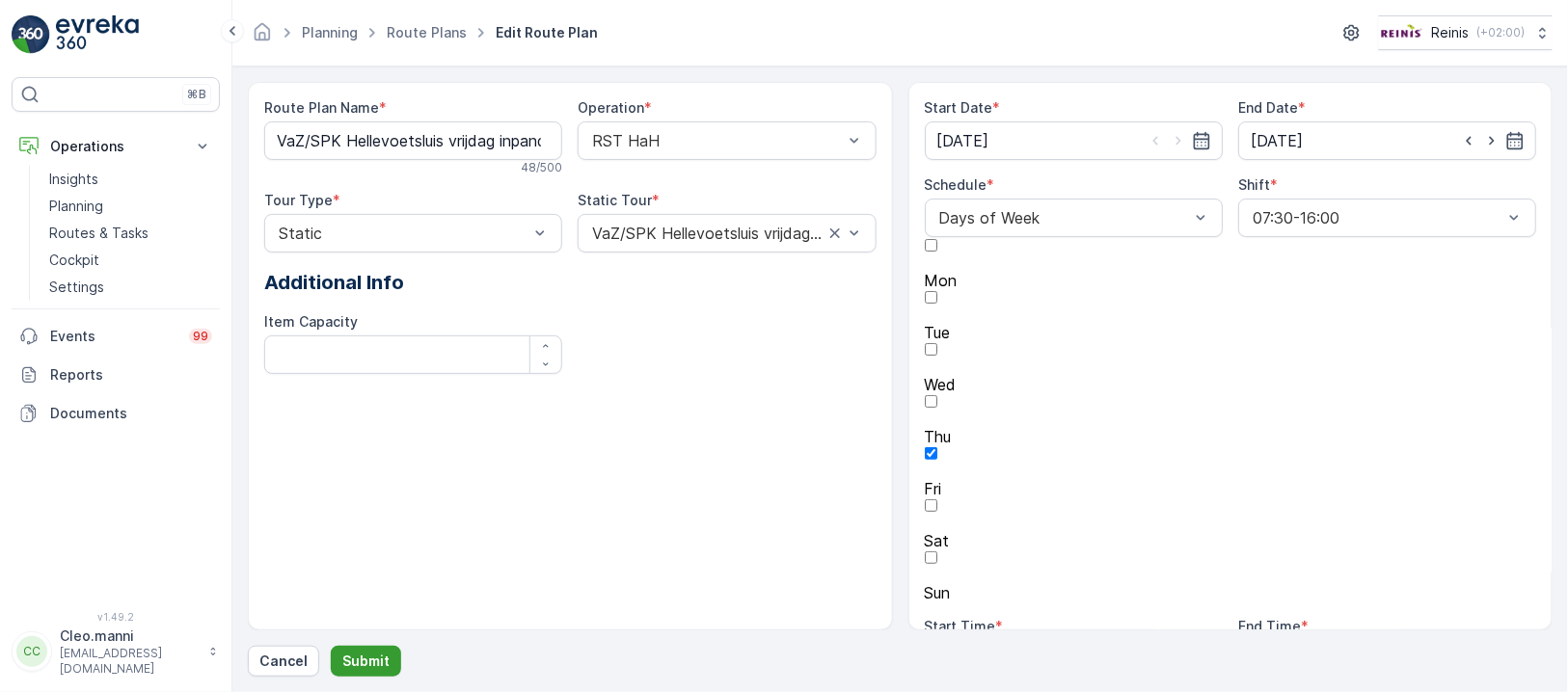
click at [362, 661] on p "Submit" at bounding box center [366, 662] width 48 height 19
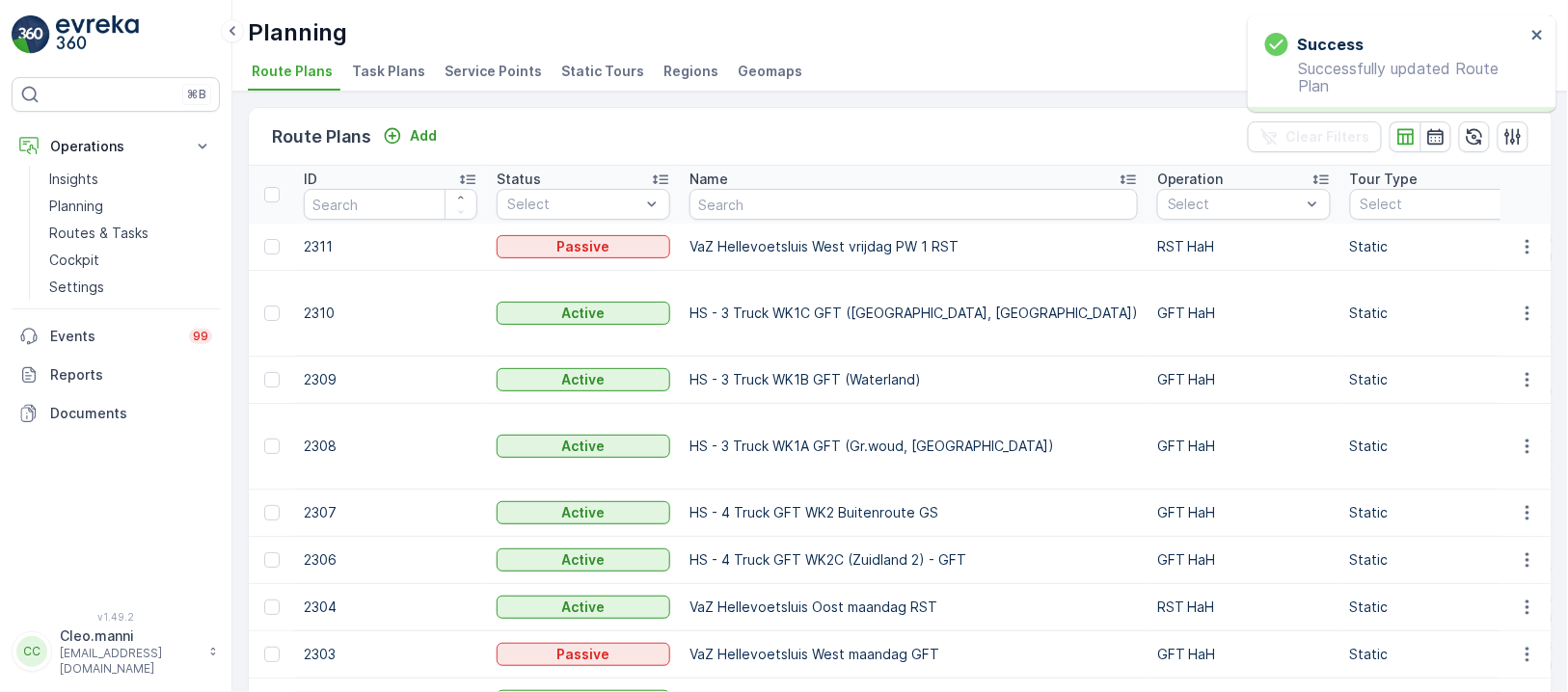
click at [678, 68] on span "Regions" at bounding box center [691, 72] width 55 height 19
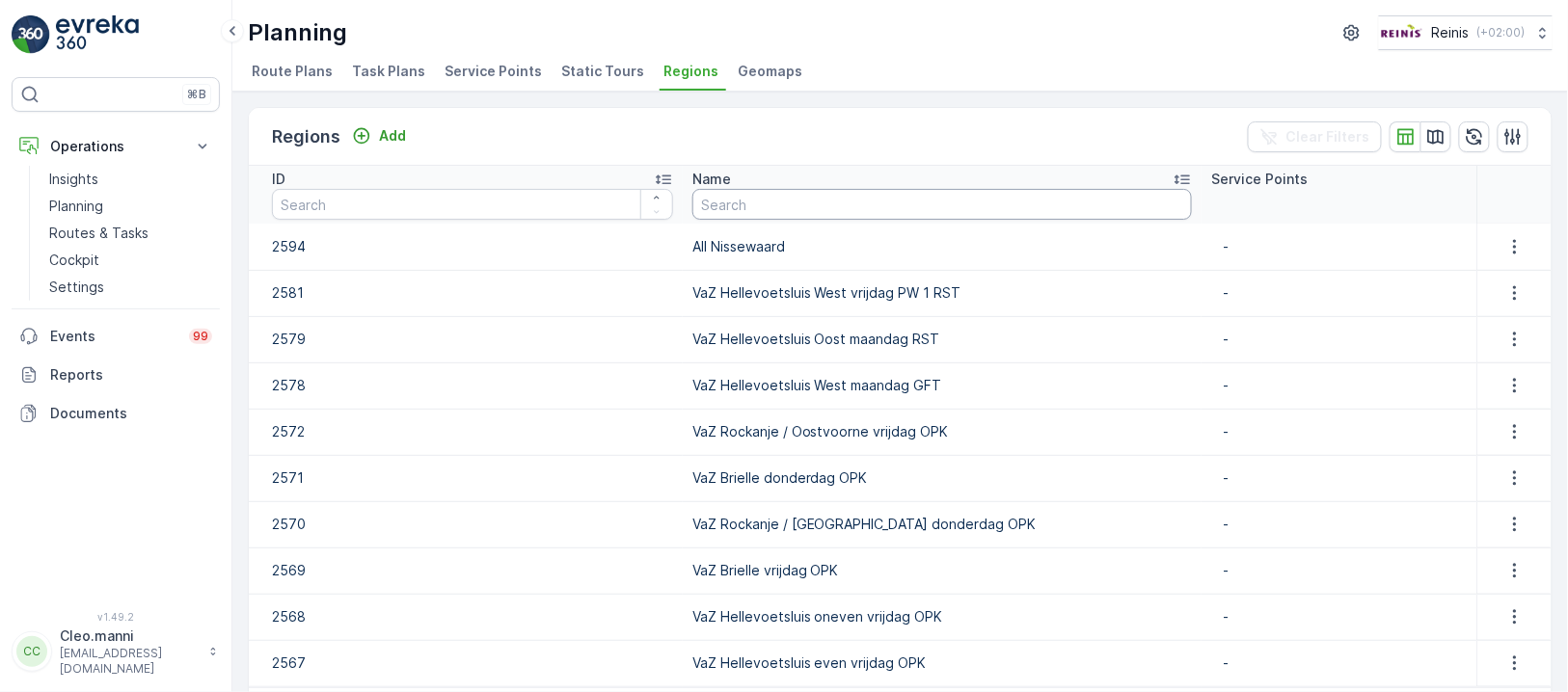
click at [777, 202] on input "text" at bounding box center [941, 205] width 500 height 31
paste input "VaZ/SPK Hellevoetsluis vrijdag inpandig RST"
type input "VaZ/SPK Hellevoetsluis vrijdag inpandig RST"
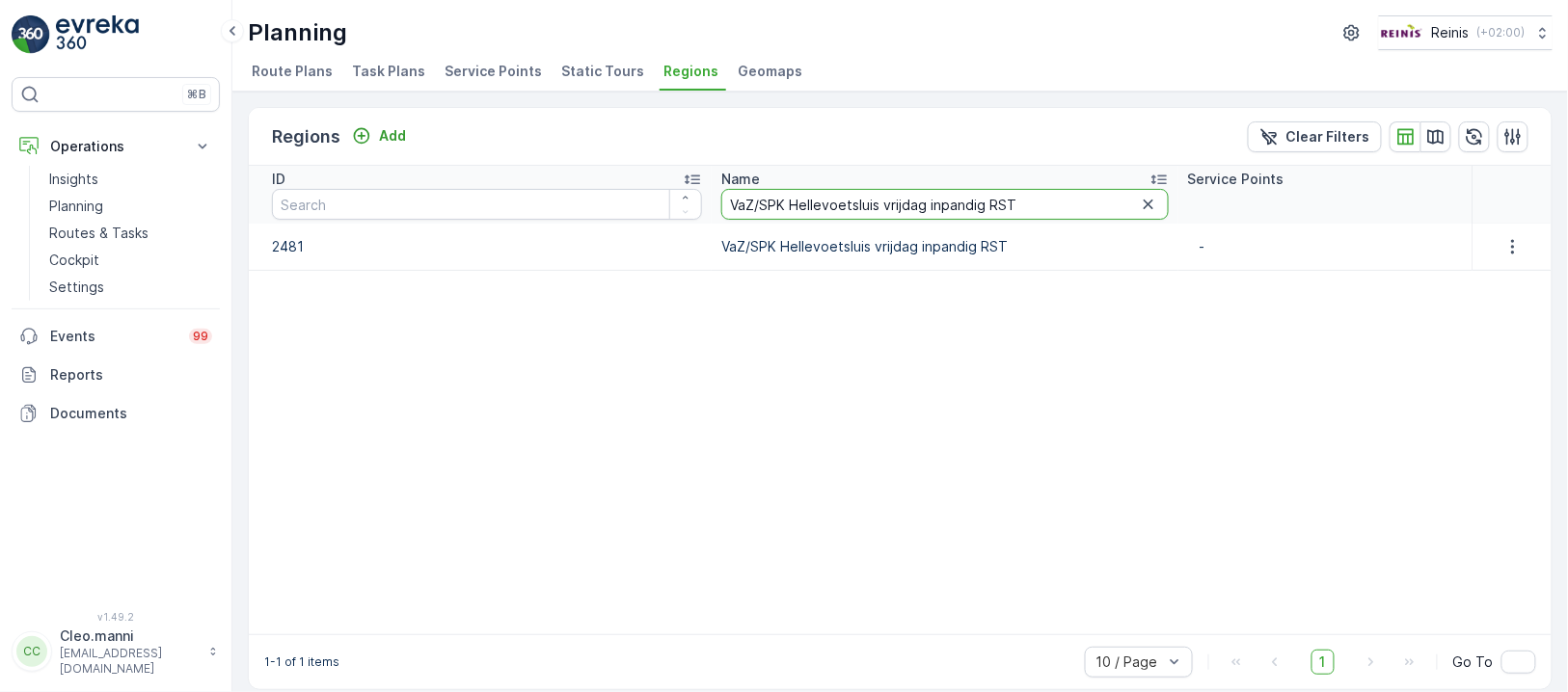
click at [954, 199] on input "VaZ/SPK Hellevoetsluis vrijdag inpandig RST" at bounding box center [944, 205] width 446 height 31
type input "VaZ/SPK Hellevoetsluis vrijdag inpandig RST"
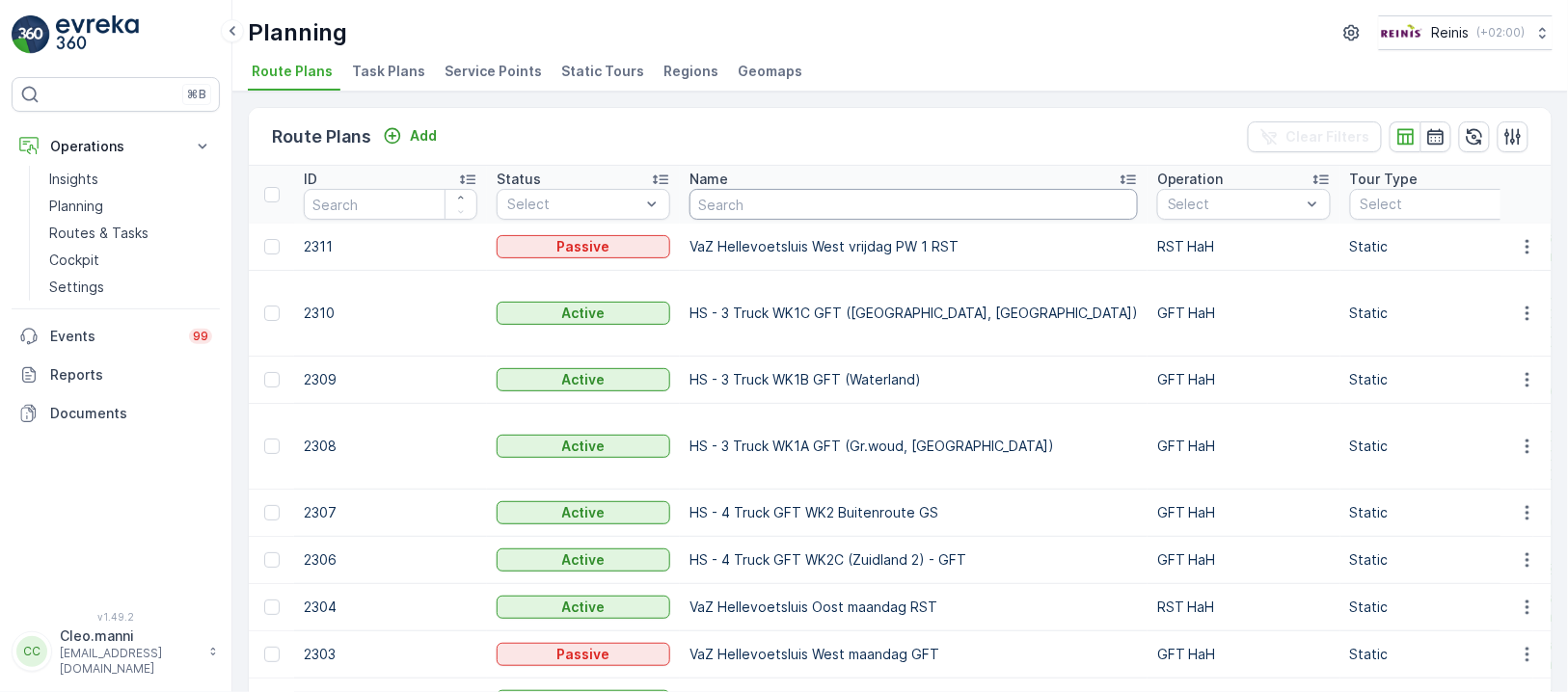
click at [900, 208] on input "text" at bounding box center [913, 205] width 448 height 31
click at [675, 72] on span "Regions" at bounding box center [691, 72] width 55 height 19
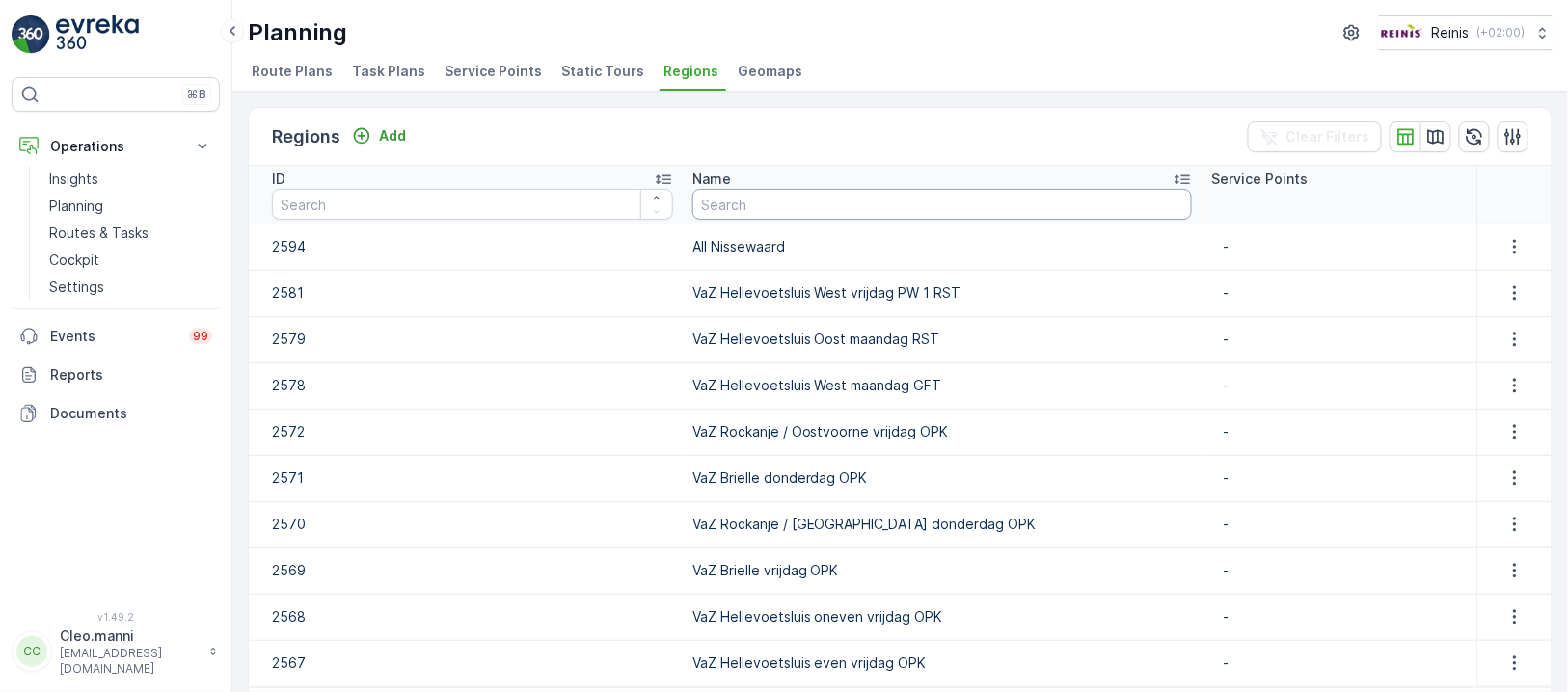
click at [756, 200] on input "text" at bounding box center [941, 205] width 500 height 31
paste input "VaZ/SPK Hellevoetsluis vrijdag inpandig RST"
type input "VaZ/SPK Hellevoetsluis vrijdag inpandig RST"
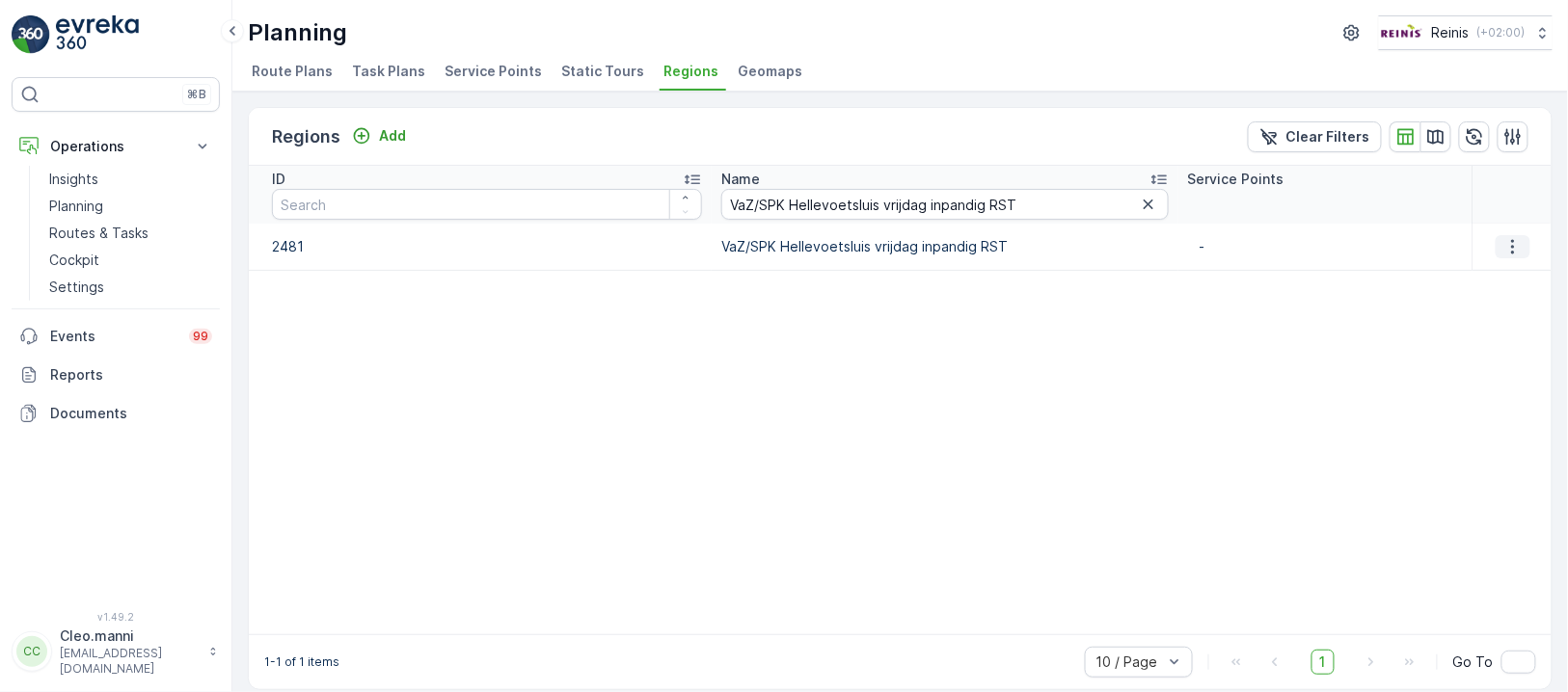
click at [1510, 250] on icon "button" at bounding box center [1513, 247] width 19 height 19
click at [1515, 274] on span "Edit Region" at bounding box center [1504, 274] width 75 height 19
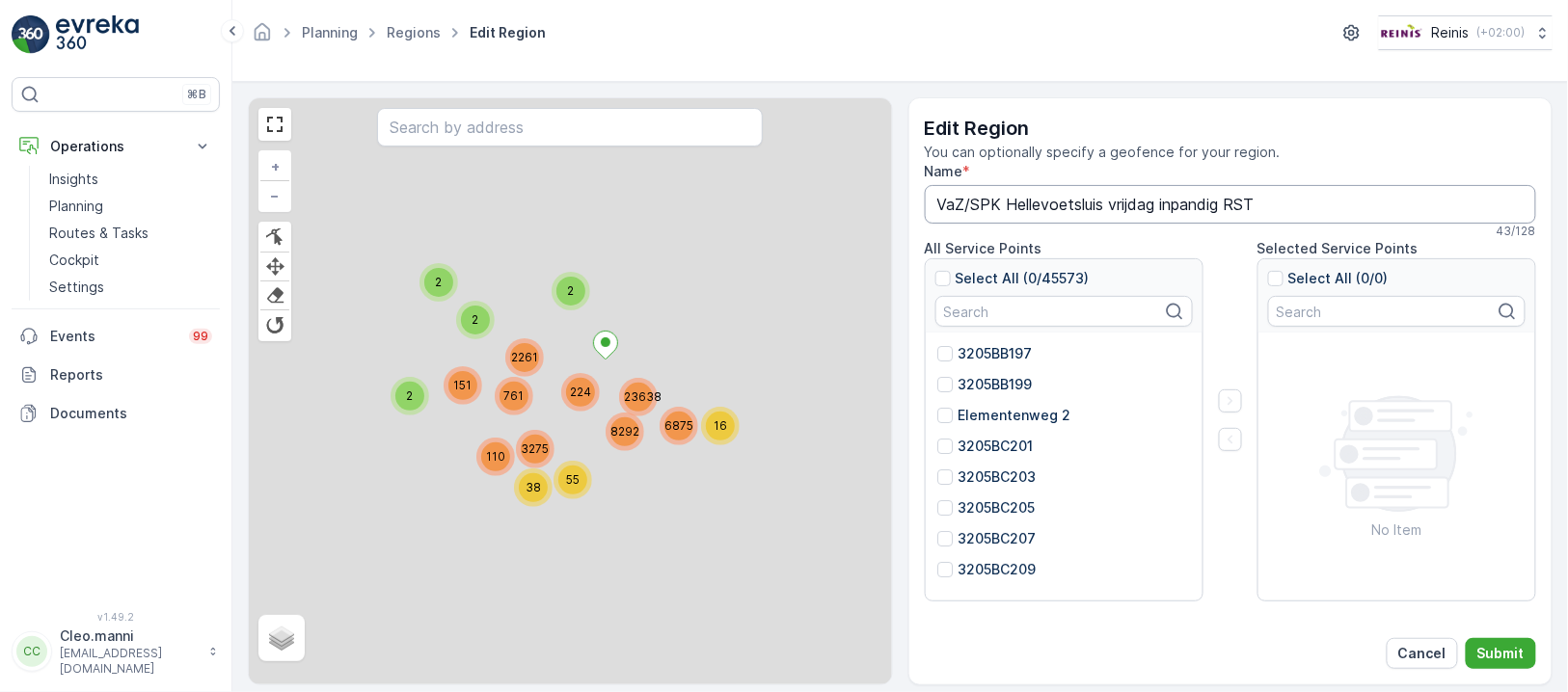
click at [1223, 199] on input "VaZ/SPK Hellevoetsluis vrijdag inpandig RST" at bounding box center [1230, 205] width 612 height 39
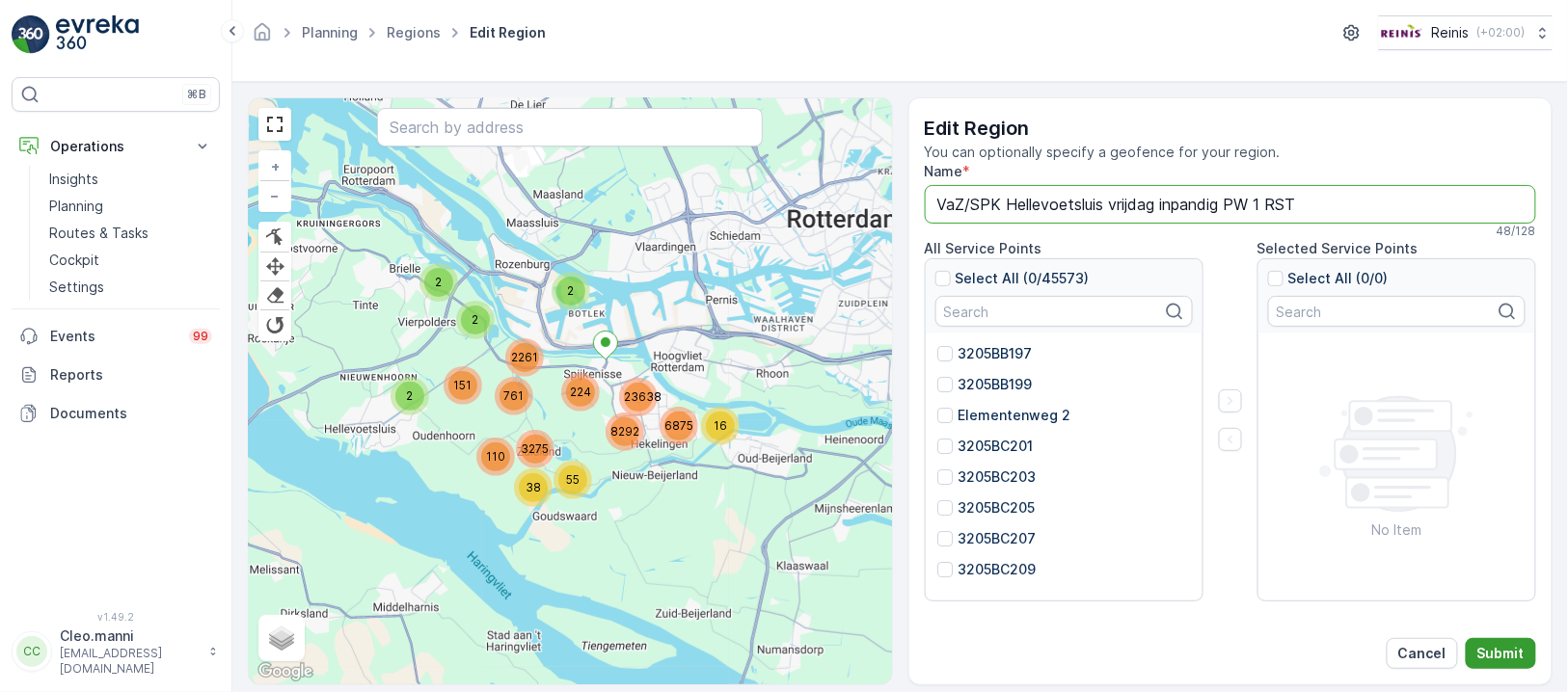
type input "VaZ/SPK Hellevoetsluis vrijdag inpandig PW 1 RST"
click at [1507, 644] on p "Submit" at bounding box center [1500, 654] width 48 height 19
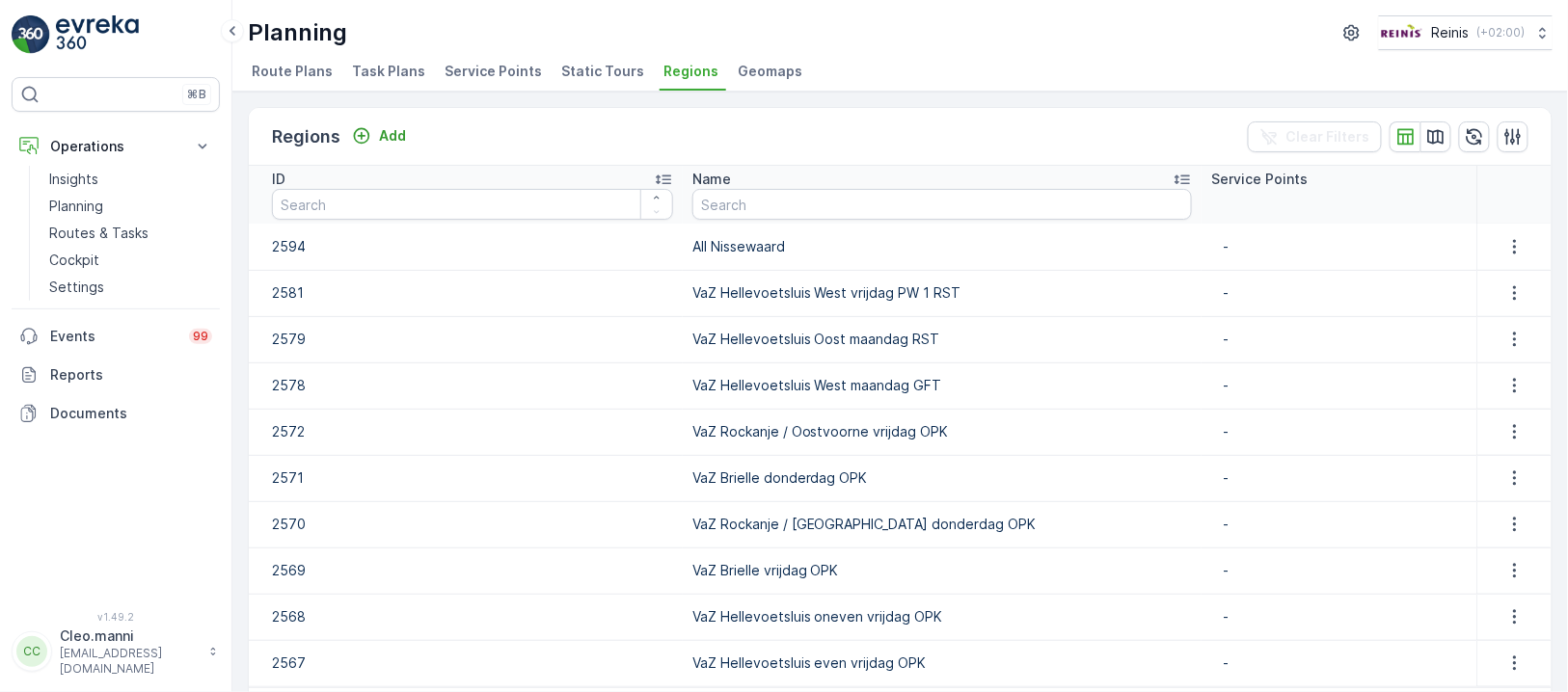
click at [303, 74] on span "Route Plans" at bounding box center [291, 72] width 81 height 19
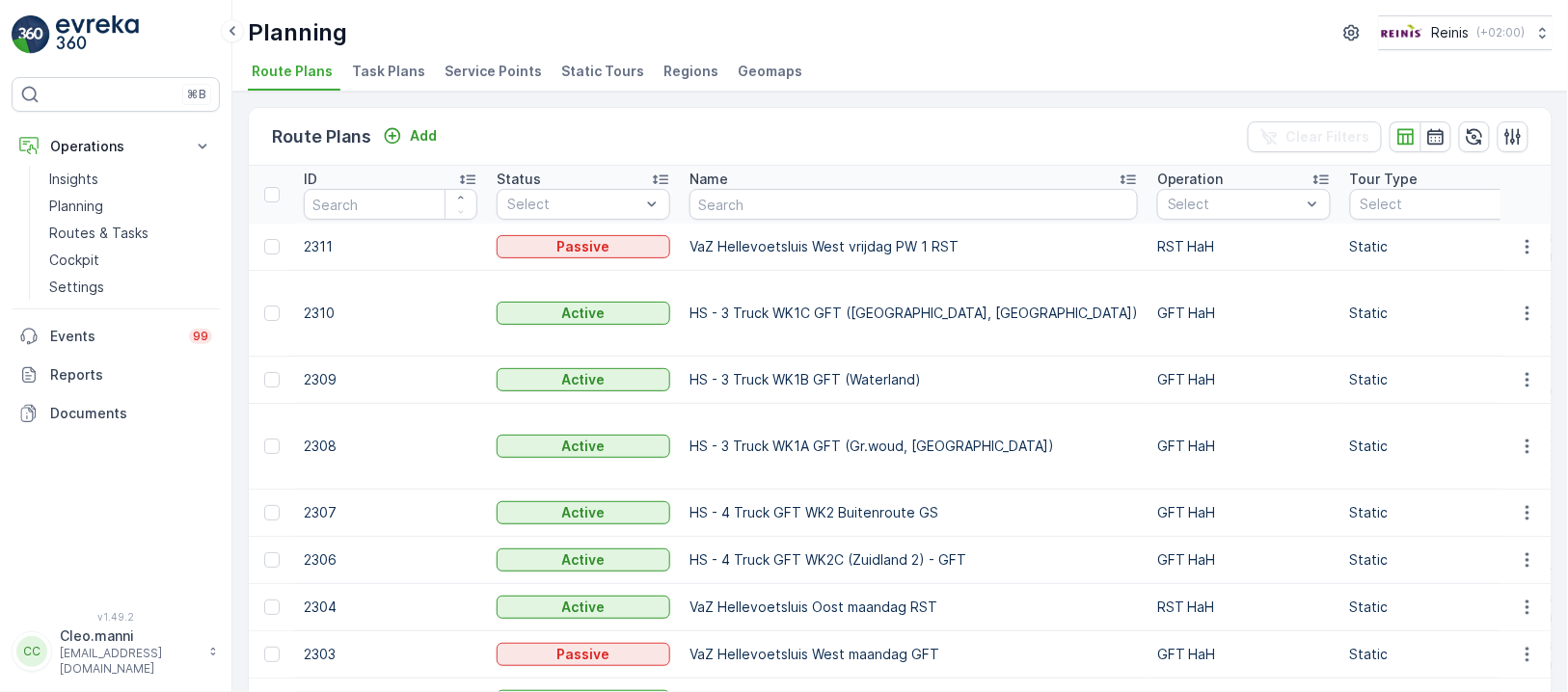
click at [833, 220] on th "Name" at bounding box center [913, 195] width 468 height 58
click at [831, 198] on input "text" at bounding box center [913, 205] width 448 height 31
paste input "VaZ Hellevoetsluis West vrijdag PW 2 RST"
type input "VaZ Hellevoetsluis West vrijdag PW 2 RST"
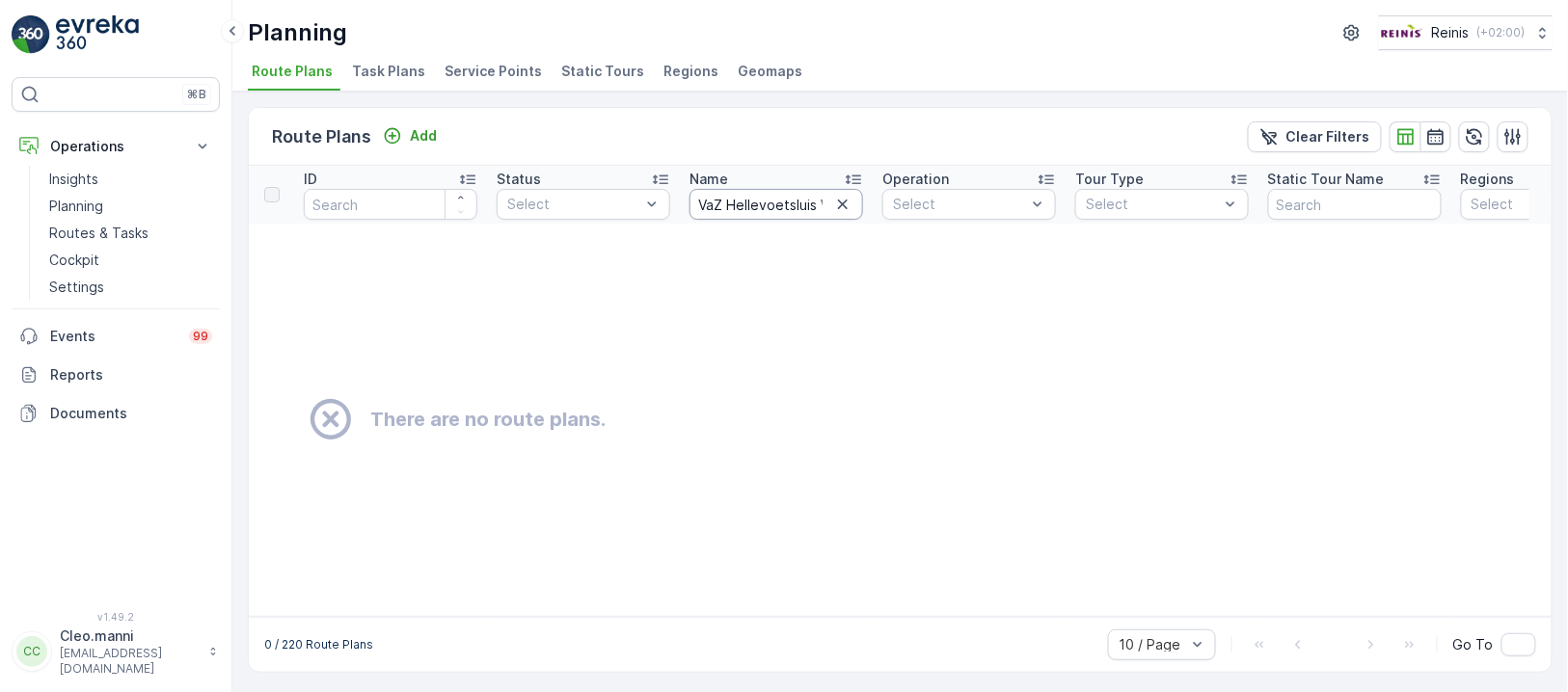
click at [732, 204] on input "VaZ Hellevoetsluis West vrijdag PW 2 RST" at bounding box center [775, 205] width 174 height 31
type input "VaZ Hellevoetsluis West vrijdag PW 2 RST"
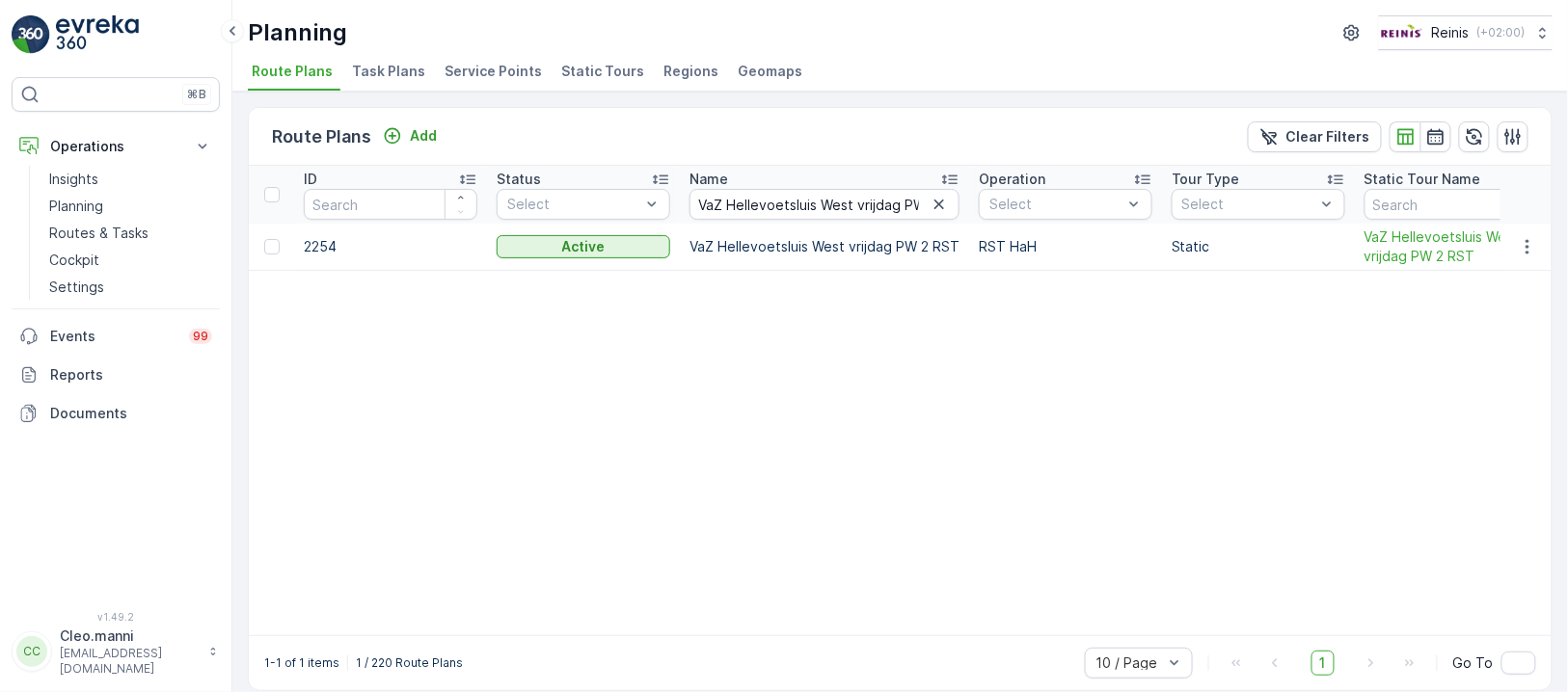
click at [927, 246] on td "VaZ Hellevoetsluis West vrijdag PW 2 RST" at bounding box center [824, 247] width 289 height 48
click at [1527, 243] on icon "button" at bounding box center [1527, 247] width 19 height 19
click at [1476, 272] on span "Edit Route Plan" at bounding box center [1509, 274] width 99 height 19
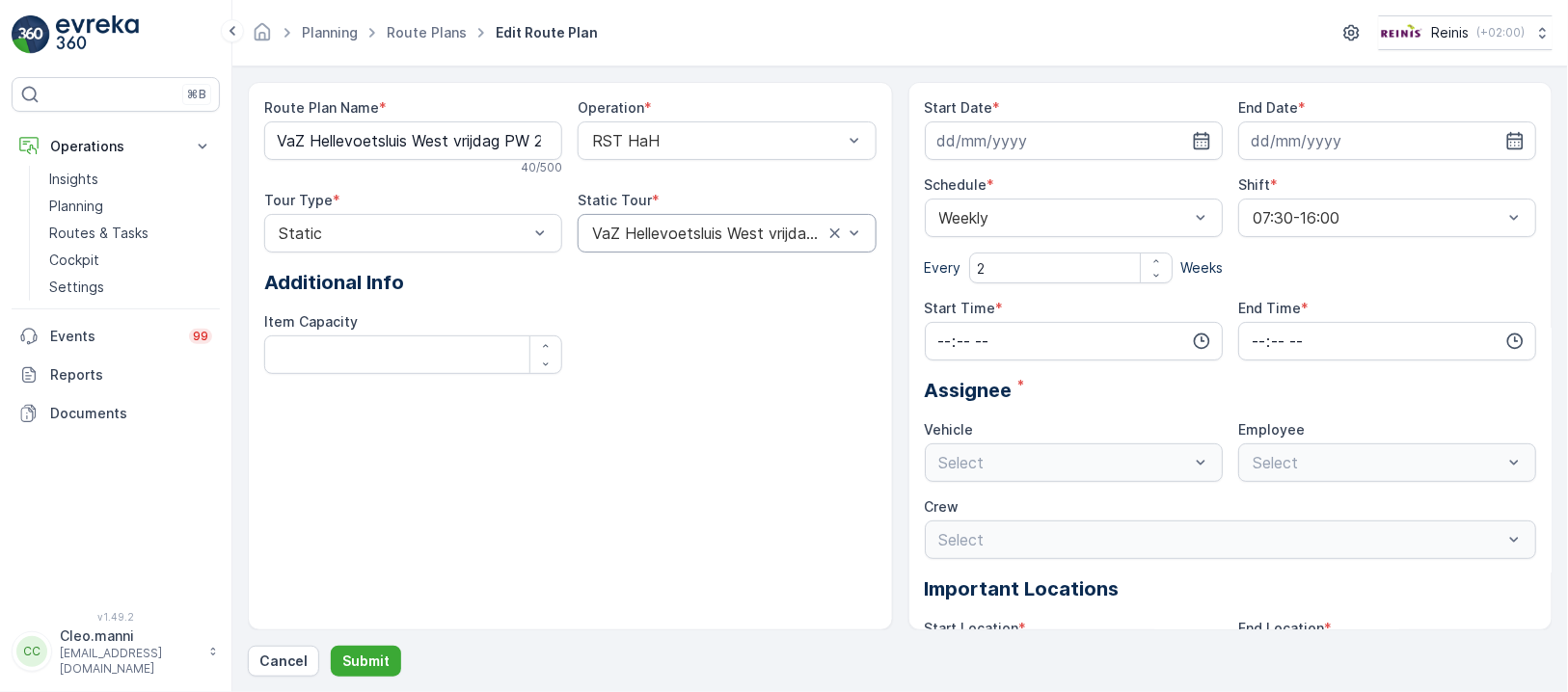
type input "25.07.2025"
type input "[DATE]"
type input "11:00"
type input "16:00"
click at [543, 140] on Name "VaZ Hellevoetsluis West vrijdag PW 2 RST" at bounding box center [412, 141] width 298 height 39
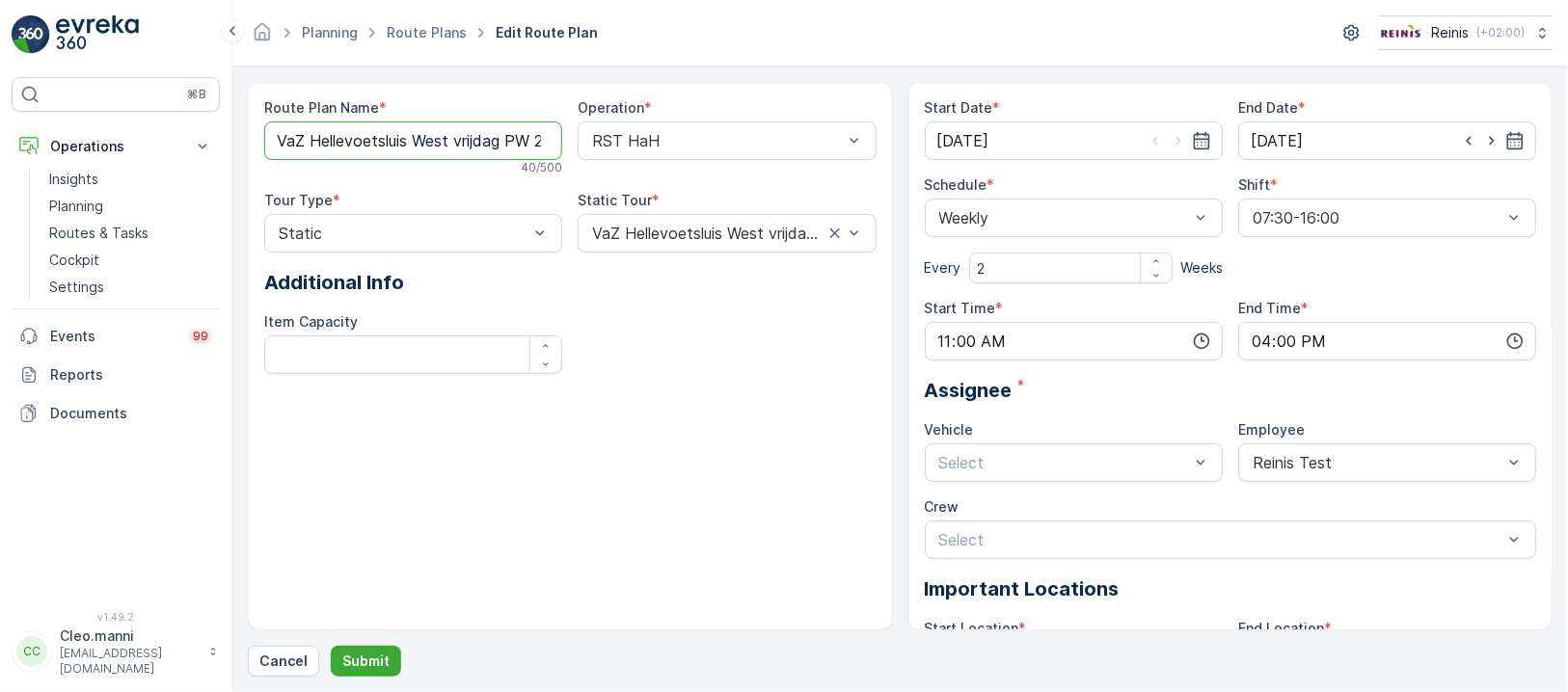
drag, startPoint x: 532, startPoint y: 123, endPoint x: 567, endPoint y: 120, distance: 35.1
click at [533, 123] on Name "VaZ Hellevoetsluis West vrijdag PW 2 RST" at bounding box center [412, 141] width 298 height 39
type Name "VaZ Hellevoetsluis West vrijdag RST"
click at [358, 655] on p "Submit" at bounding box center [366, 662] width 48 height 19
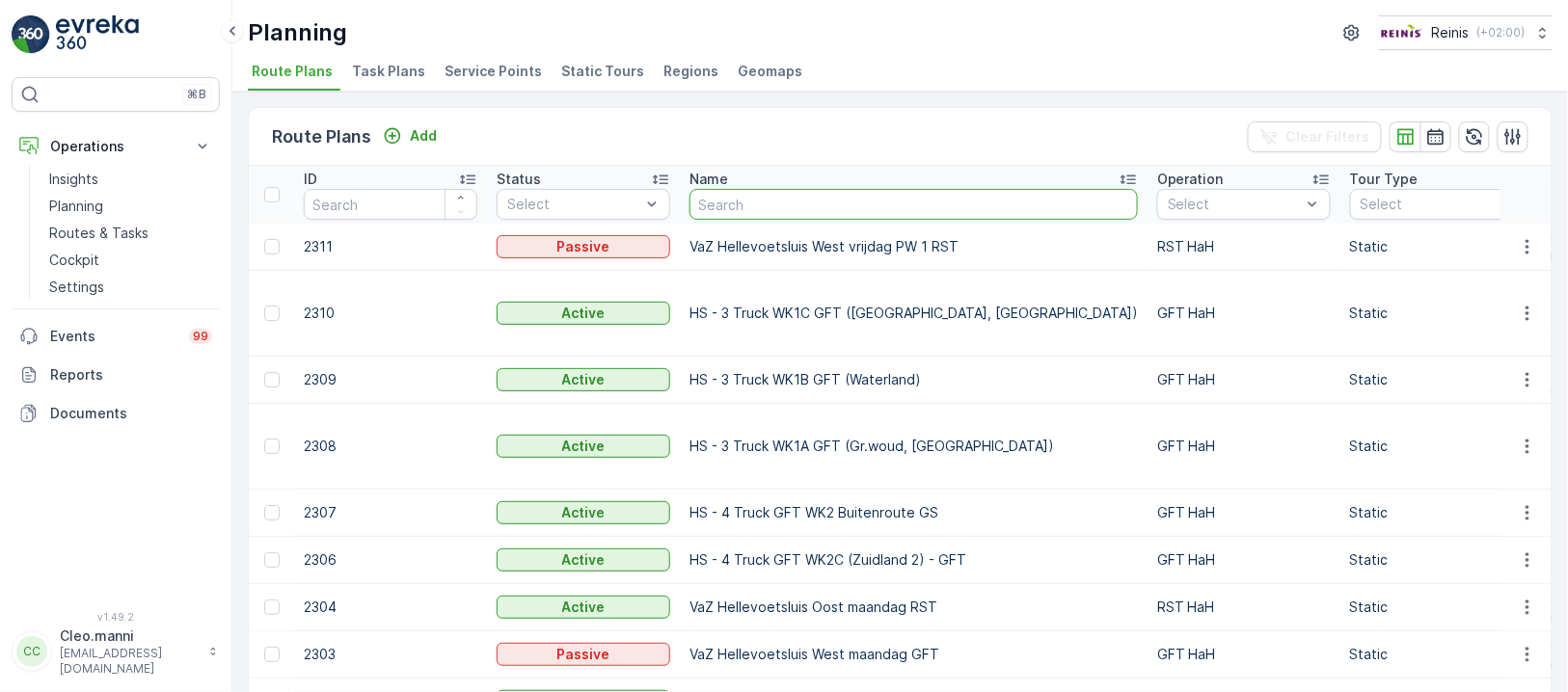
click at [777, 197] on input "text" at bounding box center [913, 205] width 448 height 31
paste input "VaZ Hellevoetsluis West vrijdag PW 2 RST"
type input "VaZ Hellevoetsluis West vrijdag PW 2 RST"
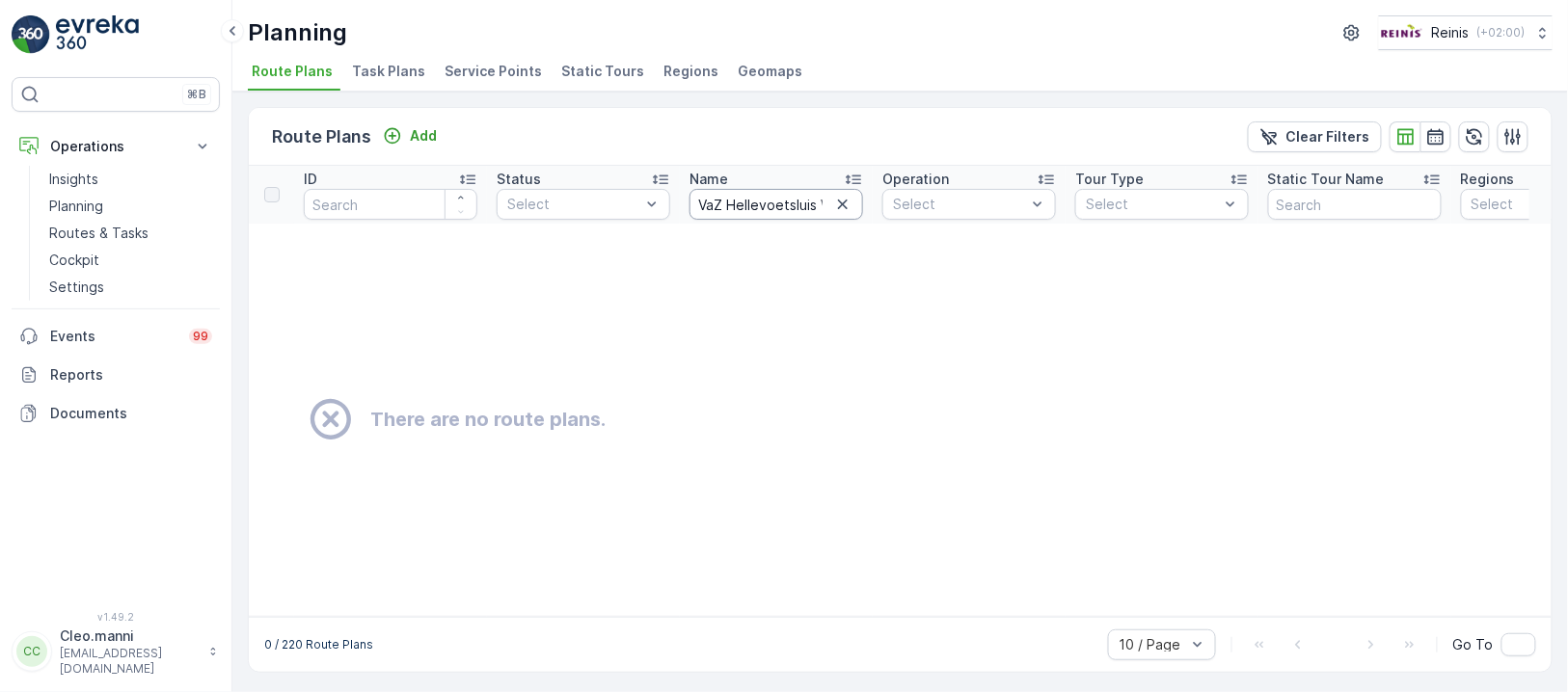
drag, startPoint x: 724, startPoint y: 205, endPoint x: 739, endPoint y: 186, distance: 24.2
click at [734, 198] on input "VaZ Hellevoetsluis West vrijdag PW 2 RST" at bounding box center [775, 205] width 174 height 31
type input "VaZ Hellevoetsluis West vrijdag PW 2 RST"
click at [783, 202] on input "VaZ Hellevoetsluis West vrijdag PW 2 RST" at bounding box center [775, 205] width 174 height 31
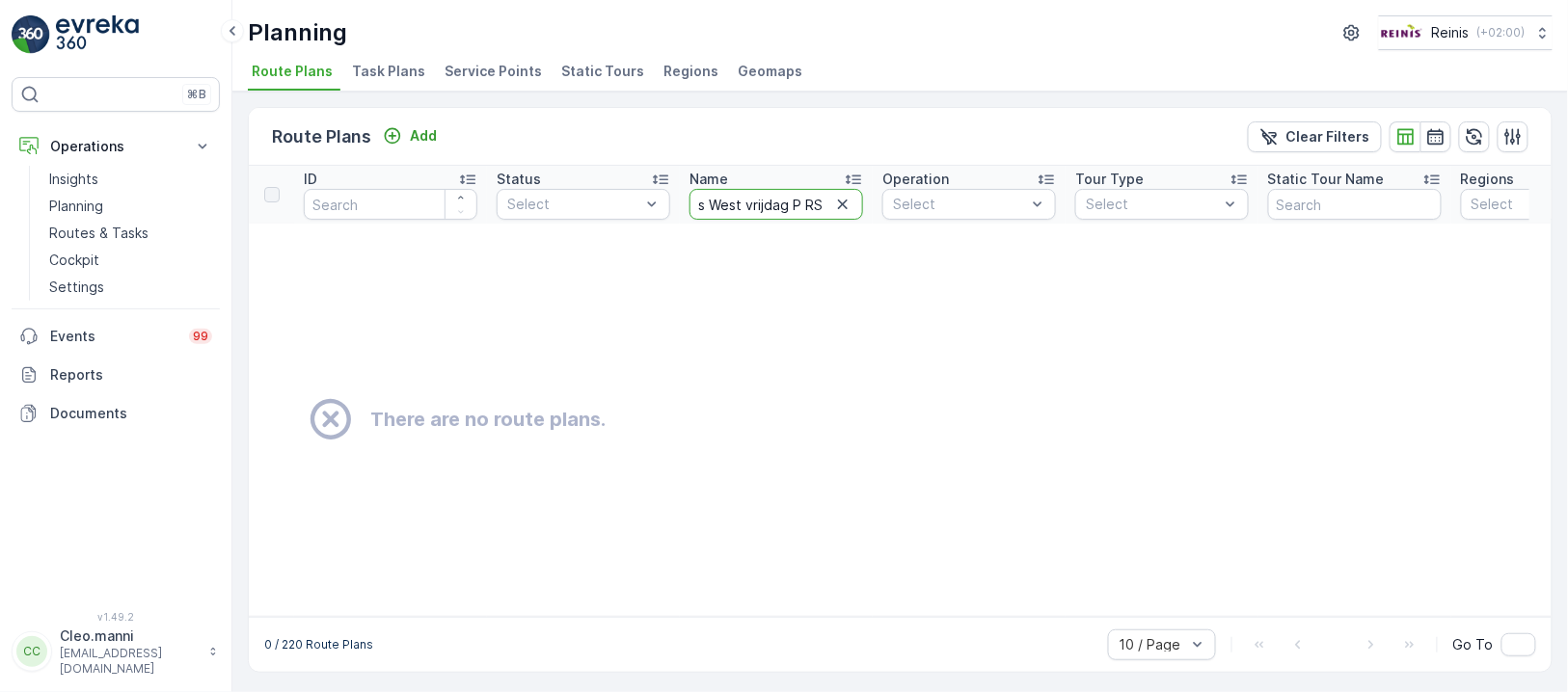
type input "VaZ Hellevoetsluis West vrijdag RST"
click at [794, 213] on input "VaZ Hellevoetsluis West vrijdag RST" at bounding box center [775, 205] width 174 height 31
type input "VaZ Hellevoetsluis West vrijdag RST"
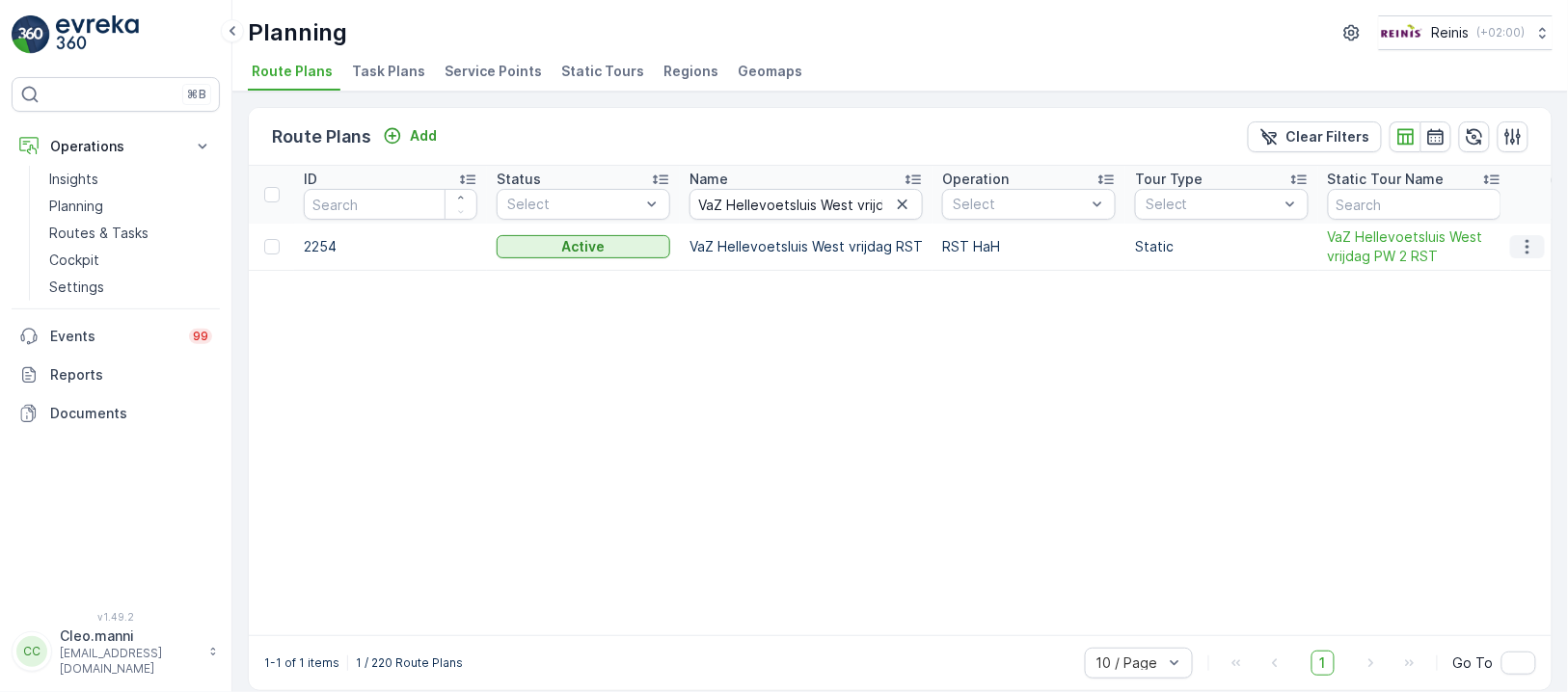
click at [1528, 240] on icon "button" at bounding box center [1527, 247] width 19 height 19
click at [1495, 273] on span "Edit Route Plan" at bounding box center [1509, 274] width 99 height 19
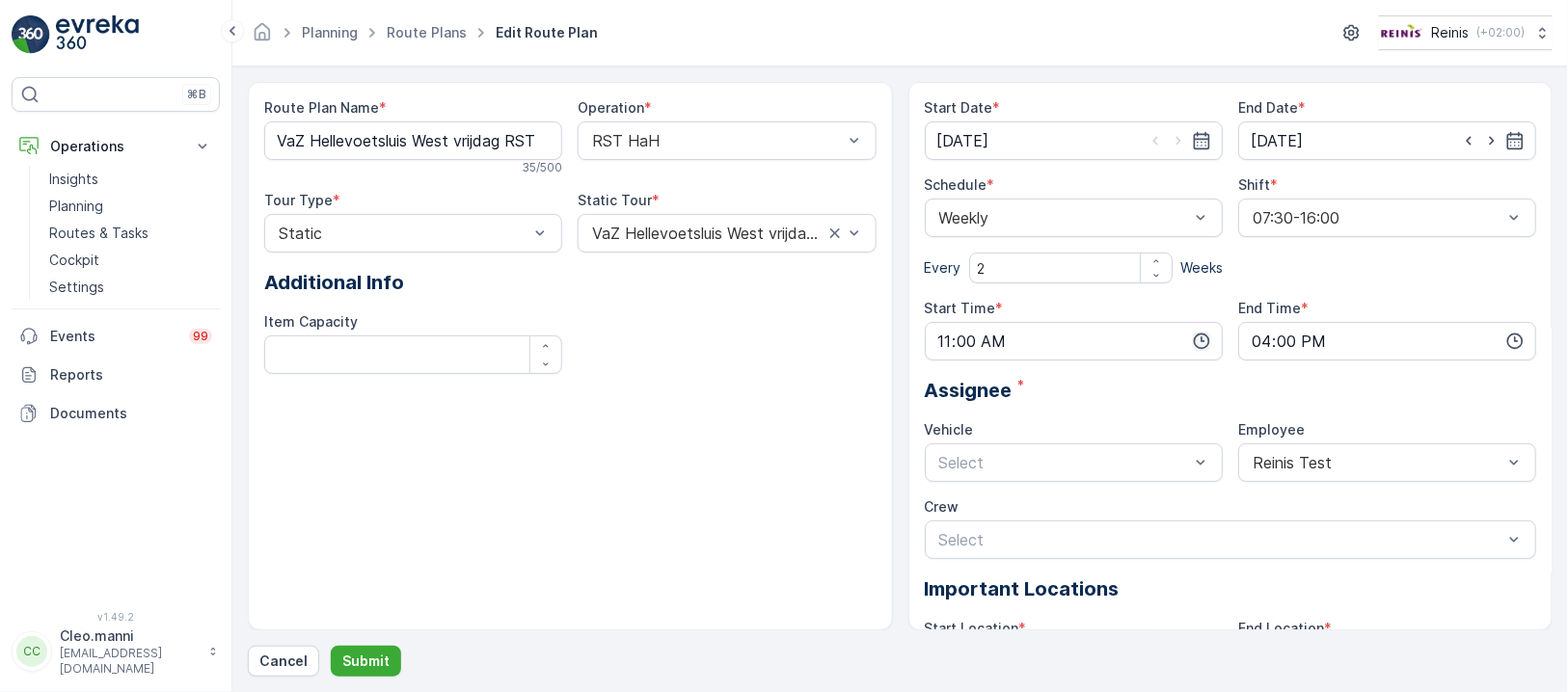
click at [1196, 337] on icon "button" at bounding box center [1201, 342] width 19 height 19
click at [936, 433] on span "07" at bounding box center [945, 439] width 17 height 19
click at [991, 429] on span "30" at bounding box center [985, 429] width 16 height 19
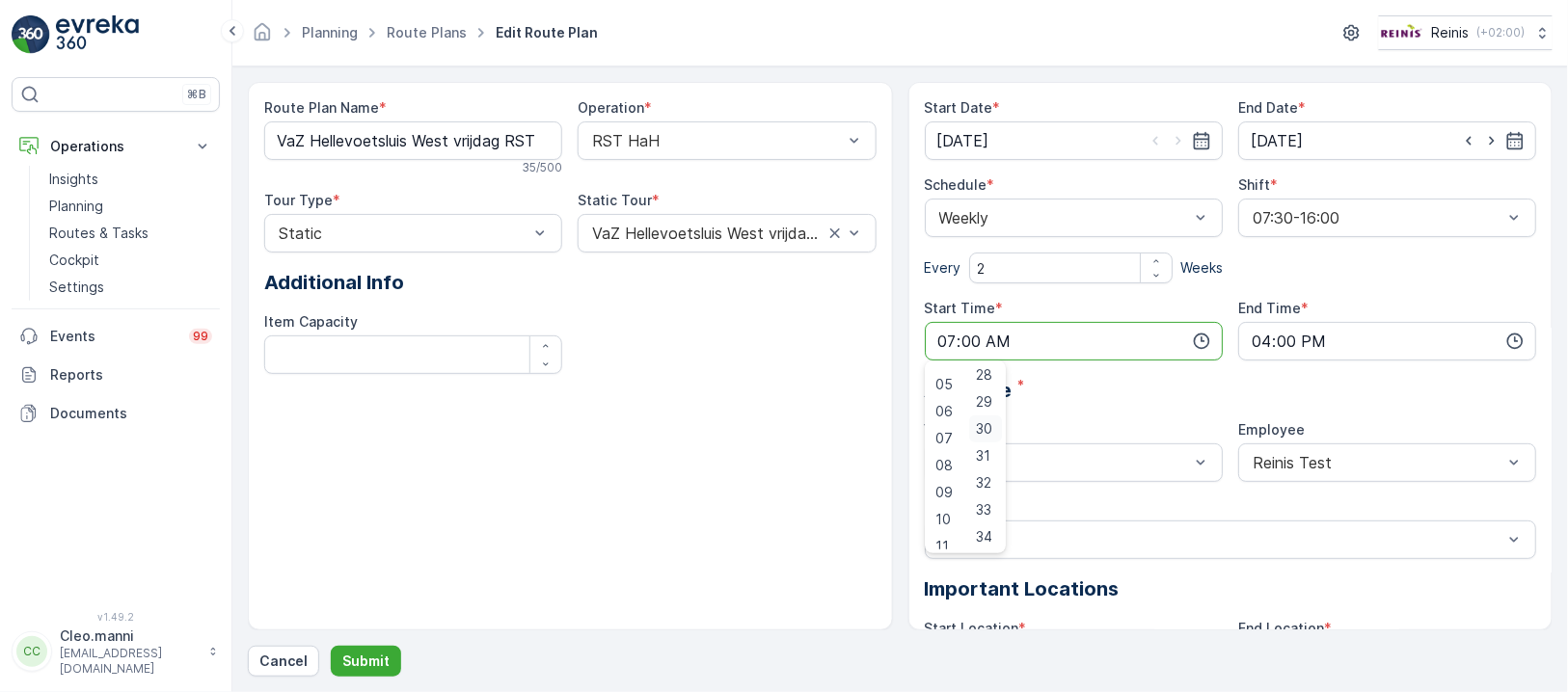
type input "07:30"
click at [368, 661] on p "Submit" at bounding box center [366, 662] width 48 height 19
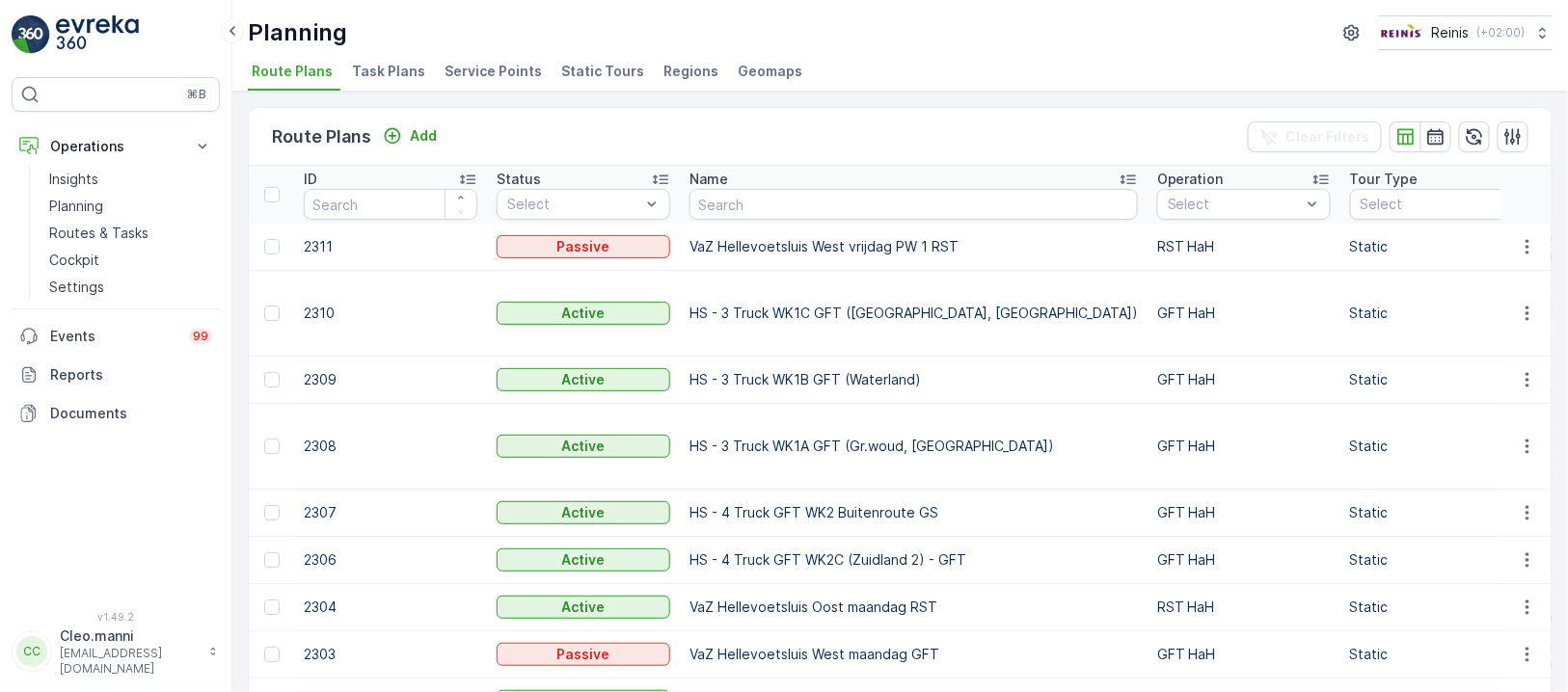
click at [682, 69] on span "Regions" at bounding box center [691, 72] width 55 height 19
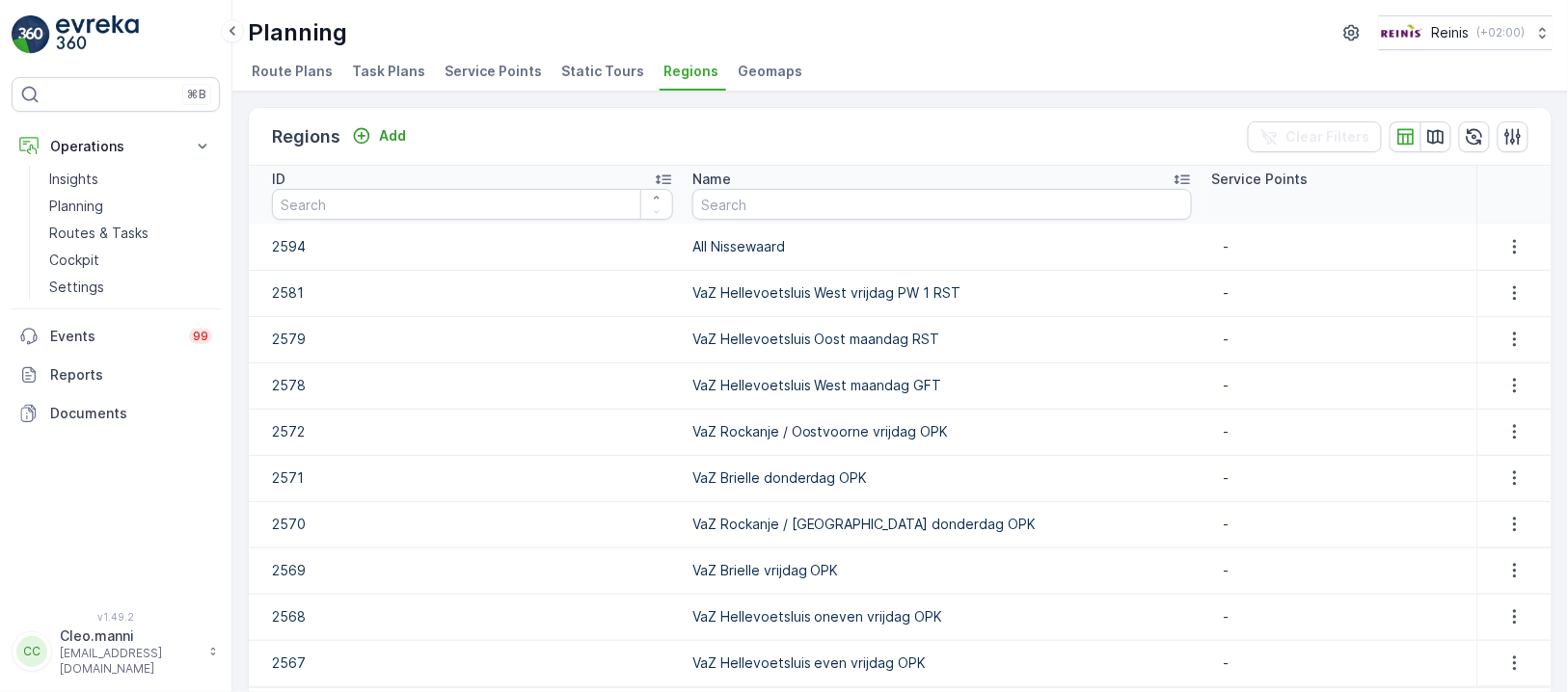
click at [922, 185] on div "Name" at bounding box center [941, 180] width 500 height 19
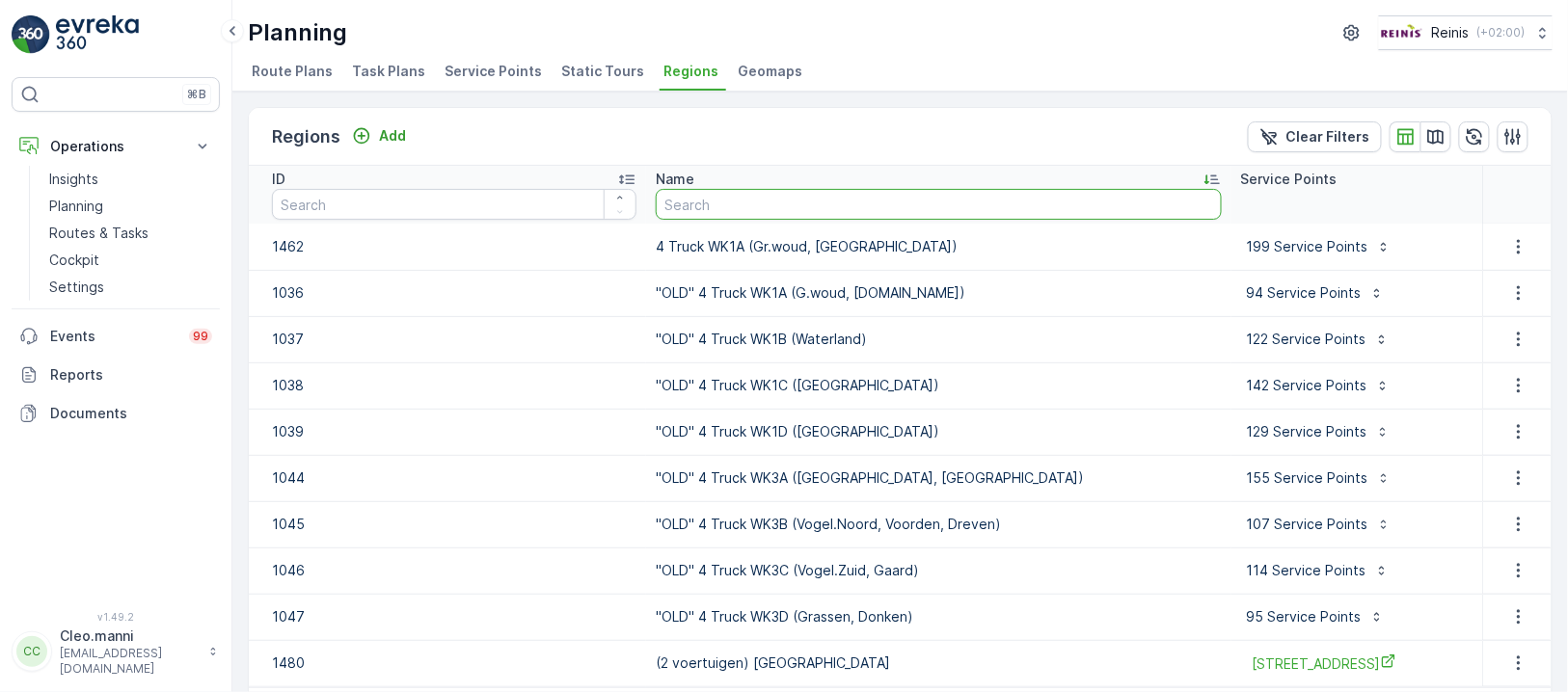
click at [841, 207] on input "text" at bounding box center [938, 205] width 566 height 31
paste input "VaZ Hellevoetsluis West vrijdag PW 2 RST"
type input "VaZ Hellevoetsluis West vrijdag PW 2 RST"
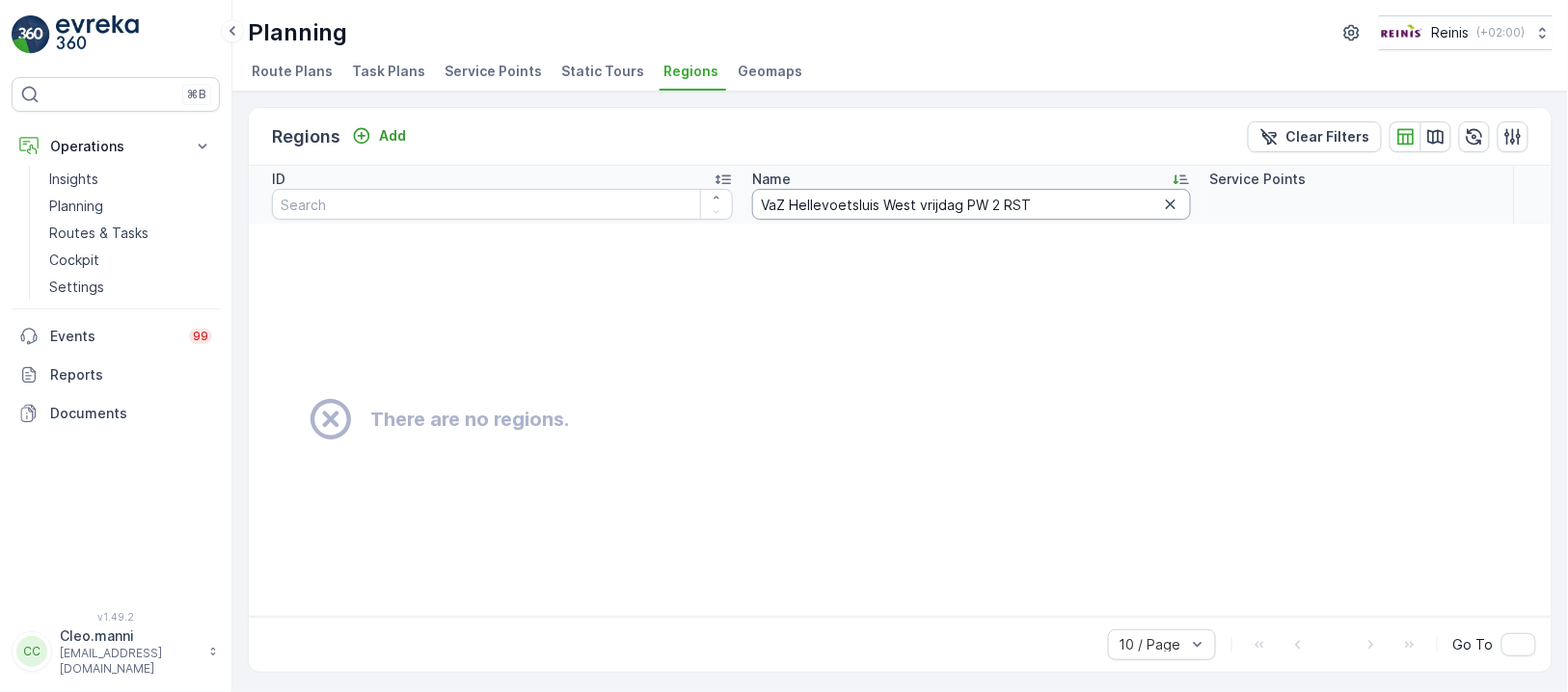
click at [784, 207] on input "VaZ Hellevoetsluis West vrijdag PW 2 RST" at bounding box center [971, 205] width 439 height 31
type input "VaZ Hellevoetsluis West vrijdag PW 2 RST"
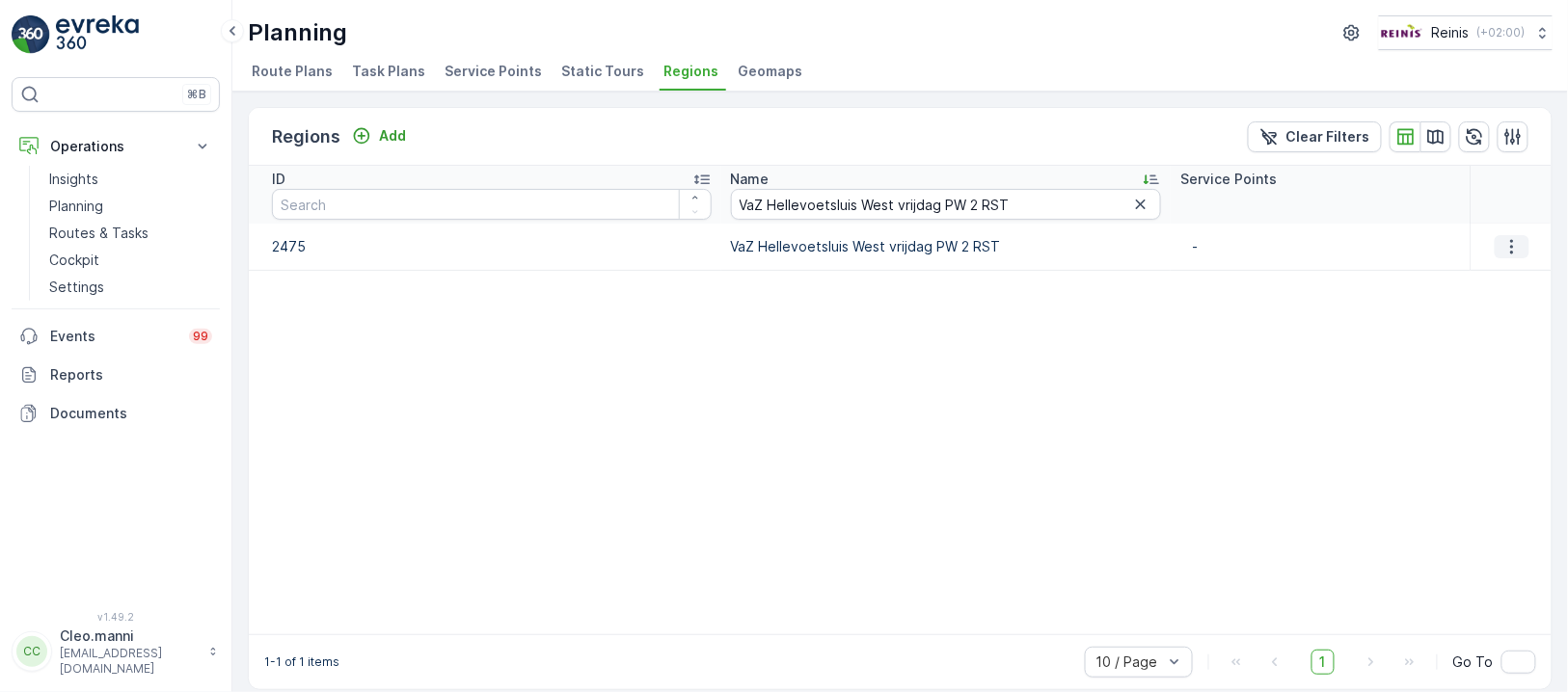
click at [1512, 244] on icon "button" at bounding box center [1512, 247] width 19 height 19
click at [1510, 273] on span "Edit Region" at bounding box center [1504, 274] width 75 height 19
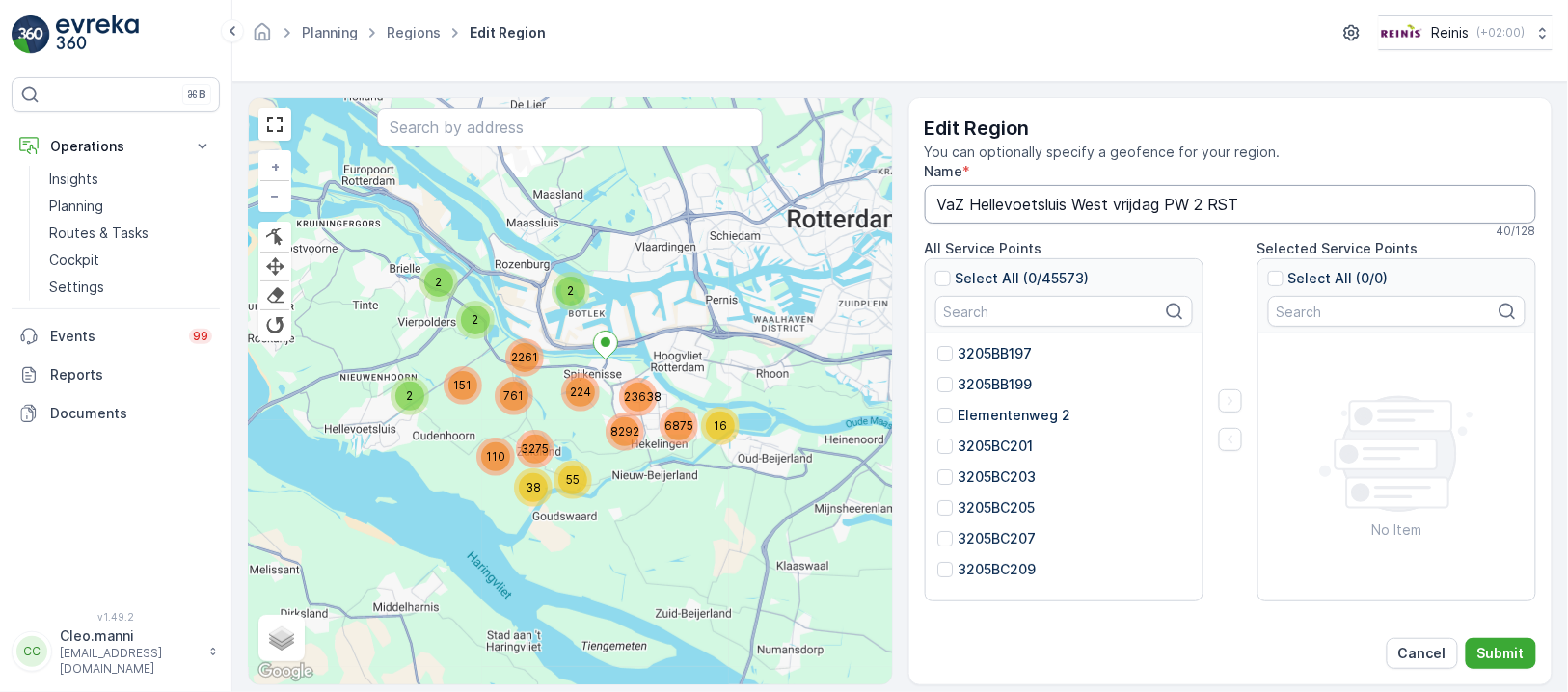
click at [1206, 193] on input "VaZ Hellevoetsluis West vrijdag PW 2 RST" at bounding box center [1230, 205] width 612 height 39
type input "VaZ Hellevoetsluis West vrijdag RST"
click at [1498, 653] on p "Submit" at bounding box center [1500, 654] width 48 height 19
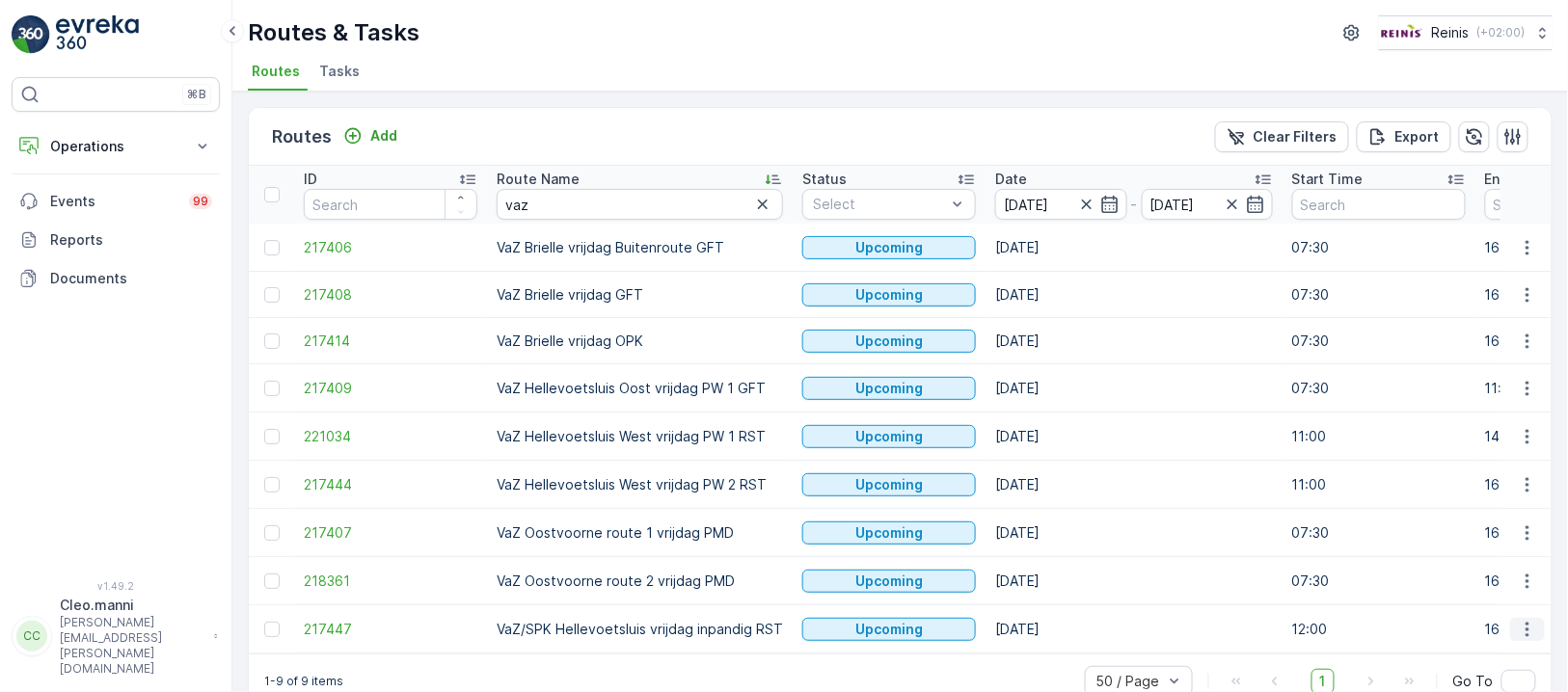
click at [1531, 627] on icon "button" at bounding box center [1527, 630] width 19 height 19
drag, startPoint x: 775, startPoint y: 626, endPoint x: 499, endPoint y: 634, distance: 276.1
click at [499, 634] on td "VaZ/SPK Hellevoetsluis vrijdag inpandig RST" at bounding box center [639, 630] width 306 height 49
copy td "VaZ/SPK Hellevoetsluis vrijdag inpandig RST"
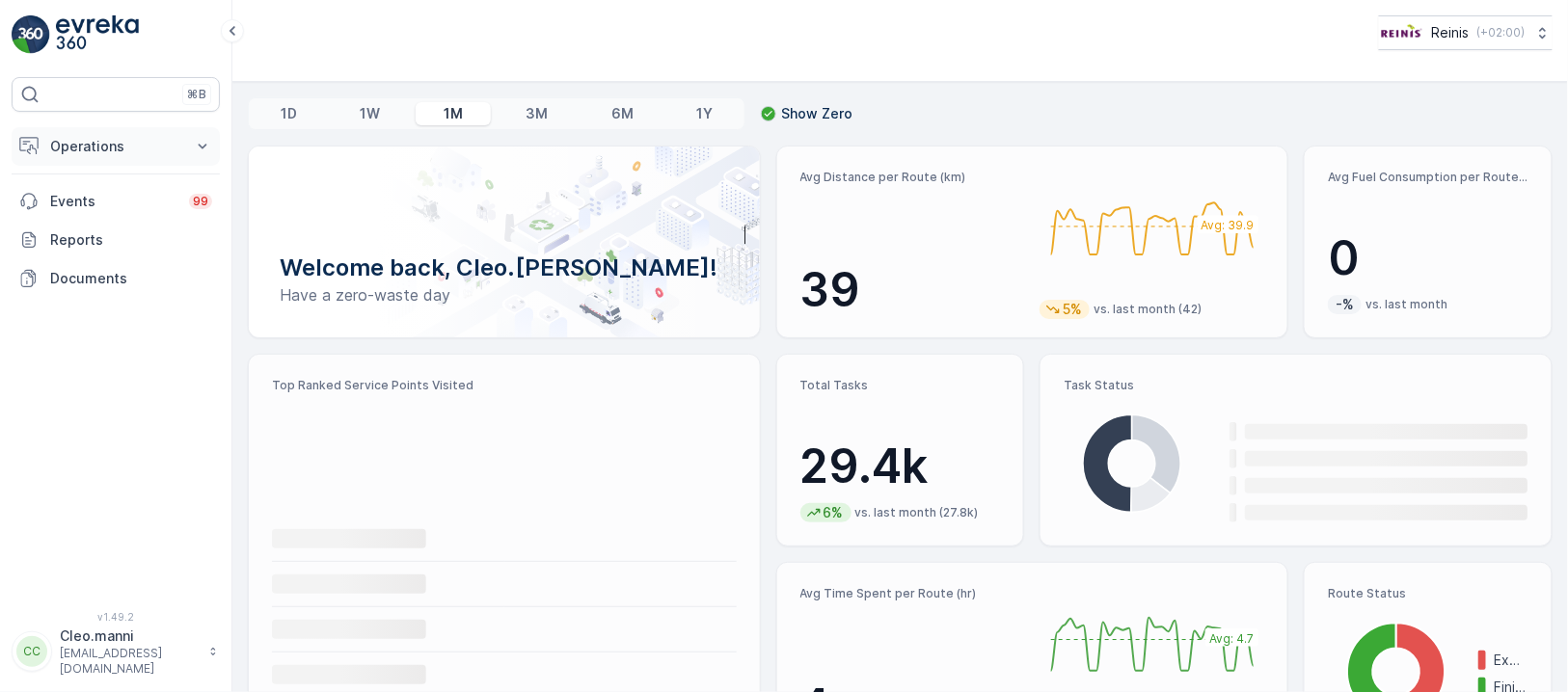
click at [126, 145] on p "Operations" at bounding box center [115, 147] width 131 height 19
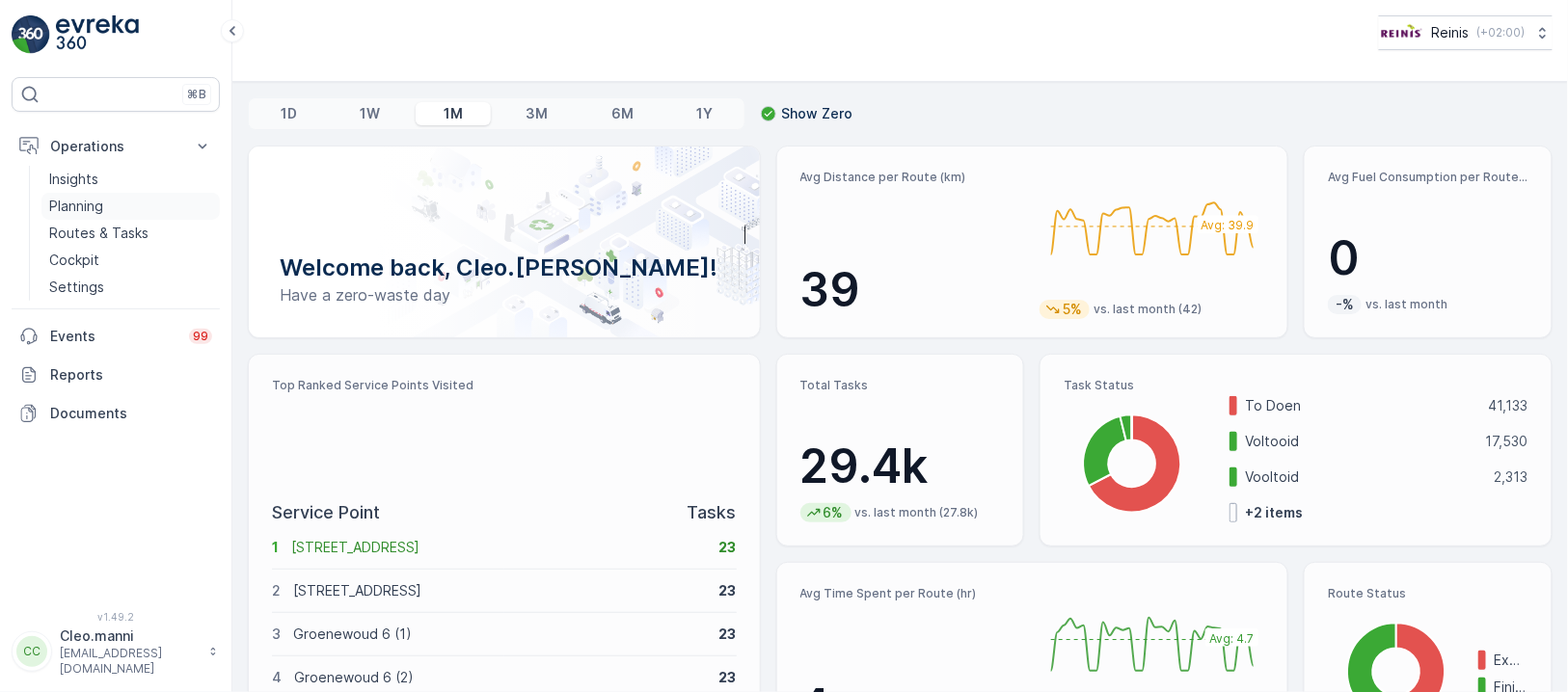
click at [95, 218] on link "Planning" at bounding box center [131, 207] width 179 height 27
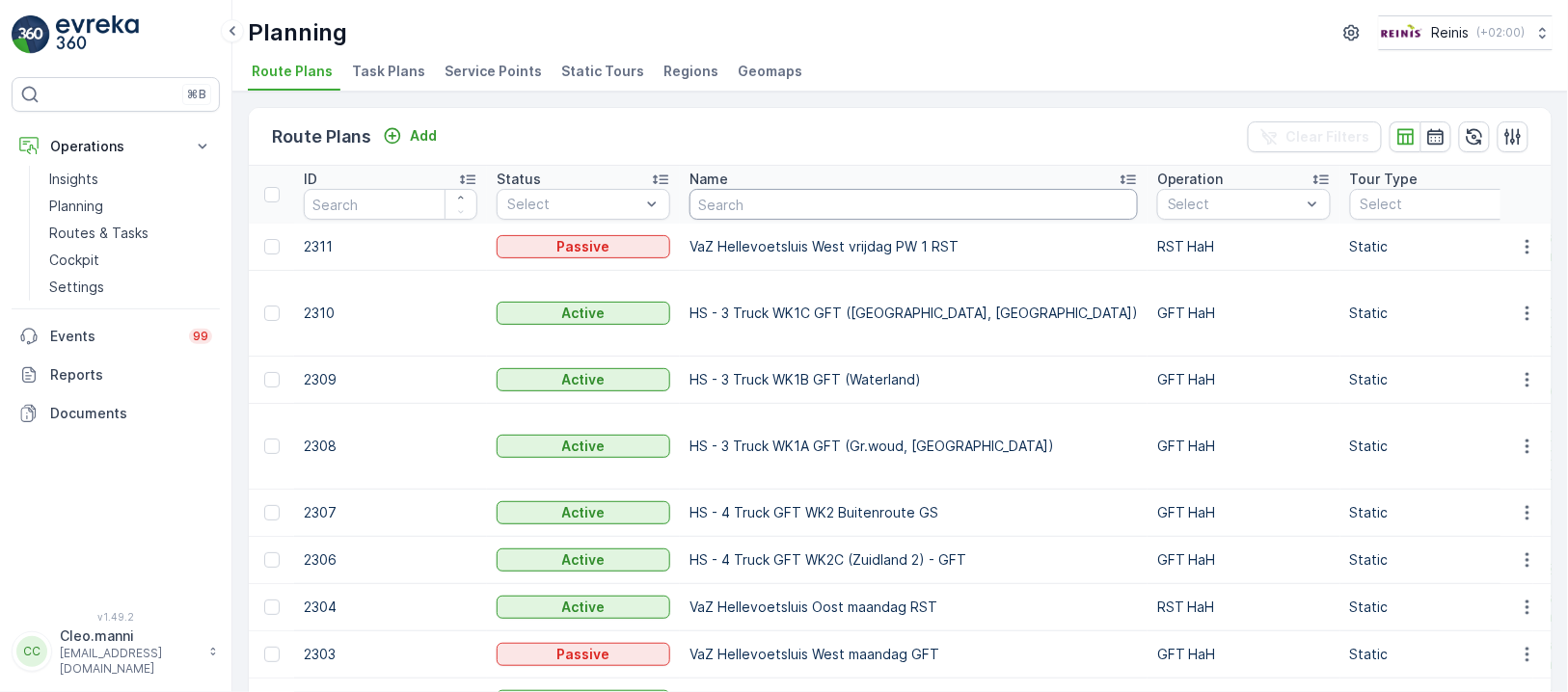
click at [760, 193] on input "text" at bounding box center [913, 205] width 448 height 31
type input "v"
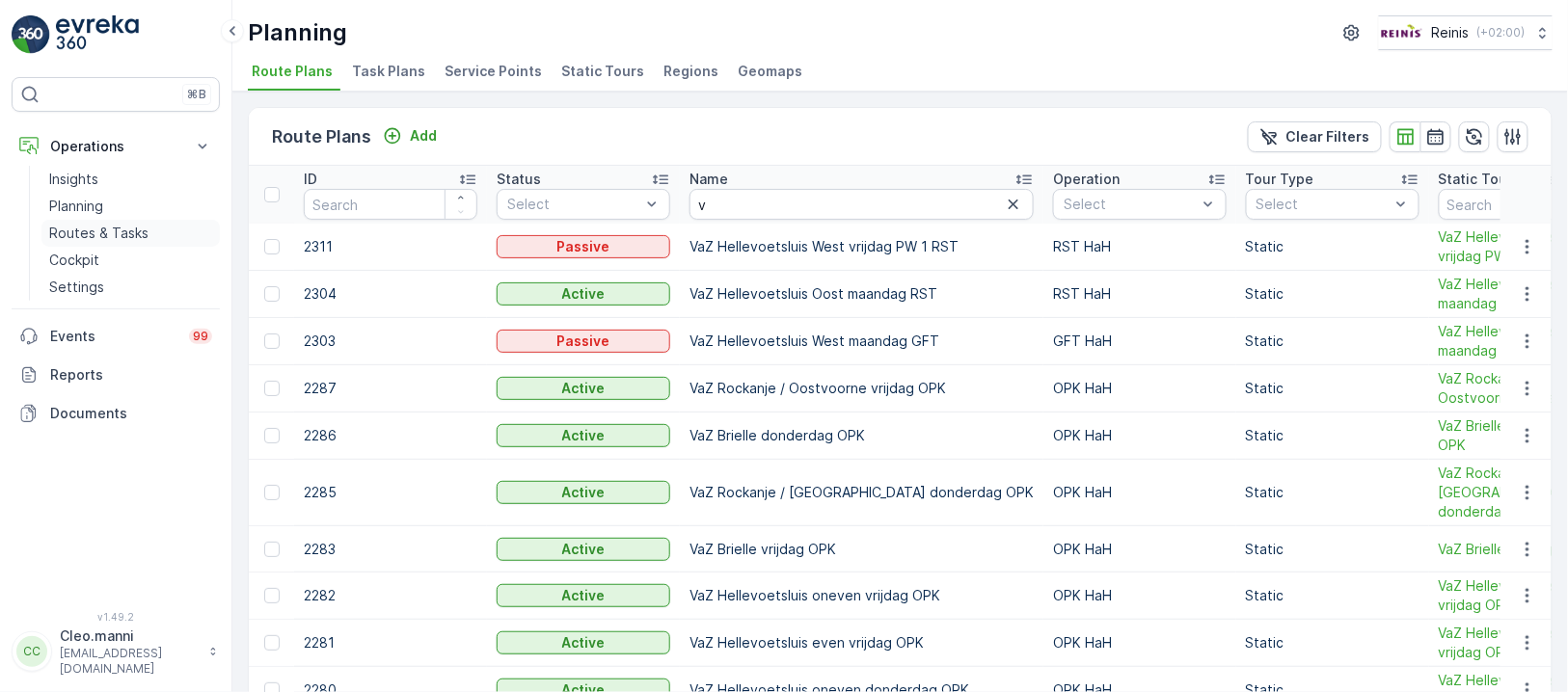
click at [90, 231] on p "Routes & Tasks" at bounding box center [99, 234] width 99 height 19
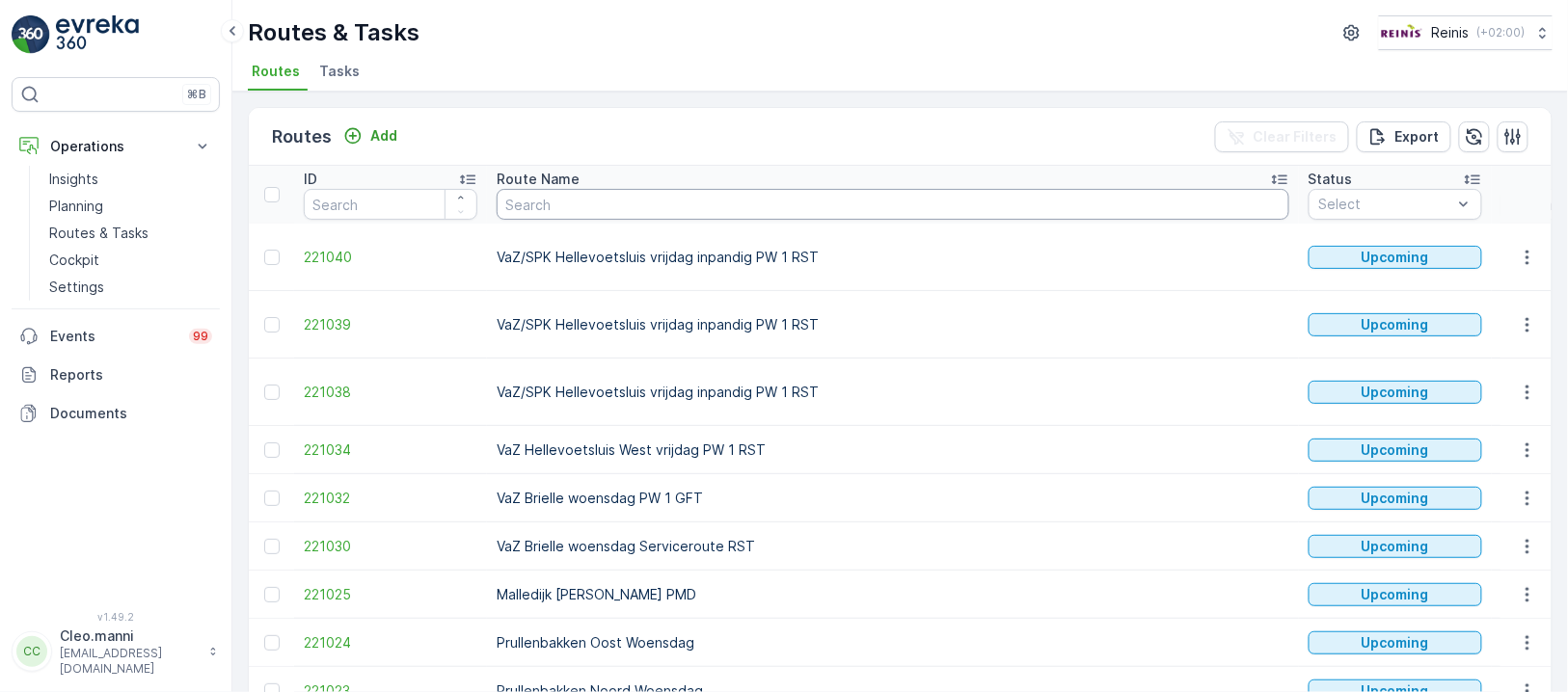
click at [656, 203] on input "text" at bounding box center [893, 205] width 793 height 31
click at [1501, 191] on input at bounding box center [1567, 205] width 132 height 31
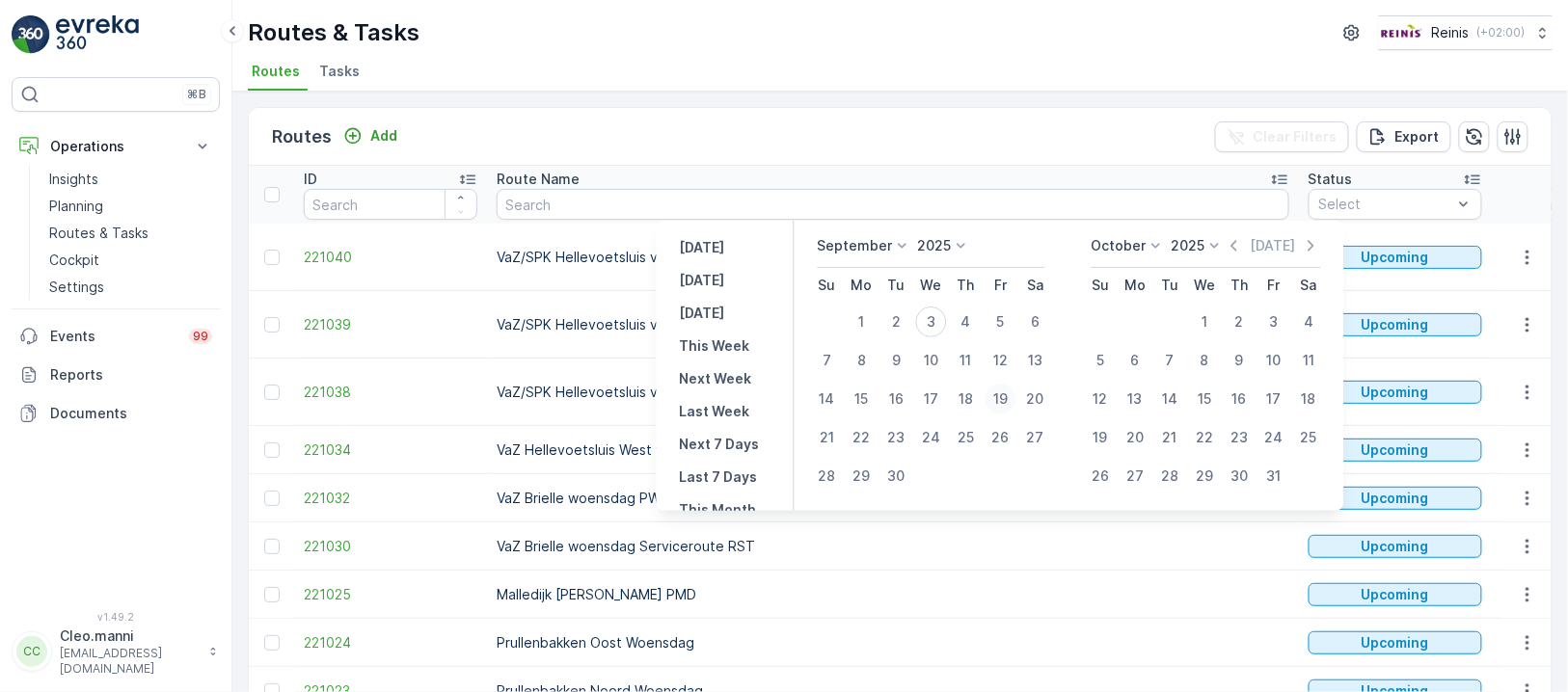
click at [1004, 397] on div "19" at bounding box center [999, 399] width 31 height 31
type input "[DATE]"
click at [1004, 396] on div "19" at bounding box center [999, 399] width 31 height 31
type input "[DATE]"
click at [1004, 396] on td "VaZ/SPK Hellevoetsluis vrijdag inpandig PW 1 RST" at bounding box center [893, 393] width 812 height 68
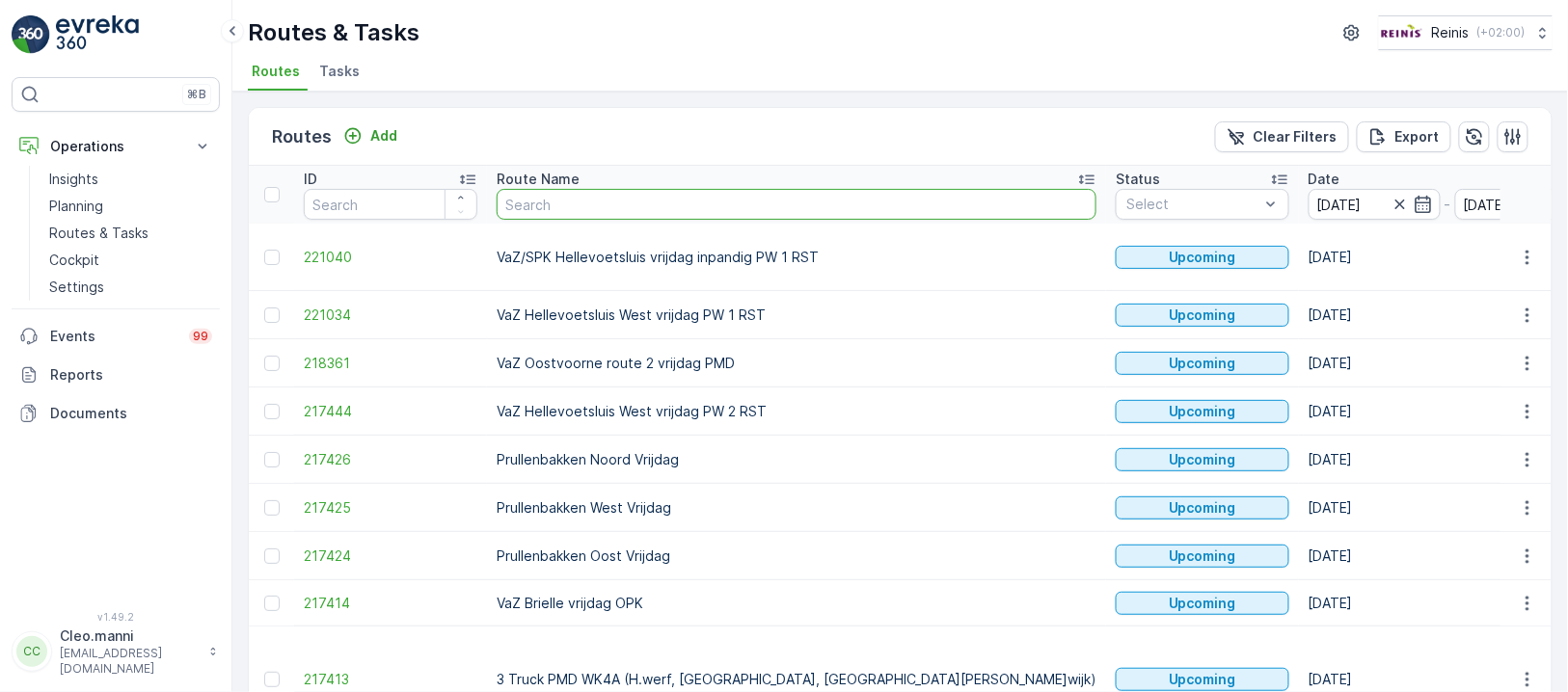
click at [671, 210] on input "text" at bounding box center [797, 205] width 600 height 31
type input "vaz"
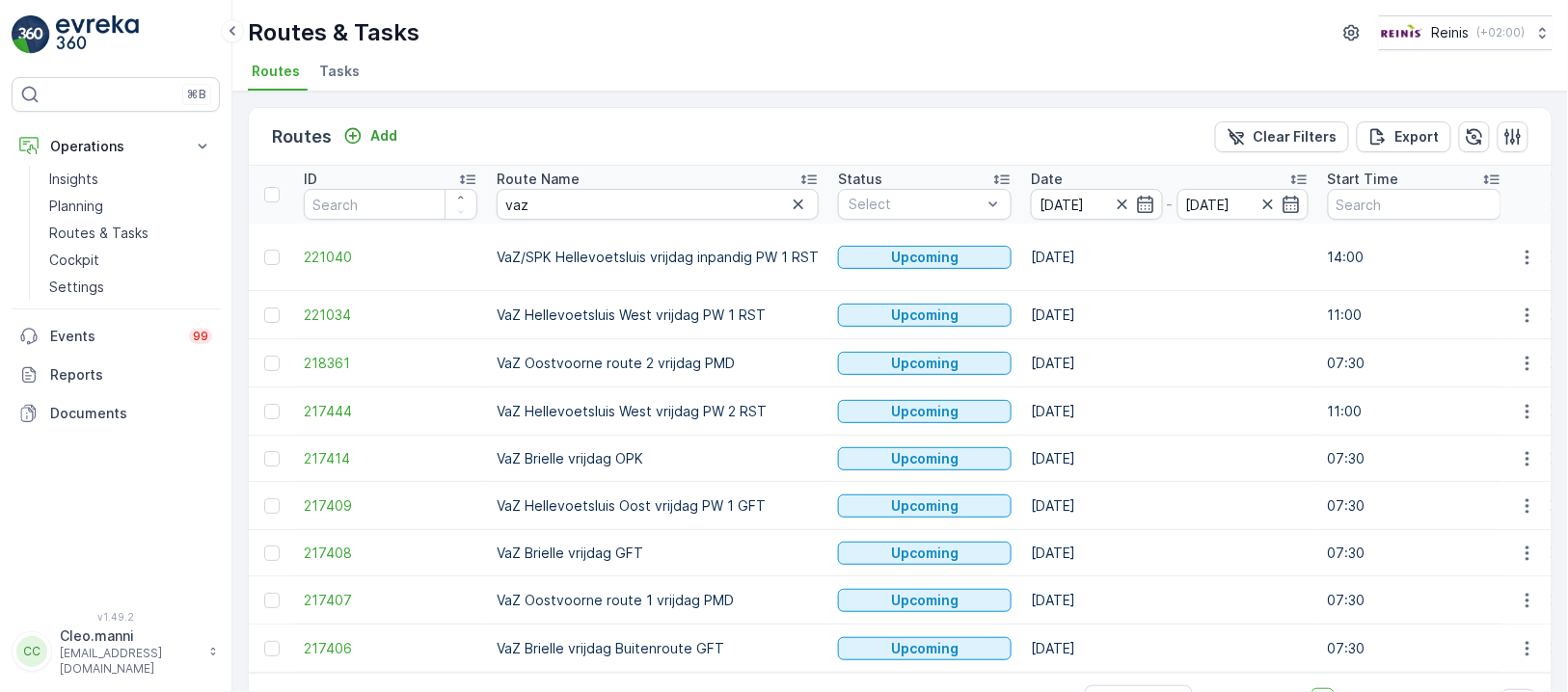
click at [680, 451] on td "VaZ Brielle vrijdag OPK" at bounding box center [658, 459] width 342 height 47
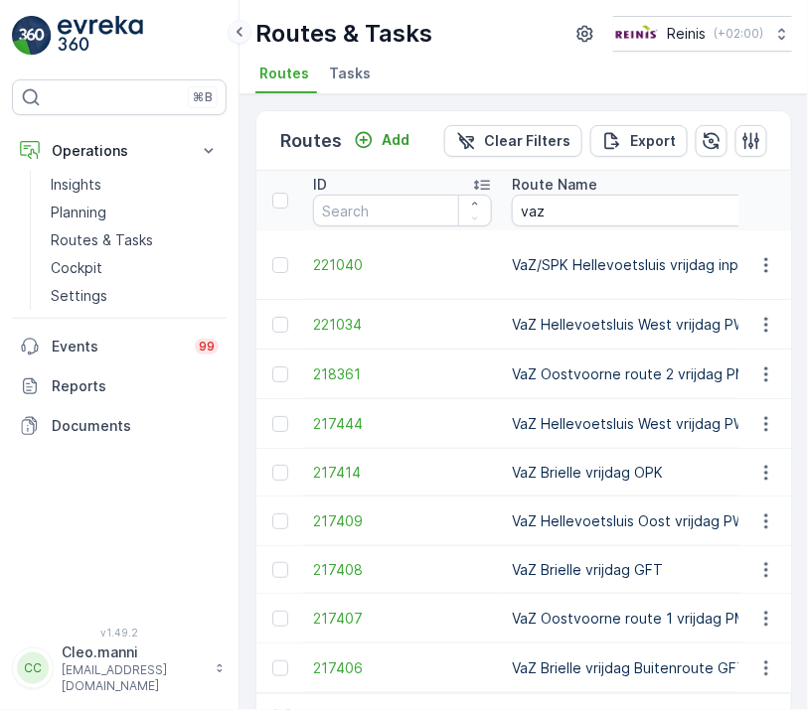
click at [235, 31] on icon at bounding box center [240, 32] width 22 height 24
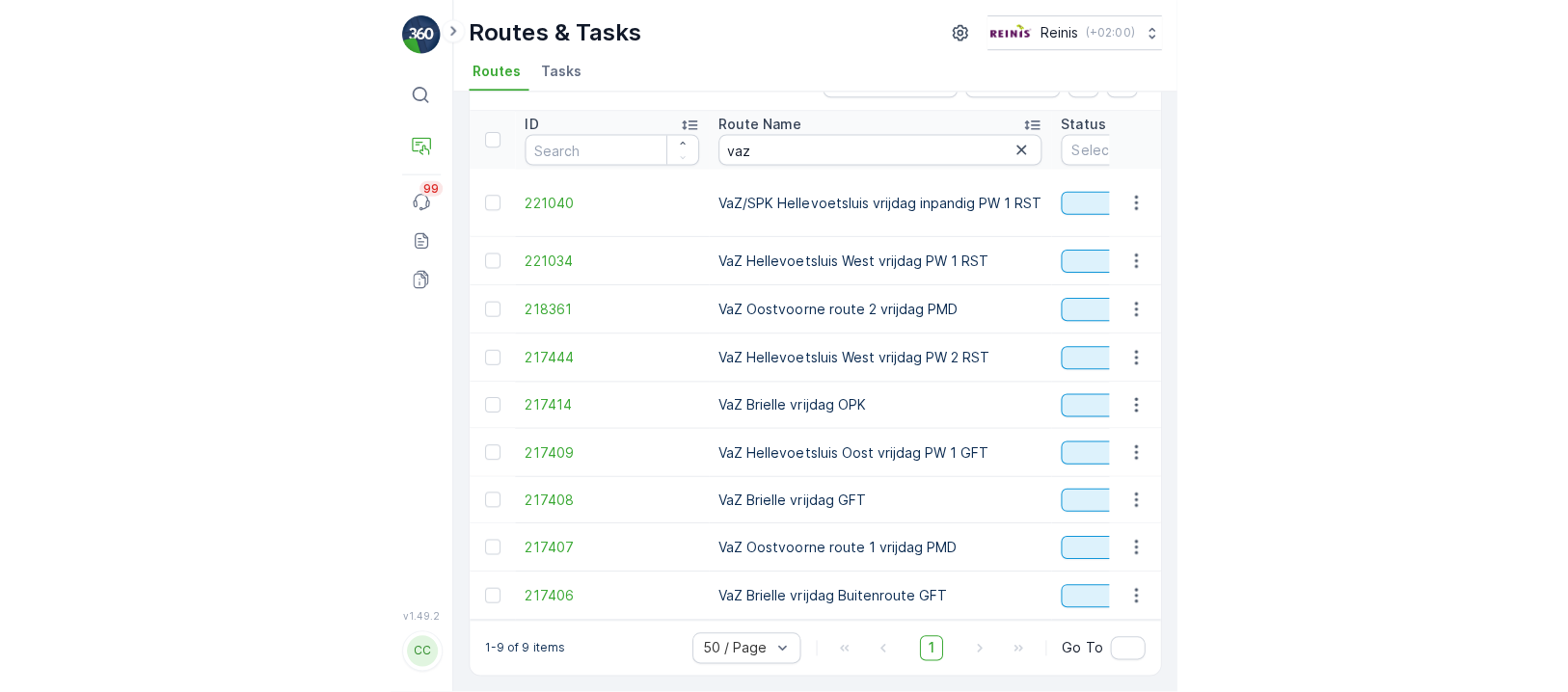
scroll to position [63, 0]
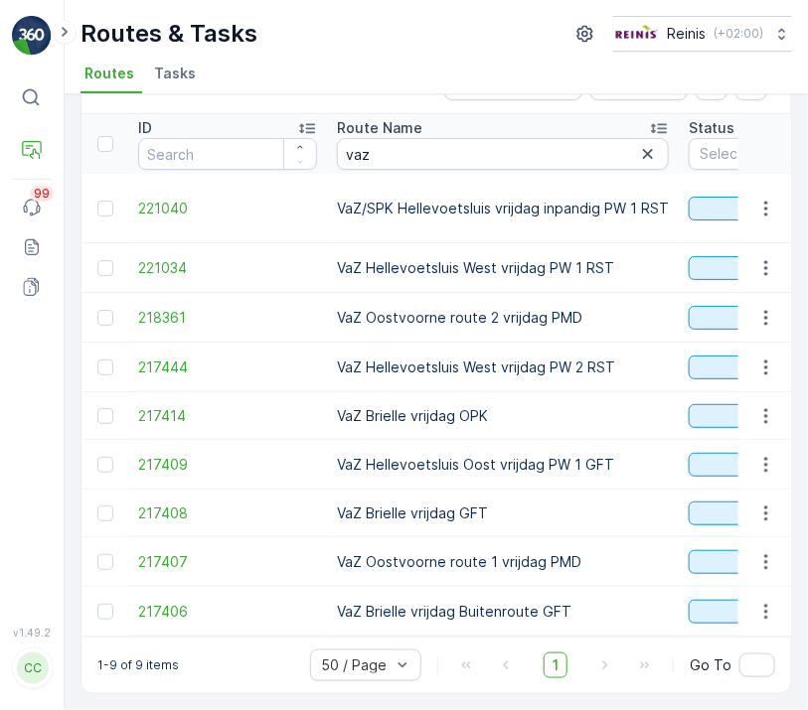
click at [578, 358] on td "VaZ Hellevoetsluis West vrijdag PW 2 RST" at bounding box center [503, 368] width 352 height 50
click at [608, 252] on td "VaZ Hellevoetsluis West vrijdag PW 1 RST" at bounding box center [503, 268] width 352 height 50
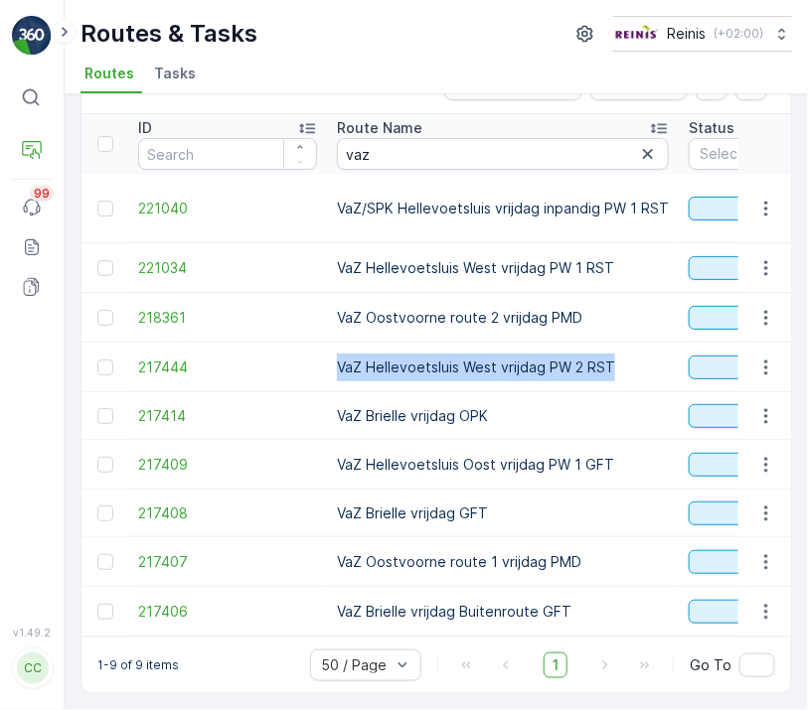
drag, startPoint x: 616, startPoint y: 348, endPoint x: 324, endPoint y: 354, distance: 292.2
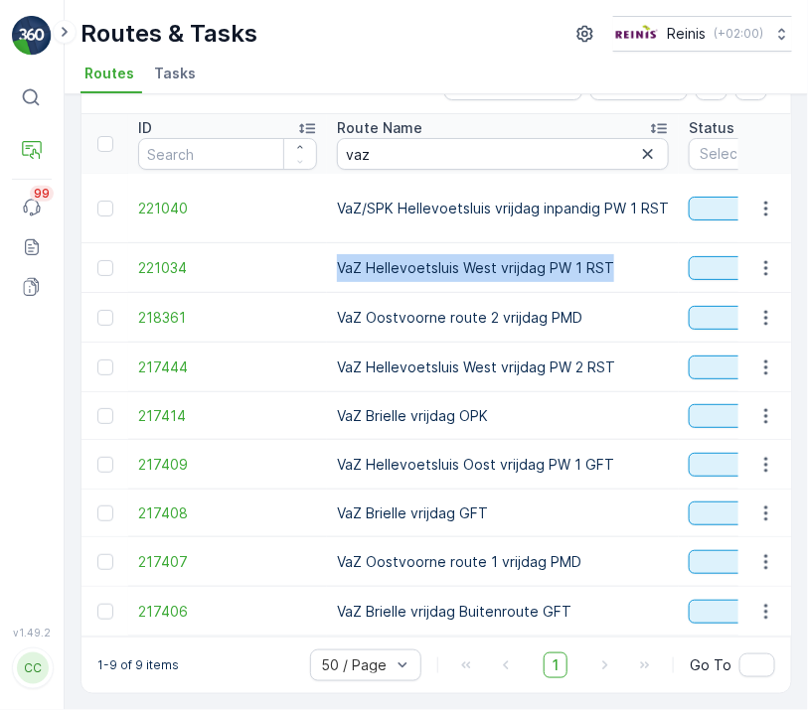
drag, startPoint x: 625, startPoint y: 255, endPoint x: 299, endPoint y: 246, distance: 326.0
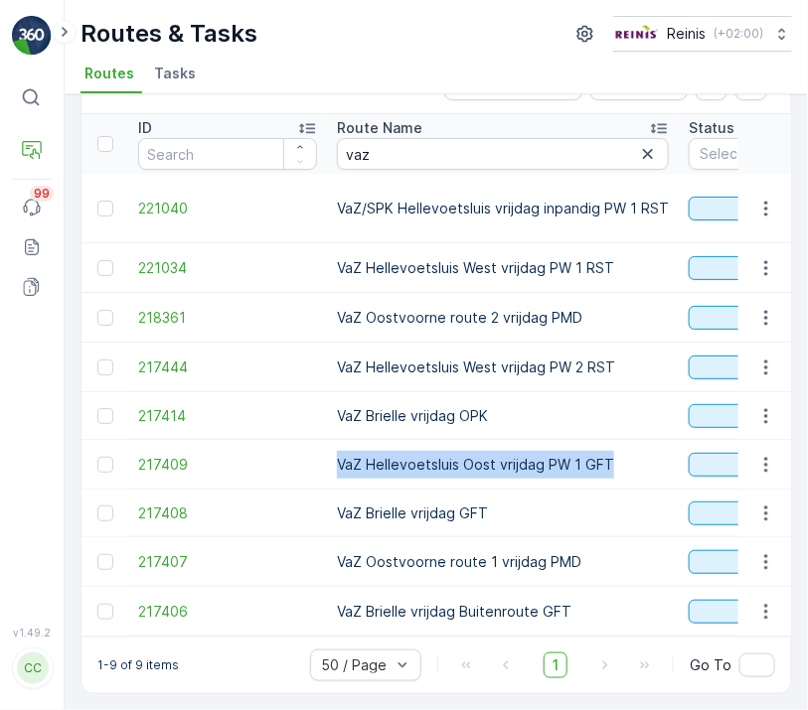
drag, startPoint x: 612, startPoint y: 444, endPoint x: 337, endPoint y: 456, distance: 275.5
click at [338, 456] on td "VaZ Hellevoetsluis Oost vrijdag PW 1 GFT" at bounding box center [503, 465] width 352 height 50
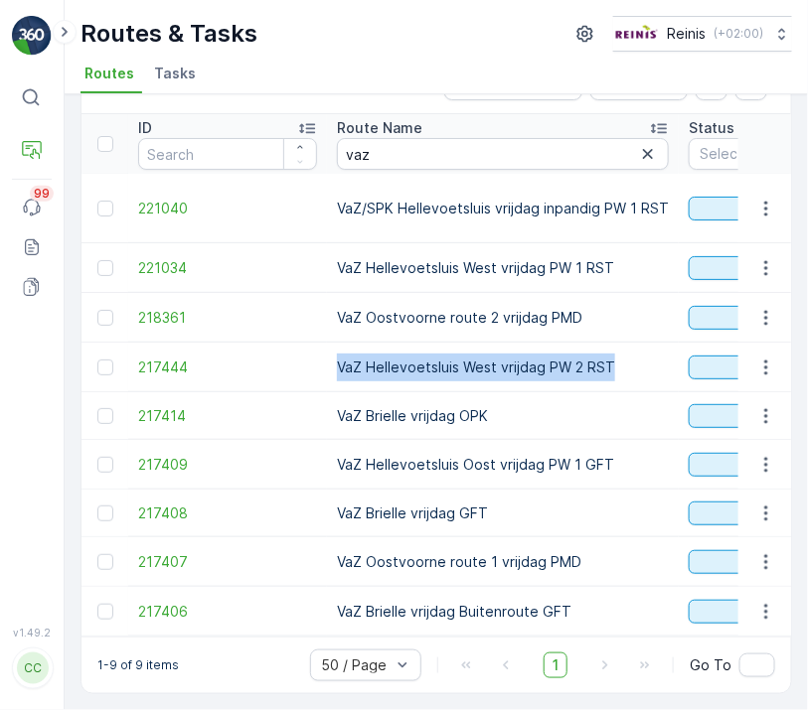
drag, startPoint x: 584, startPoint y: 358, endPoint x: 332, endPoint y: 354, distance: 252.4
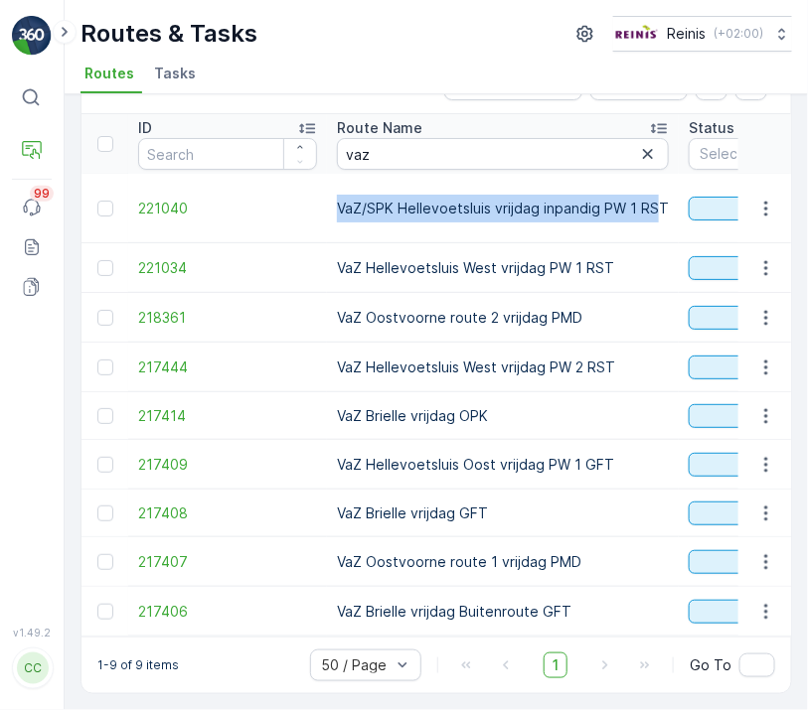
drag, startPoint x: 649, startPoint y: 180, endPoint x: 313, endPoint y: 188, distance: 335.9
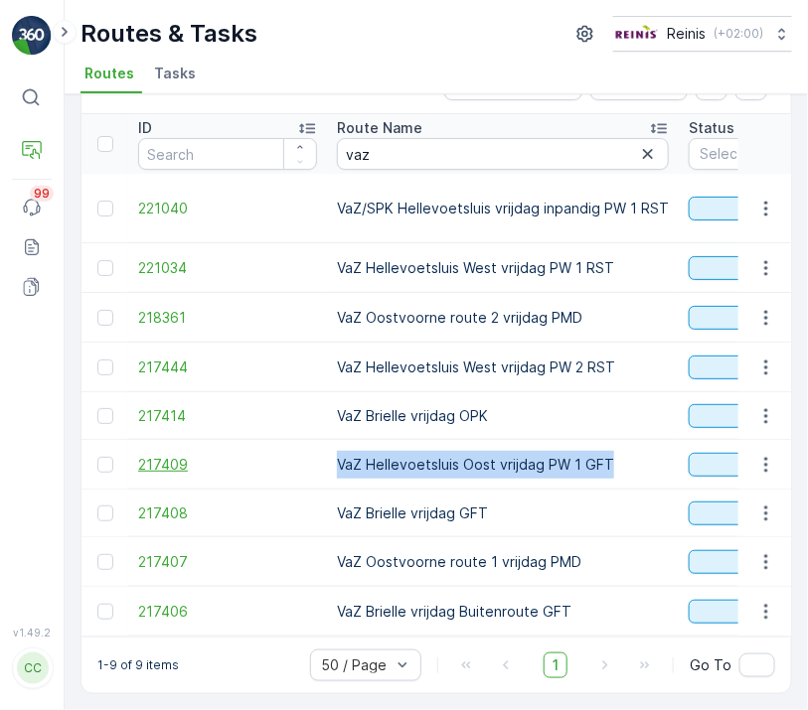
drag, startPoint x: 623, startPoint y: 450, endPoint x: 304, endPoint y: 444, distance: 319.0
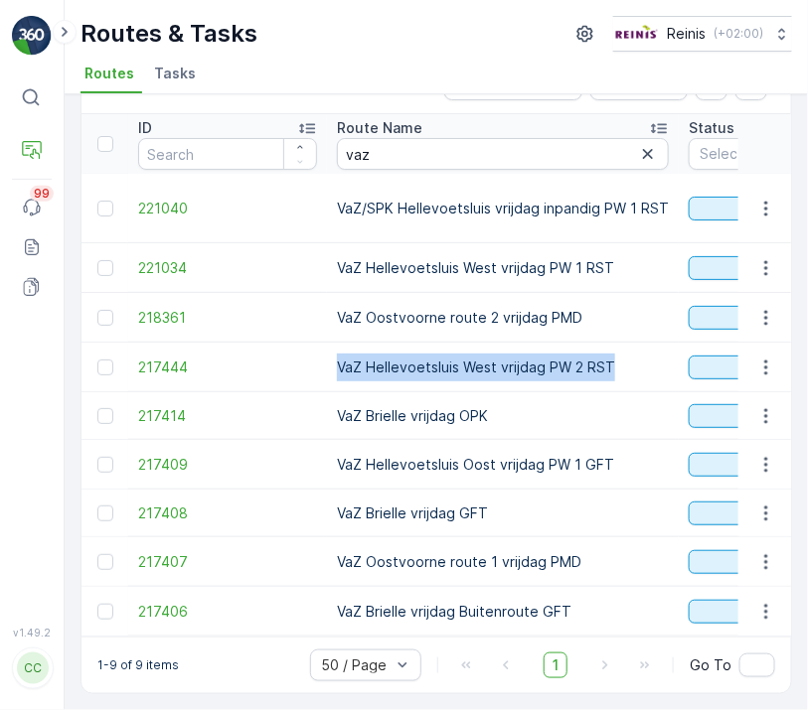
drag, startPoint x: 611, startPoint y: 356, endPoint x: 329, endPoint y: 363, distance: 282.3
click at [331, 365] on td "VaZ Hellevoetsluis West vrijdag PW 2 RST" at bounding box center [503, 368] width 352 height 50
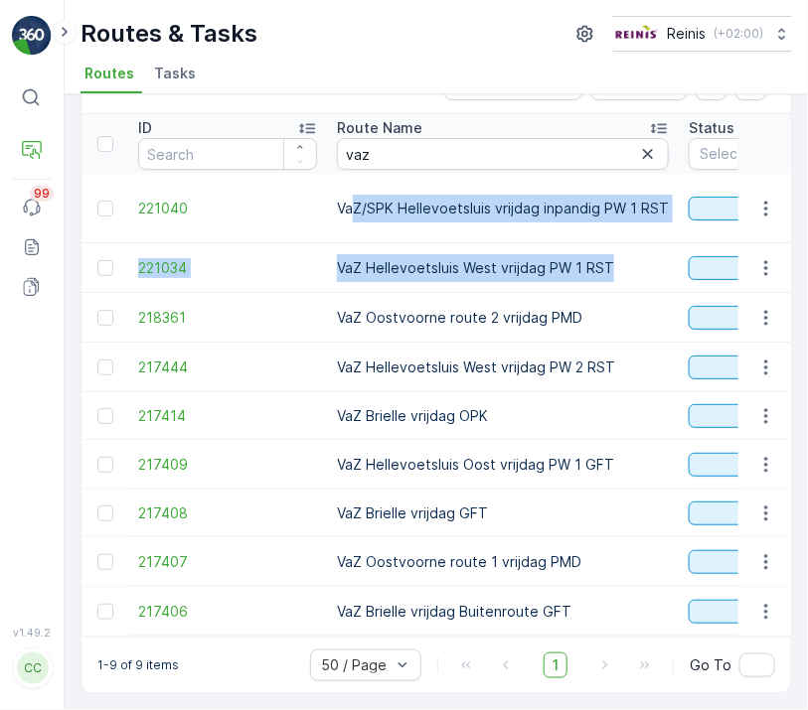
drag, startPoint x: 544, startPoint y: 234, endPoint x: 449, endPoint y: 237, distance: 94.4
click at [619, 254] on td "VaZ Hellevoetsluis West vrijdag PW 1 RST" at bounding box center [503, 268] width 352 height 50
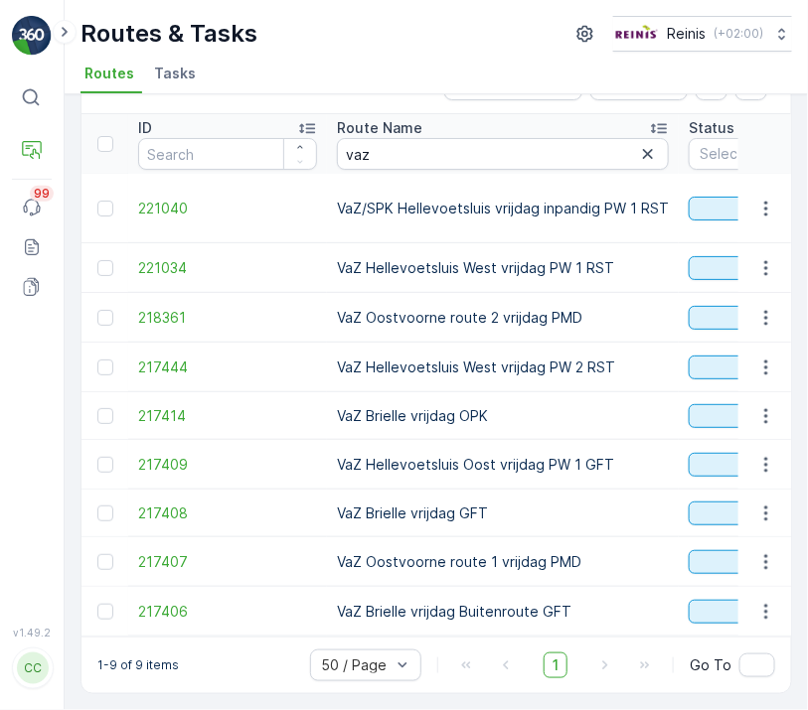
click at [575, 372] on td "VaZ Hellevoetsluis West vrijdag PW 2 RST" at bounding box center [503, 368] width 352 height 50
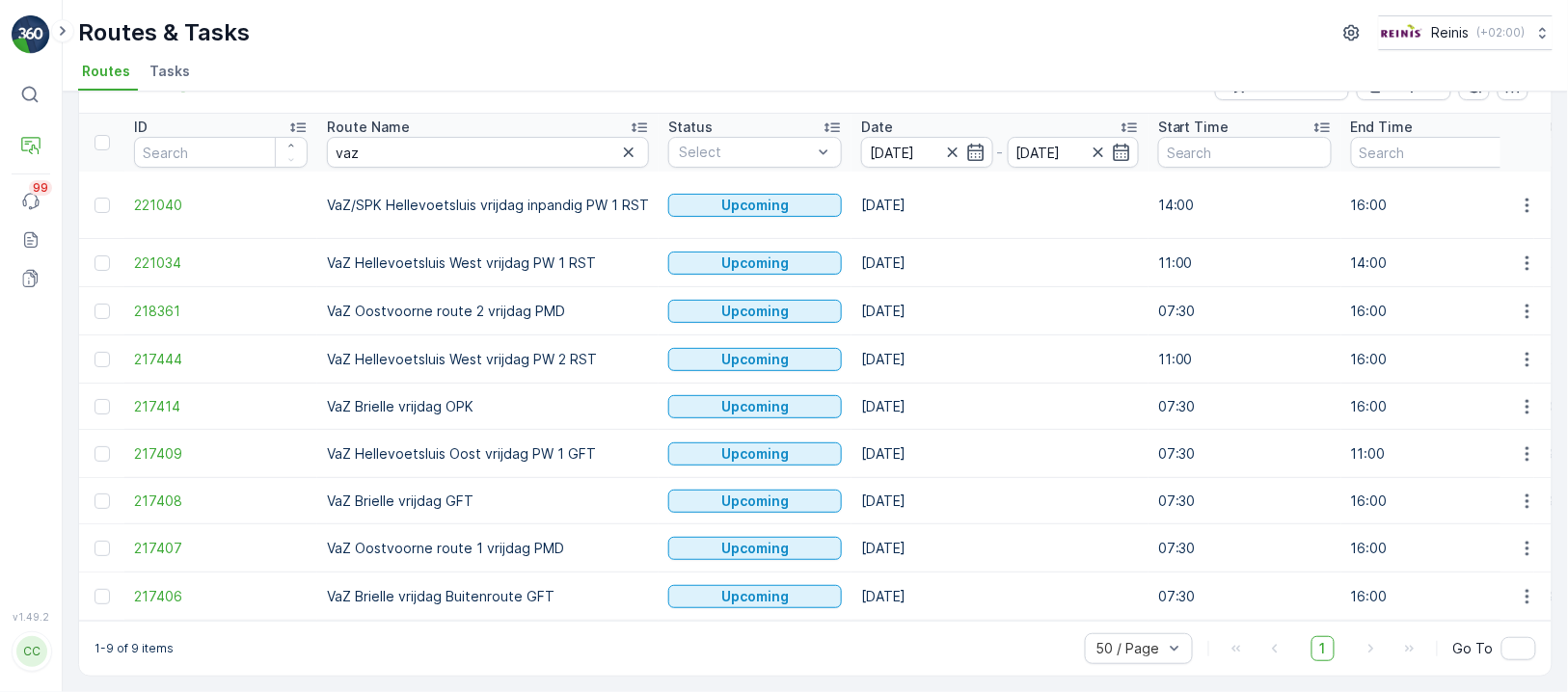
scroll to position [60, 0]
drag, startPoint x: 569, startPoint y: 351, endPoint x: 281, endPoint y: 354, distance: 288.0
copy tr "VaZ Hellevoetsluis West vrijdag PW 2 RST"
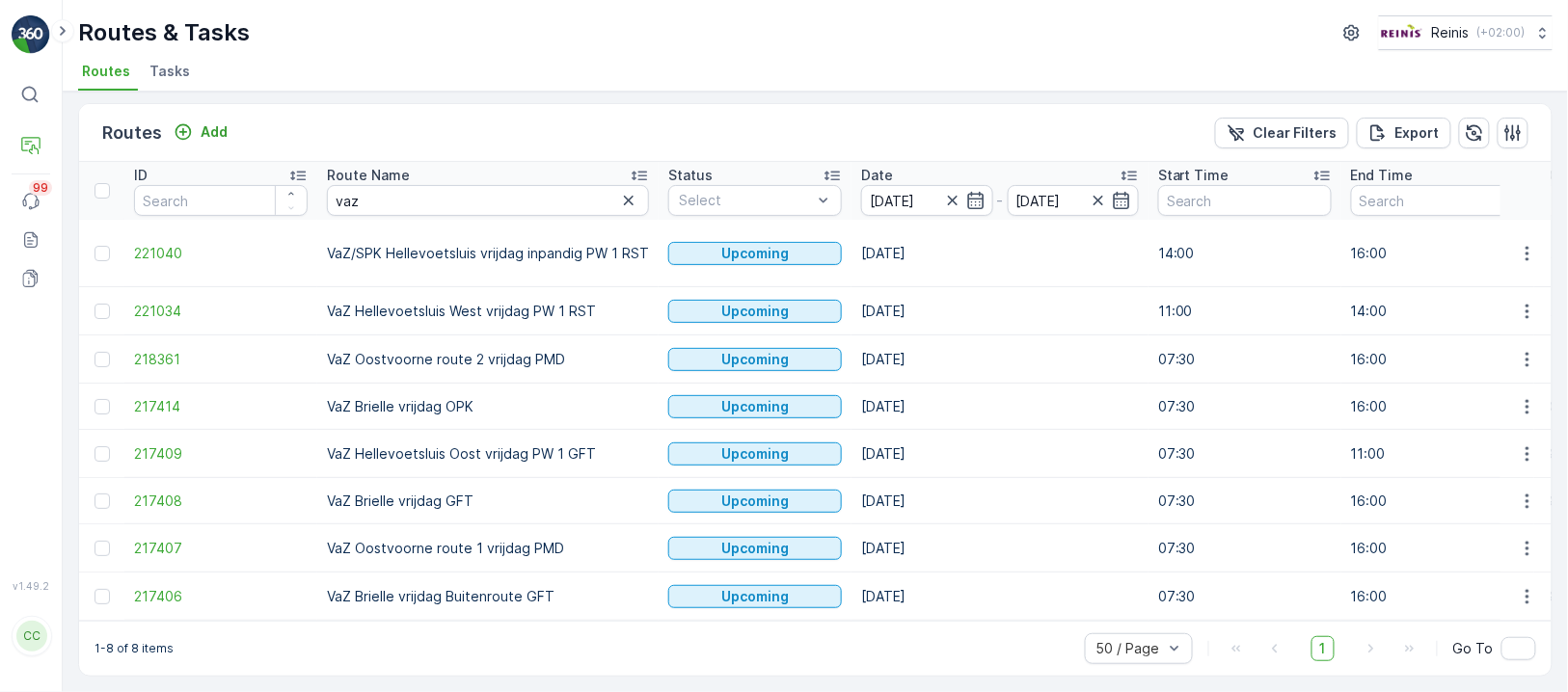
scroll to position [11, 0]
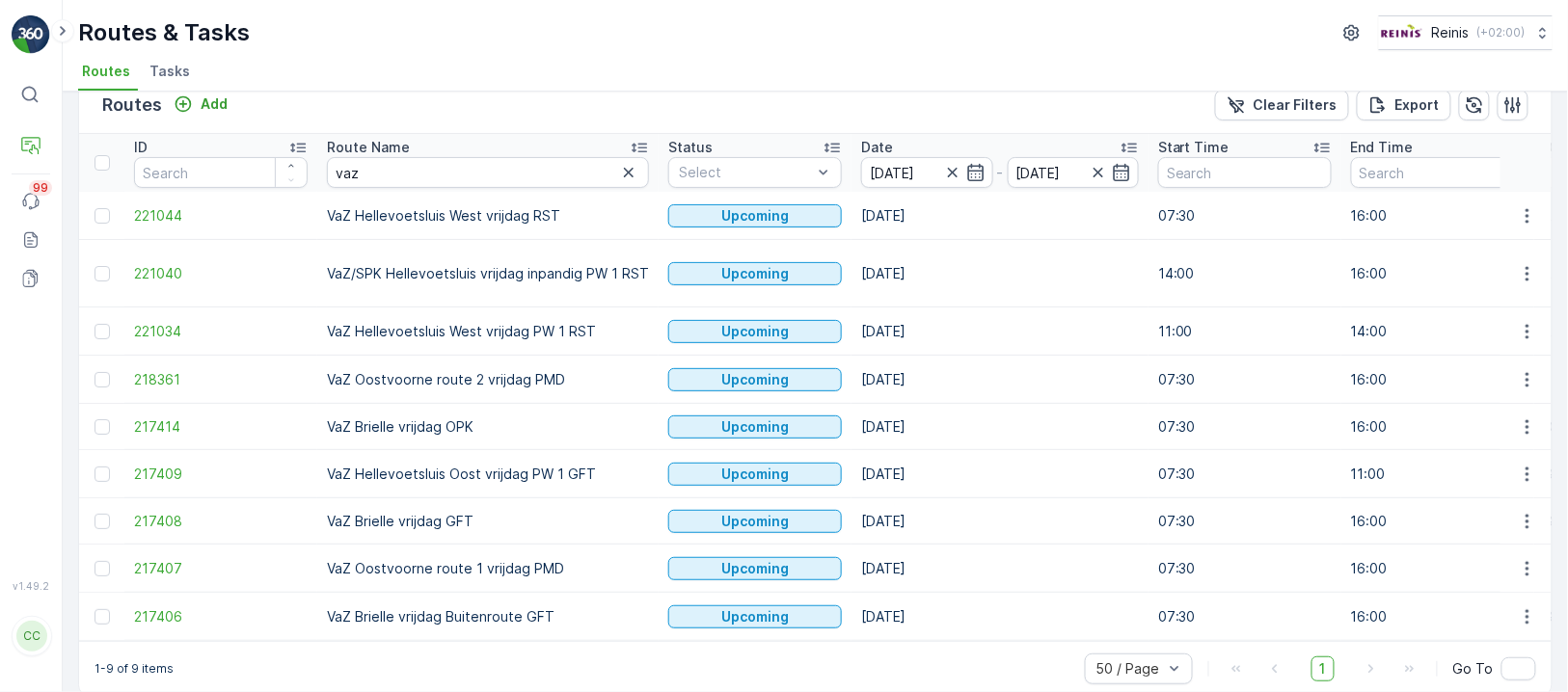
scroll to position [59, 0]
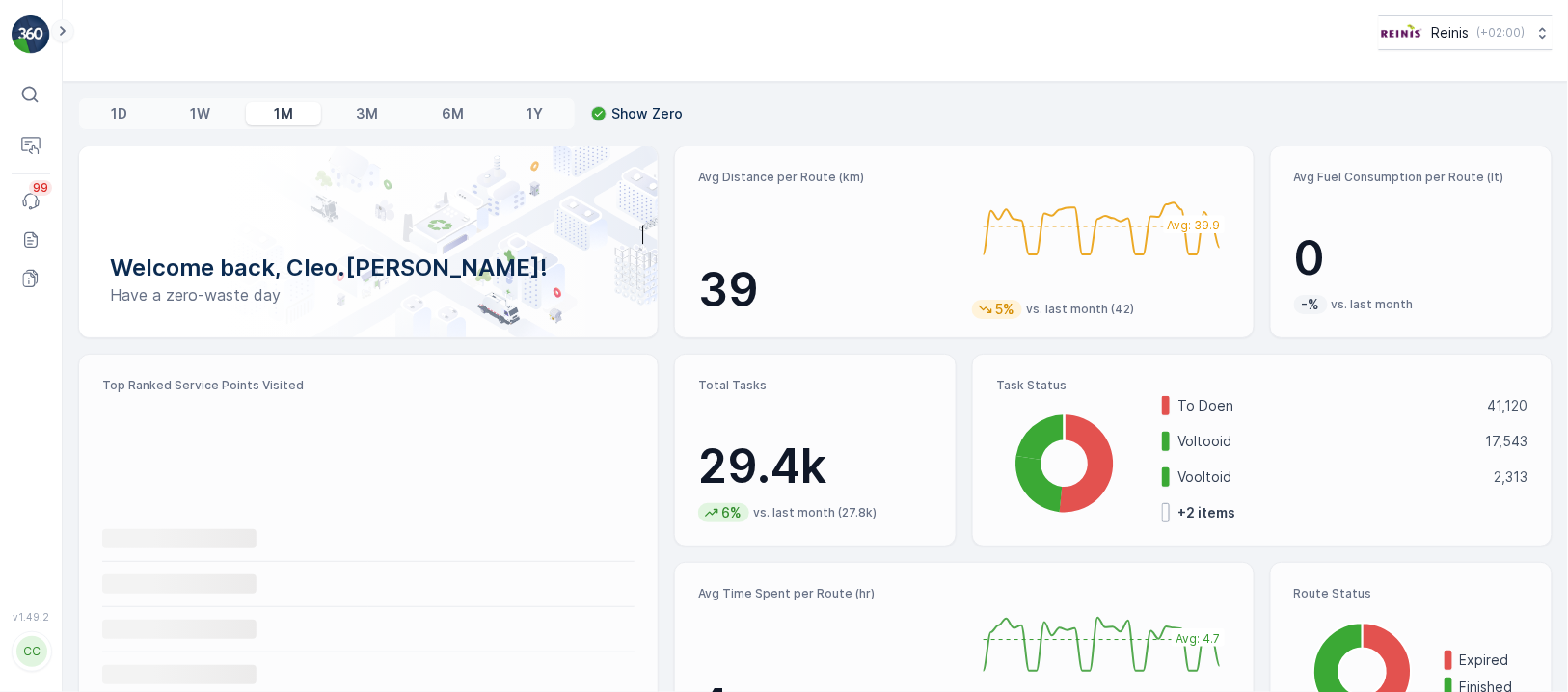
click at [60, 23] on icon at bounding box center [63, 31] width 21 height 23
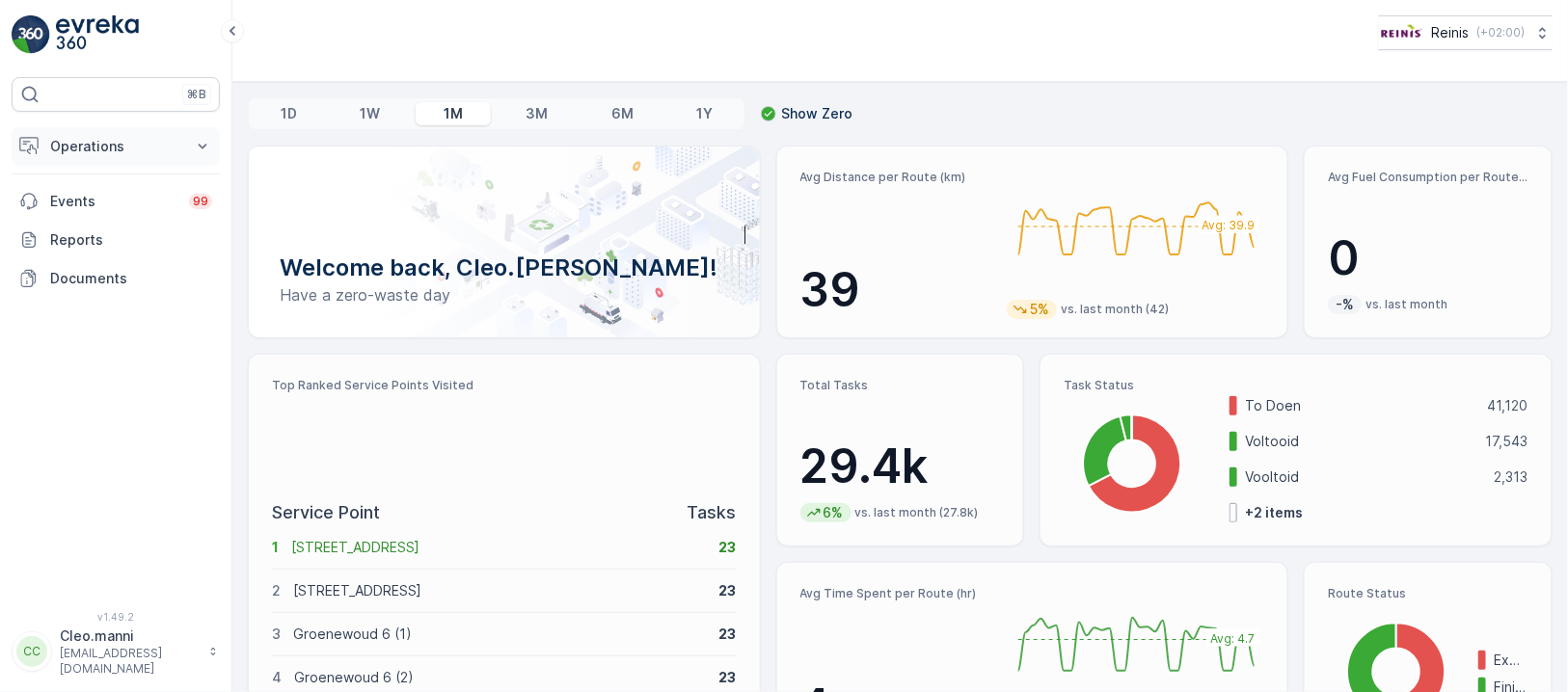
click at [76, 150] on p "Operations" at bounding box center [115, 147] width 131 height 19
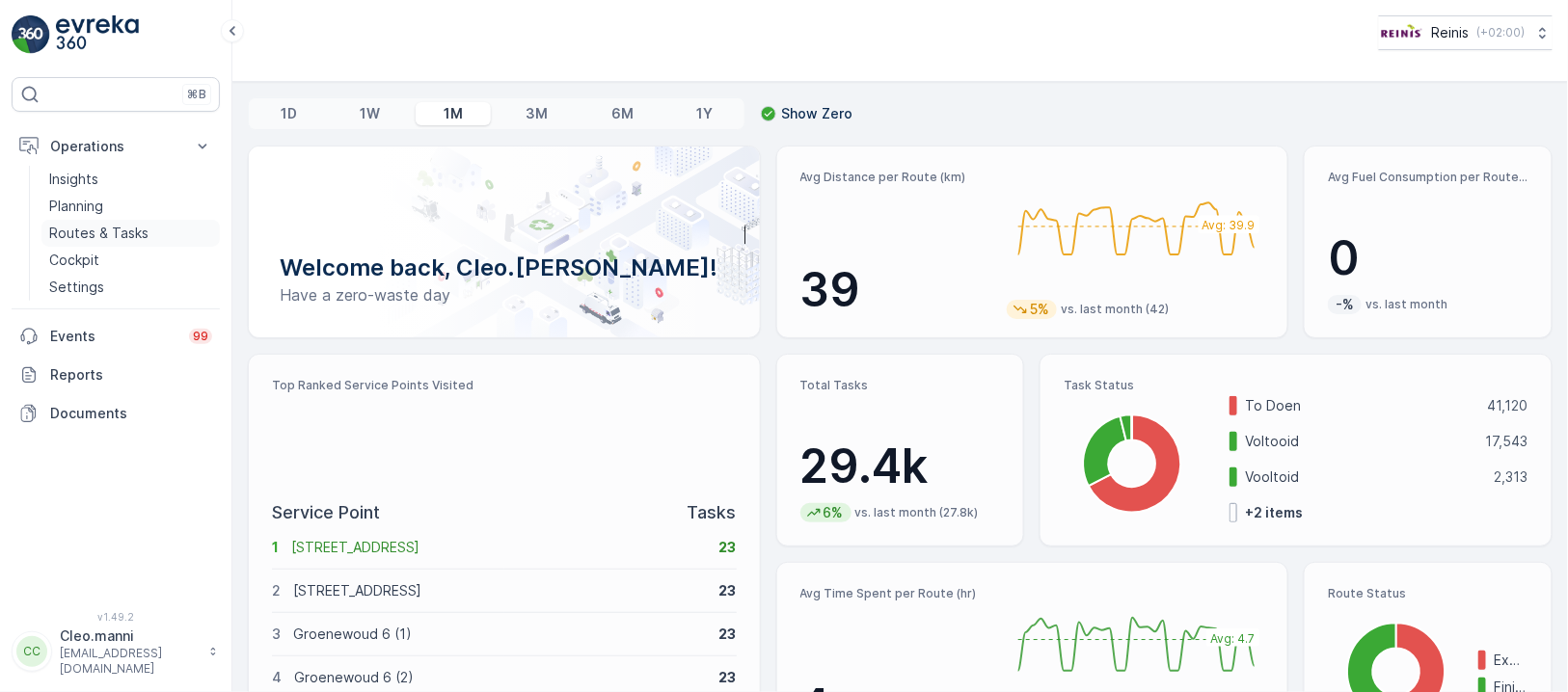
click at [92, 228] on p "Routes & Tasks" at bounding box center [99, 234] width 99 height 19
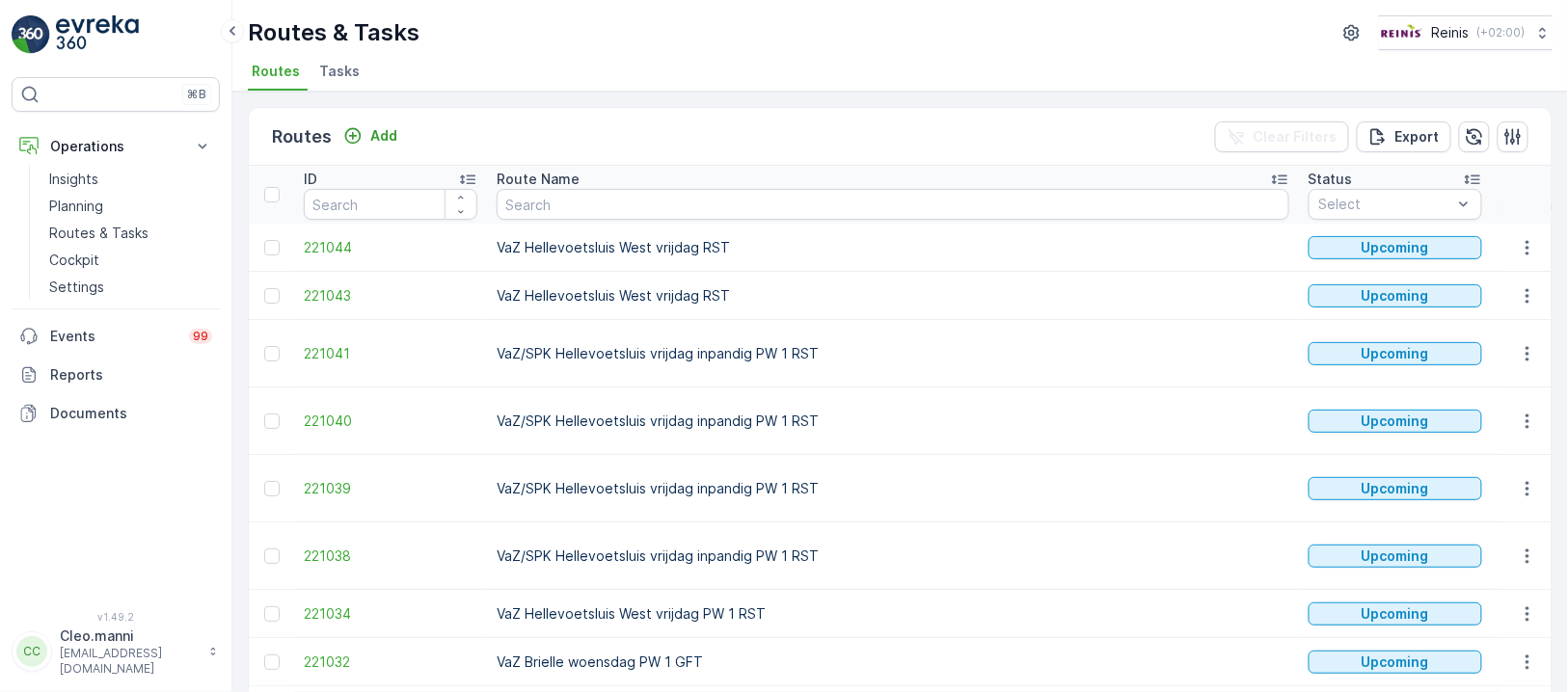
click at [1501, 196] on input at bounding box center [1567, 205] width 132 height 31
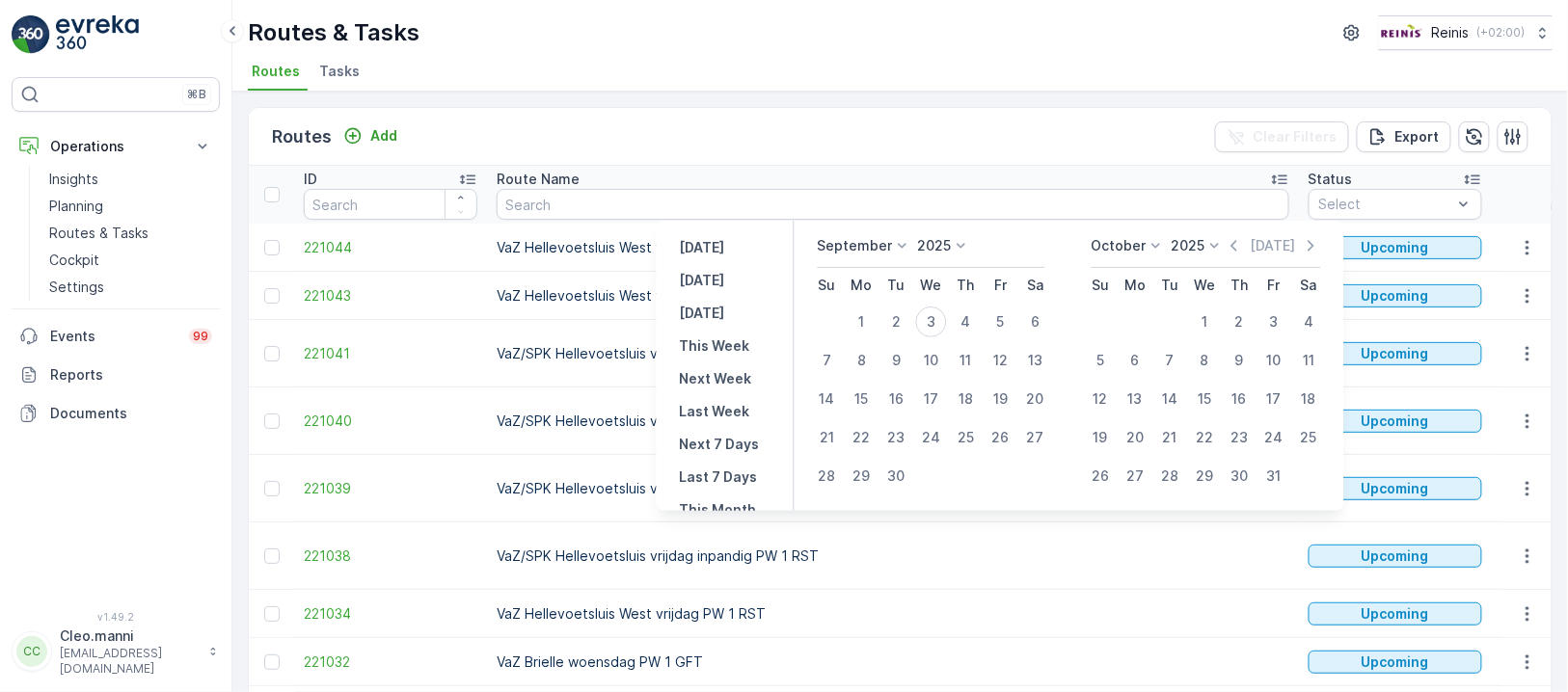
click at [899, 243] on icon at bounding box center [901, 246] width 19 height 19
click at [864, 369] on span "October" at bounding box center [856, 371] width 55 height 19
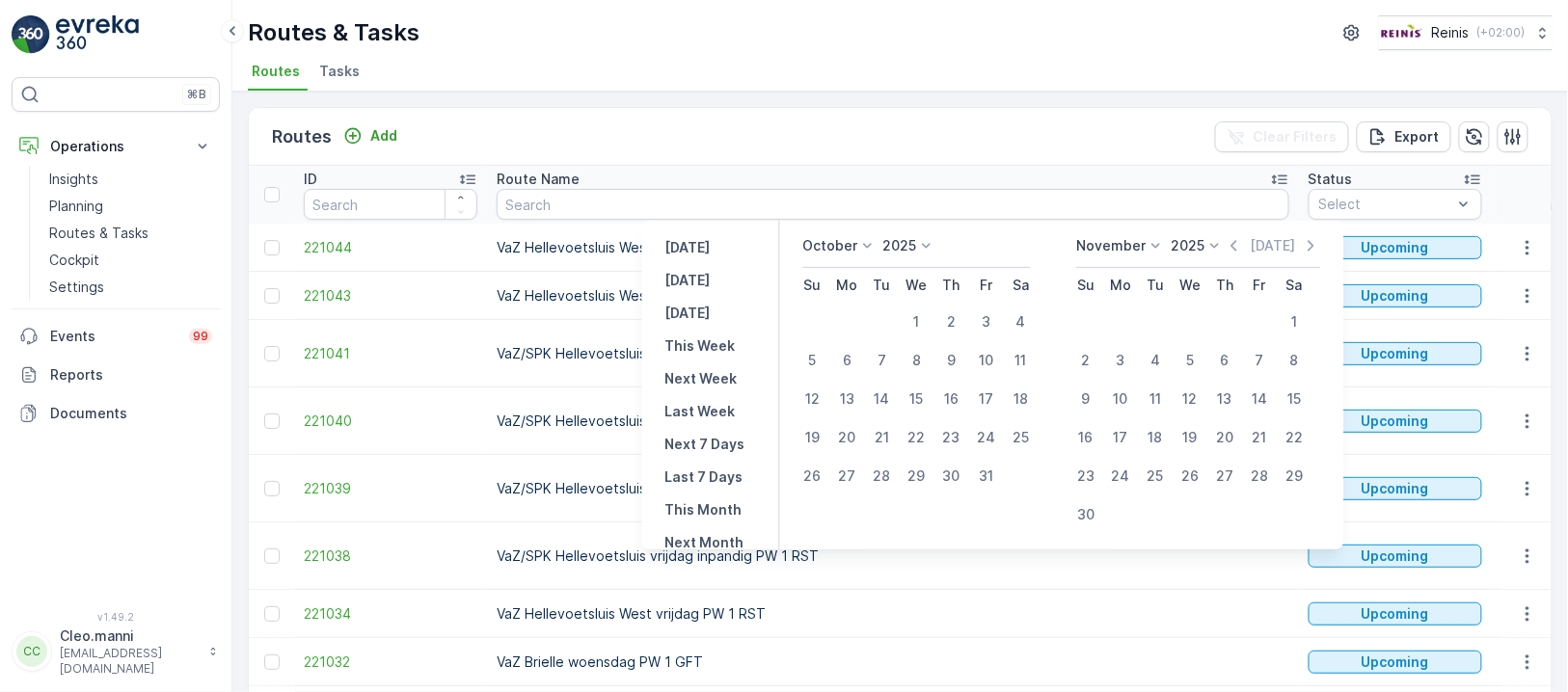
click at [876, 242] on icon at bounding box center [866, 246] width 19 height 19
click at [855, 353] on span "September" at bounding box center [851, 361] width 74 height 19
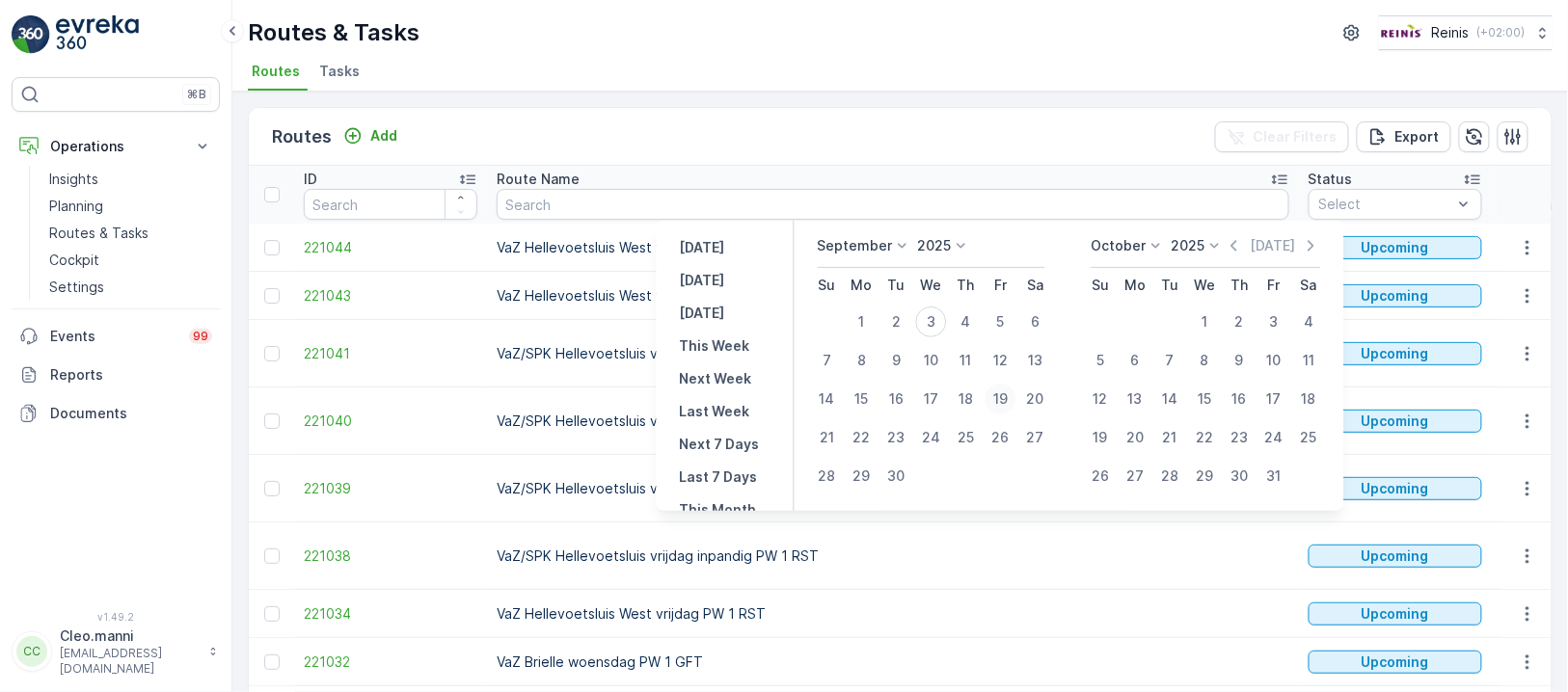
click at [1002, 397] on div "19" at bounding box center [999, 399] width 31 height 31
type input "[DATE]"
click at [1004, 397] on div "19" at bounding box center [999, 399] width 31 height 31
type input "[DATE]"
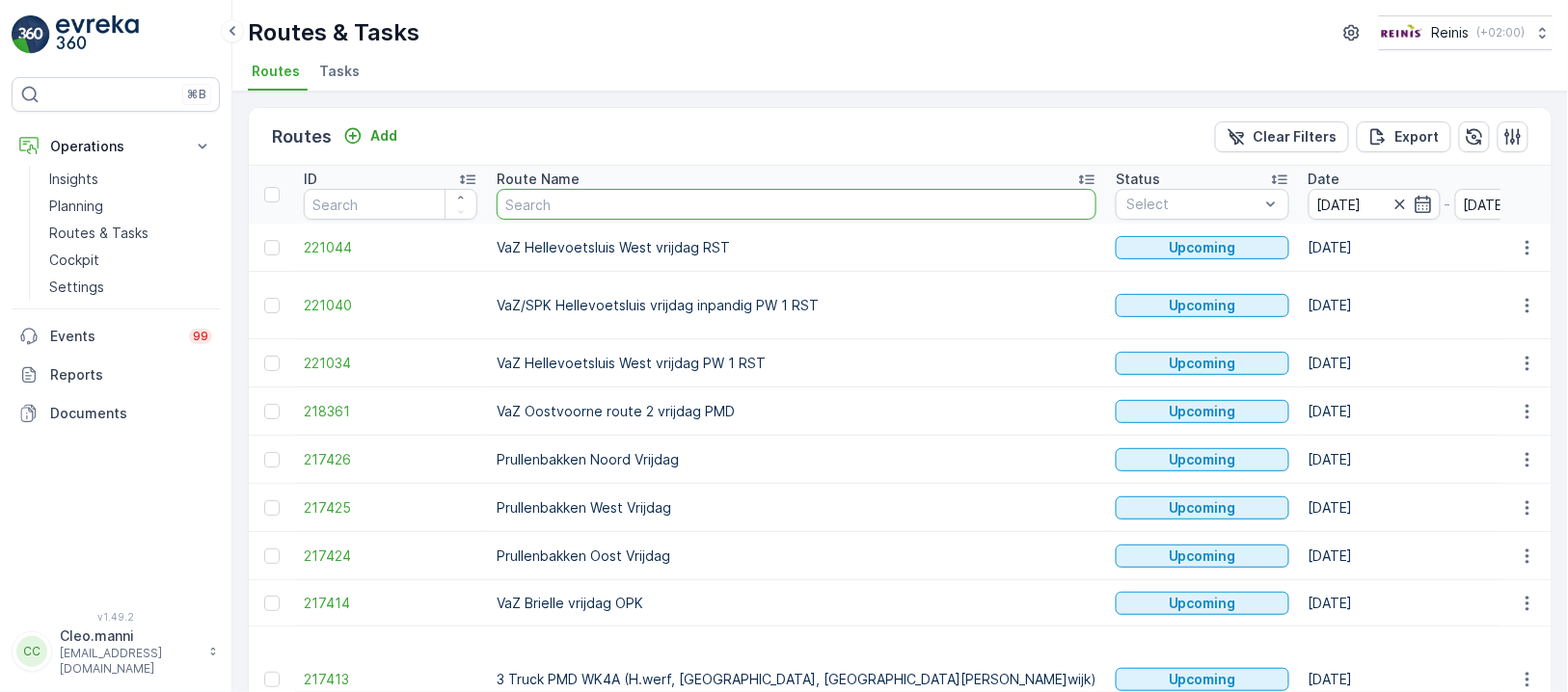
click at [587, 199] on input "text" at bounding box center [797, 205] width 600 height 31
type input "vaz"
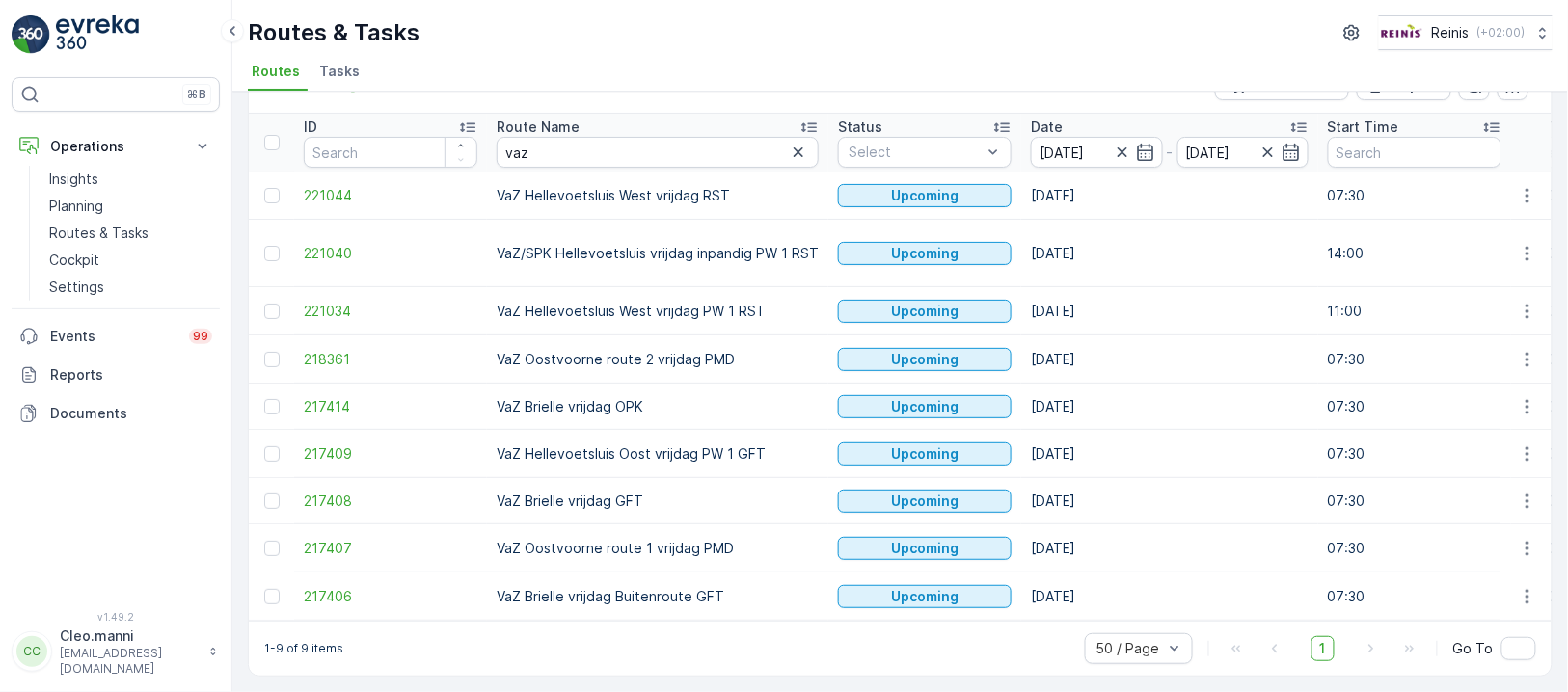
scroll to position [59, 0]
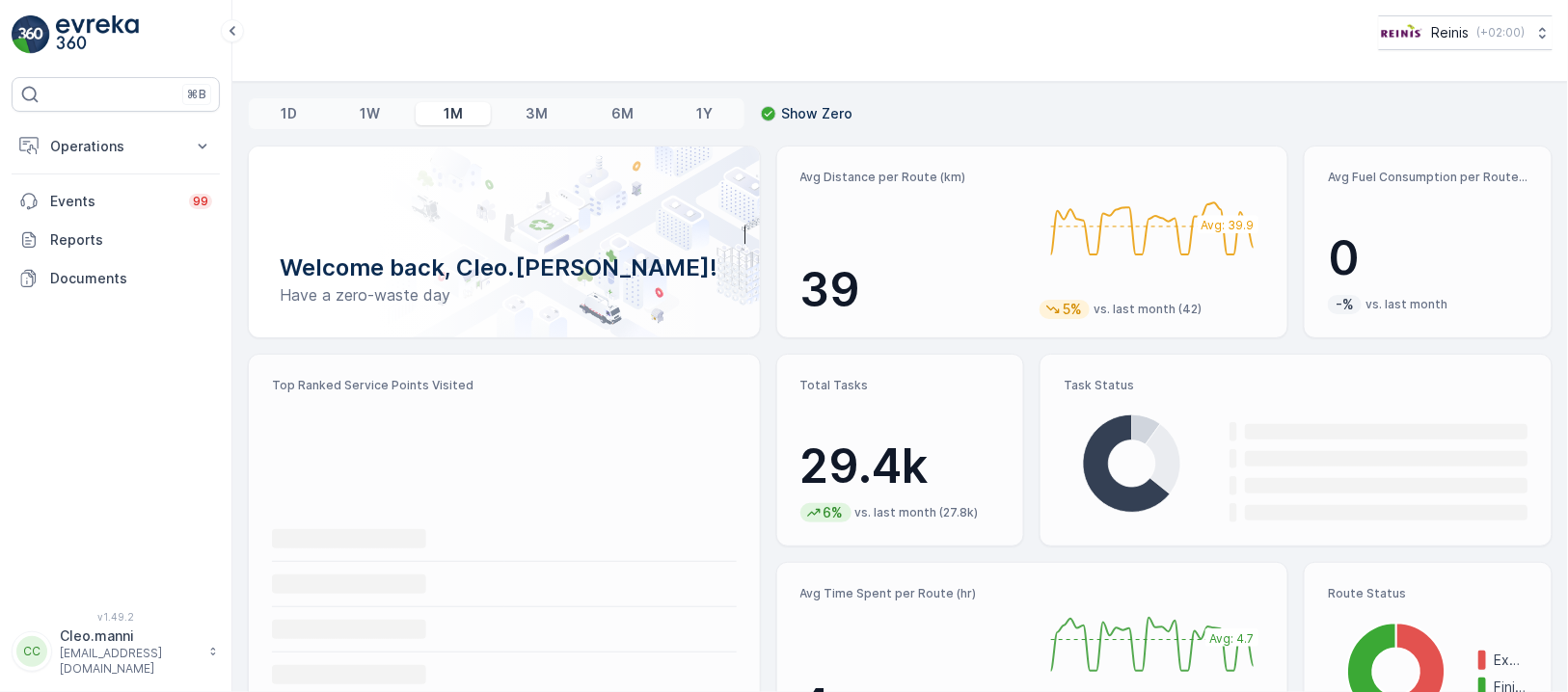
click at [86, 123] on div "⌘B Operations Insights Planning Routes & Tasks Cockpit Settings Events 99 Repor…" at bounding box center [115, 332] width 209 height 511
click at [91, 143] on p "Operations" at bounding box center [115, 147] width 131 height 19
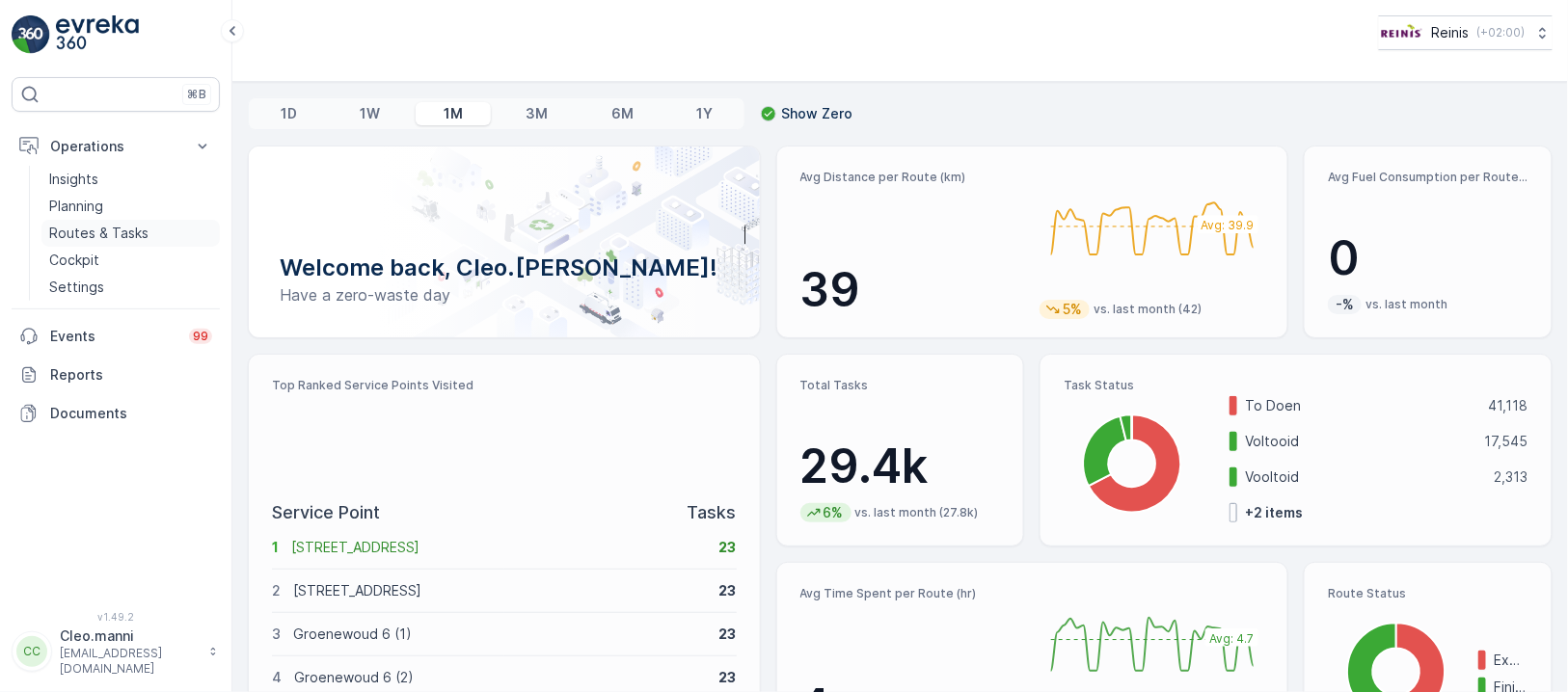
click at [103, 227] on p "Routes & Tasks" at bounding box center [99, 234] width 99 height 19
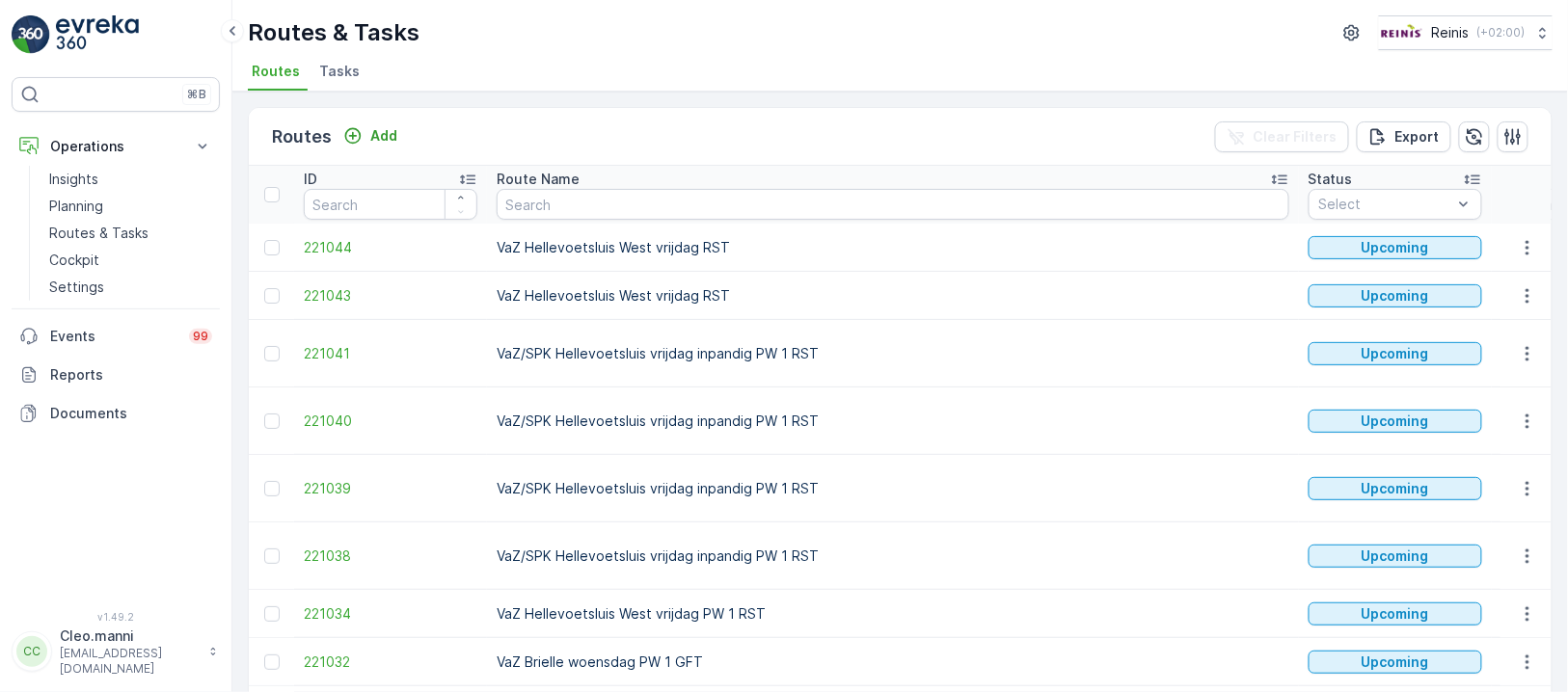
click at [1501, 204] on input at bounding box center [1567, 205] width 132 height 31
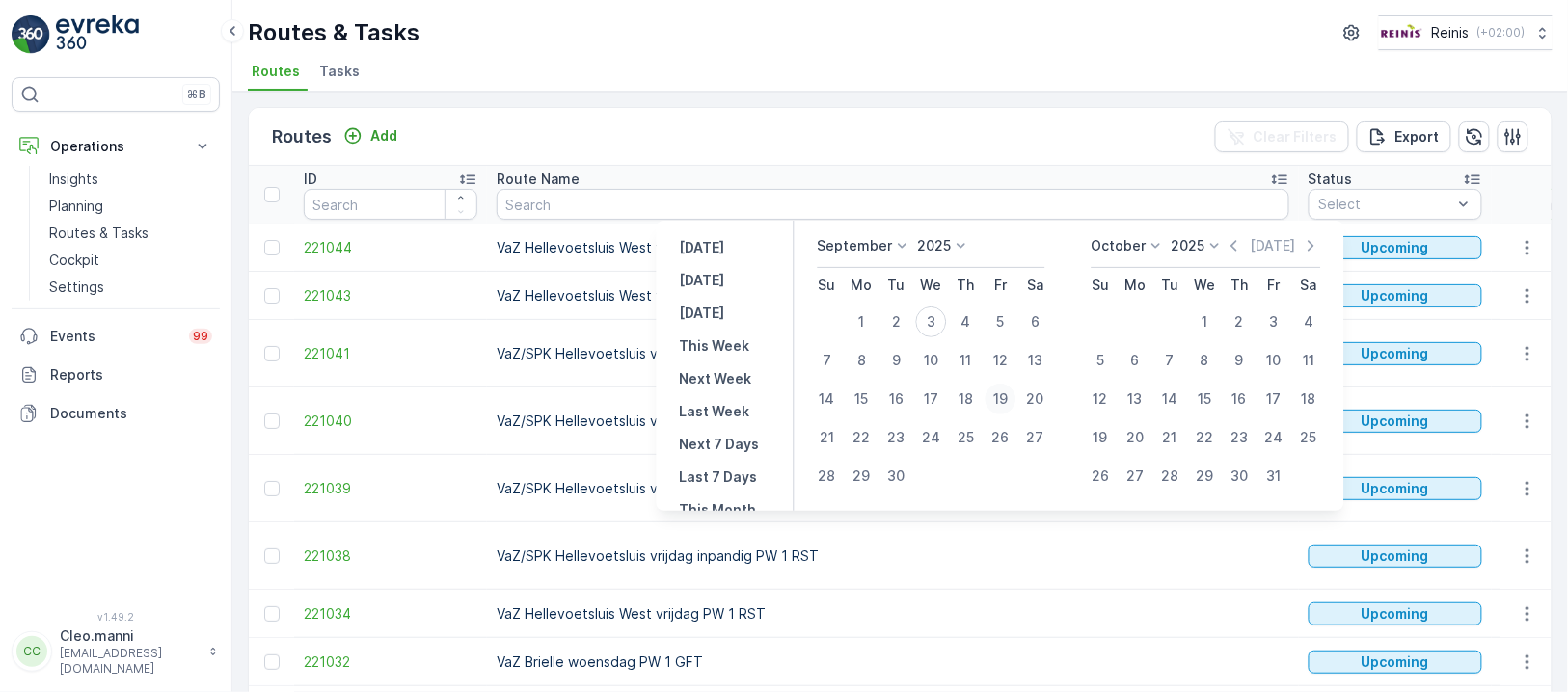
click at [1000, 396] on div "19" at bounding box center [999, 399] width 31 height 31
type input "[DATE]"
click at [1000, 396] on div "19" at bounding box center [999, 399] width 31 height 31
type input "[DATE]"
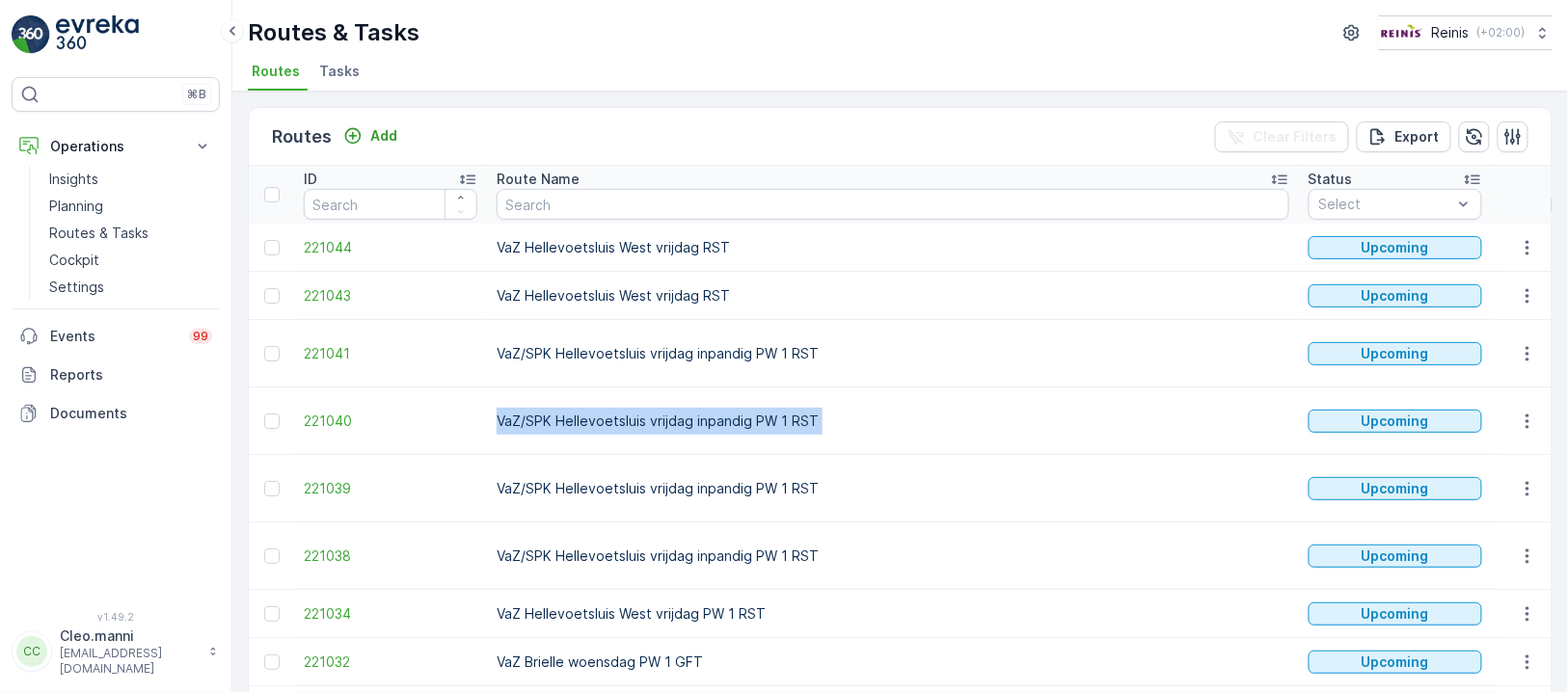
click at [1000, 396] on td "VaZ/SPK Hellevoetsluis vrijdag inpandig PW 1 RST" at bounding box center [893, 421] width 812 height 68
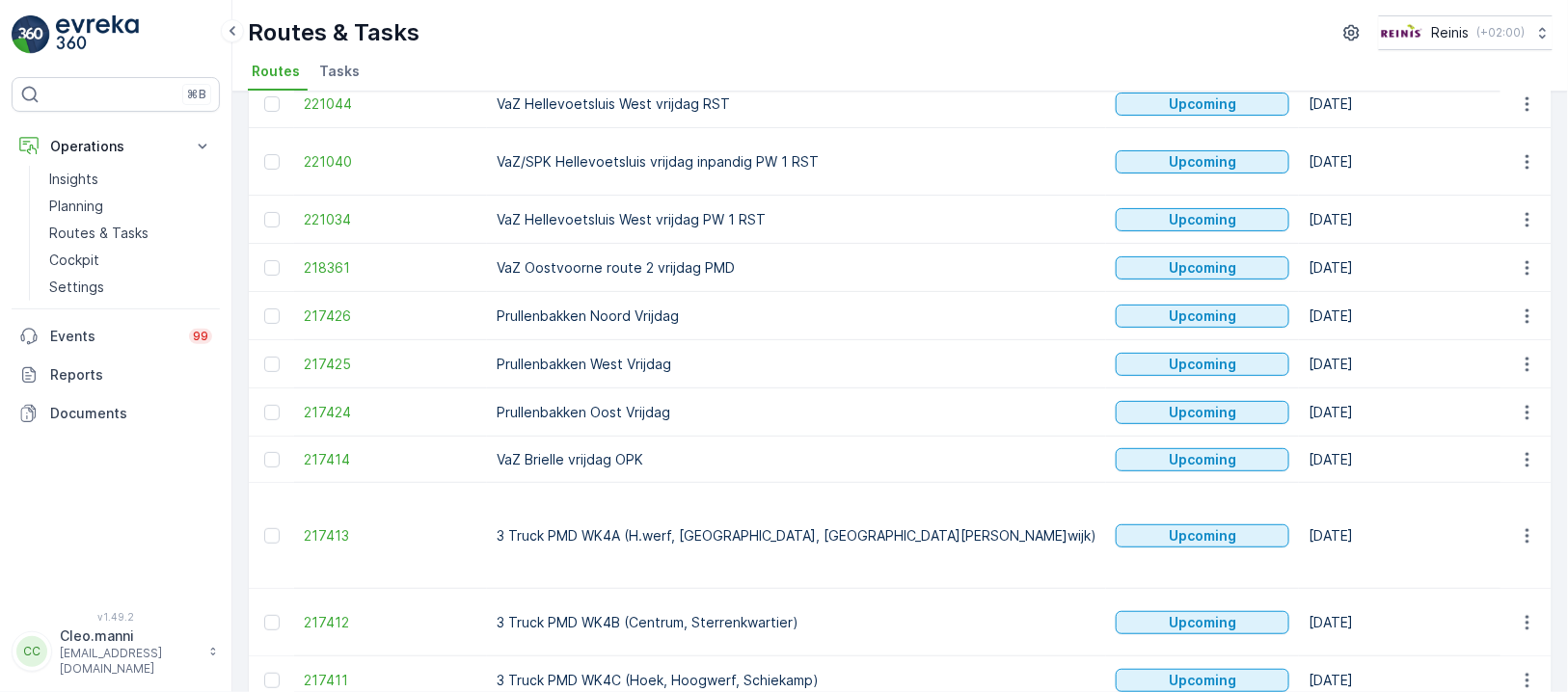
scroll to position [16, 0]
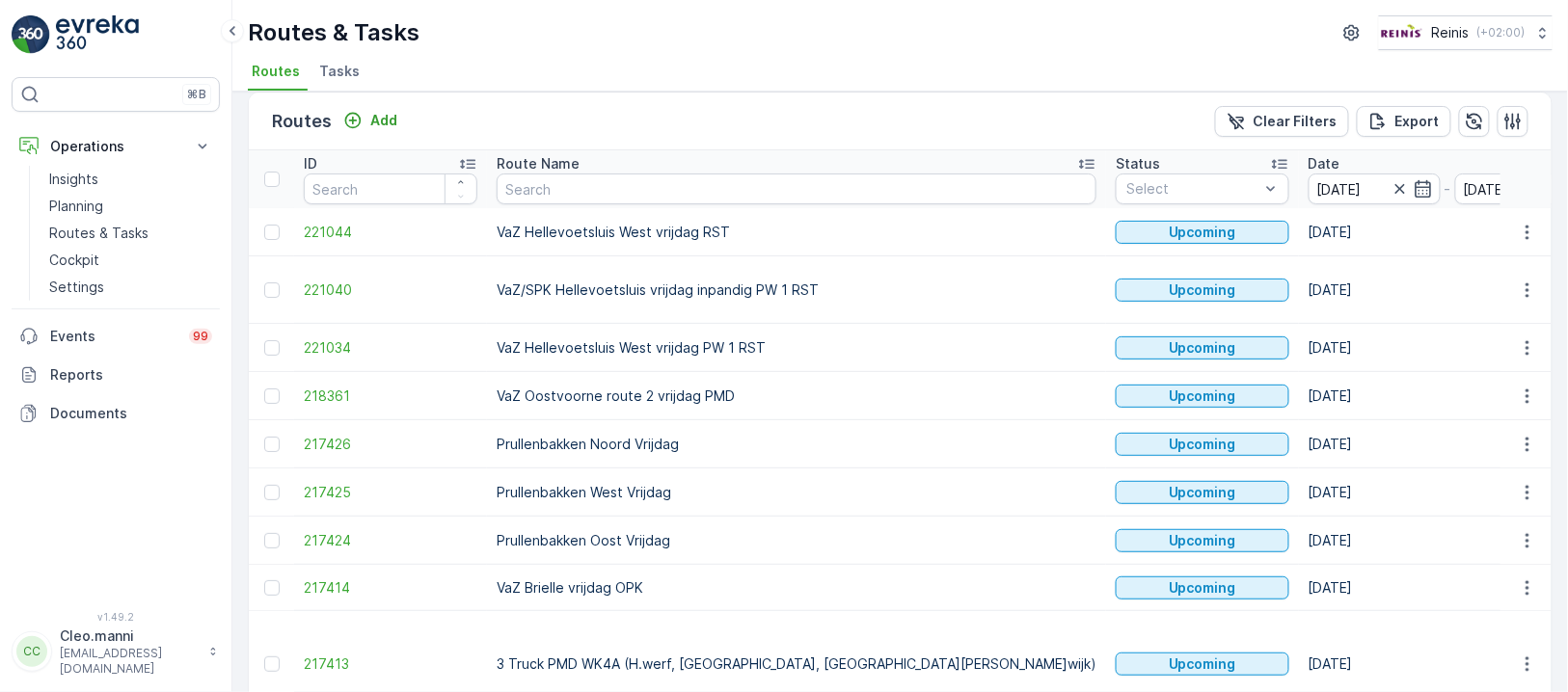
click at [631, 172] on div "Route Name" at bounding box center [797, 164] width 600 height 19
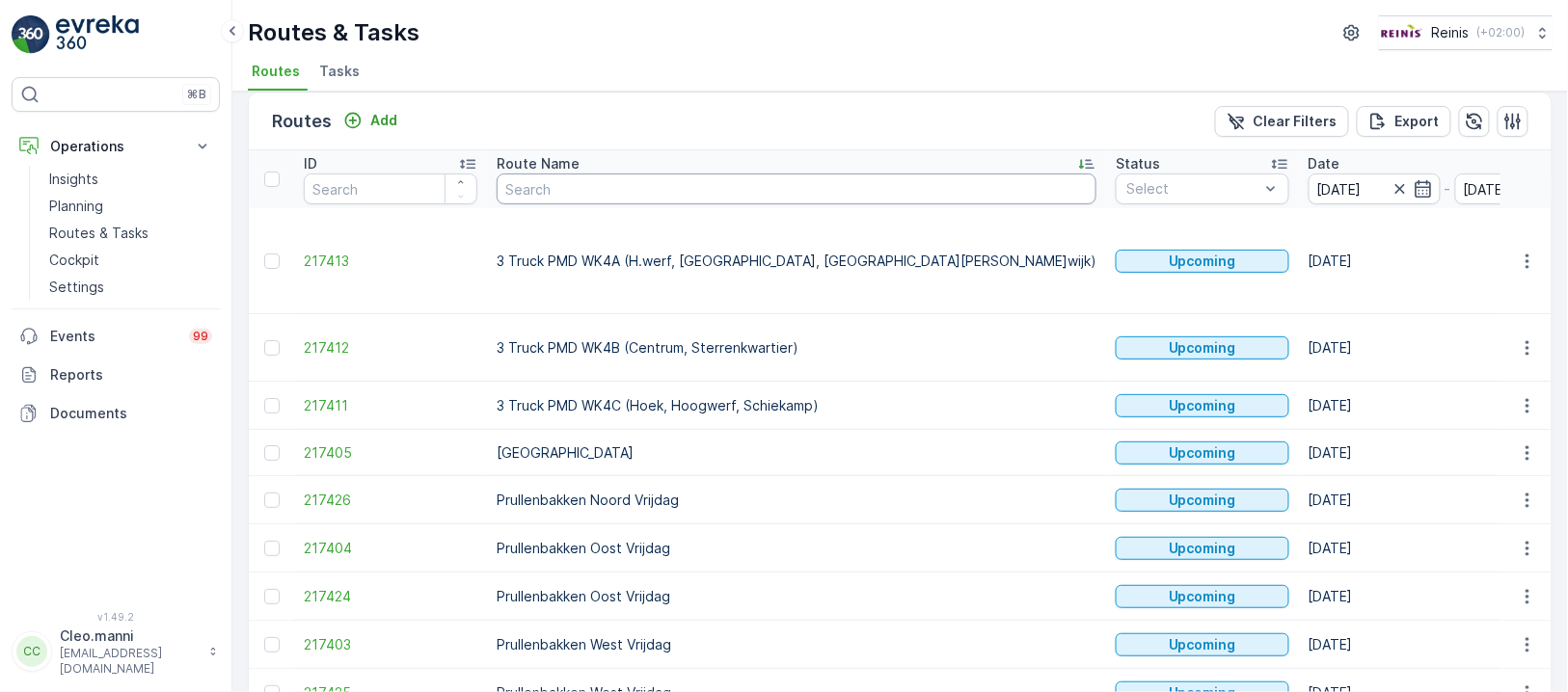
click at [635, 181] on input "text" at bounding box center [797, 189] width 600 height 31
click at [1079, 160] on icon at bounding box center [1081, 165] width 5 height 10
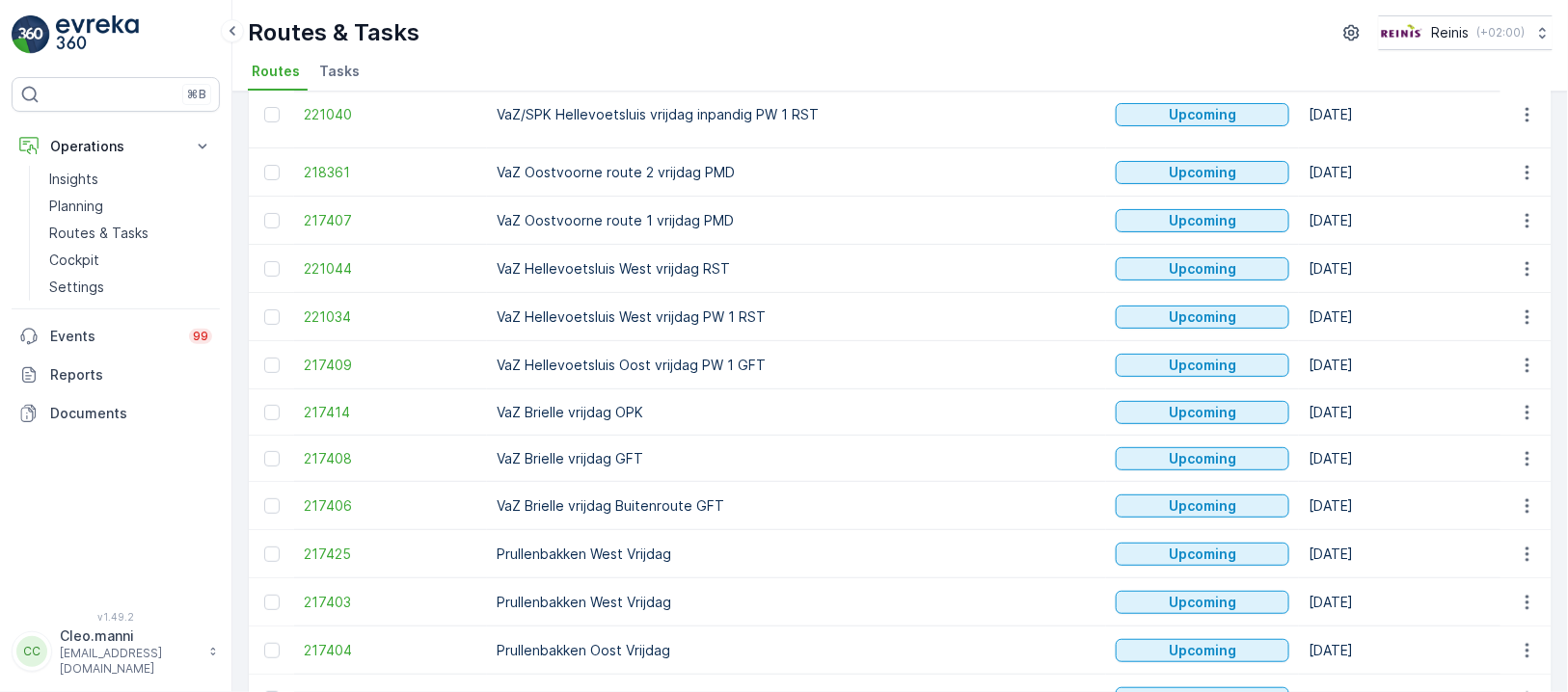
scroll to position [144, 0]
click at [142, 232] on p "Routes & Tasks" at bounding box center [99, 234] width 99 height 19
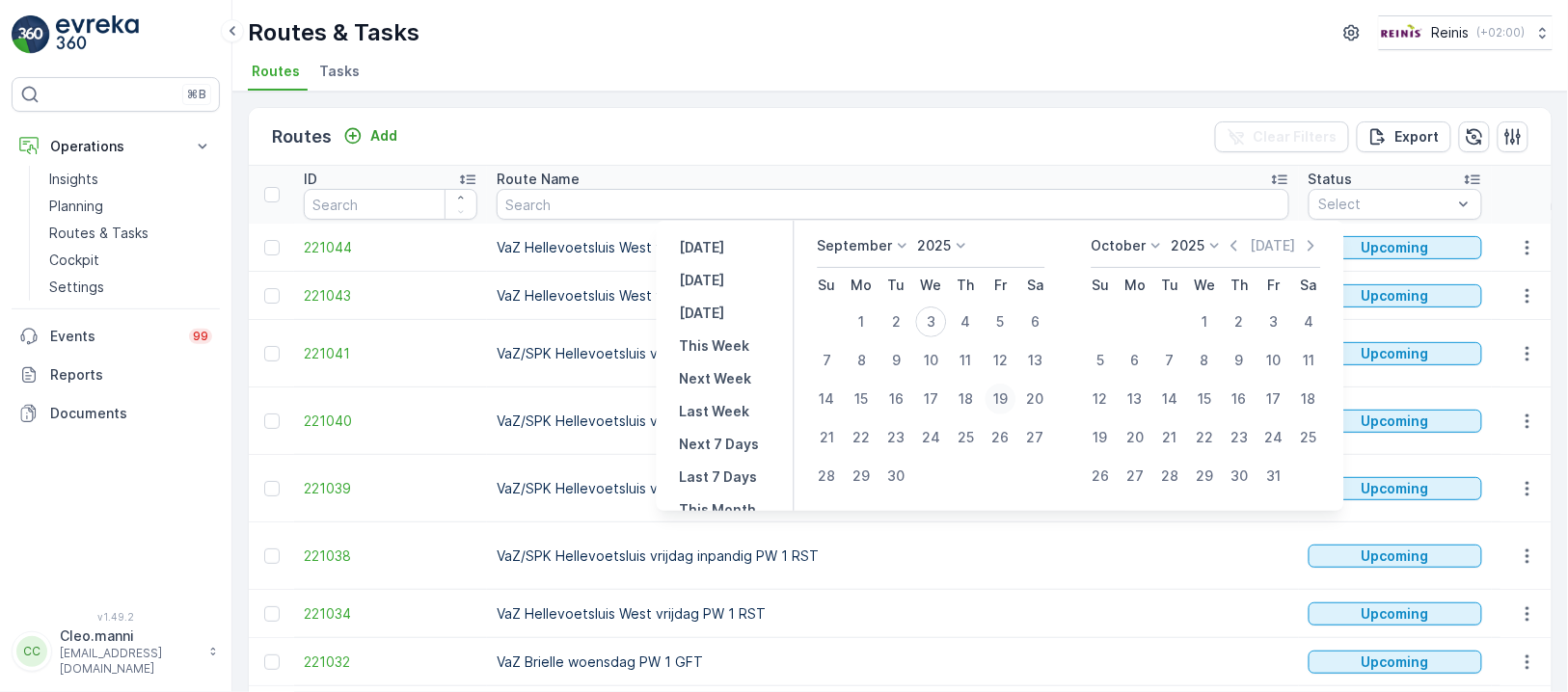
click at [1007, 398] on div "19" at bounding box center [999, 399] width 31 height 31
type input "[DATE]"
click at [1007, 398] on div "19" at bounding box center [999, 399] width 31 height 31
type input "[DATE]"
click at [1006, 399] on div "19" at bounding box center [999, 399] width 31 height 31
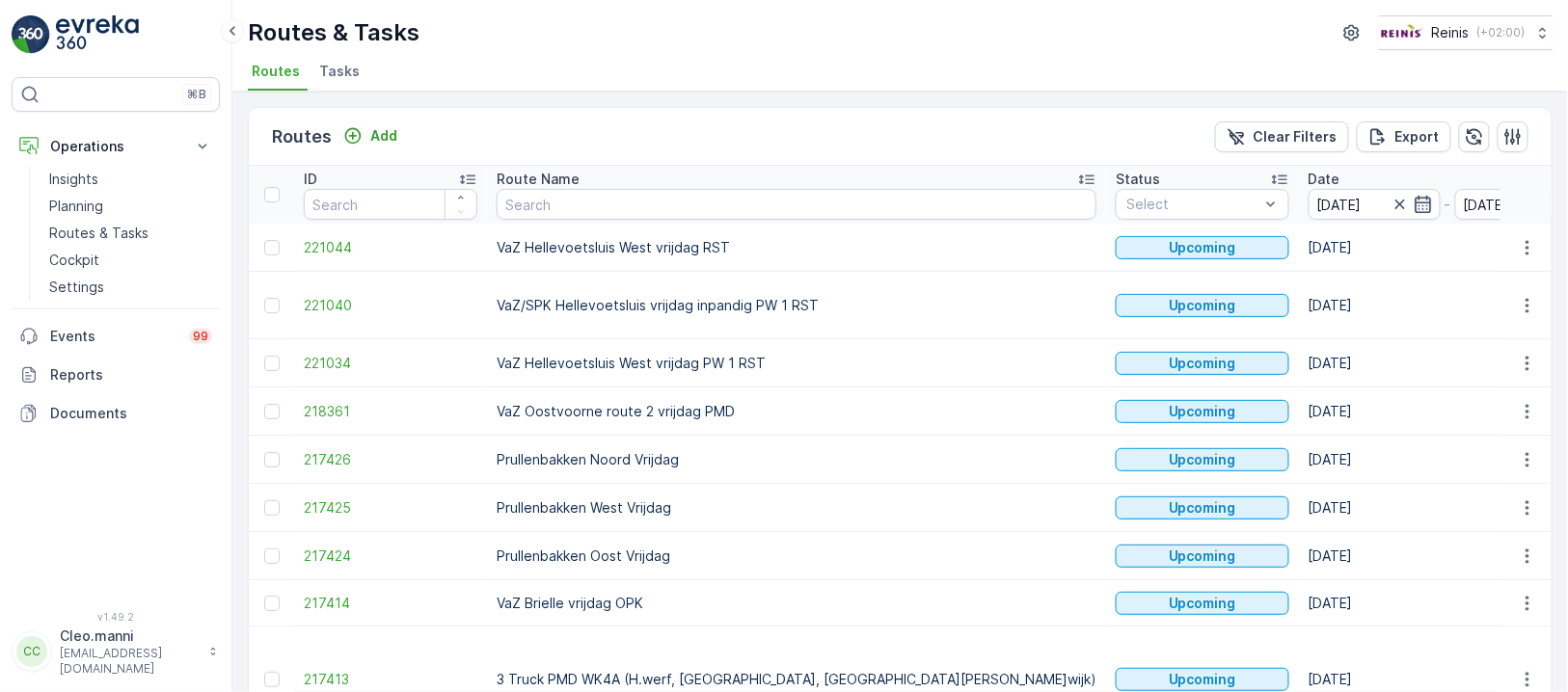
click at [1415, 198] on icon "button" at bounding box center [1422, 205] width 16 height 17
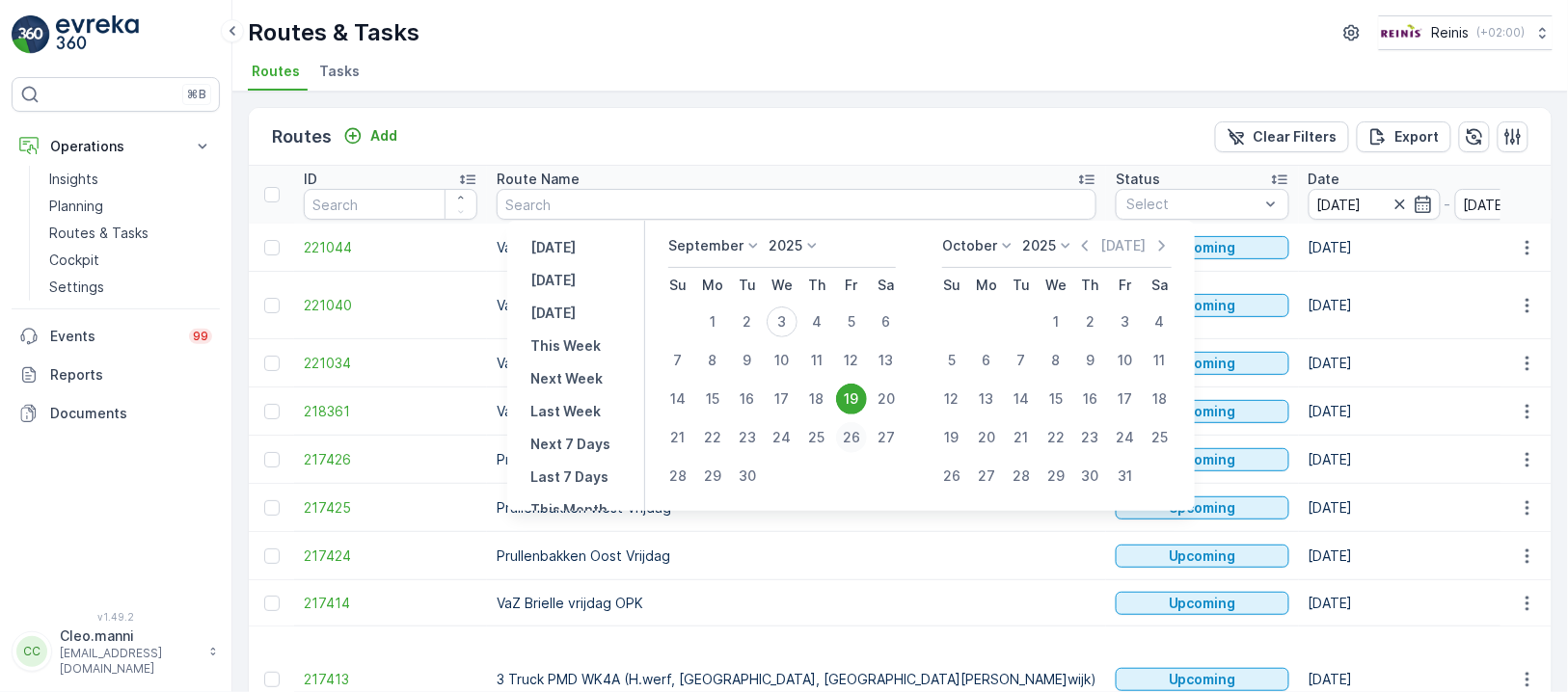
click at [860, 440] on div "26" at bounding box center [851, 438] width 31 height 31
type input "26.09.2025"
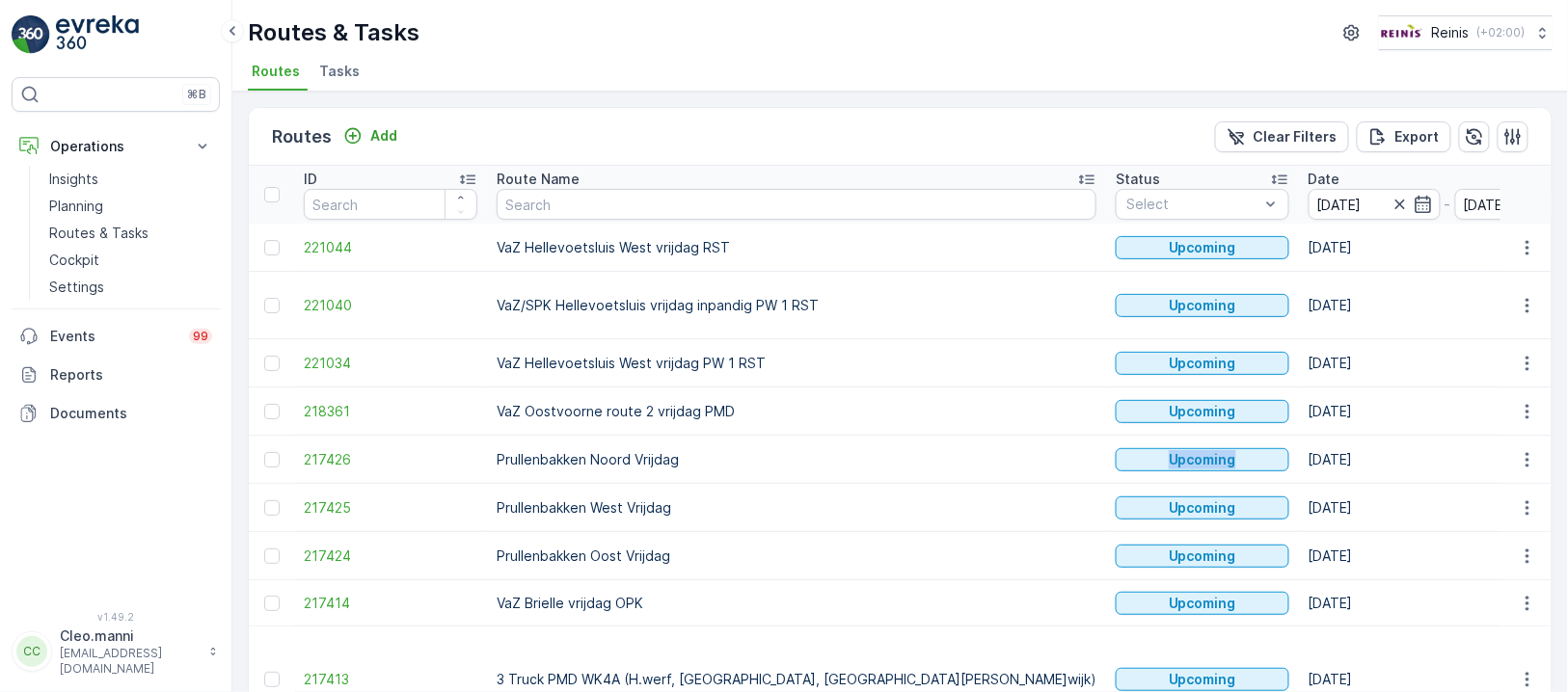
click at [1106, 440] on td "Upcoming" at bounding box center [1202, 460] width 193 height 49
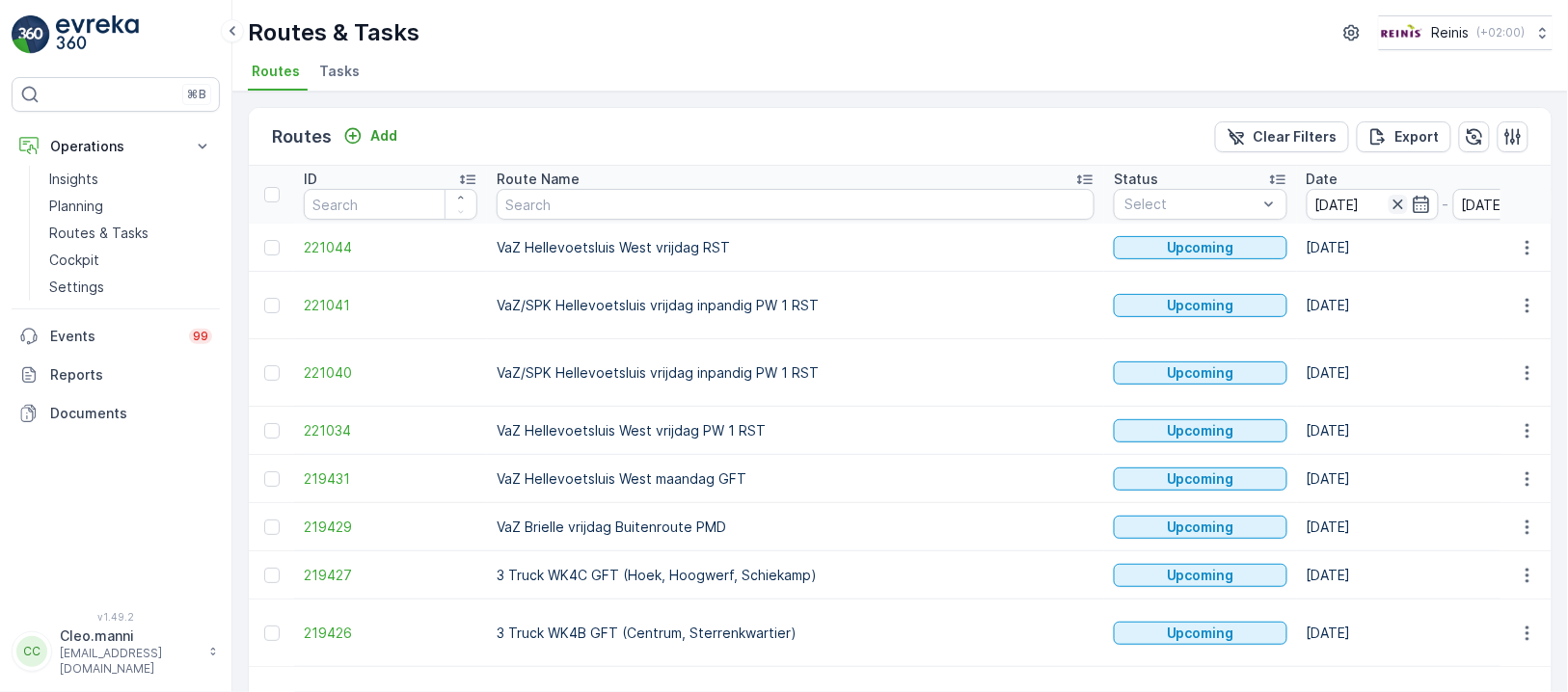
click at [1392, 201] on icon "button" at bounding box center [1397, 205] width 10 height 10
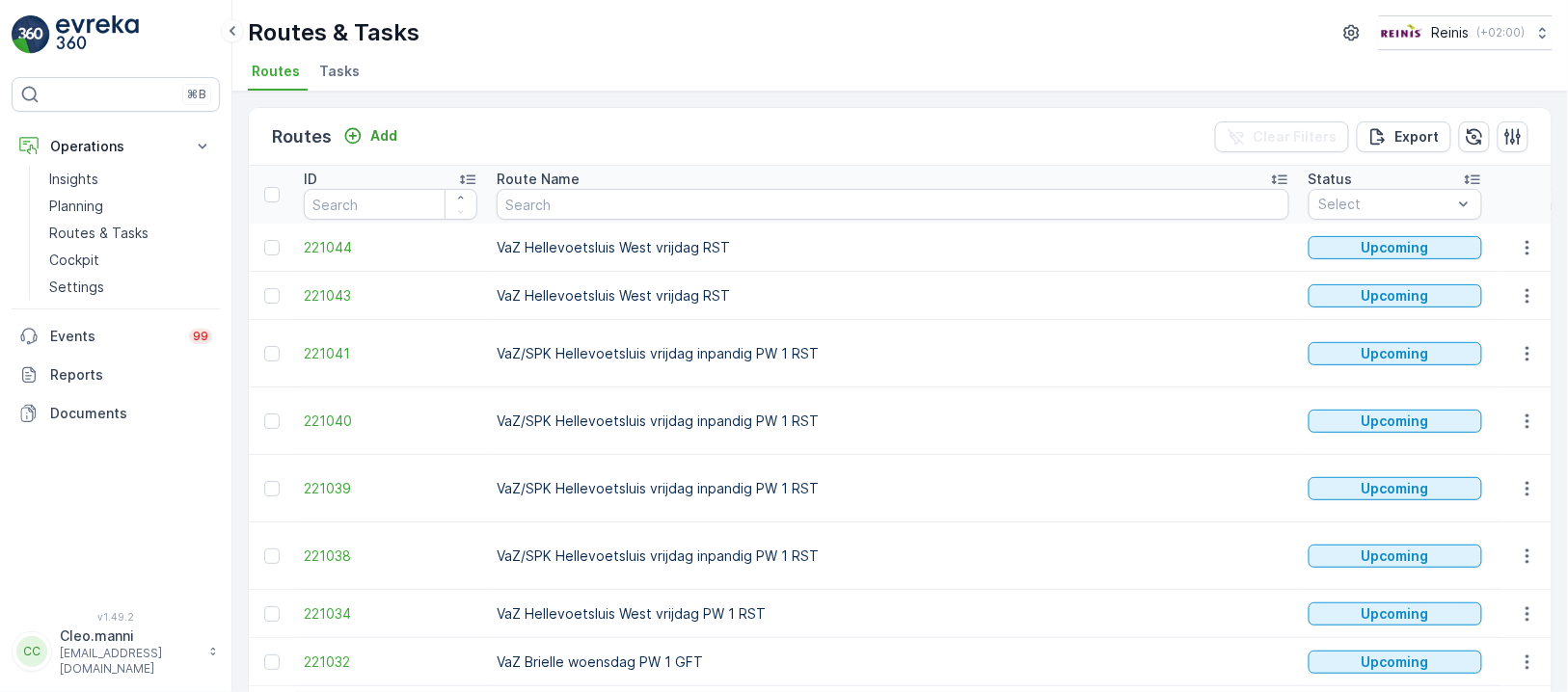
click at [1501, 202] on input at bounding box center [1567, 205] width 132 height 31
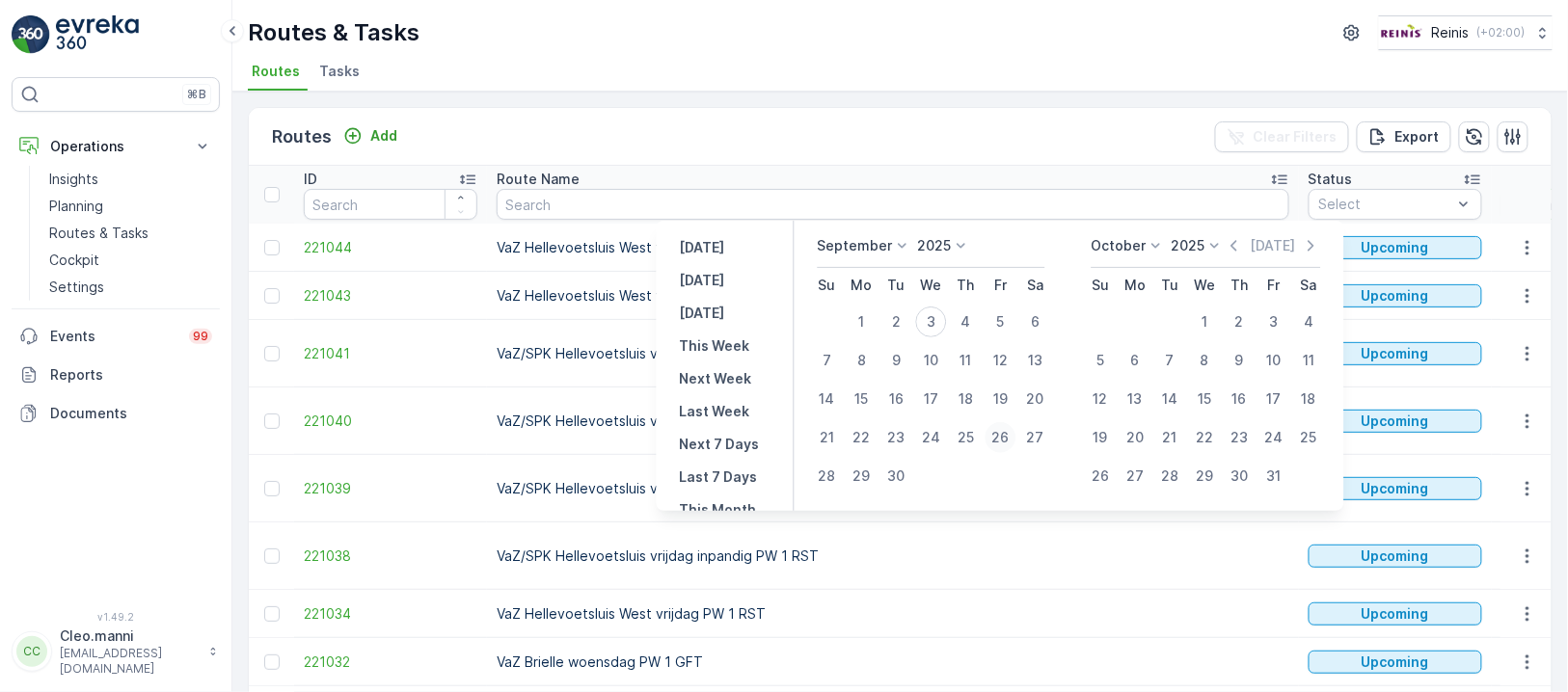
click at [997, 424] on div "26" at bounding box center [999, 438] width 31 height 31
type input "26.09.2025"
click at [998, 424] on div "26" at bounding box center [999, 438] width 31 height 31
type input "26.09.2025"
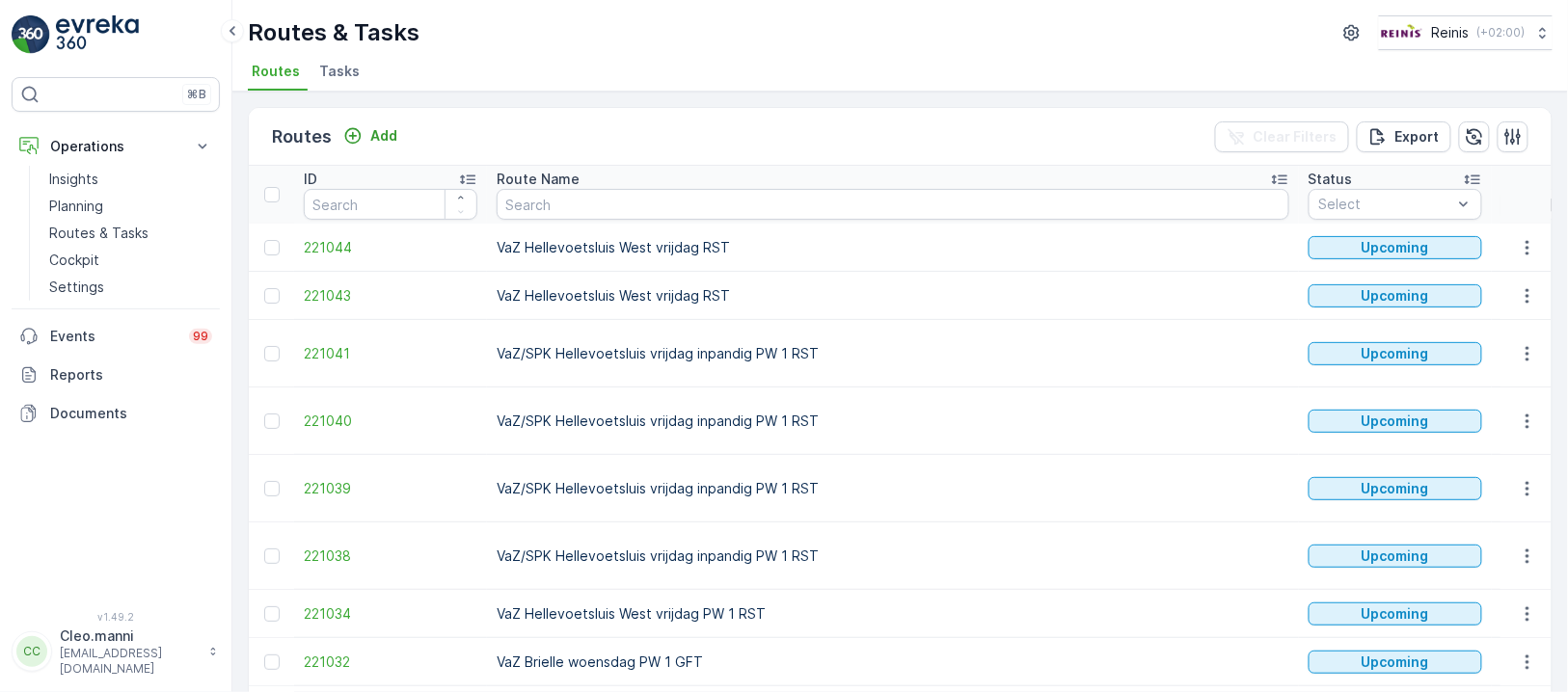
click at [999, 424] on td "VaZ/SPK Hellevoetsluis vrijdag inpandig PW 1 RST" at bounding box center [893, 421] width 812 height 68
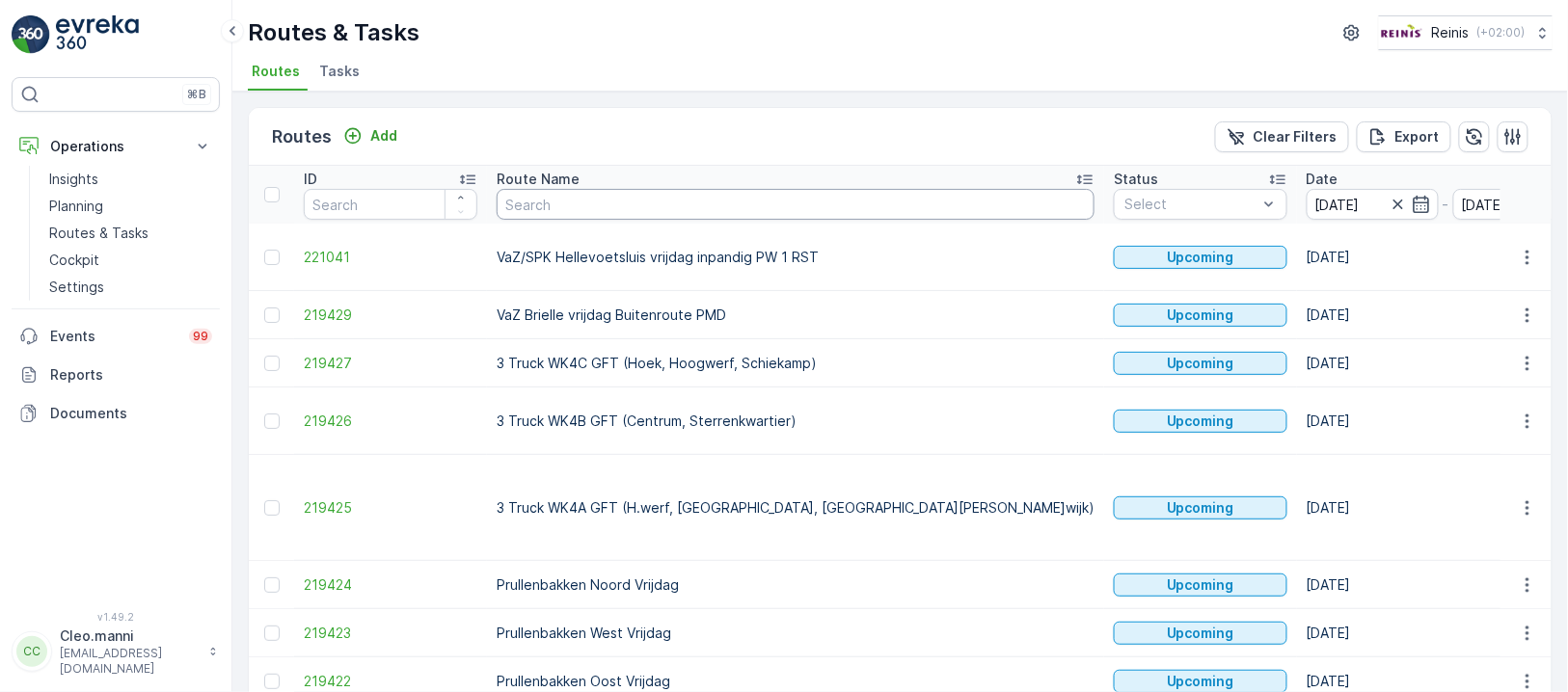
click at [759, 201] on input "text" at bounding box center [796, 205] width 598 height 31
type input "vaz"
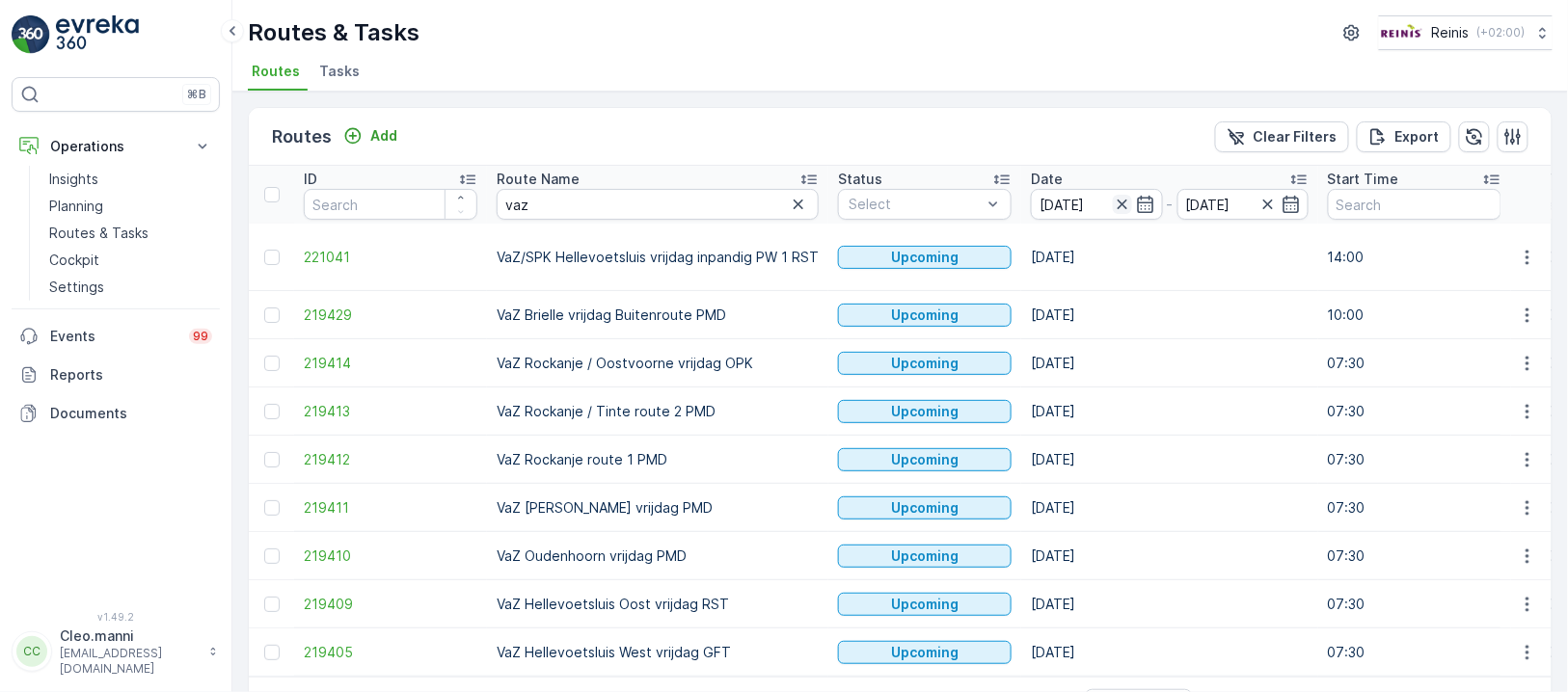
click at [1120, 201] on icon "button" at bounding box center [1122, 205] width 10 height 10
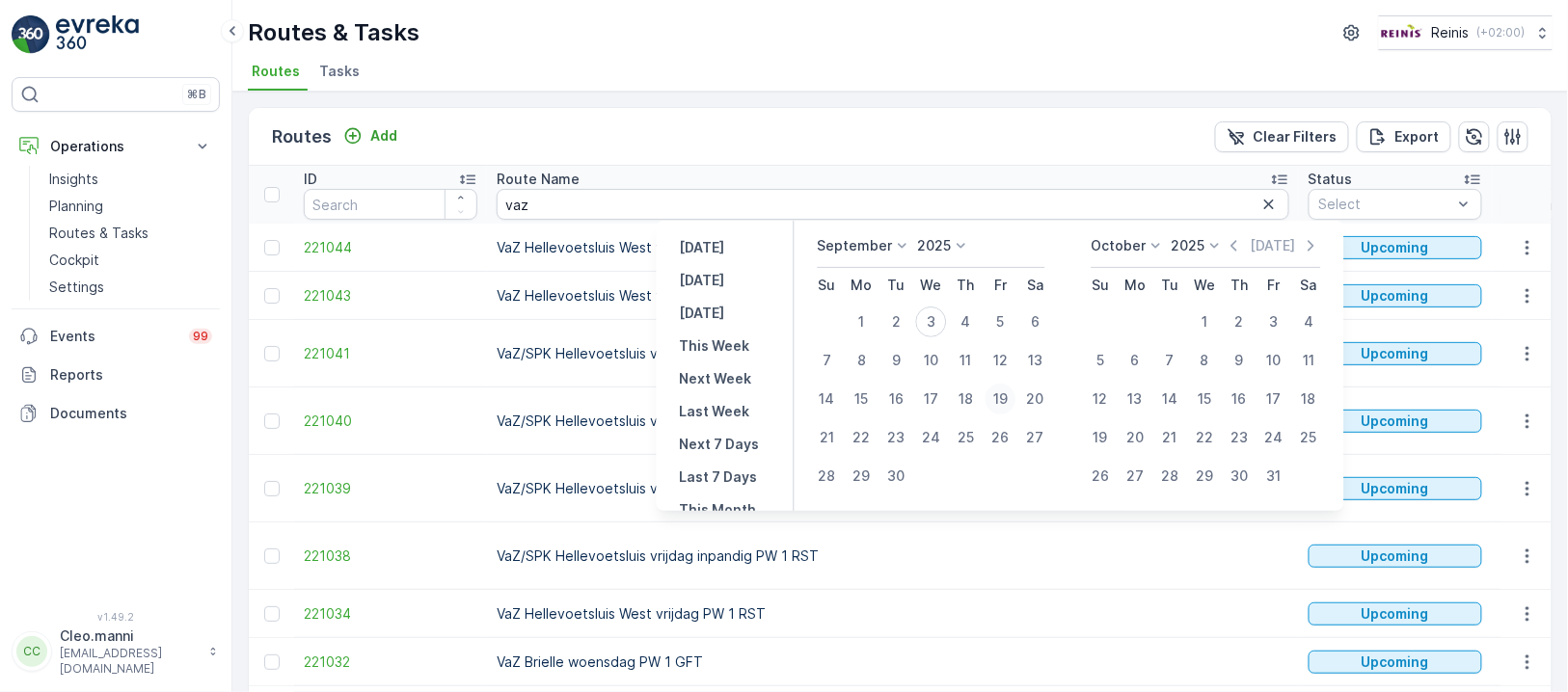
click at [1007, 397] on div "19" at bounding box center [999, 399] width 31 height 31
type input "[DATE]"
click at [1007, 397] on div "19" at bounding box center [999, 399] width 31 height 31
type input "[DATE]"
click at [1007, 397] on div "19" at bounding box center [999, 399] width 31 height 31
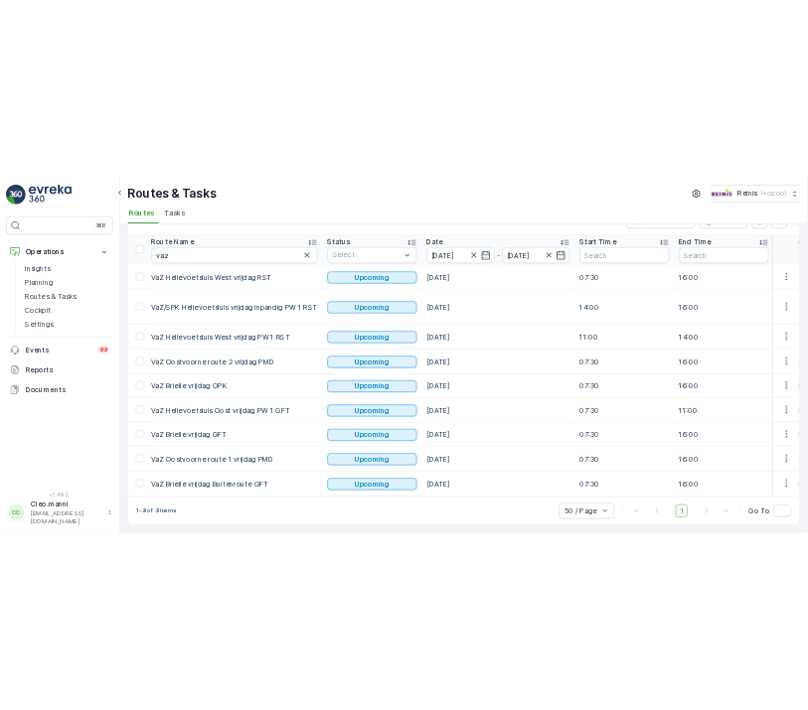
scroll to position [0, 206]
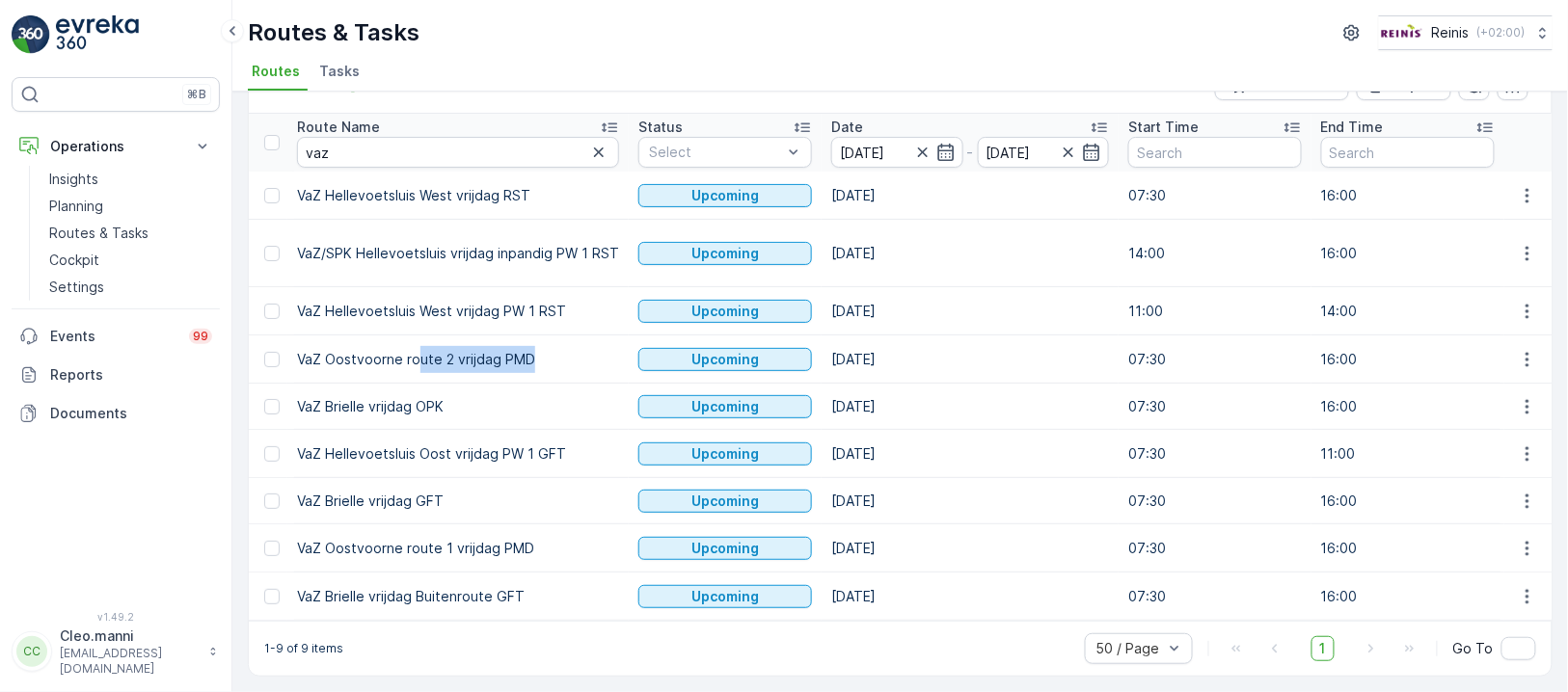
drag, startPoint x: 516, startPoint y: 355, endPoint x: 414, endPoint y: 362, distance: 102.2
click at [414, 361] on td "VaZ Oostvoorne route 2 vrijdag PMD" at bounding box center [458, 360] width 342 height 49
drag, startPoint x: 531, startPoint y: 538, endPoint x: 402, endPoint y: 534, distance: 129.1
click at [402, 534] on td "VaZ Oostvoorne route 1 vrijdag PMD" at bounding box center [458, 549] width 342 height 49
drag, startPoint x: 499, startPoint y: 496, endPoint x: 295, endPoint y: 498, distance: 204.0
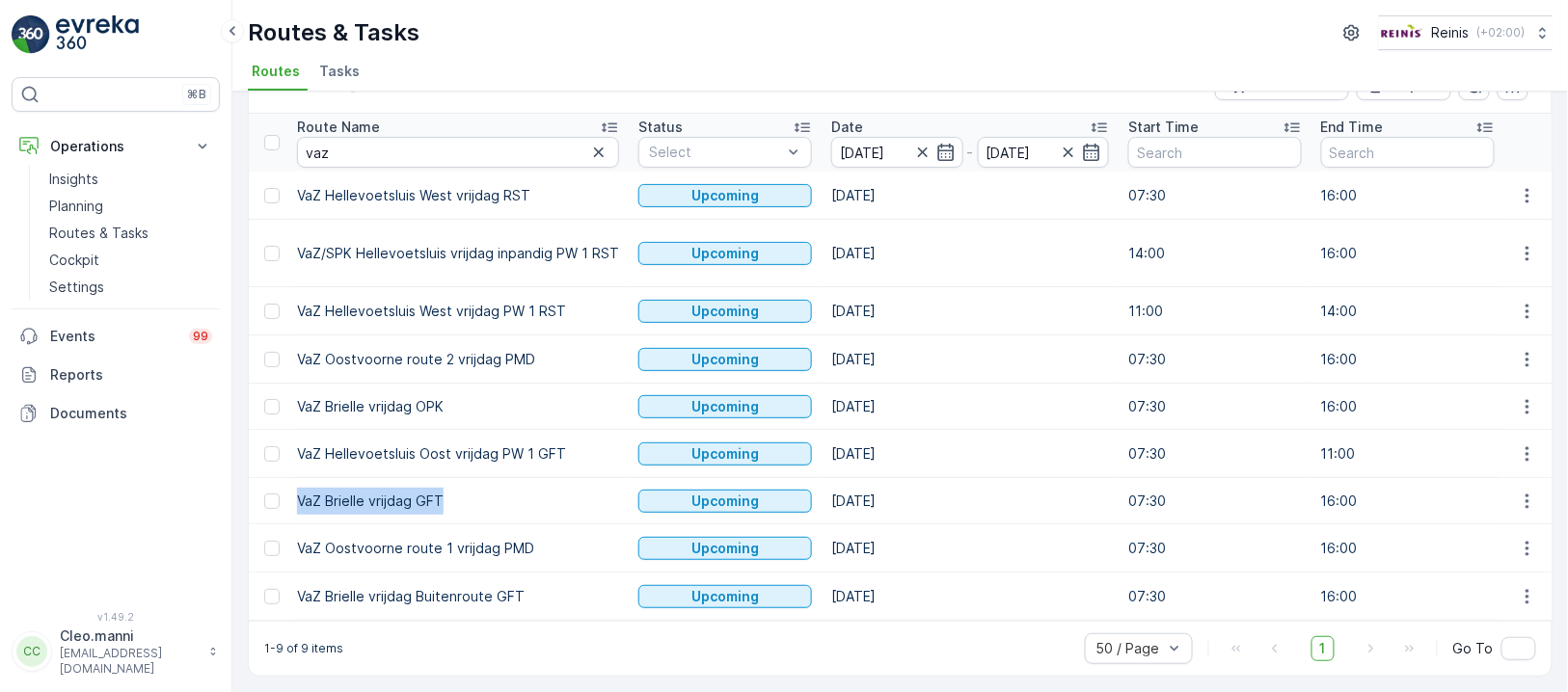
click at [295, 498] on td "VaZ Brielle vrijdag GFT" at bounding box center [458, 502] width 342 height 47
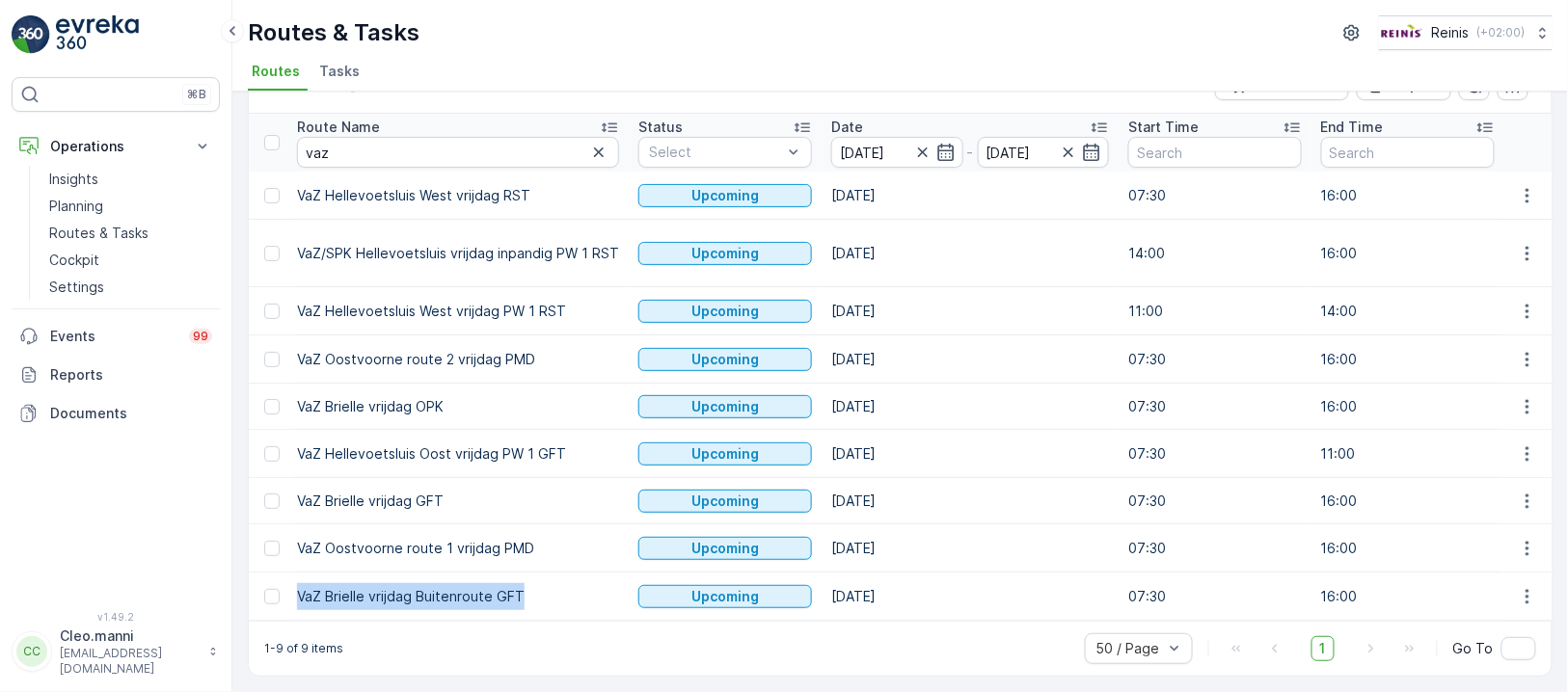
drag, startPoint x: 527, startPoint y: 582, endPoint x: 290, endPoint y: 588, distance: 237.1
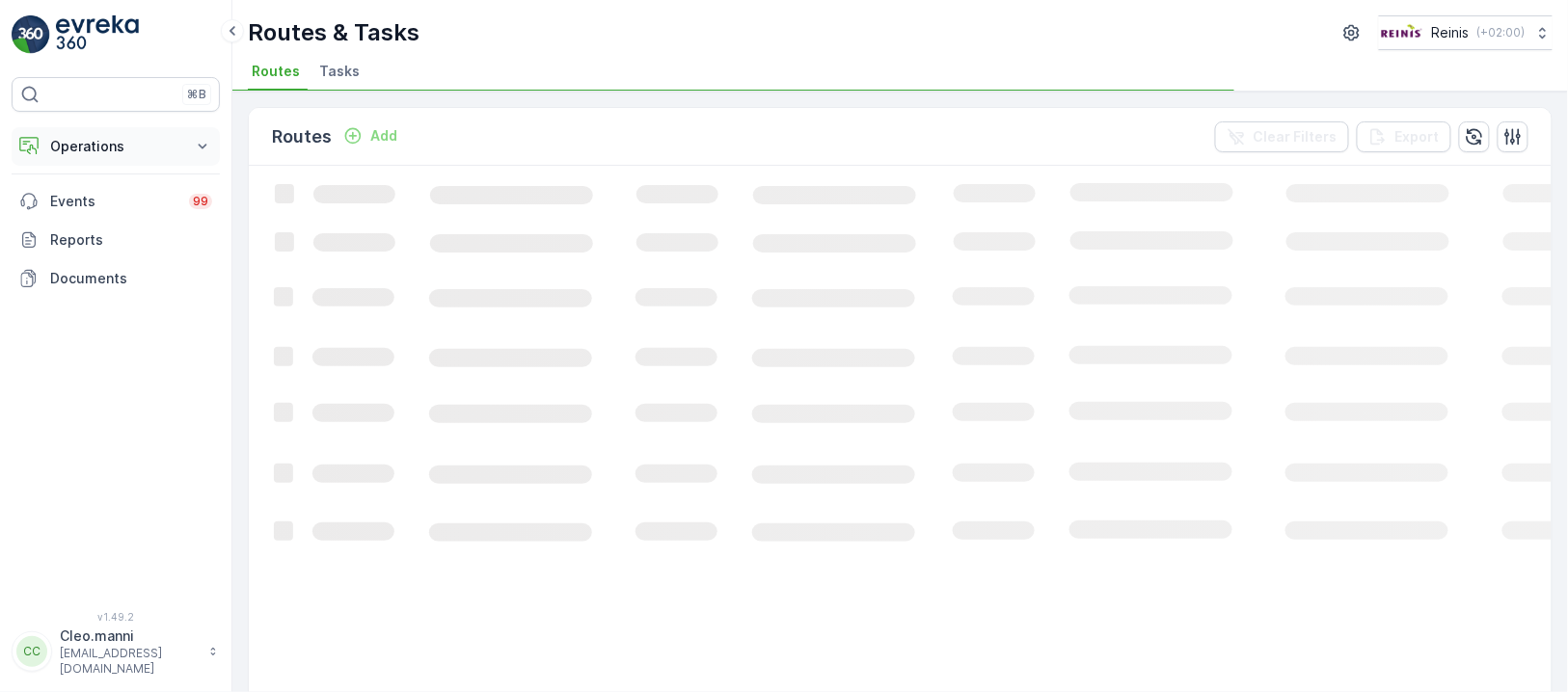
click at [121, 151] on p "Operations" at bounding box center [115, 147] width 131 height 19
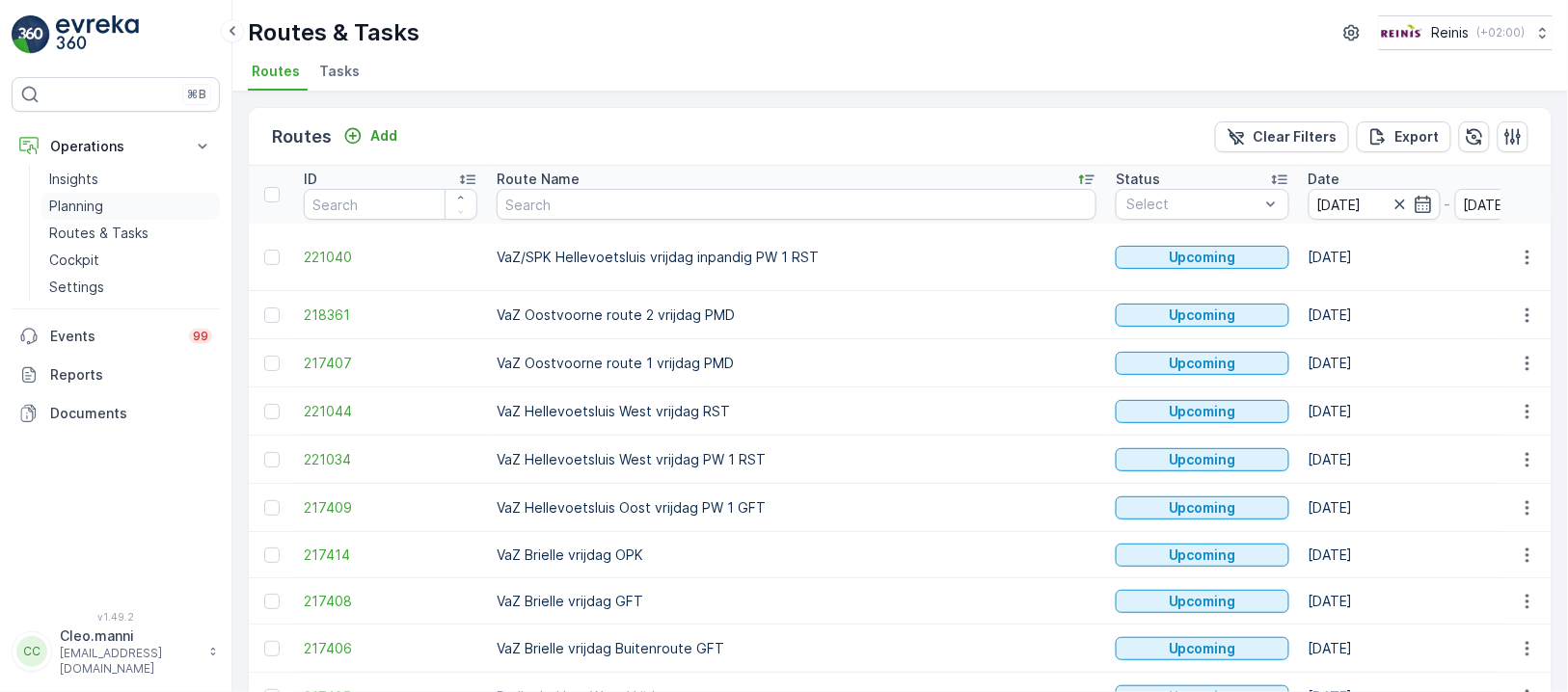
click at [94, 208] on p "Planning" at bounding box center [77, 207] width 54 height 19
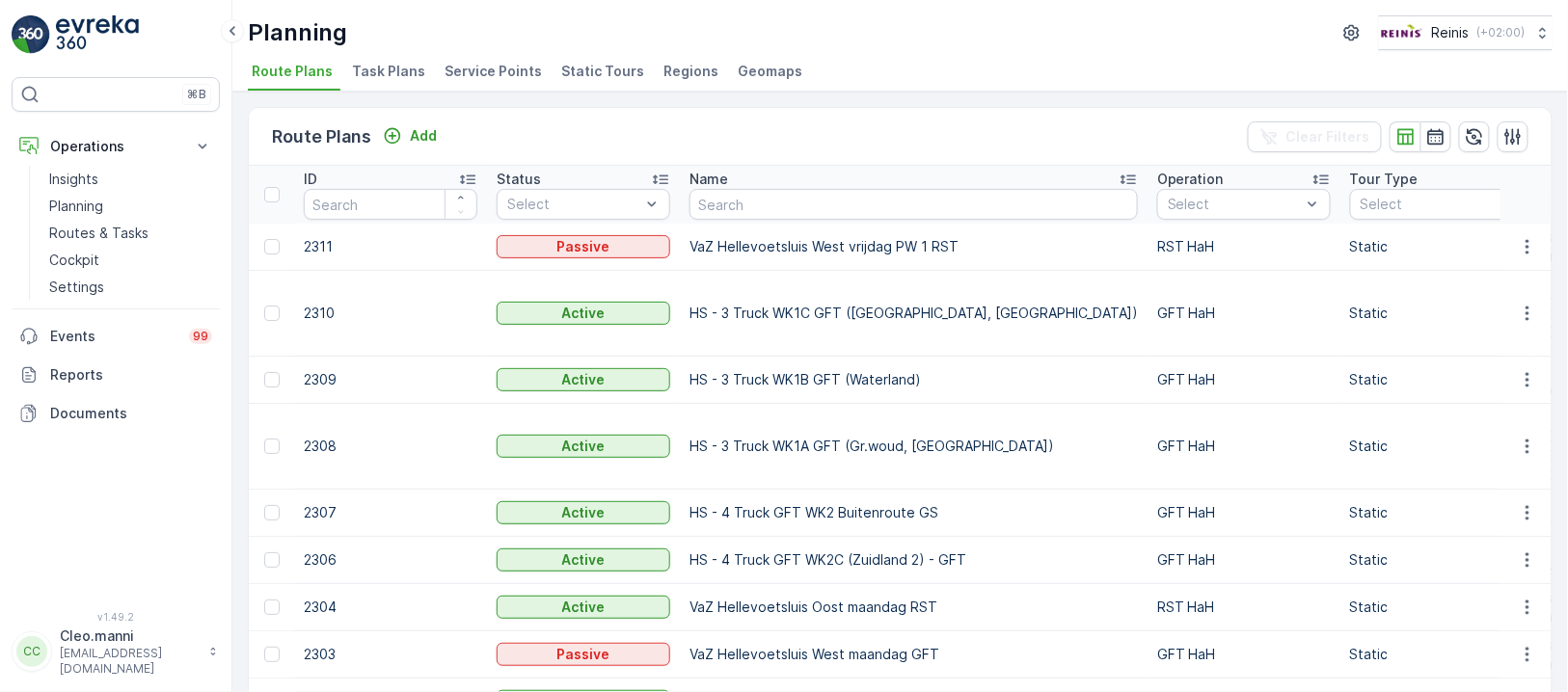
click at [600, 76] on span "Static Tours" at bounding box center [602, 72] width 82 height 19
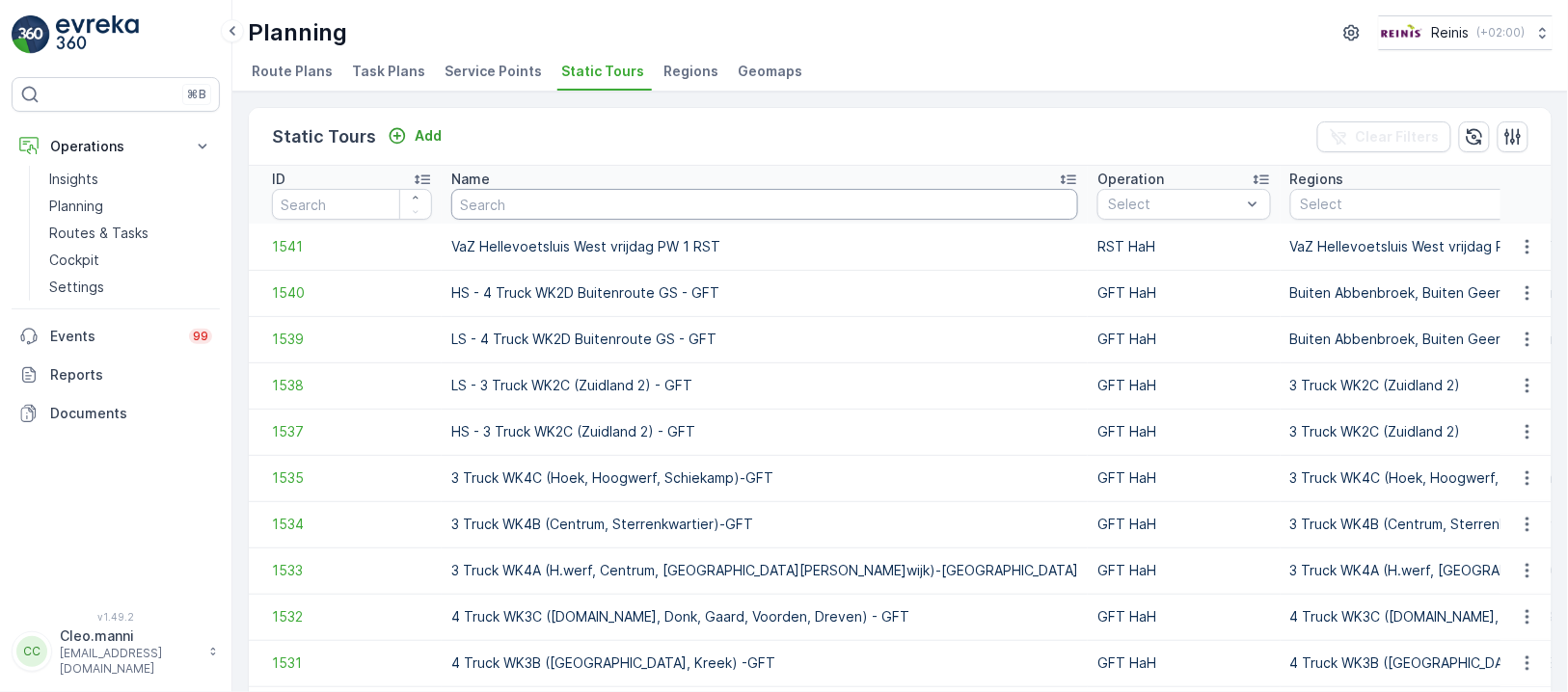
click at [636, 206] on input "text" at bounding box center [765, 205] width 627 height 31
type input "vaz"
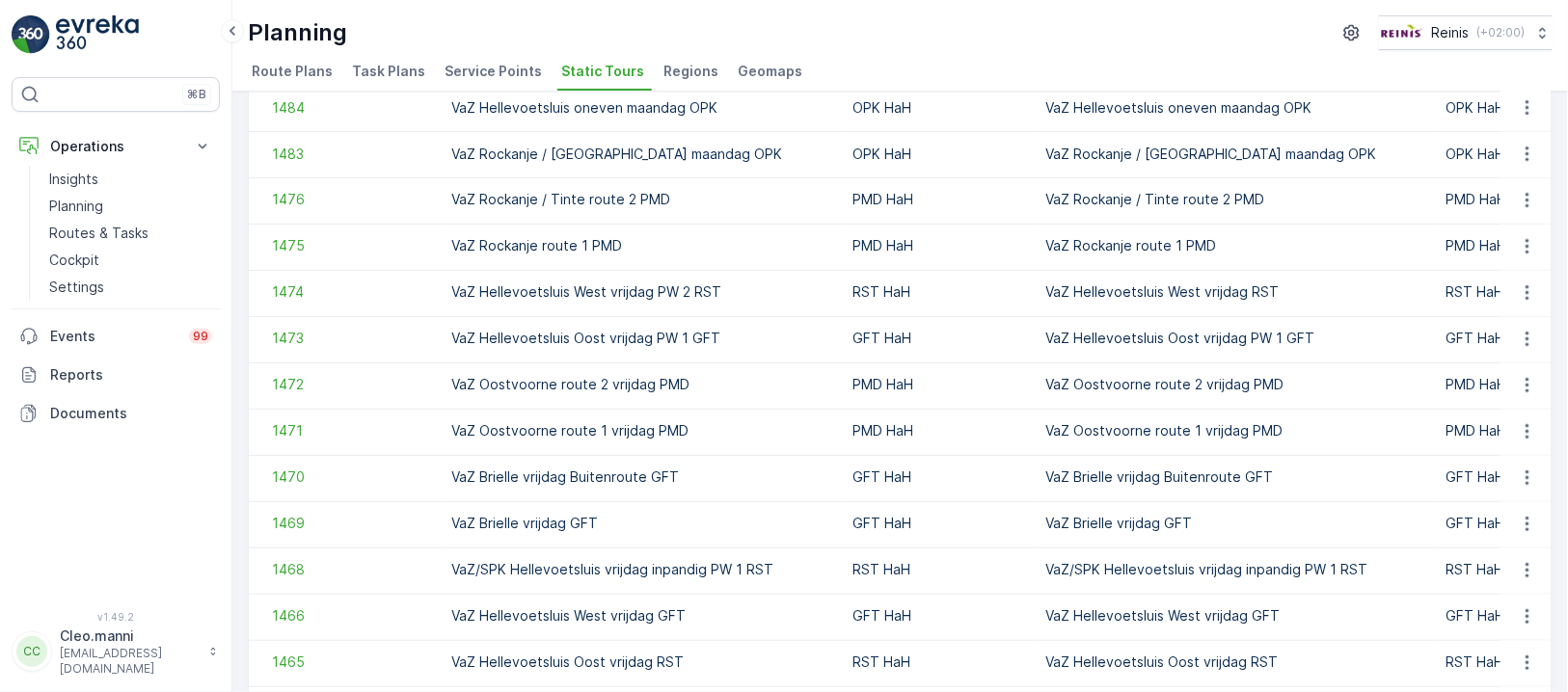
scroll to position [1285, 0]
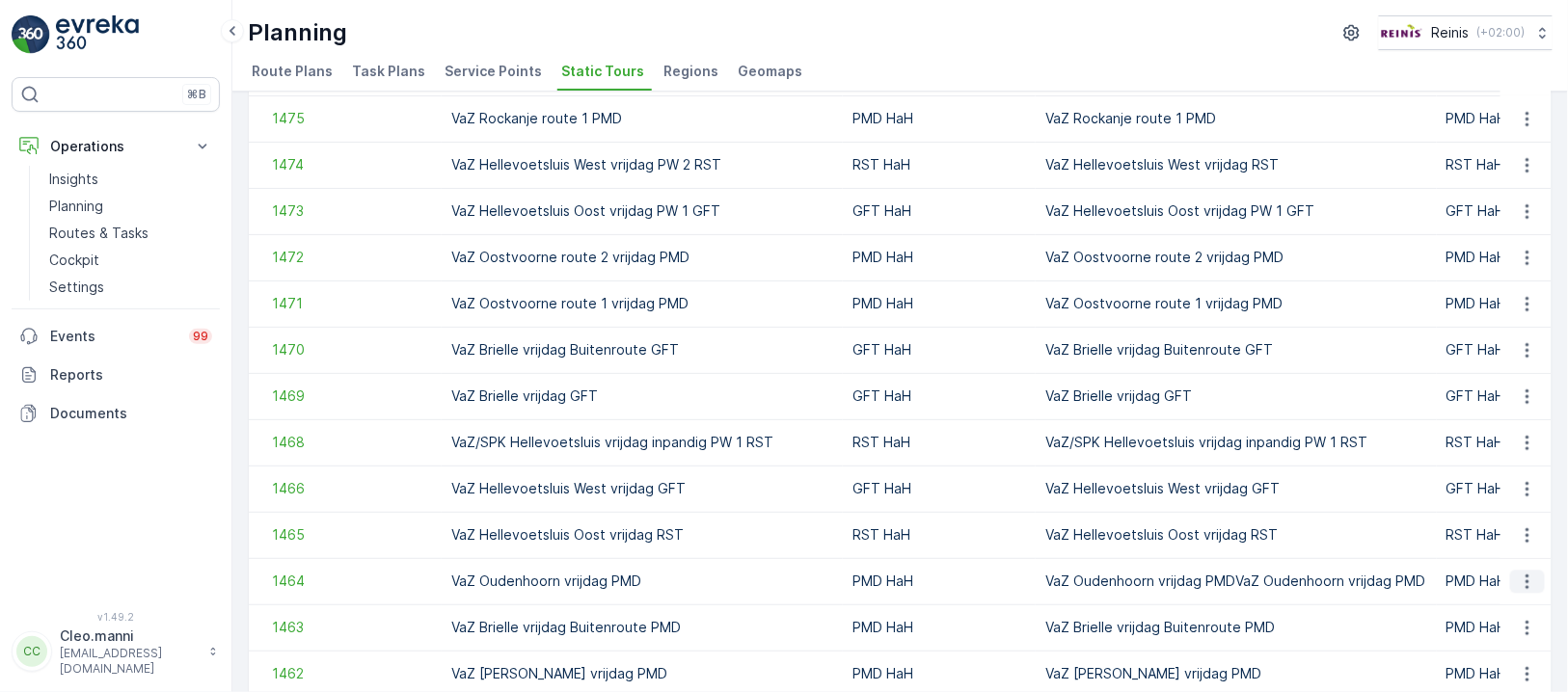
click at [1529, 581] on icon "button" at bounding box center [1527, 581] width 19 height 19
click at [1508, 428] on span "Edit Static Tour" at bounding box center [1487, 434] width 101 height 19
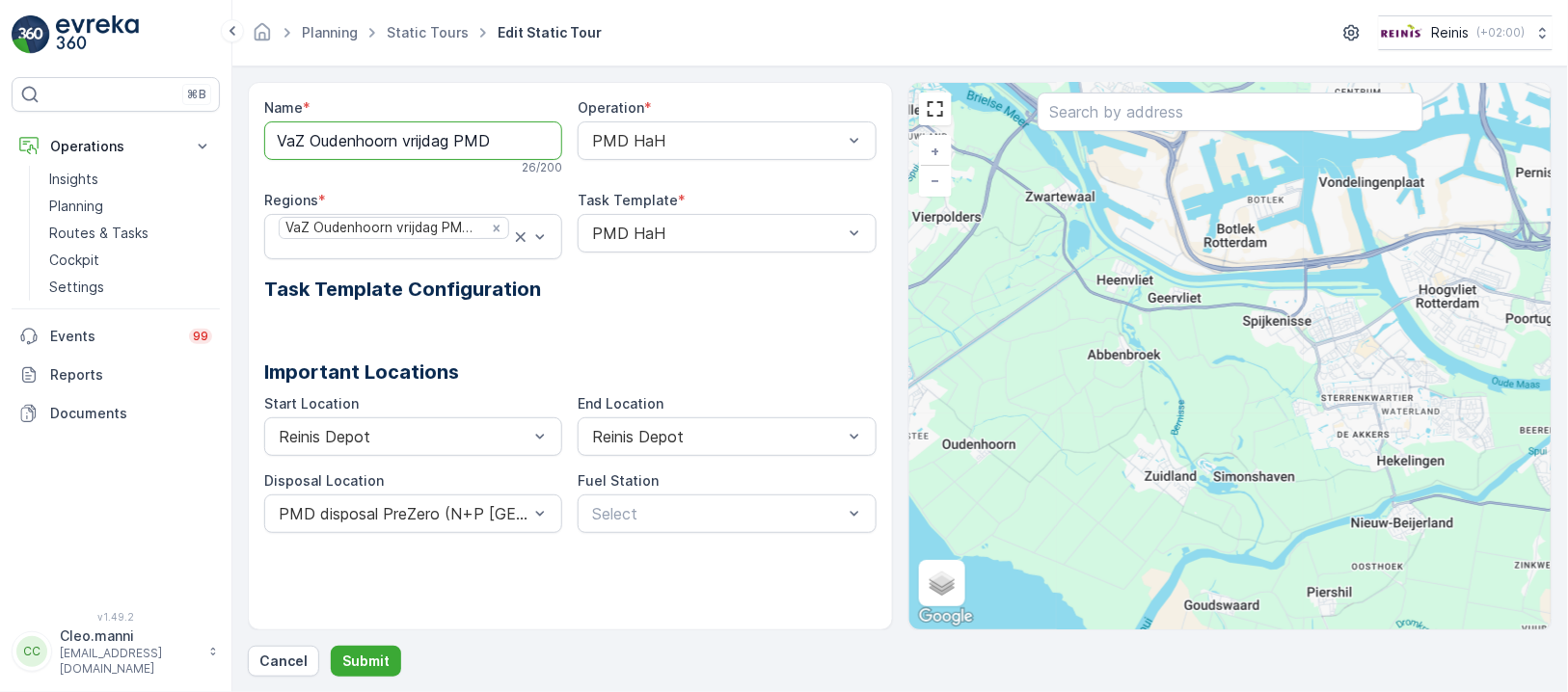
drag, startPoint x: 480, startPoint y: 156, endPoint x: 249, endPoint y: 163, distance: 231.1
click at [249, 163] on div "Name * VaZ Oudenhoorn vrijdag PMD 26 / 200 Operation * PMD HaH Regions * [GEOGR…" at bounding box center [570, 355] width 645 height 548
click at [296, 652] on p "Cancel" at bounding box center [283, 662] width 49 height 19
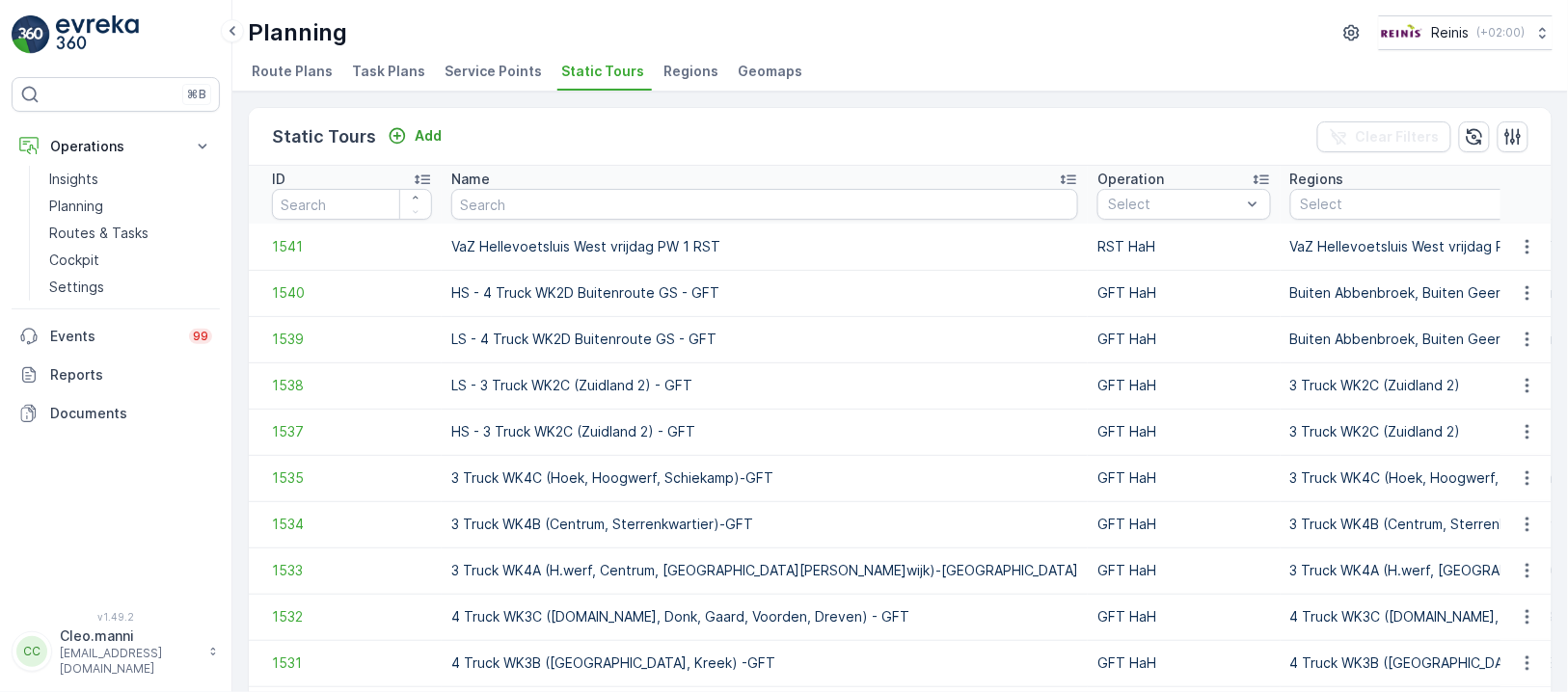
click at [308, 76] on span "Route Plans" at bounding box center [291, 72] width 81 height 19
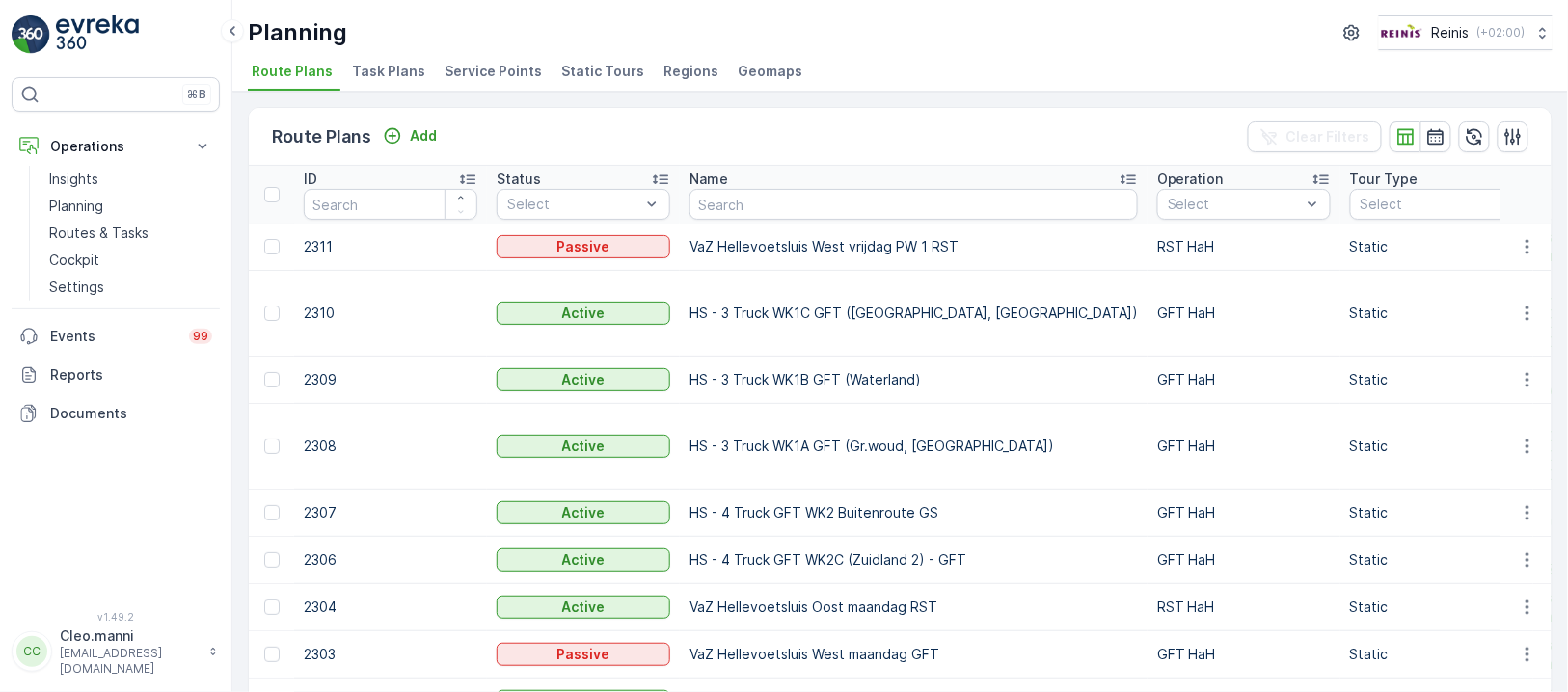
click at [750, 185] on div "Name" at bounding box center [913, 180] width 448 height 19
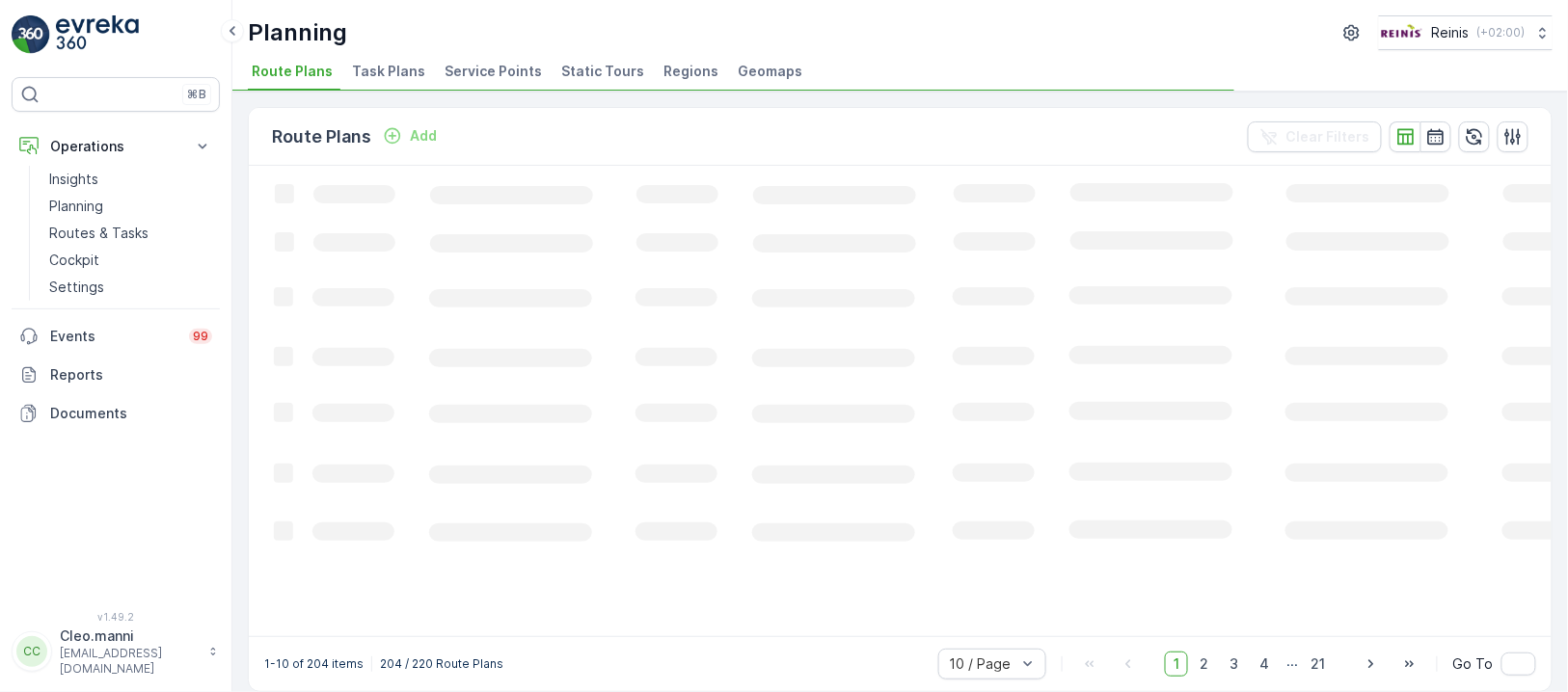
click at [742, 203] on icon "Loading..." at bounding box center [1174, 400] width 1851 height 468
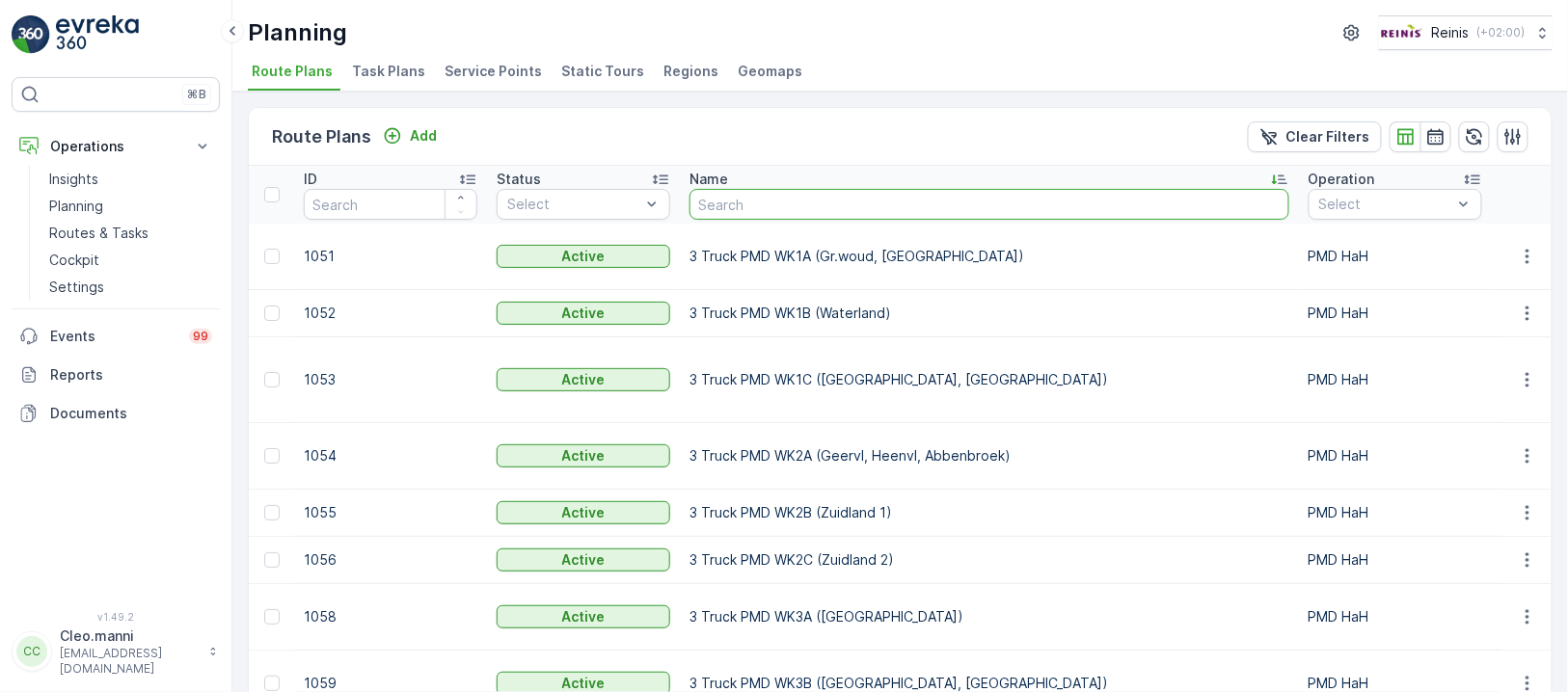
click at [744, 204] on input "text" at bounding box center [989, 205] width 600 height 31
drag, startPoint x: 742, startPoint y: 201, endPoint x: 711, endPoint y: 172, distance: 42.4
click at [711, 172] on p "Name" at bounding box center [708, 180] width 39 height 19
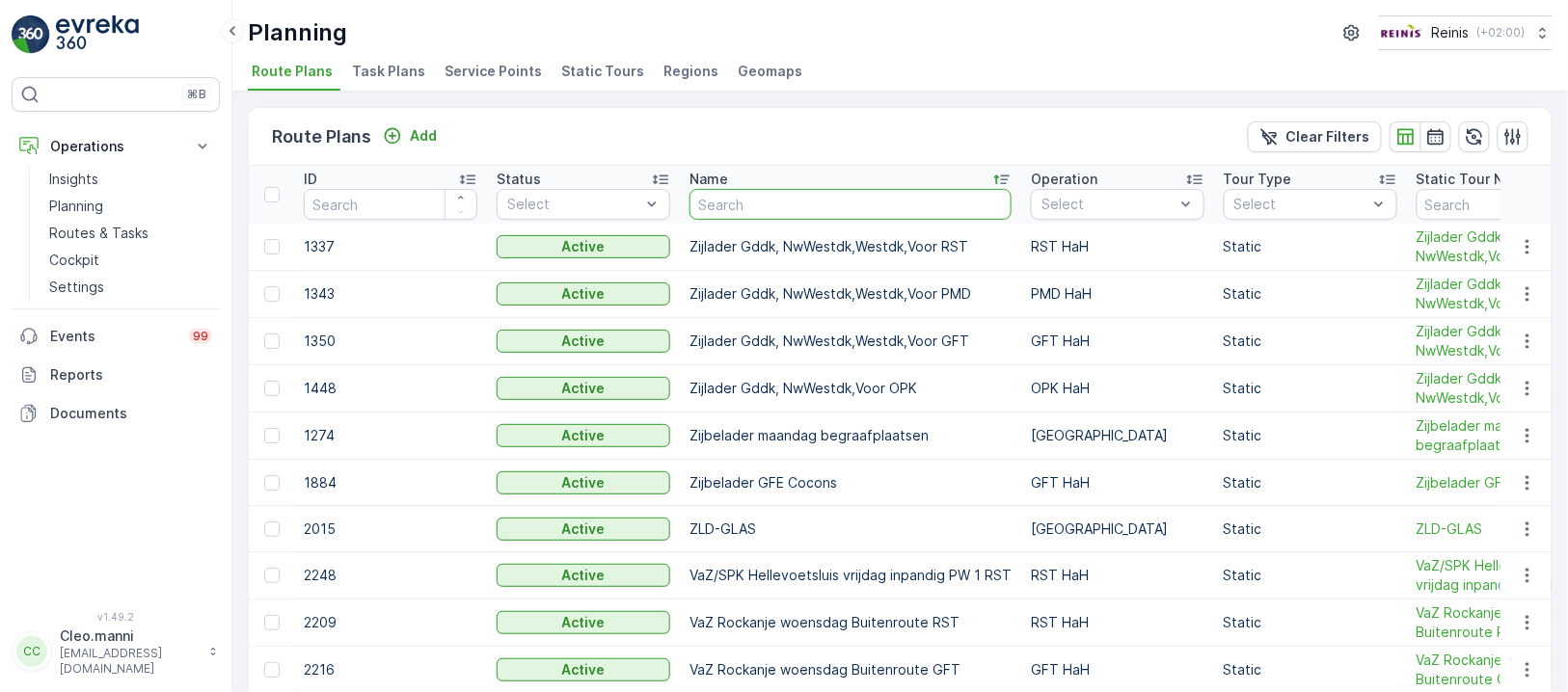
click at [770, 207] on input "text" at bounding box center [850, 205] width 322 height 31
paste input "VaZ Oudenhoorn vrijdag PMD"
type input "VaZ Oudenhoorn vrijdag PMD"
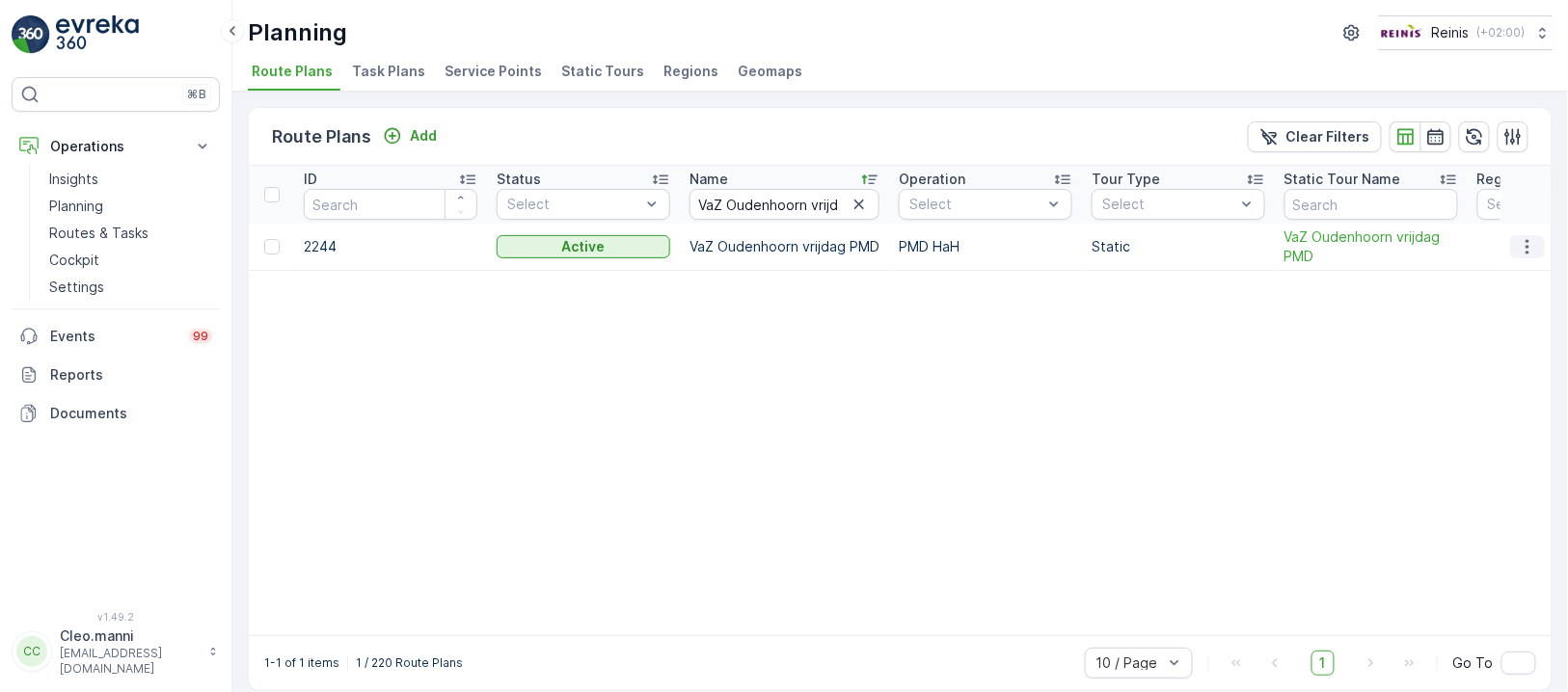
click at [1520, 245] on icon "button" at bounding box center [1527, 247] width 19 height 19
click at [1512, 268] on span "Edit Route Plan" at bounding box center [1509, 274] width 99 height 19
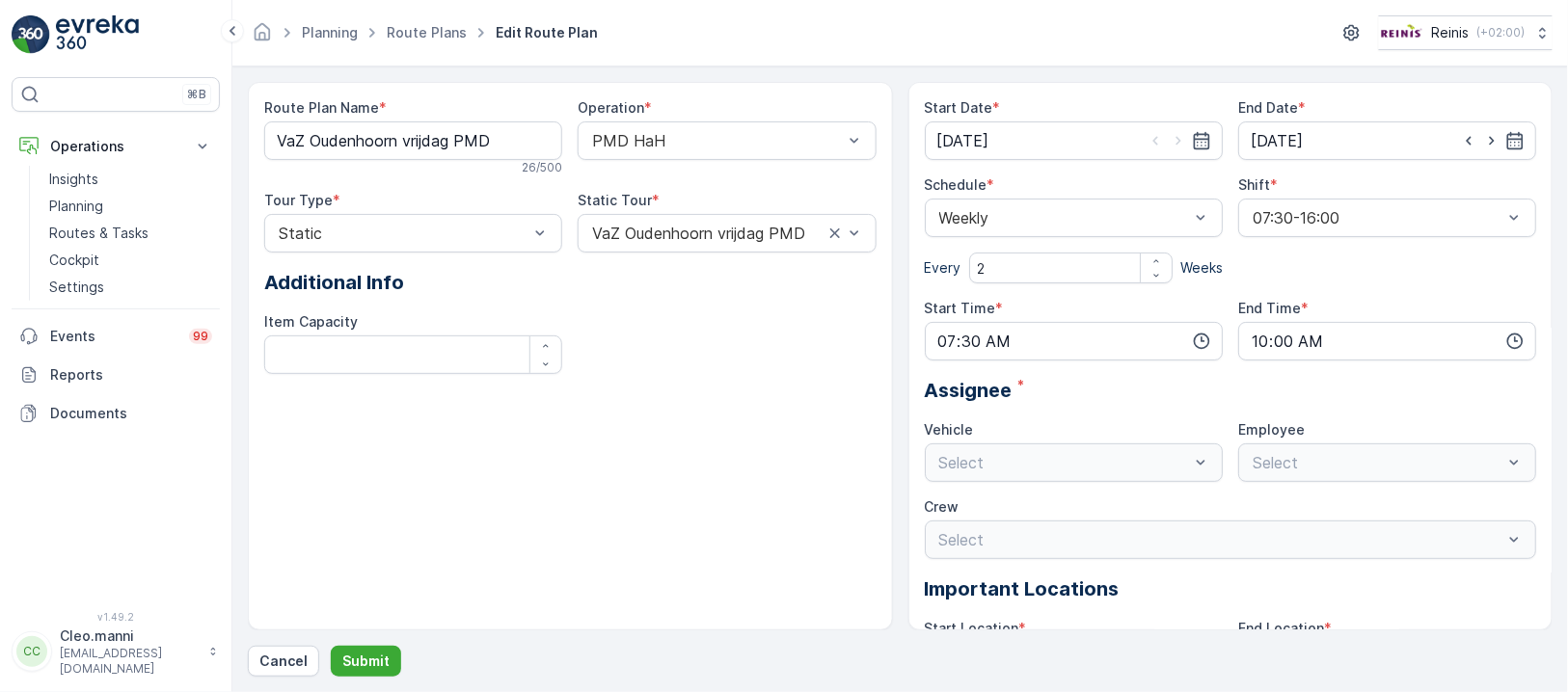
type input "[DATE]"
type input "07:30"
type input "10:00"
click at [1193, 131] on icon "button" at bounding box center [1201, 141] width 19 height 19
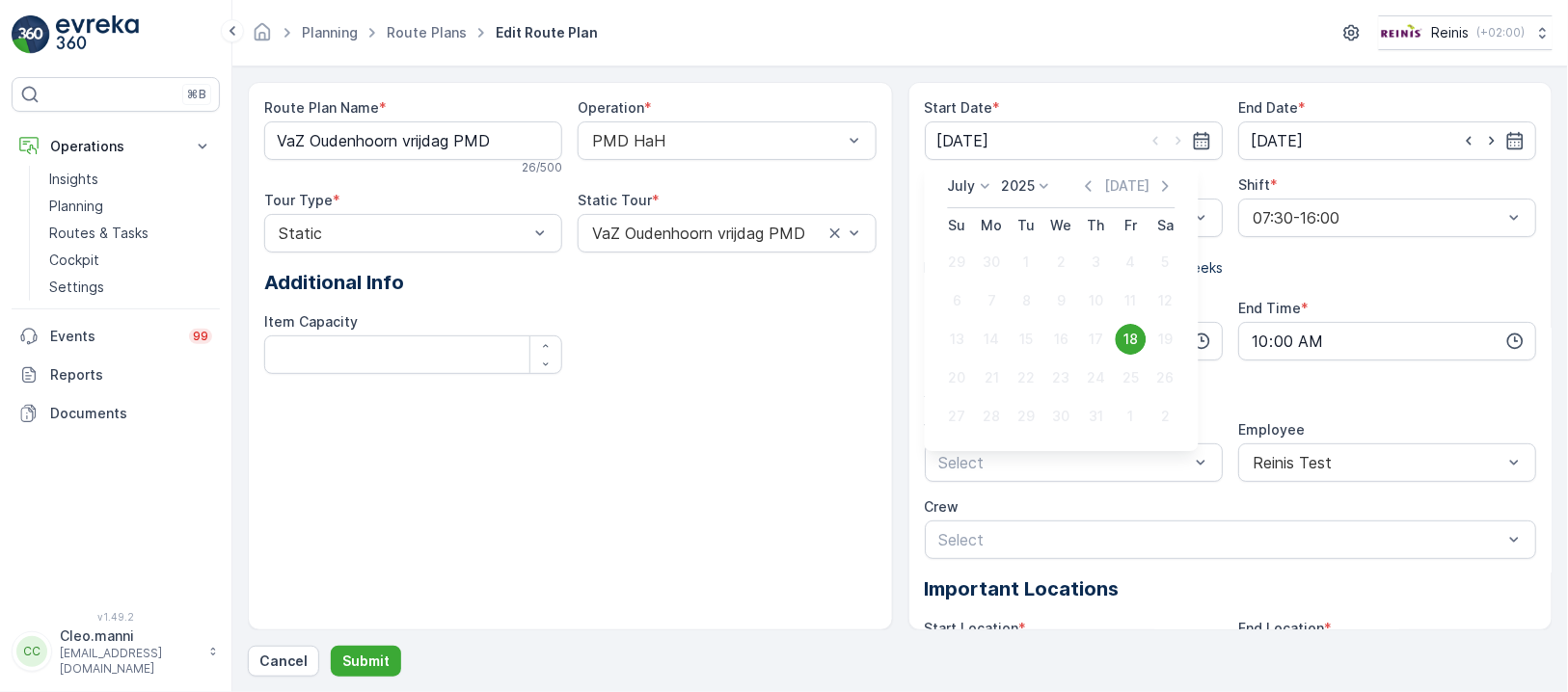
click at [989, 192] on icon at bounding box center [986, 186] width 19 height 19
click at [991, 297] on span "September" at bounding box center [996, 301] width 74 height 19
click at [1130, 335] on div "19" at bounding box center [1131, 340] width 31 height 31
type input "[DATE]"
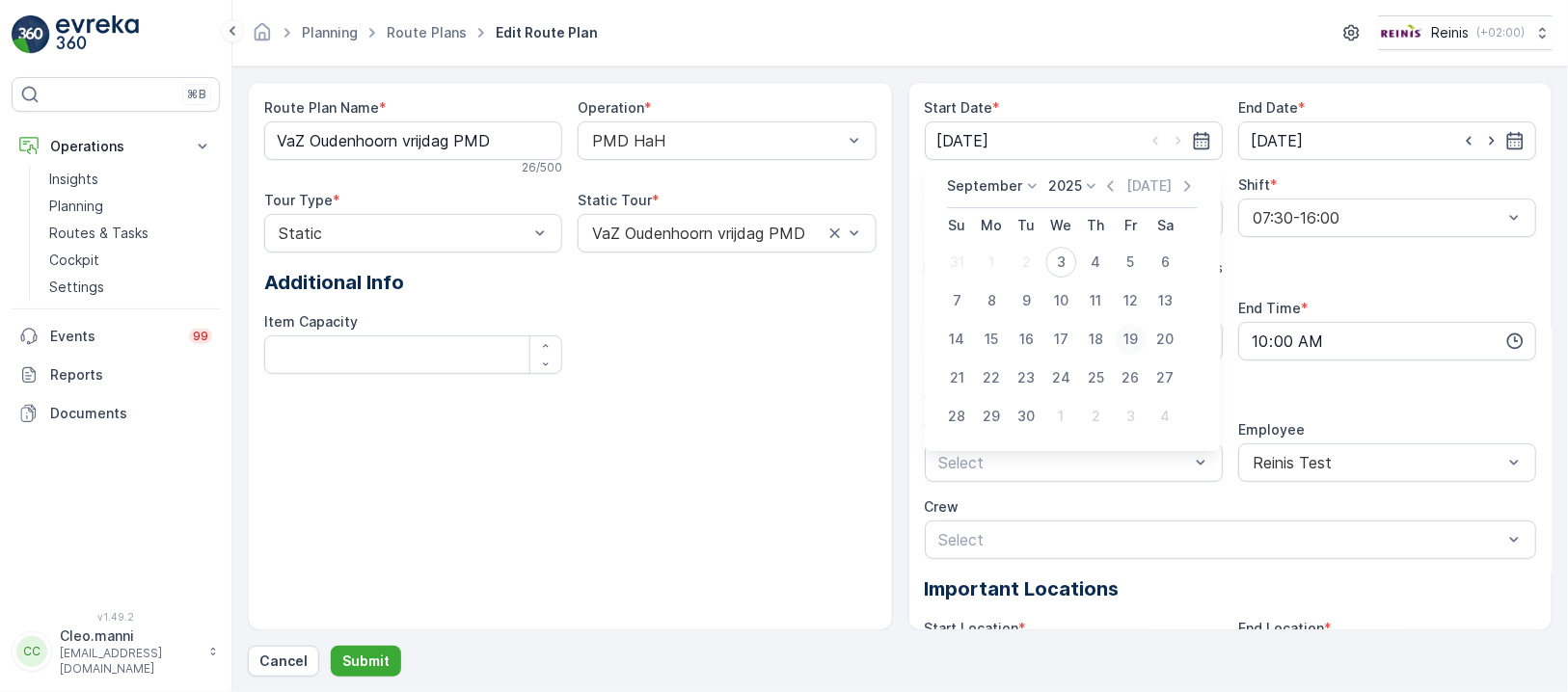
click at [1130, 335] on input "07:30" at bounding box center [1073, 342] width 298 height 39
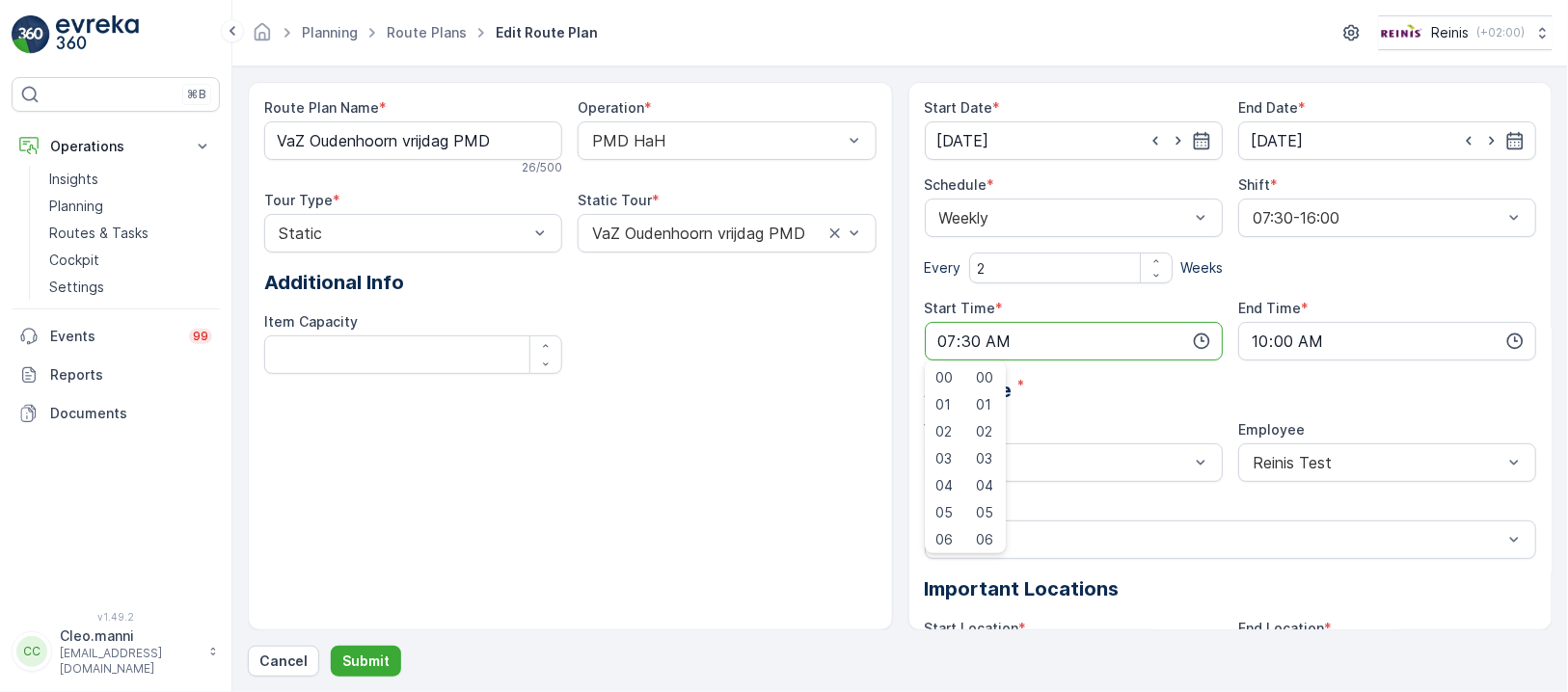
click at [1118, 403] on div "Assignee *" at bounding box center [1230, 391] width 612 height 29
click at [298, 662] on p "Cancel" at bounding box center [283, 662] width 49 height 19
